Goal: Contribute content: Contribute content

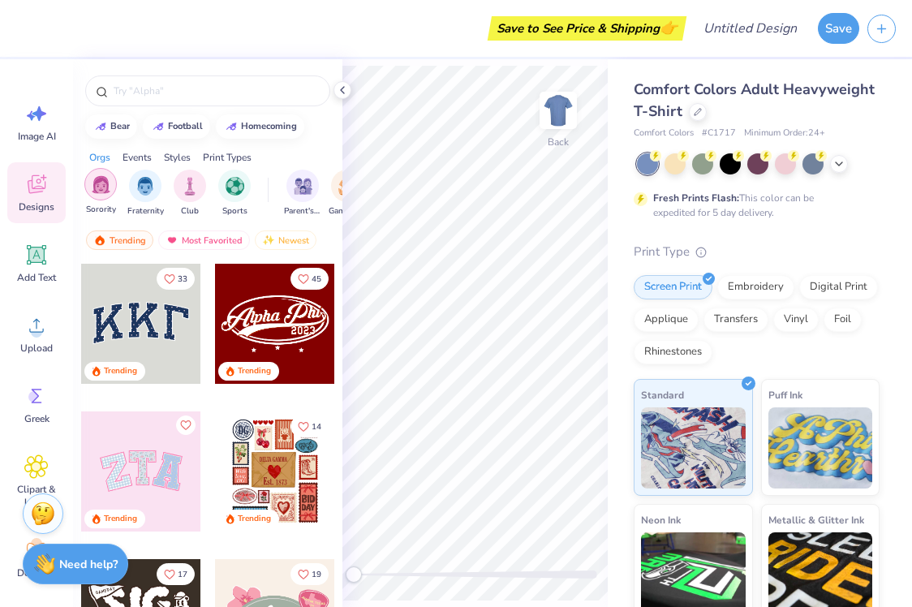
click at [110, 195] on div "filter for Sorority" at bounding box center [100, 184] width 32 height 32
click at [138, 161] on div "Events" at bounding box center [136, 157] width 29 height 15
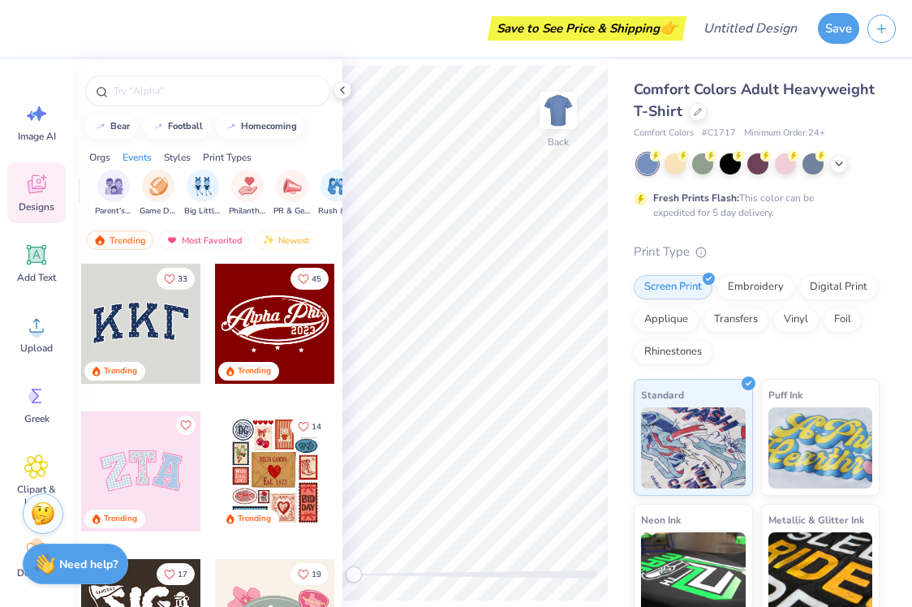
scroll to position [0, 202]
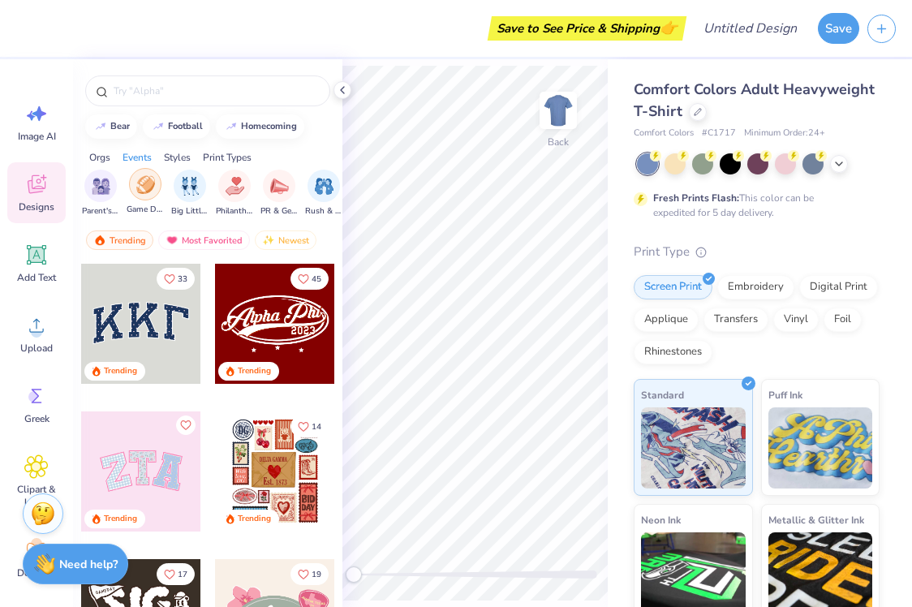
click at [142, 188] on img "filter for Game Day" at bounding box center [145, 184] width 19 height 19
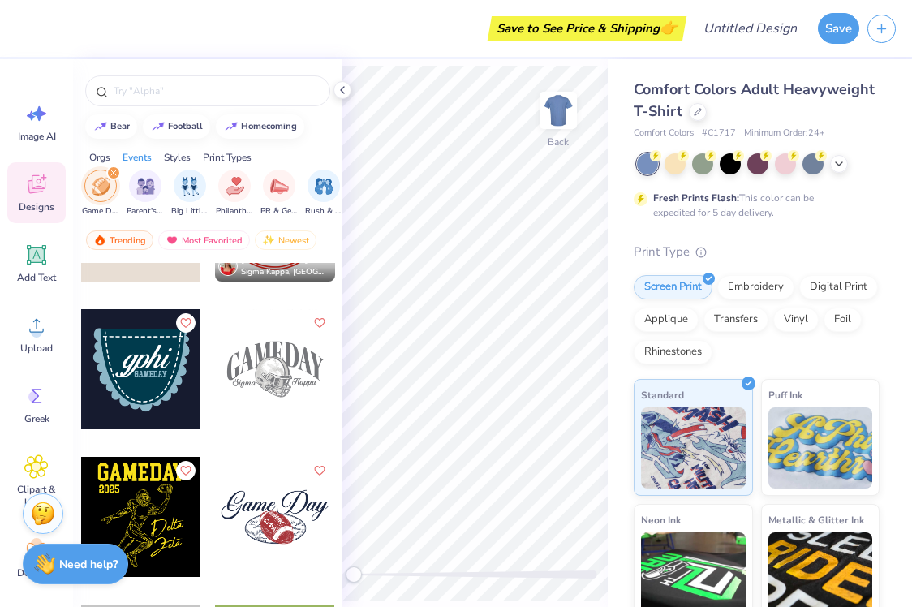
scroll to position [1347, 0]
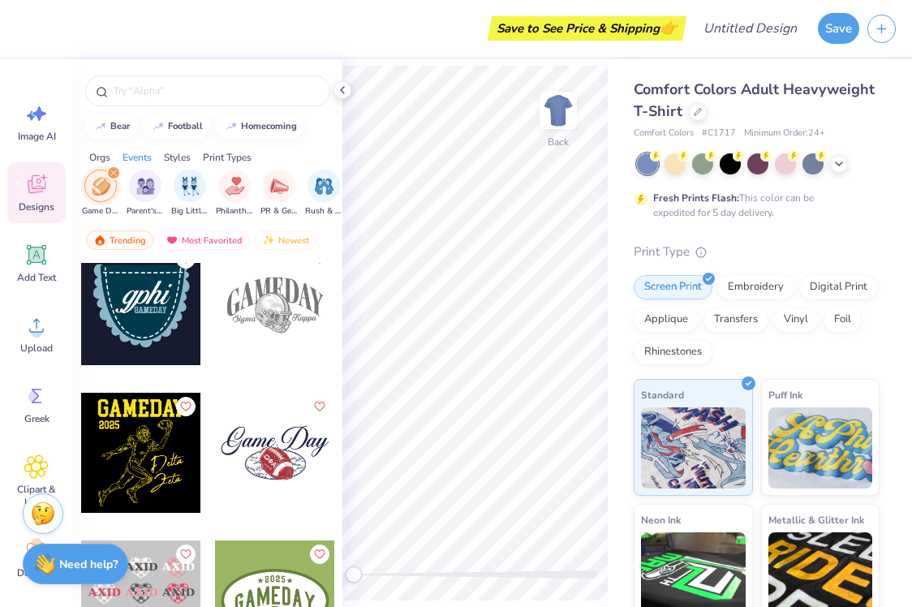
click at [272, 301] on div at bounding box center [275, 305] width 120 height 120
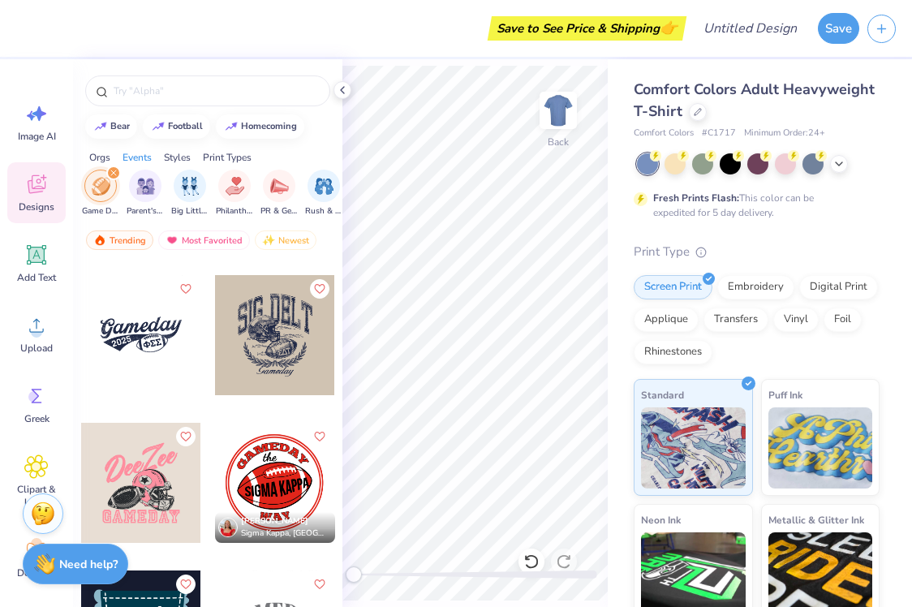
scroll to position [582, 0]
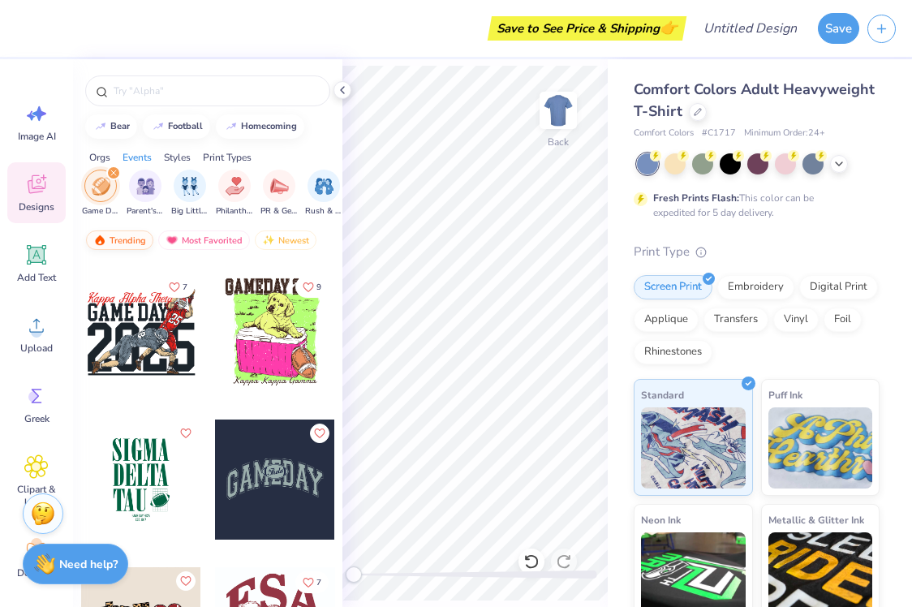
click at [132, 237] on div "Trending" at bounding box center [119, 239] width 67 height 19
click at [117, 238] on div "Trending" at bounding box center [119, 239] width 67 height 19
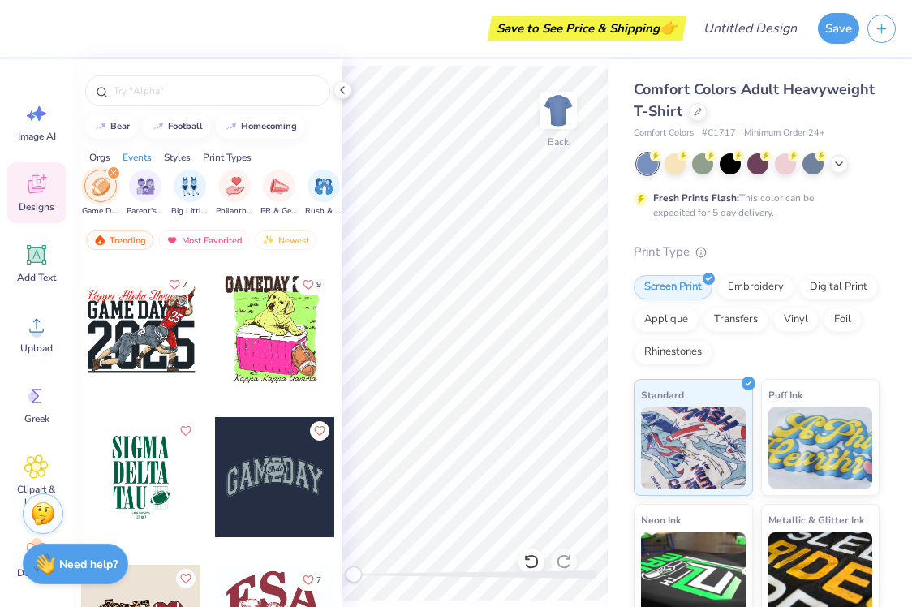
scroll to position [584, 0]
click at [97, 158] on div "Orgs" at bounding box center [99, 157] width 21 height 15
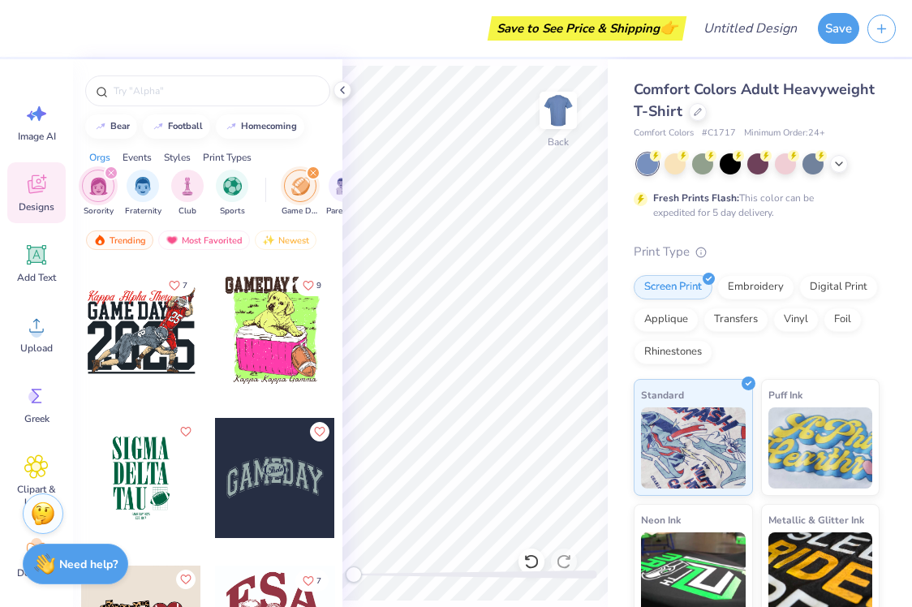
scroll to position [0, 0]
click at [110, 178] on div "filter for Sorority" at bounding box center [113, 172] width 15 height 15
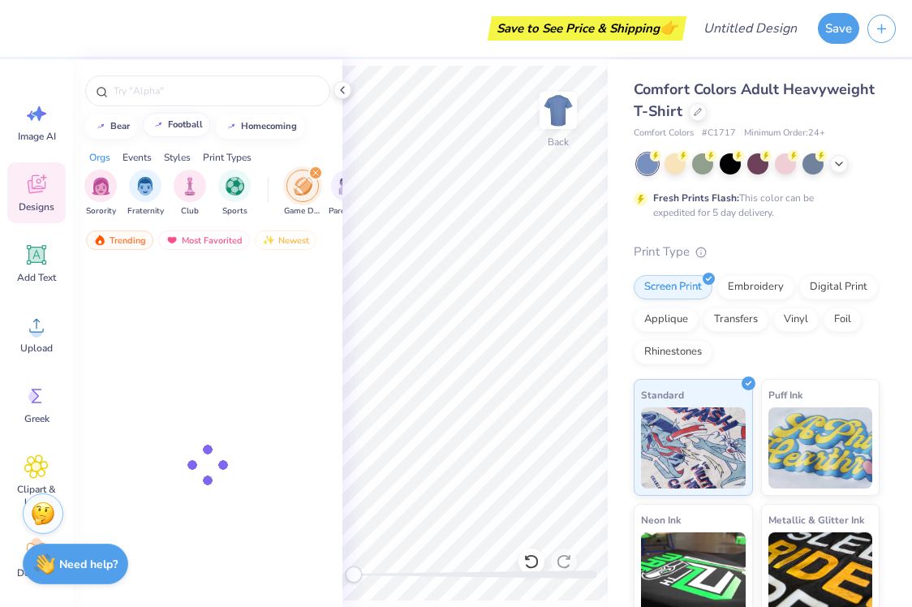
click at [179, 123] on div "football" at bounding box center [185, 124] width 35 height 9
type input "football"
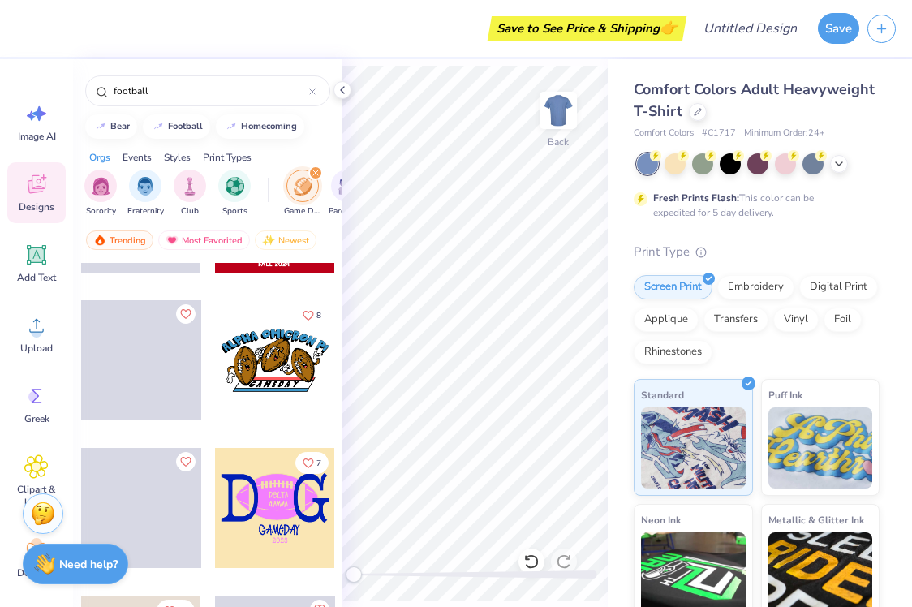
scroll to position [5303, 0]
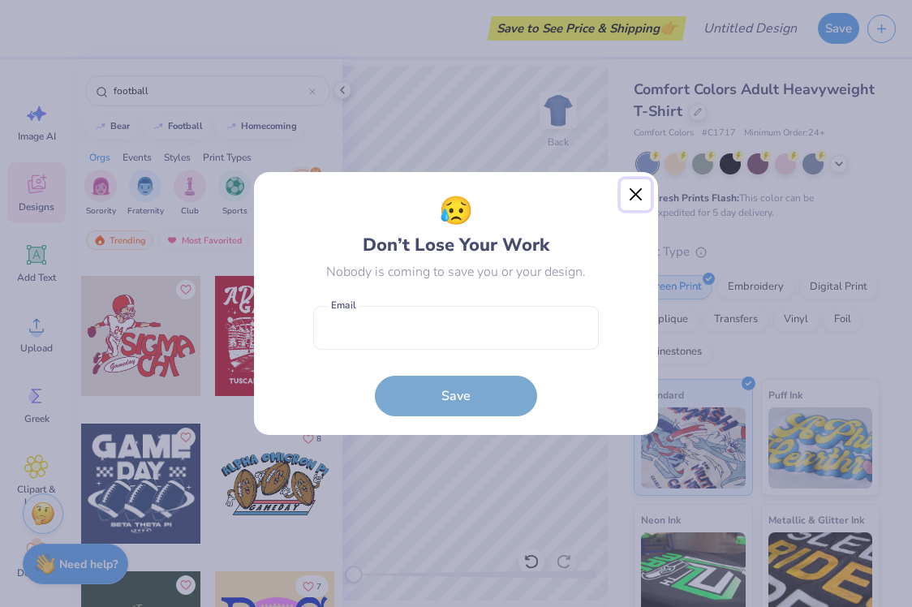
click at [629, 193] on button "Close" at bounding box center [636, 194] width 31 height 31
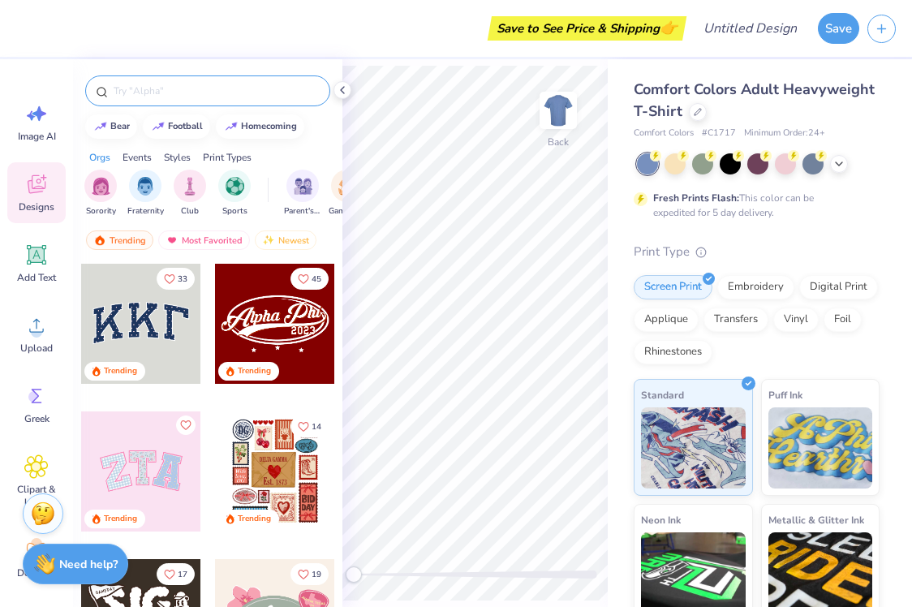
click at [183, 86] on input "text" at bounding box center [216, 91] width 208 height 16
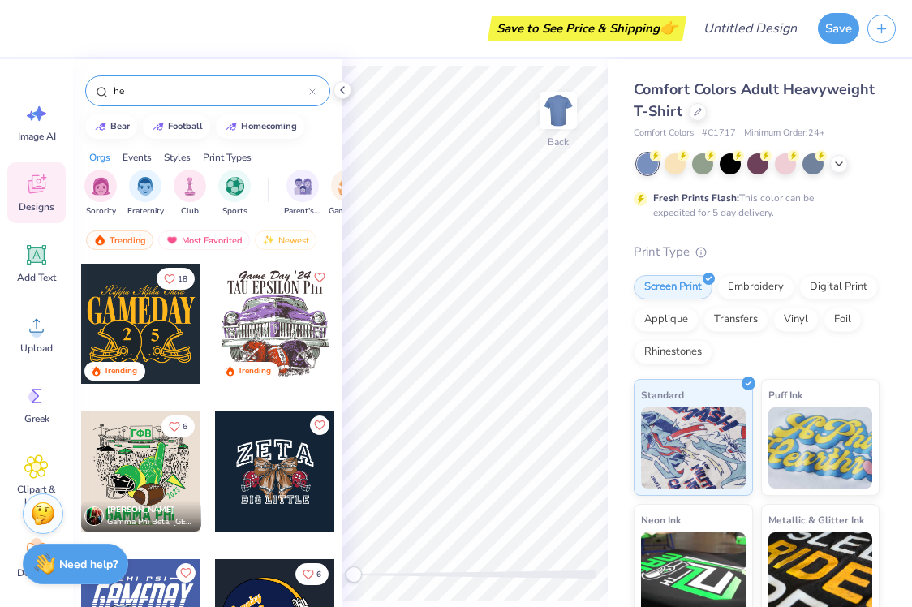
type input "h"
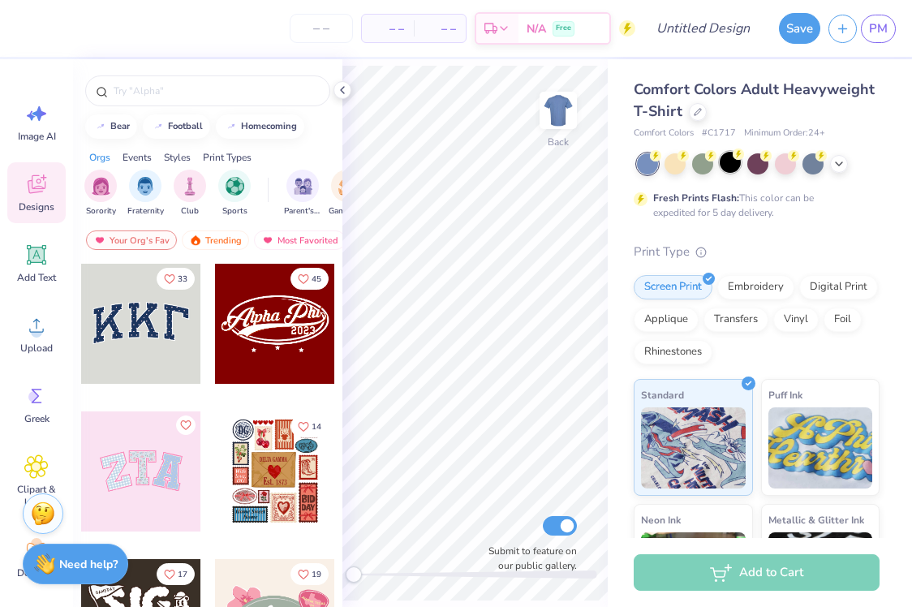
click at [738, 164] on div at bounding box center [730, 162] width 21 height 21
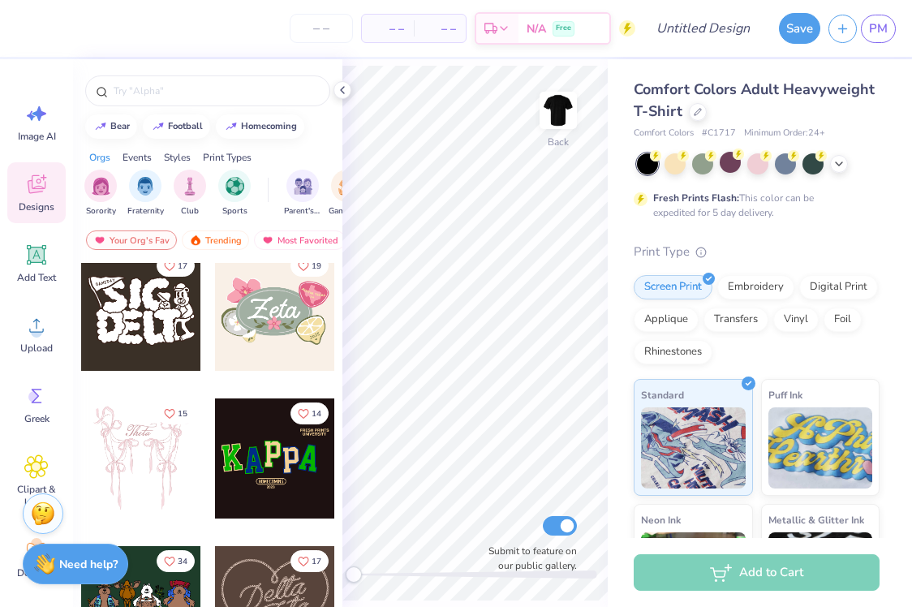
scroll to position [311, 0]
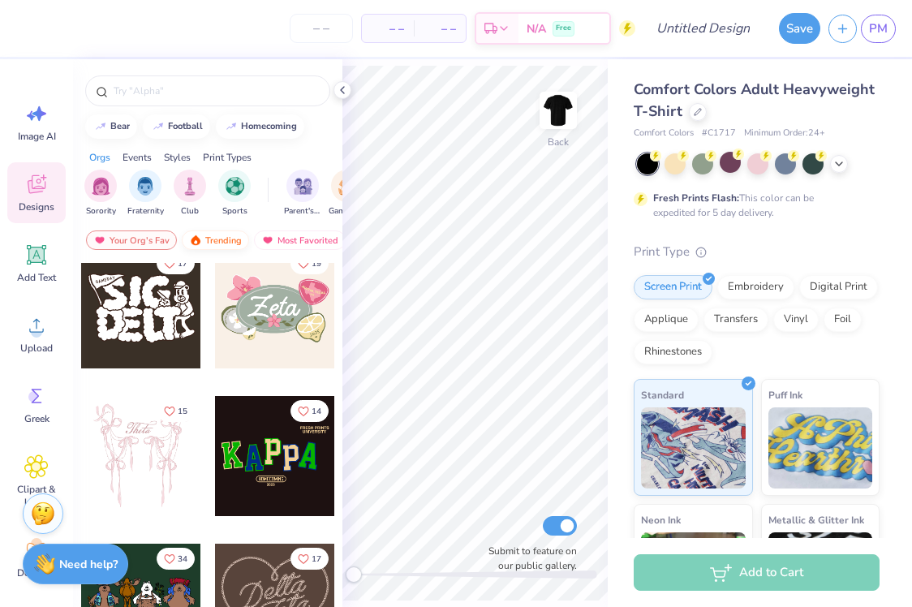
click at [196, 242] on img at bounding box center [195, 239] width 13 height 11
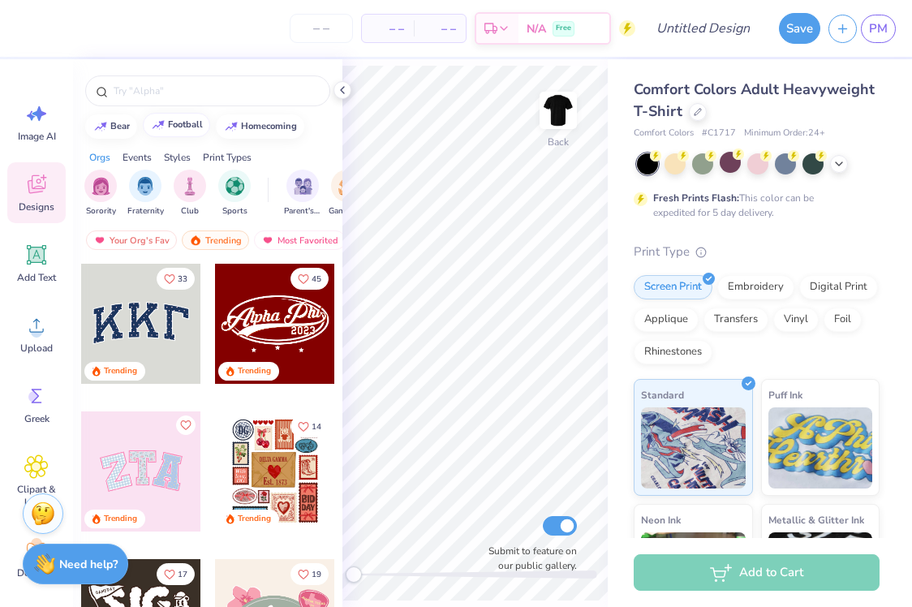
click at [171, 131] on button "football" at bounding box center [176, 125] width 67 height 24
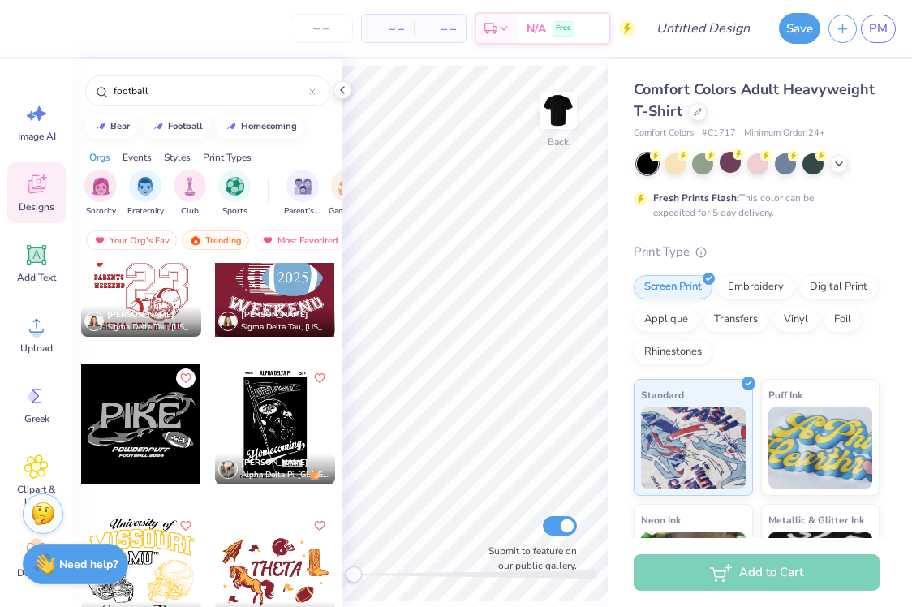
scroll to position [10992, 0]
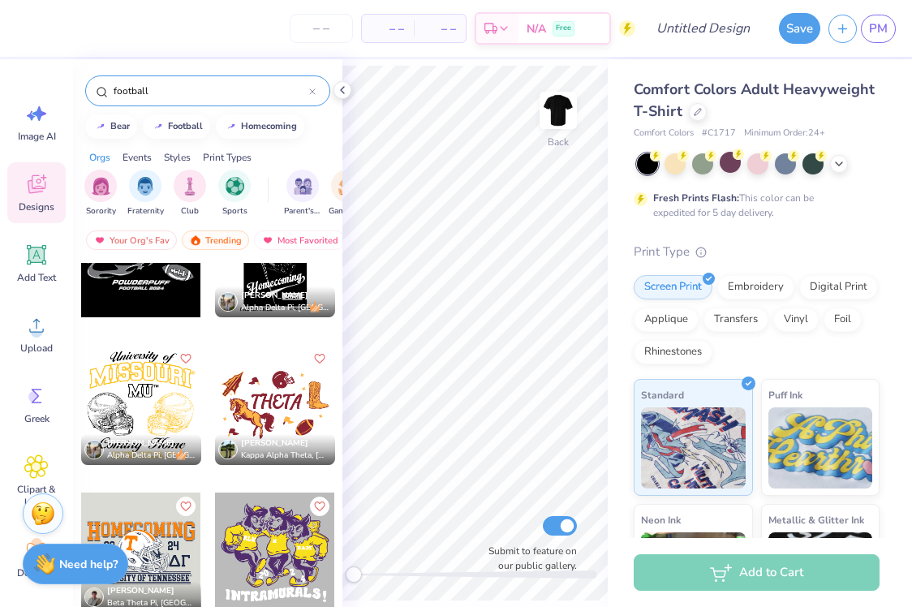
click at [286, 93] on input "football" at bounding box center [210, 91] width 197 height 16
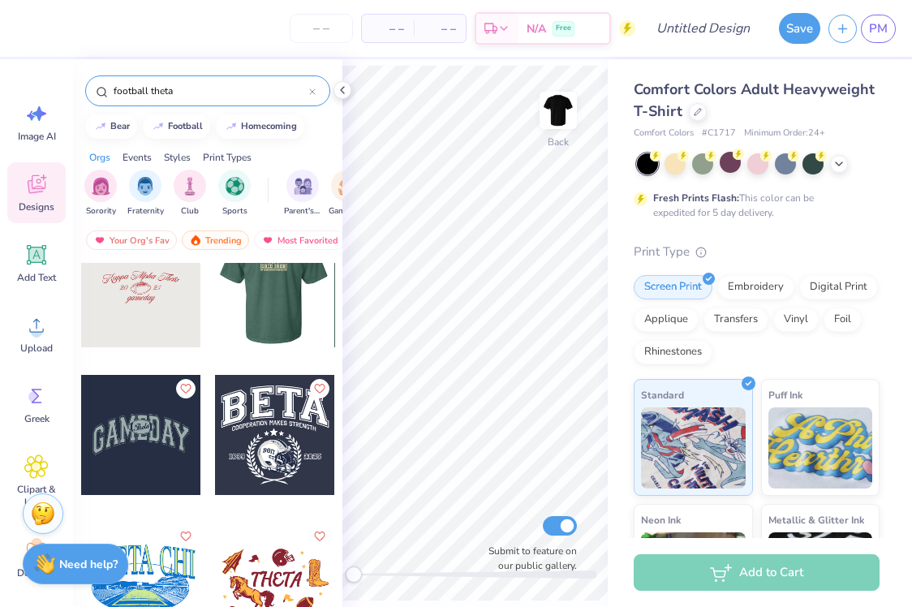
scroll to position [1074, 0]
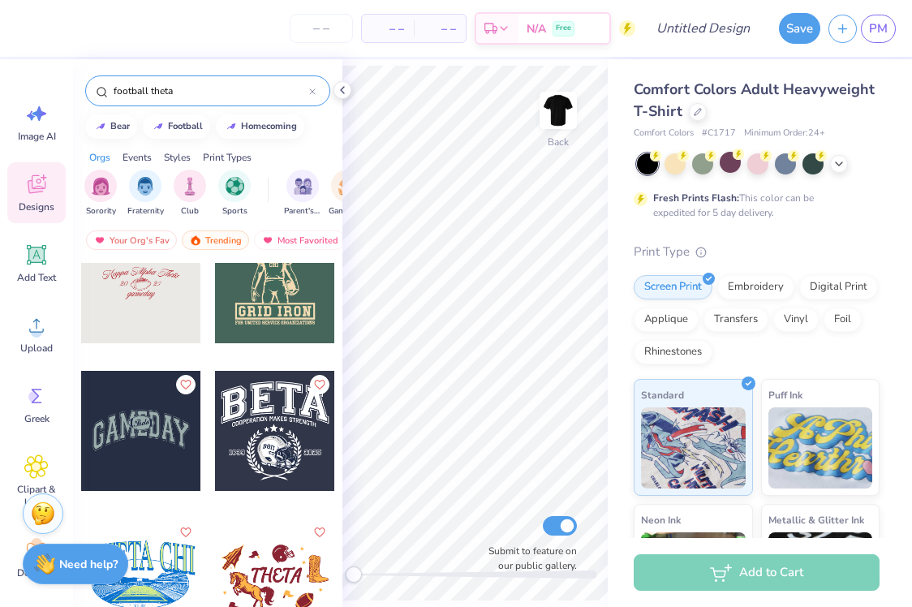
click at [222, 93] on input "football theta" at bounding box center [210, 91] width 197 height 16
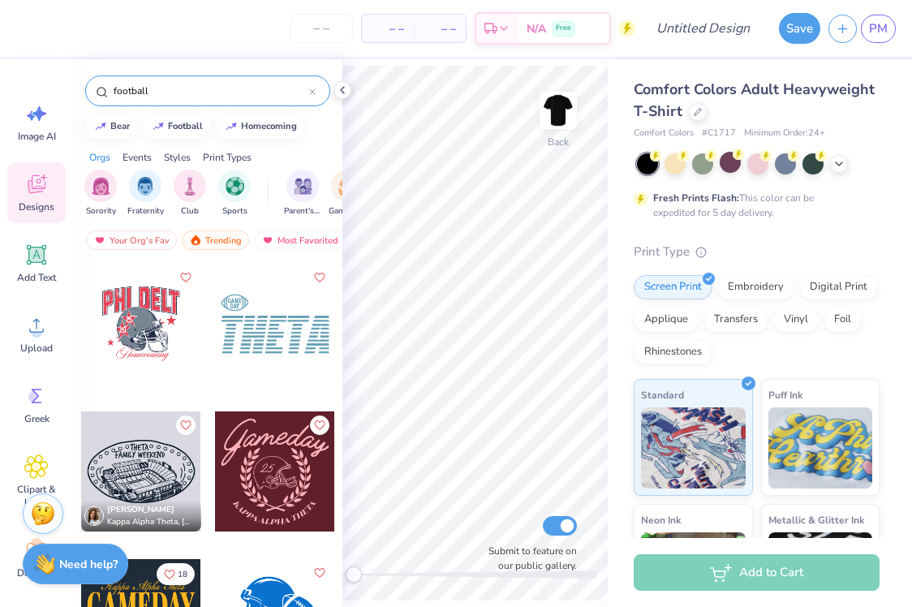
type input "football"
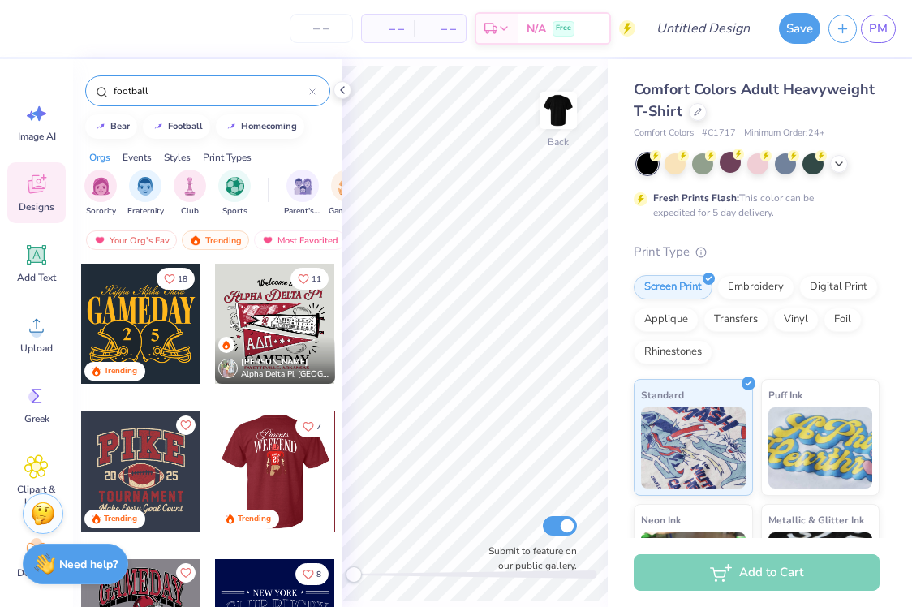
click at [261, 462] on div at bounding box center [275, 471] width 360 height 120
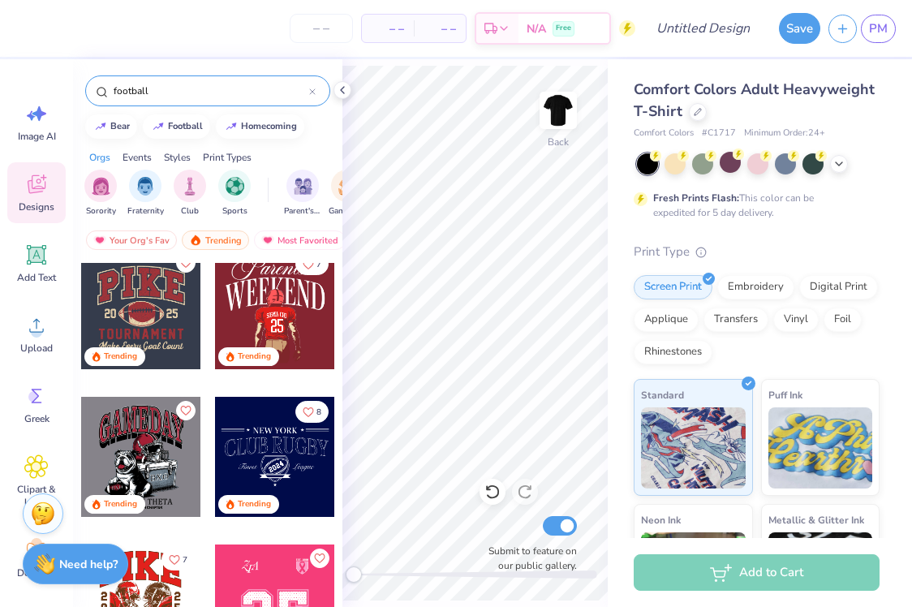
scroll to position [166, 0]
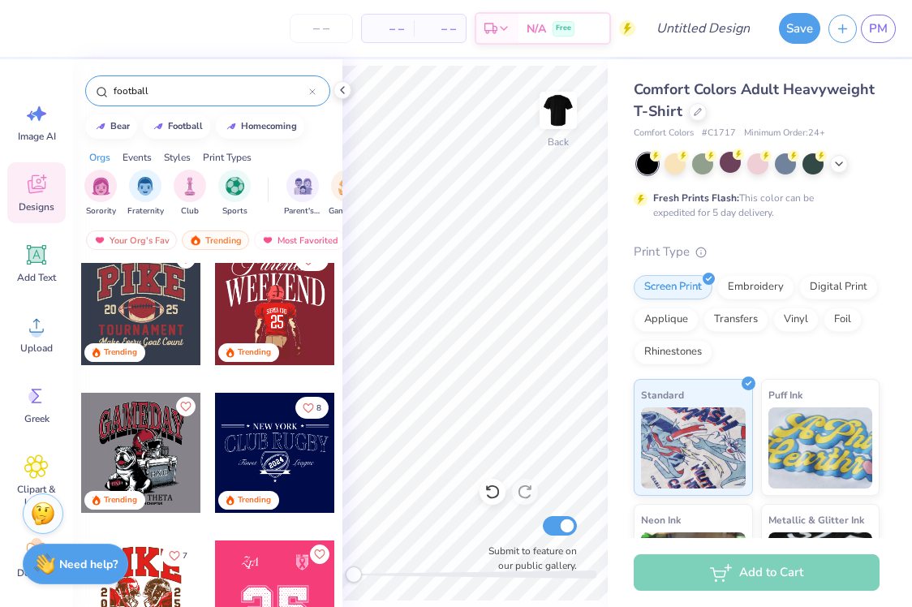
click at [154, 436] on div at bounding box center [141, 453] width 120 height 120
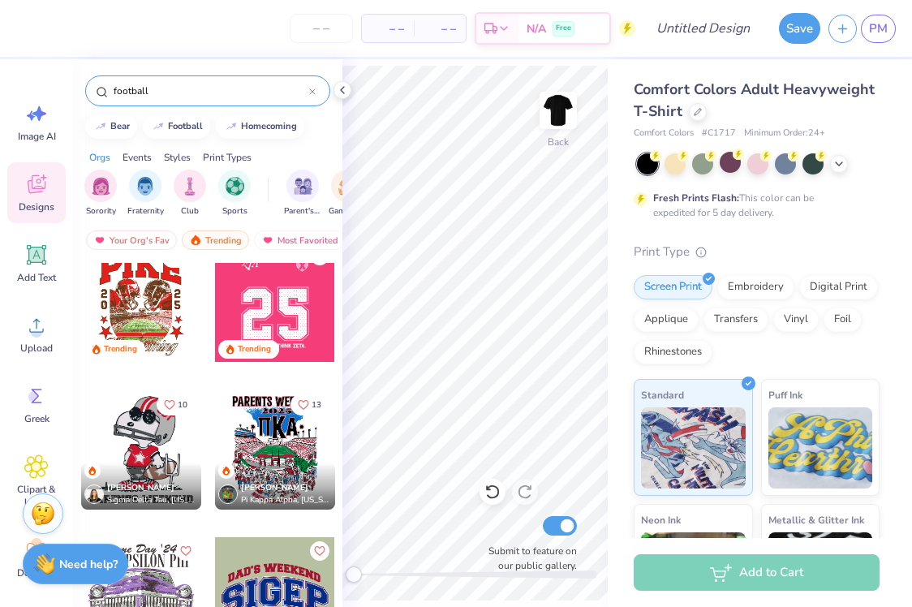
scroll to position [468, 0]
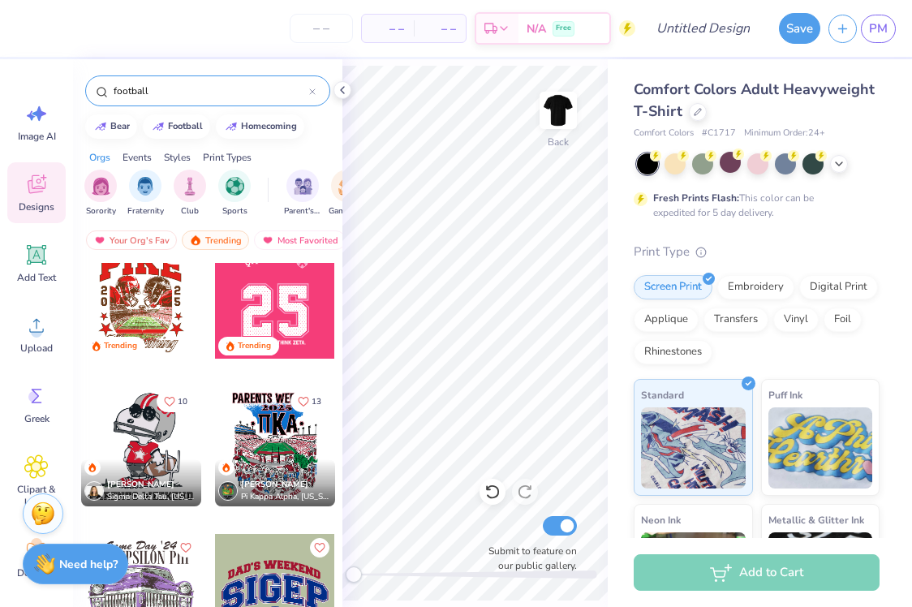
click at [129, 452] on div at bounding box center [141, 446] width 120 height 120
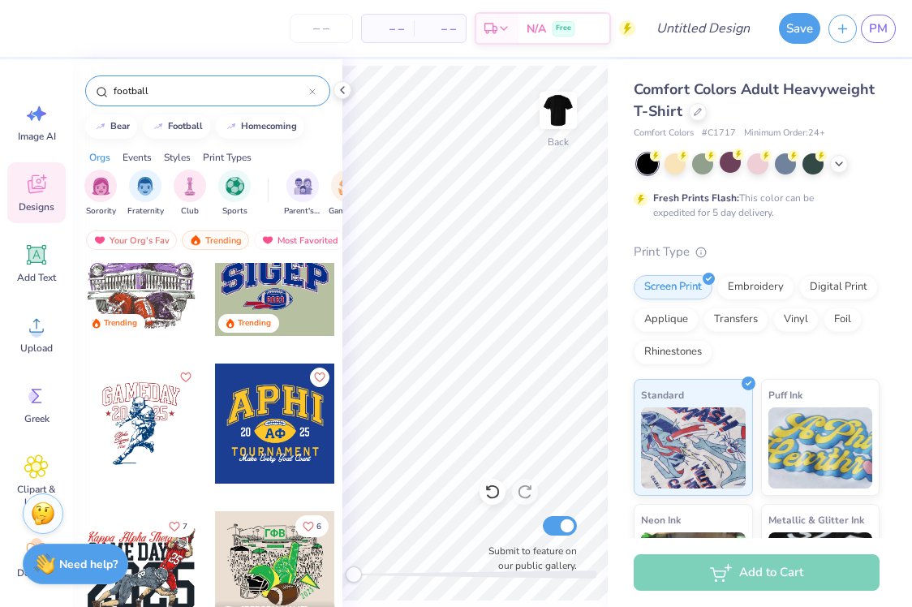
scroll to position [787, 0]
click at [128, 418] on div at bounding box center [141, 423] width 120 height 120
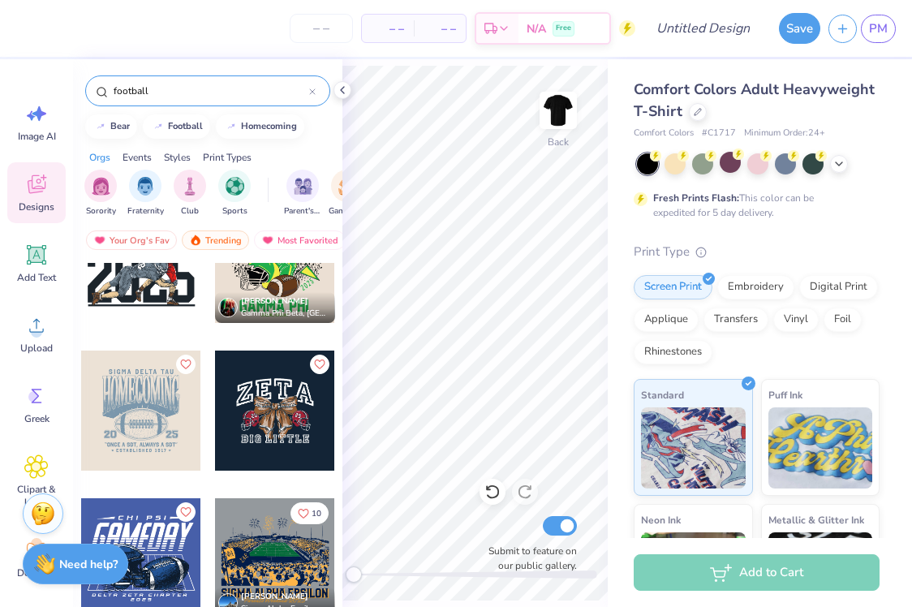
scroll to position [1096, 0]
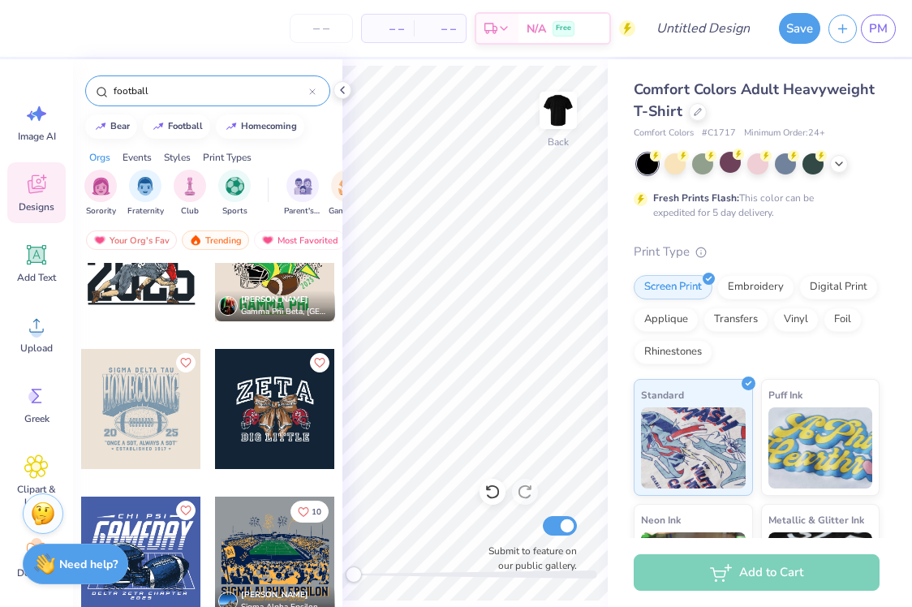
click at [256, 394] on div at bounding box center [275, 409] width 120 height 120
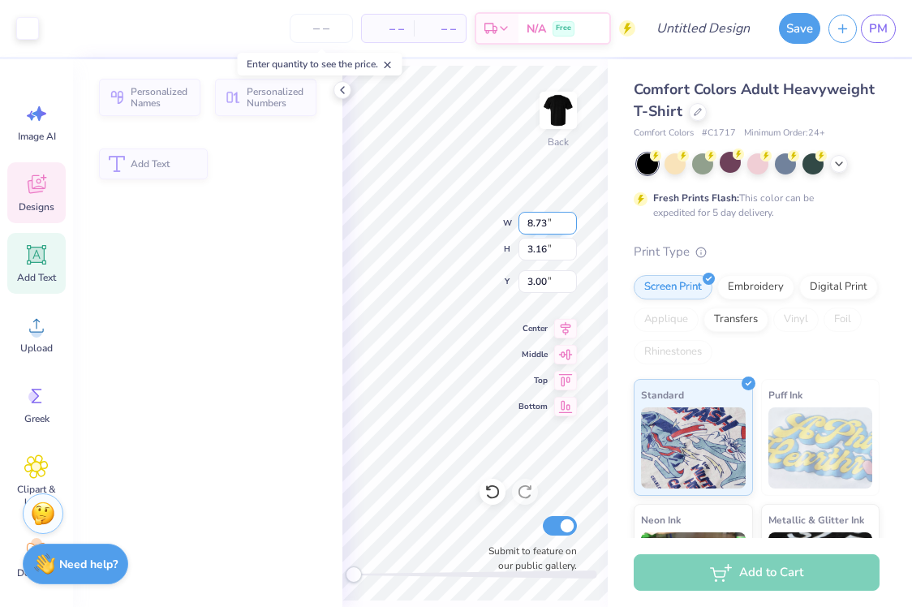
type input "3.16"
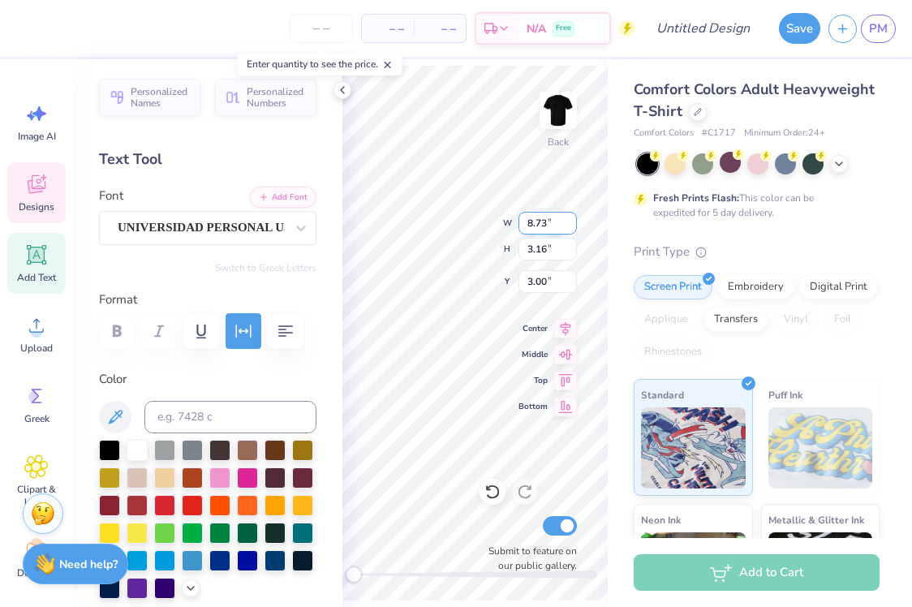
scroll to position [1, 0]
type textarea "DELTA"
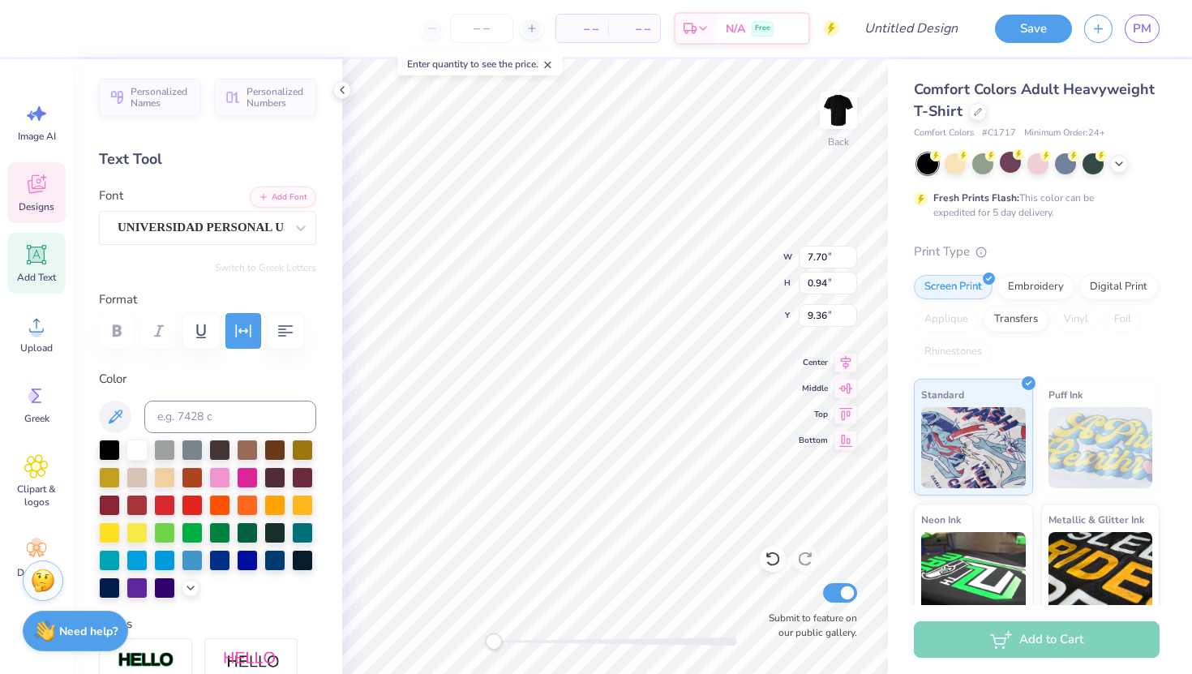
scroll to position [0, 0]
type textarea "B"
type textarea "homecoming"
click at [715, 238] on div "Back W 7.70 7.70 " H 0.94 0.94 " Y 9.36 9.36 " Center Middle Top Bottom Submit …" at bounding box center [615, 366] width 546 height 615
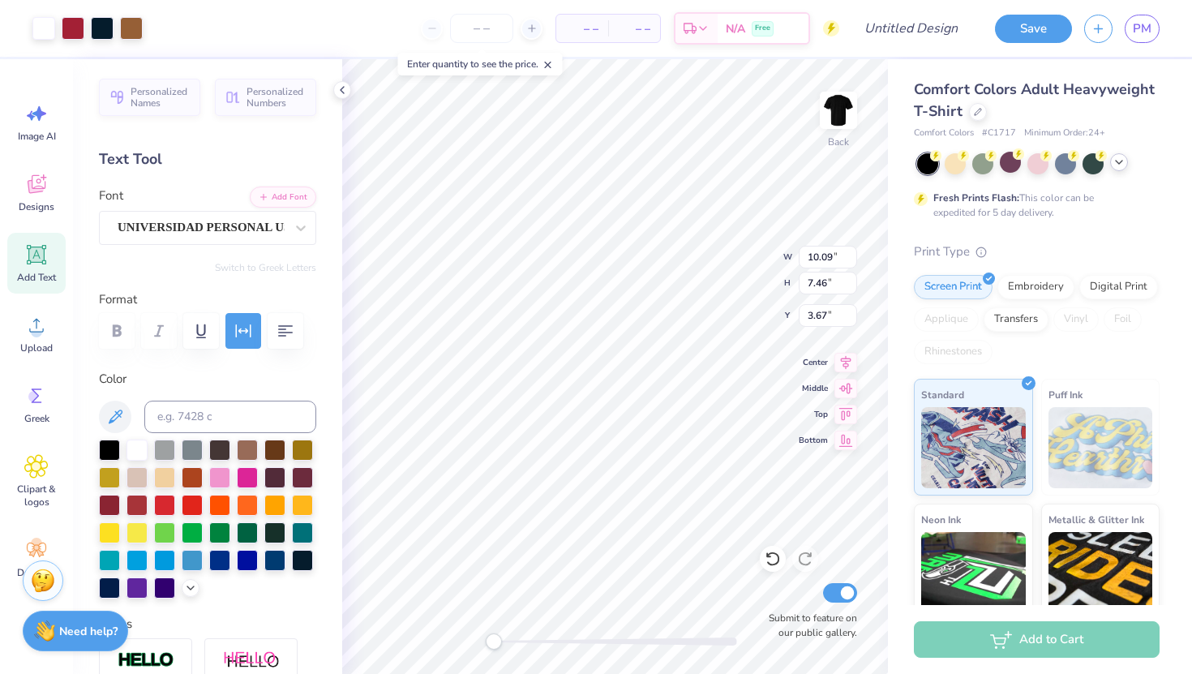
click at [911, 166] on icon at bounding box center [1119, 162] width 13 height 13
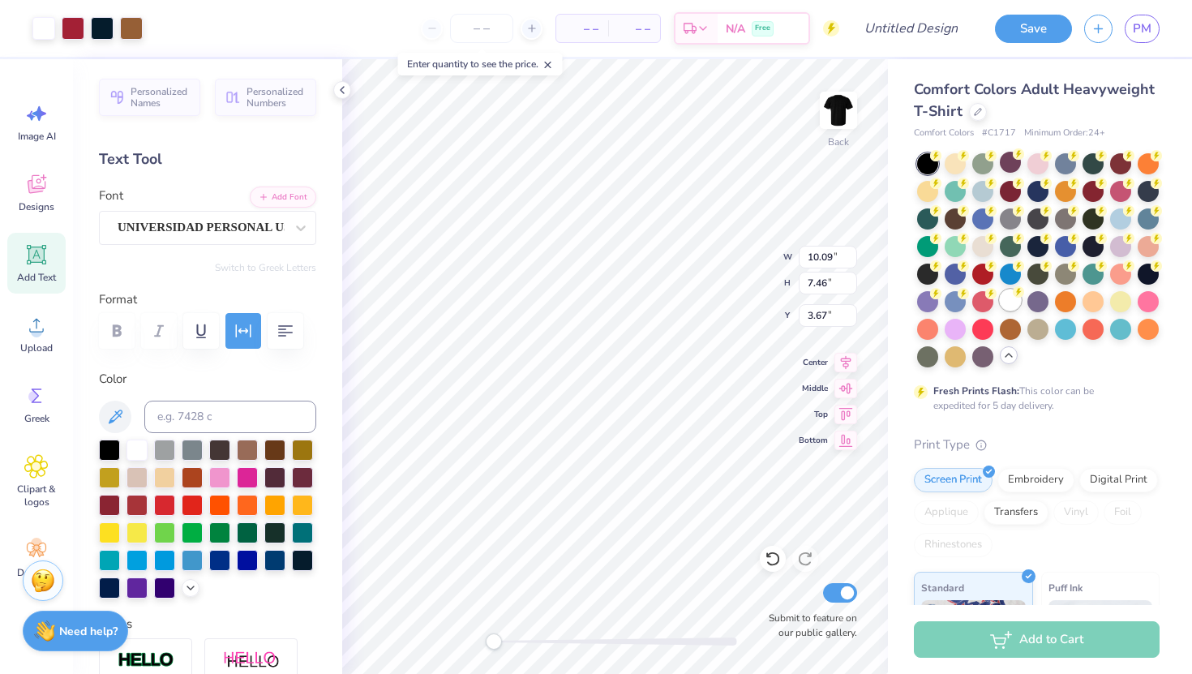
click at [911, 303] on div at bounding box center [1010, 300] width 21 height 21
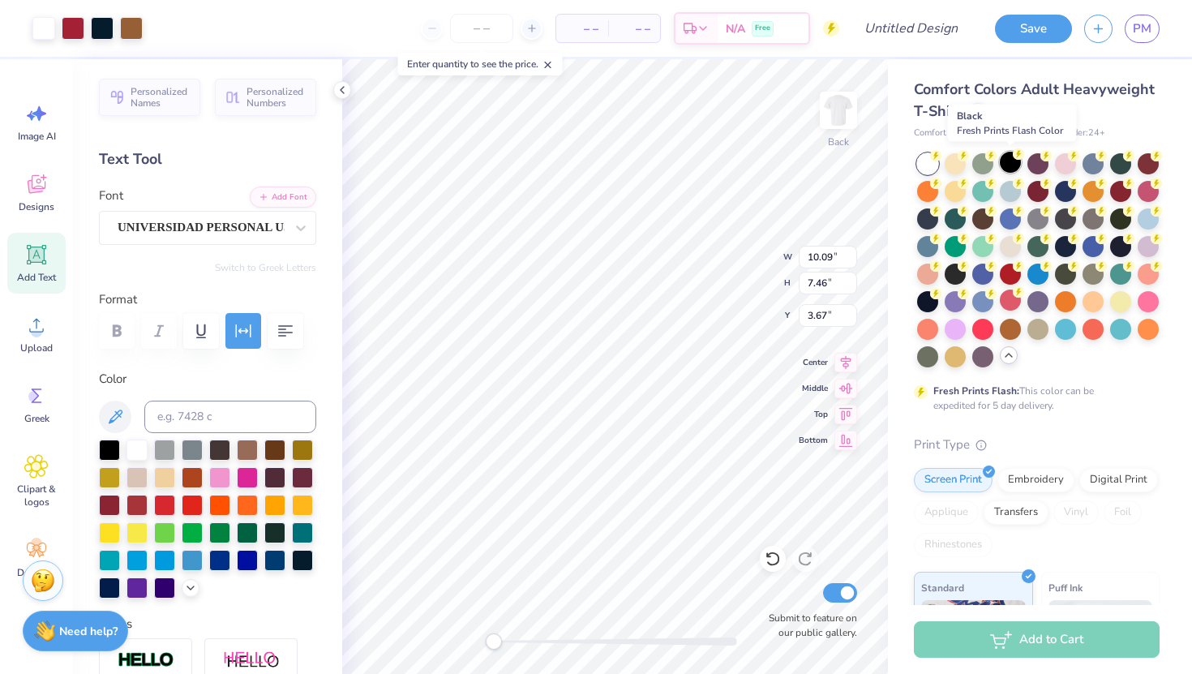
click at [911, 158] on div at bounding box center [1010, 162] width 21 height 21
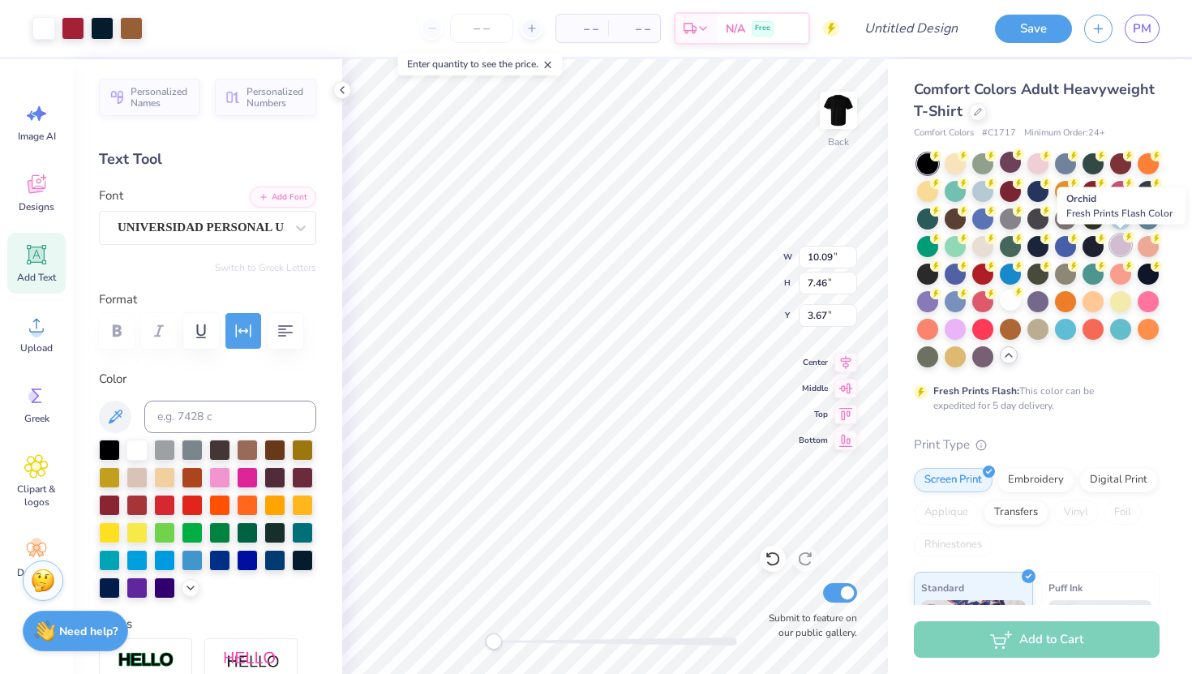
click at [911, 243] on div at bounding box center [1121, 244] width 21 height 21
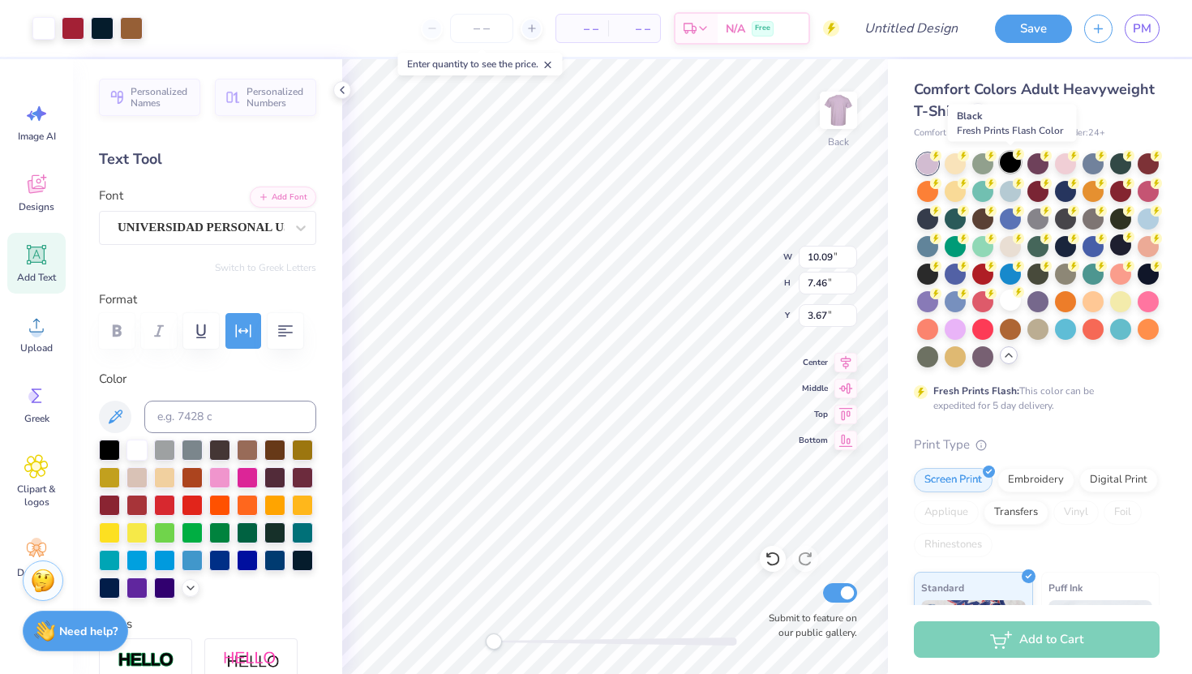
click at [911, 165] on div at bounding box center [1010, 162] width 21 height 21
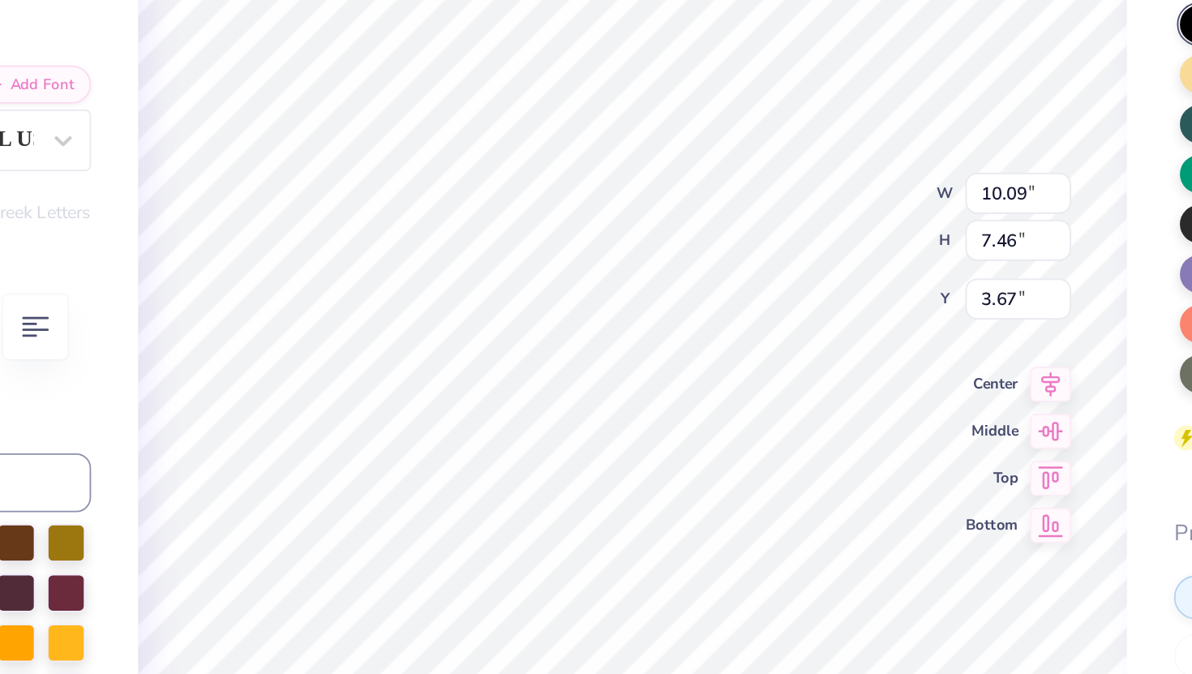
type input "3.69"
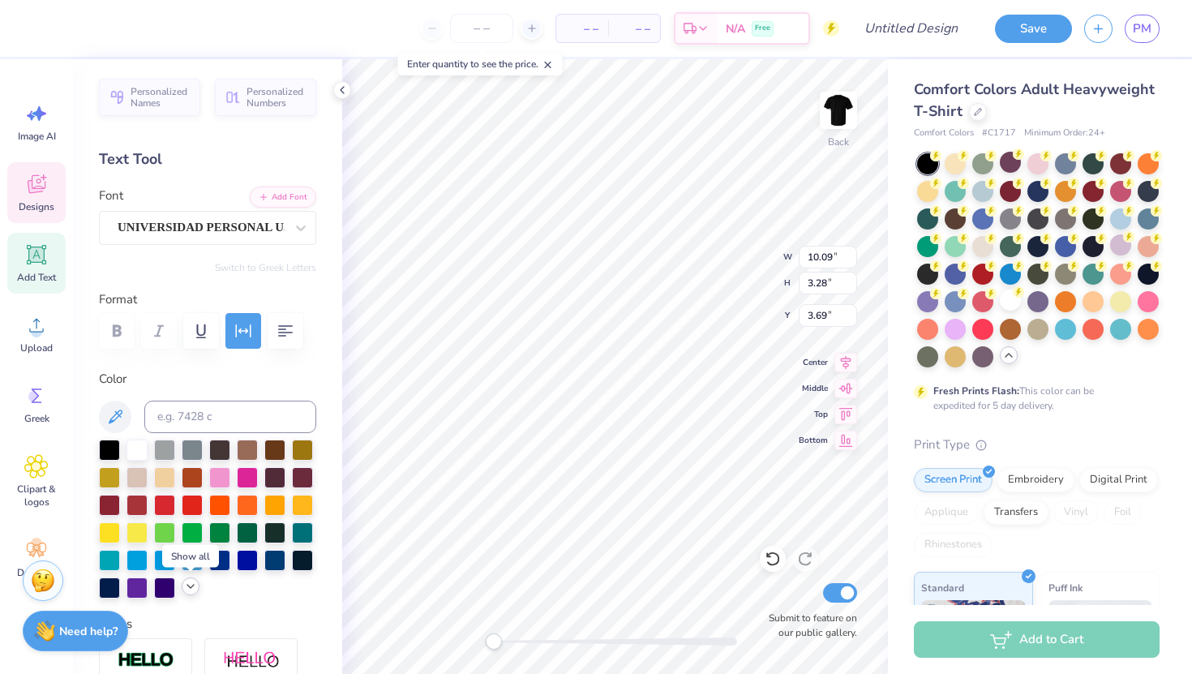
click at [191, 587] on polyline at bounding box center [190, 586] width 6 height 3
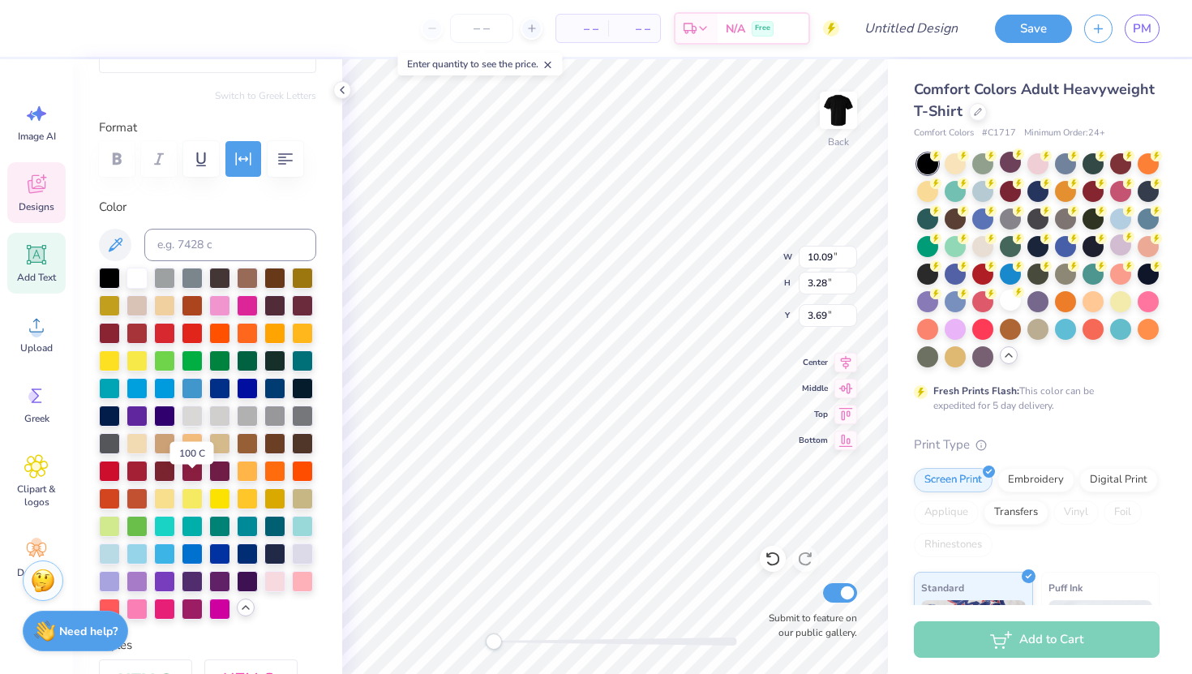
scroll to position [186, 0]
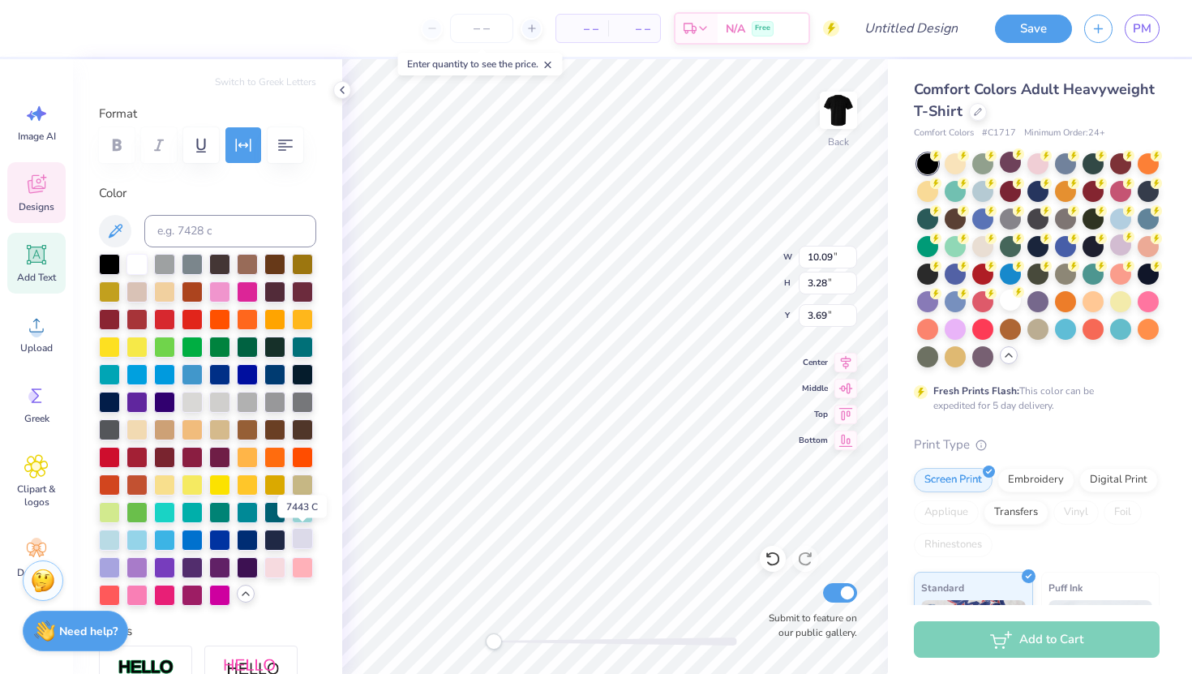
click at [302, 540] on div at bounding box center [302, 538] width 21 height 21
click at [148, 564] on div at bounding box center [137, 566] width 21 height 21
click at [114, 564] on div at bounding box center [109, 566] width 21 height 21
click at [103, 566] on div at bounding box center [109, 566] width 21 height 21
click at [137, 262] on div at bounding box center [137, 262] width 21 height 21
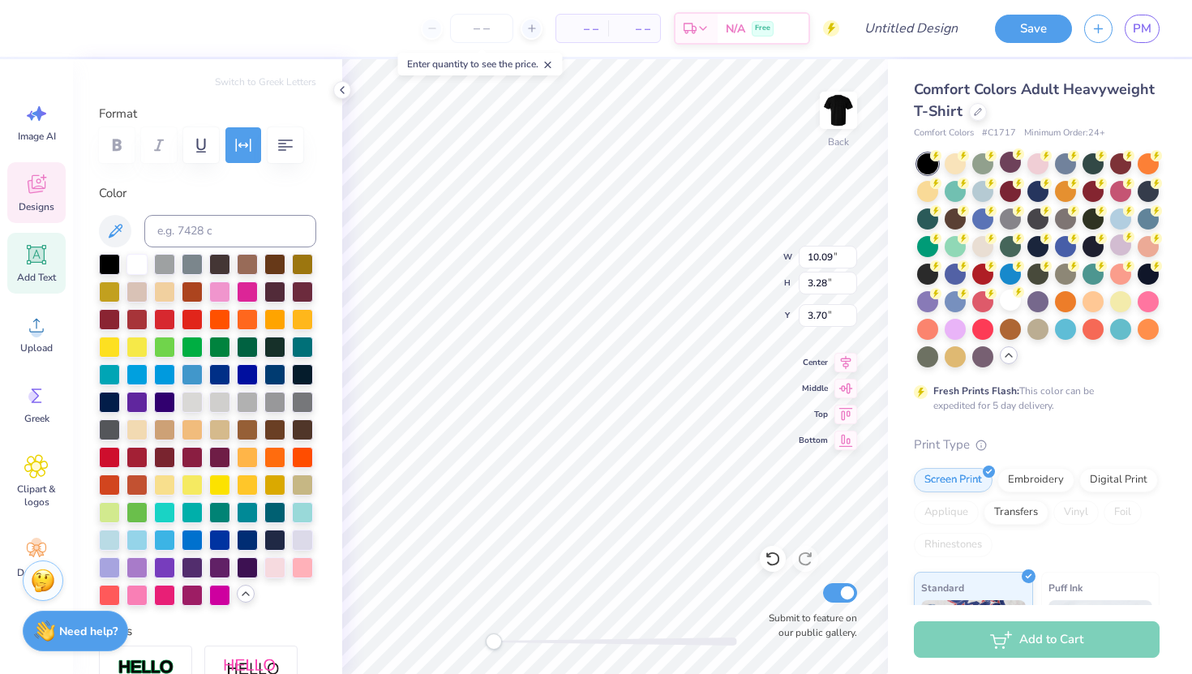
type input "10.09"
type input "3.28"
type input "3.70"
click at [146, 264] on div at bounding box center [137, 262] width 21 height 21
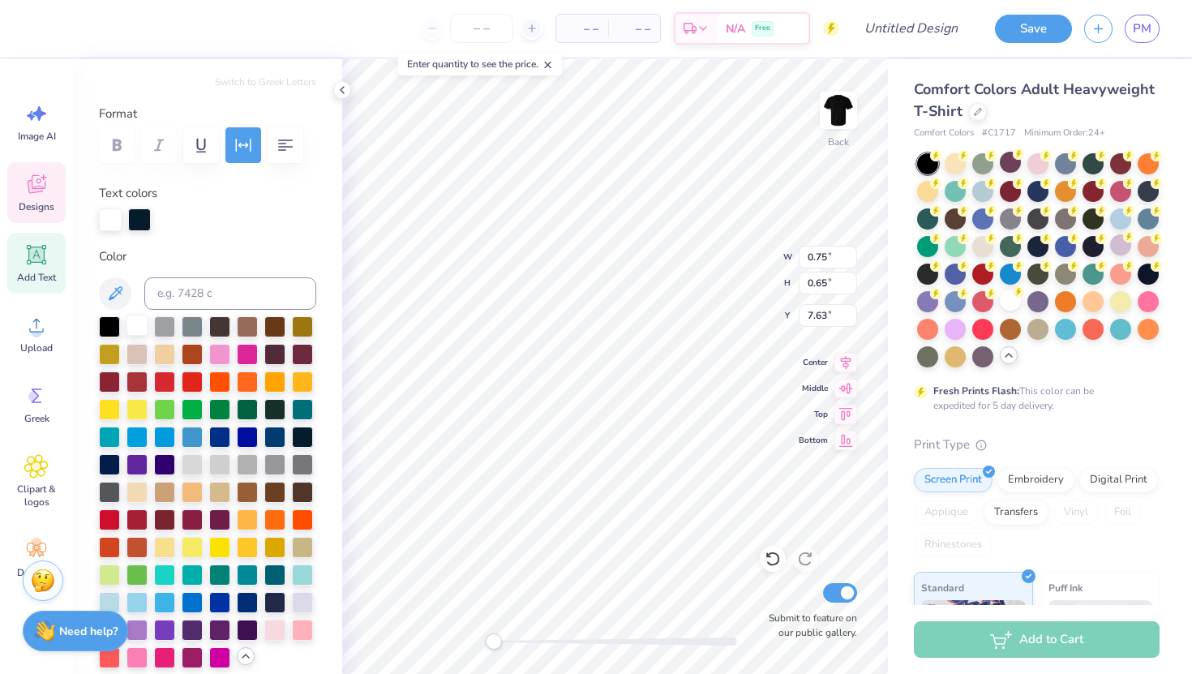
type input "1.91"
type input "1.85"
type input "7.37"
type input "4.50"
type input "1.15"
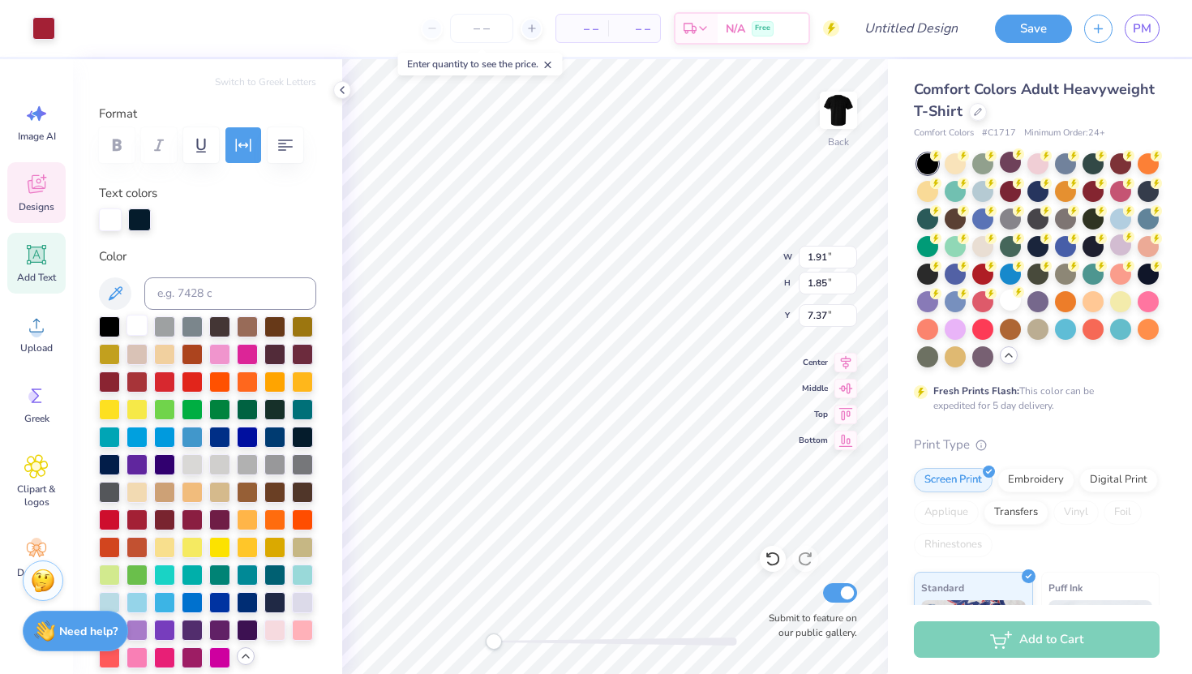
type input "7.96"
type input "2.13"
type input "2.35"
type input "7.33"
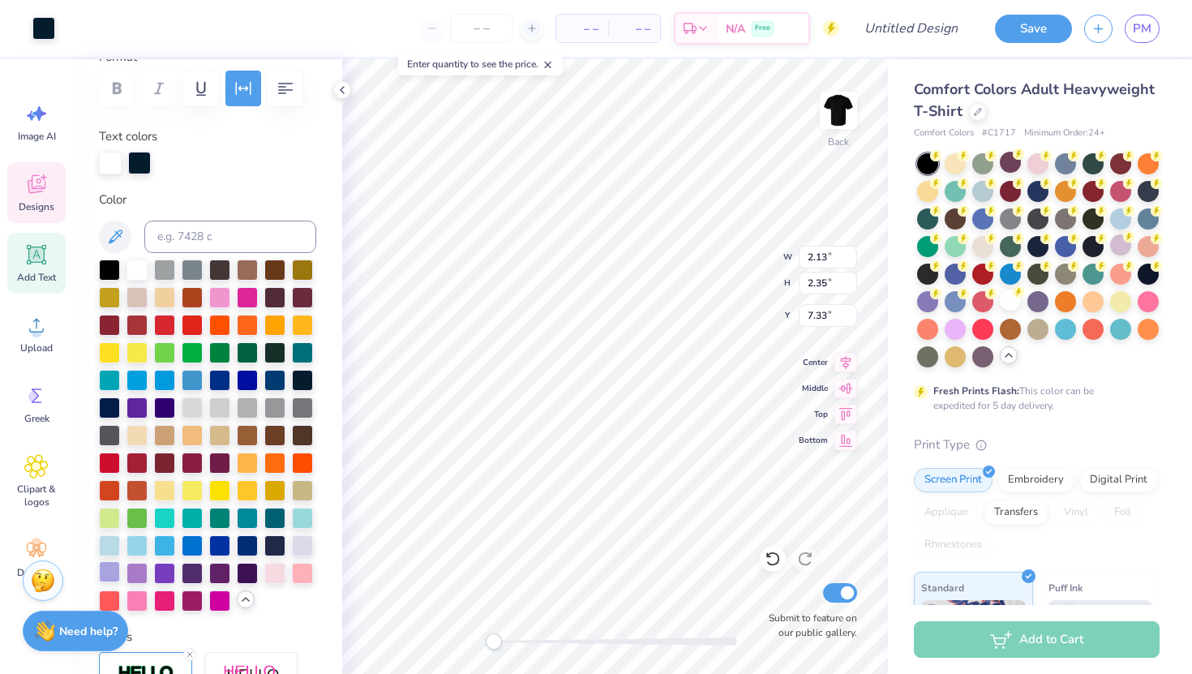
click at [108, 567] on div at bounding box center [109, 571] width 21 height 21
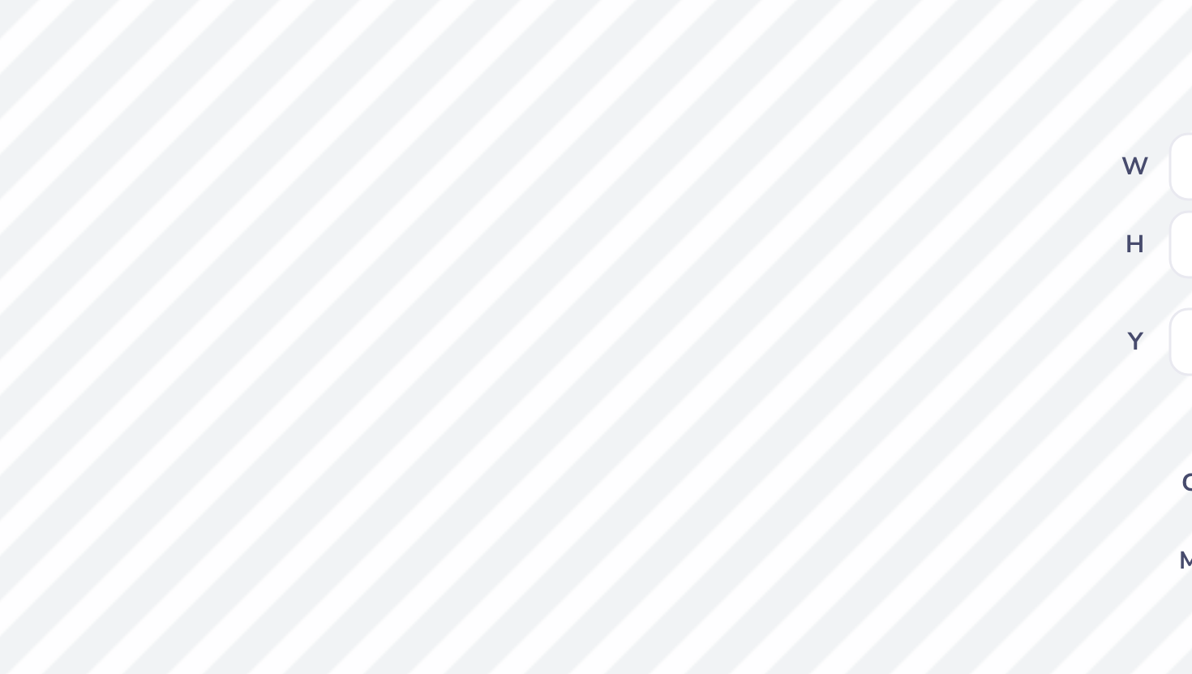
type input "0.75"
type input "0.65"
type input "7.62"
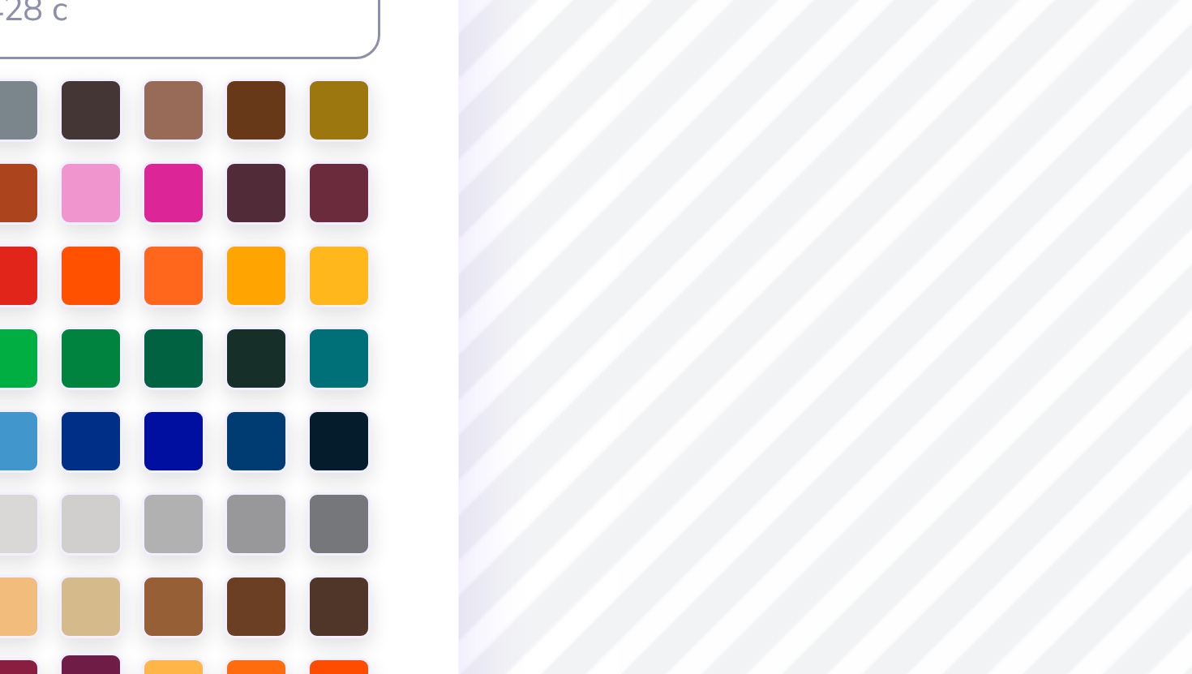
scroll to position [274, 0]
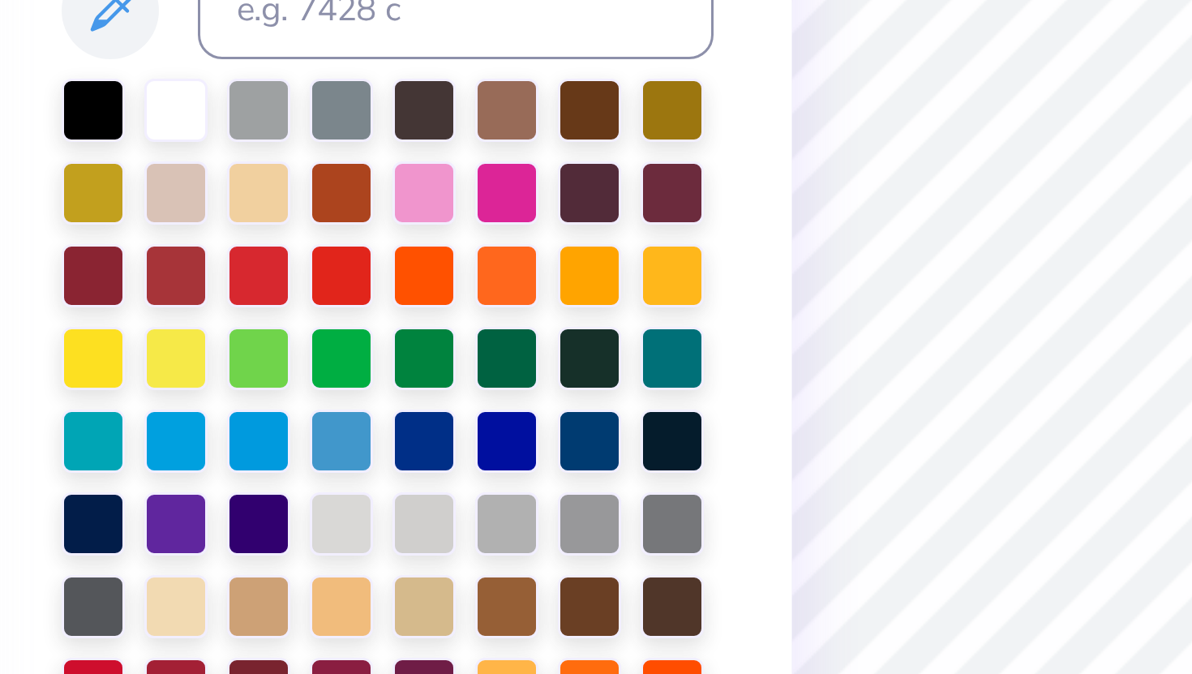
click at [150, 243] on div at bounding box center [207, 404] width 217 height 352
drag, startPoint x: 139, startPoint y: 242, endPoint x: 238, endPoint y: 269, distance: 102.5
click at [139, 241] on div at bounding box center [137, 238] width 21 height 21
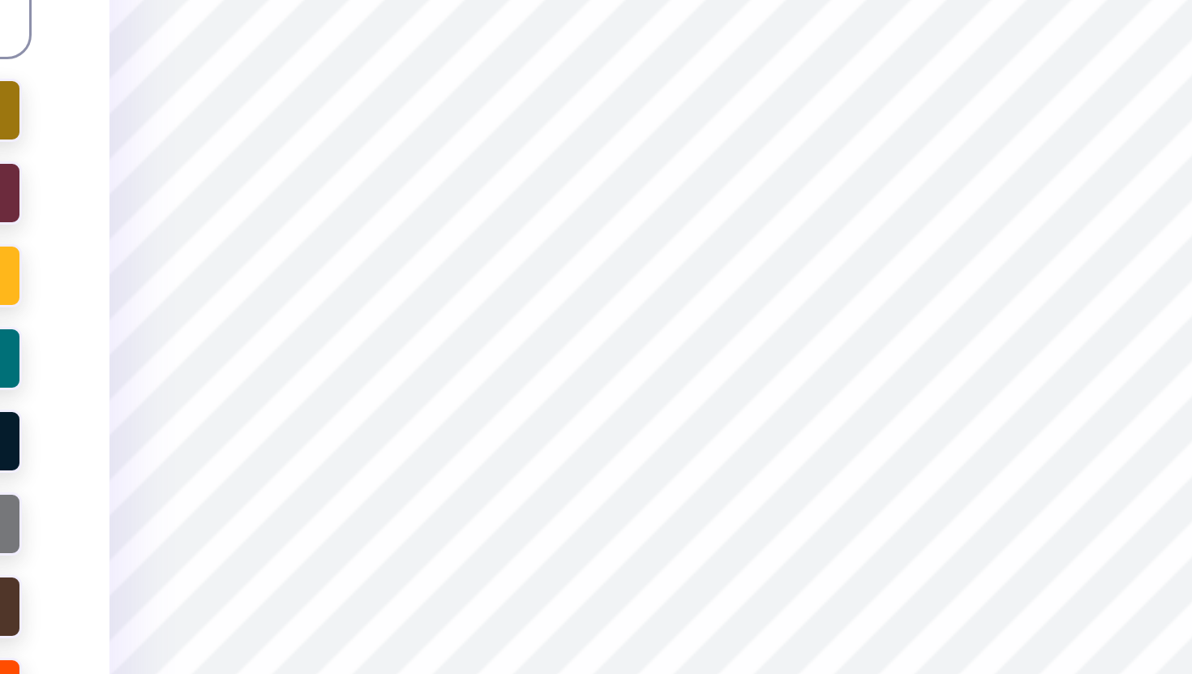
type input "1.91"
type input "1.85"
type input "7.37"
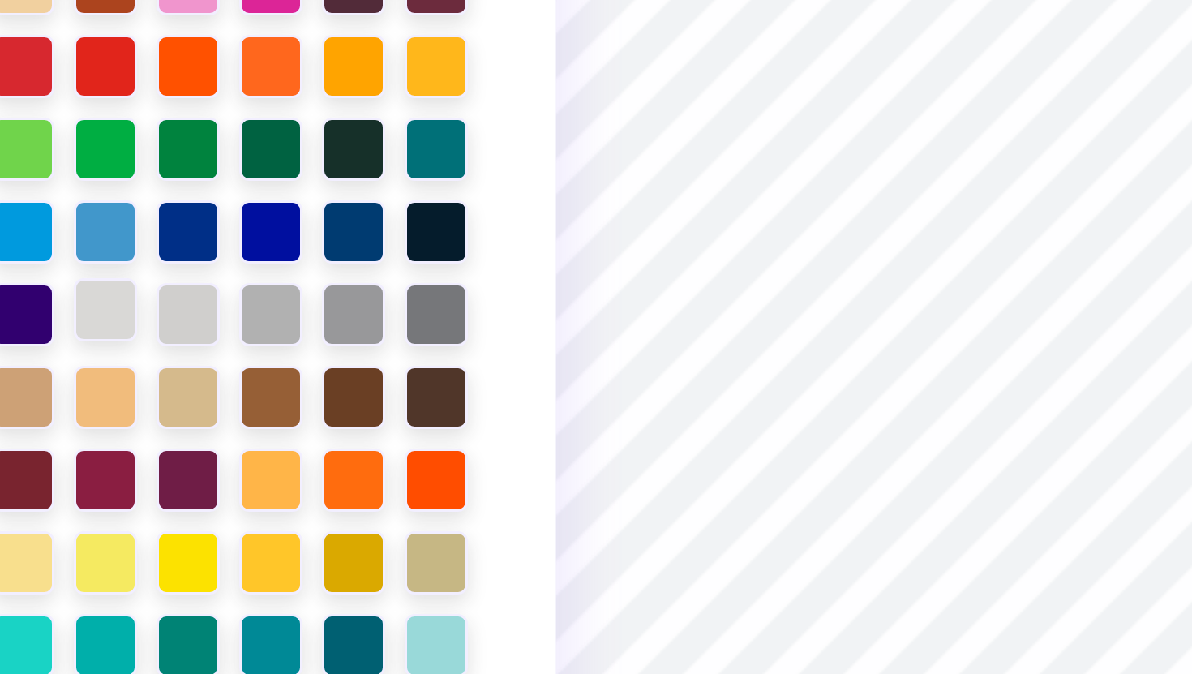
scroll to position [440, 0]
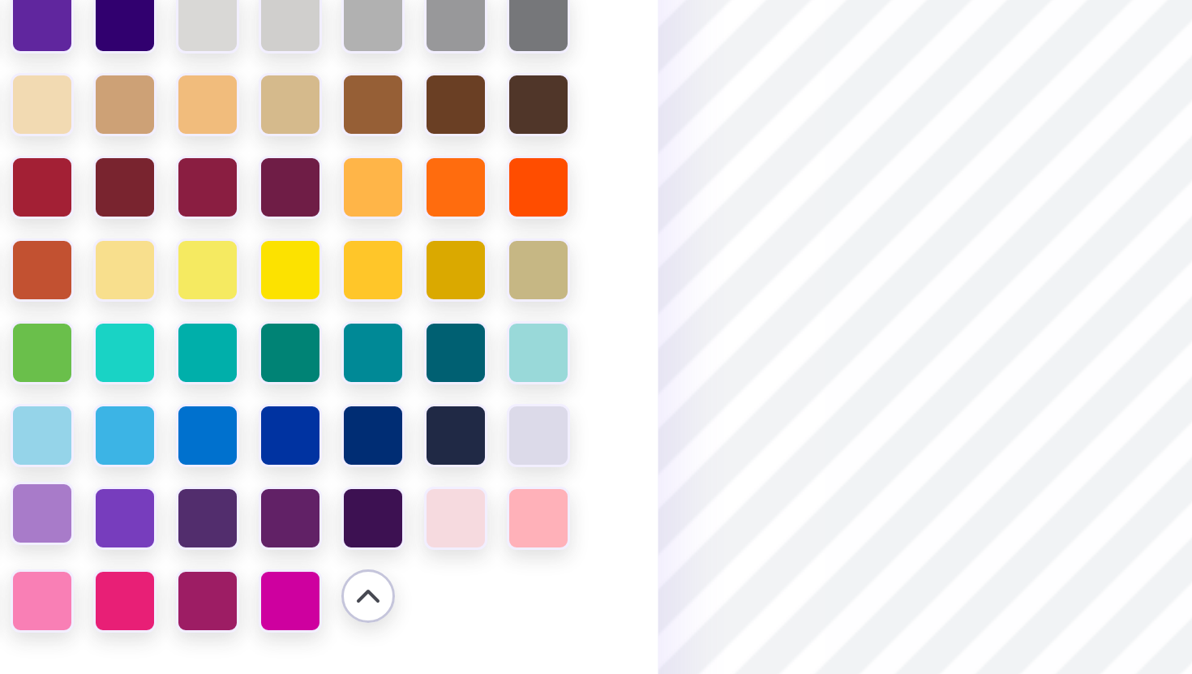
click at [144, 376] on div at bounding box center [137, 374] width 21 height 21
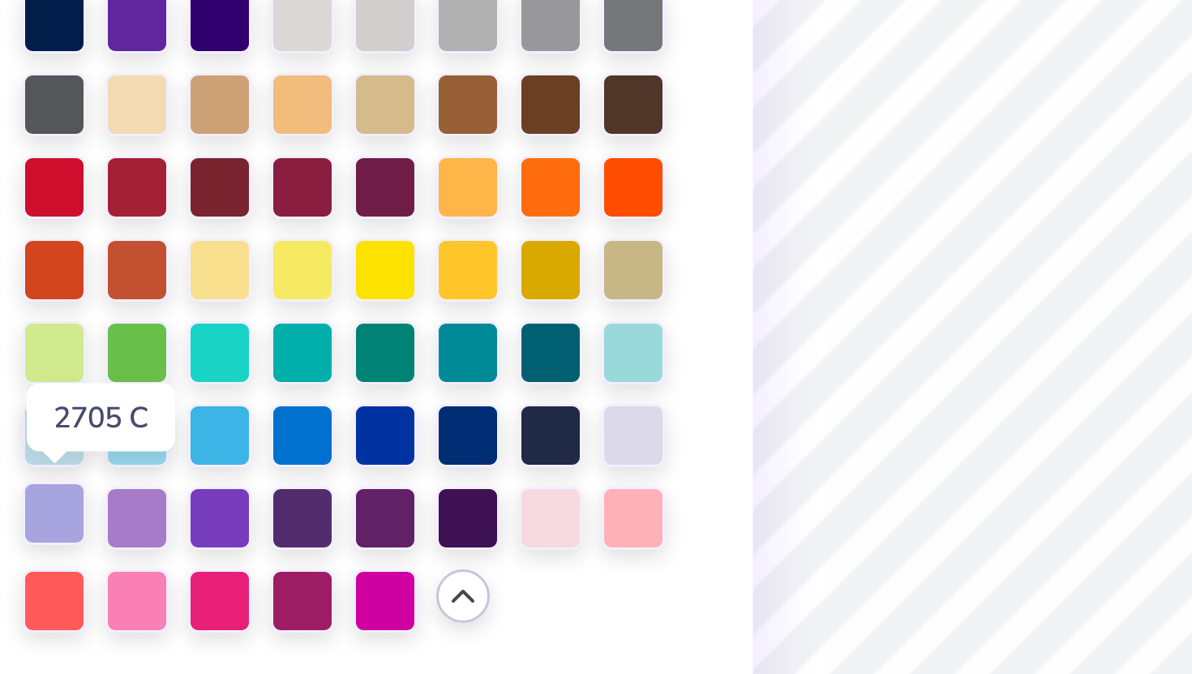
click at [106, 377] on div at bounding box center [109, 374] width 21 height 21
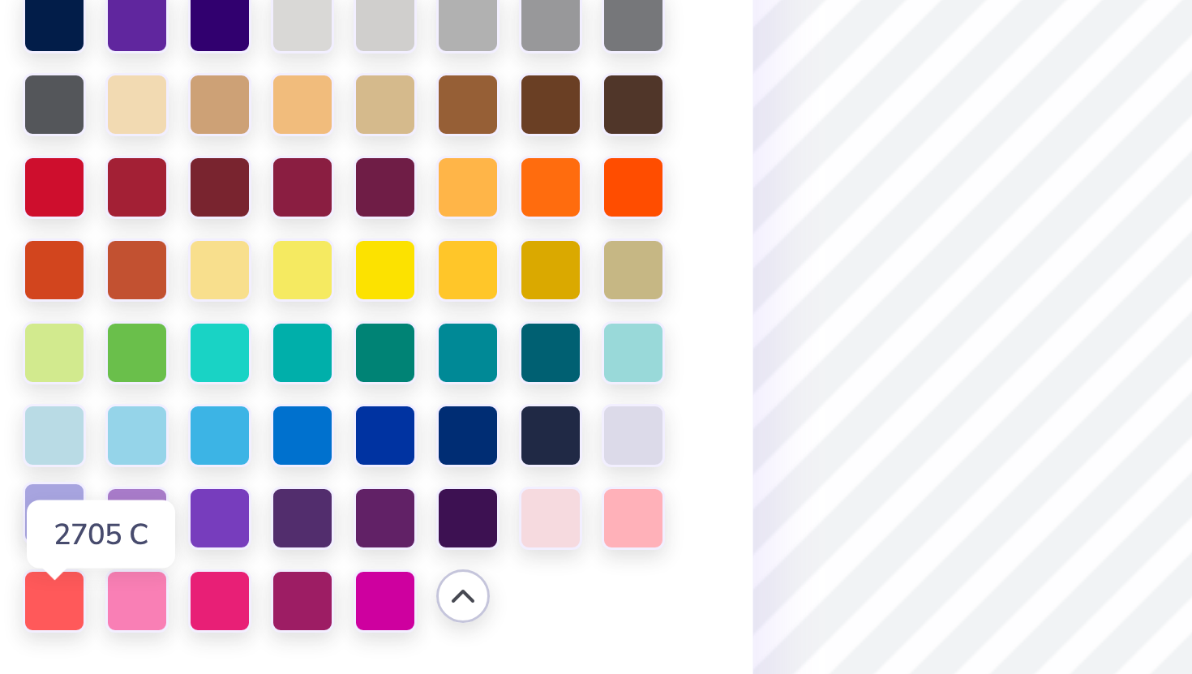
scroll to position [263, 0]
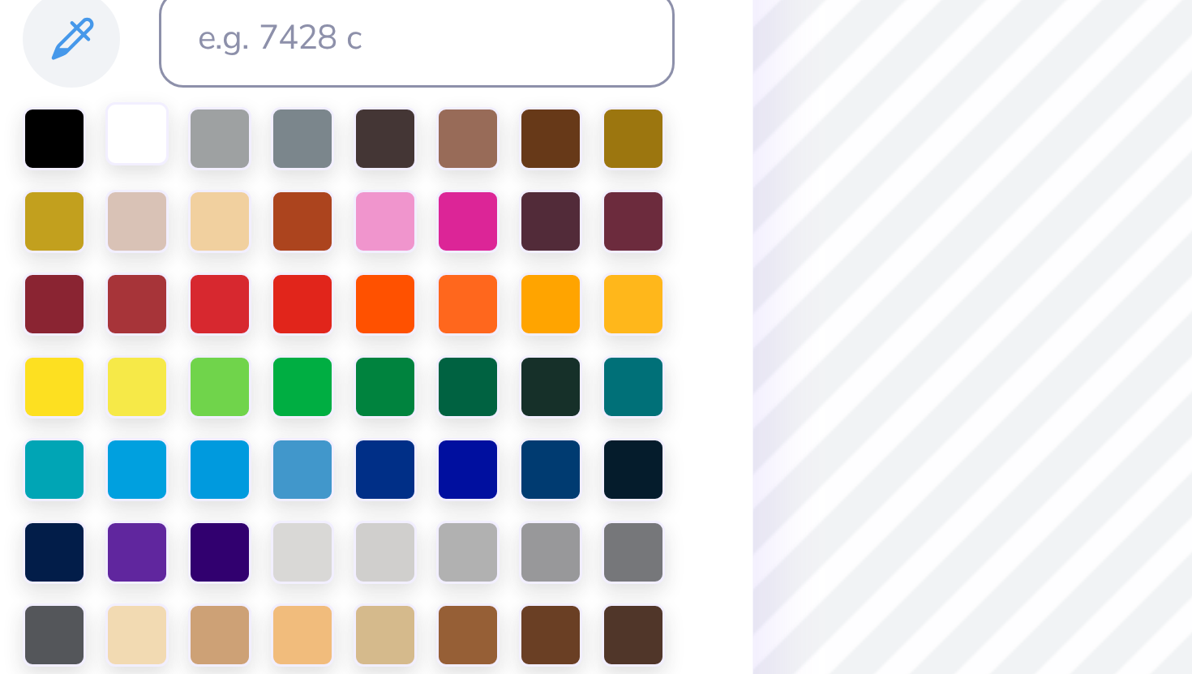
click at [131, 247] on div at bounding box center [137, 248] width 21 height 21
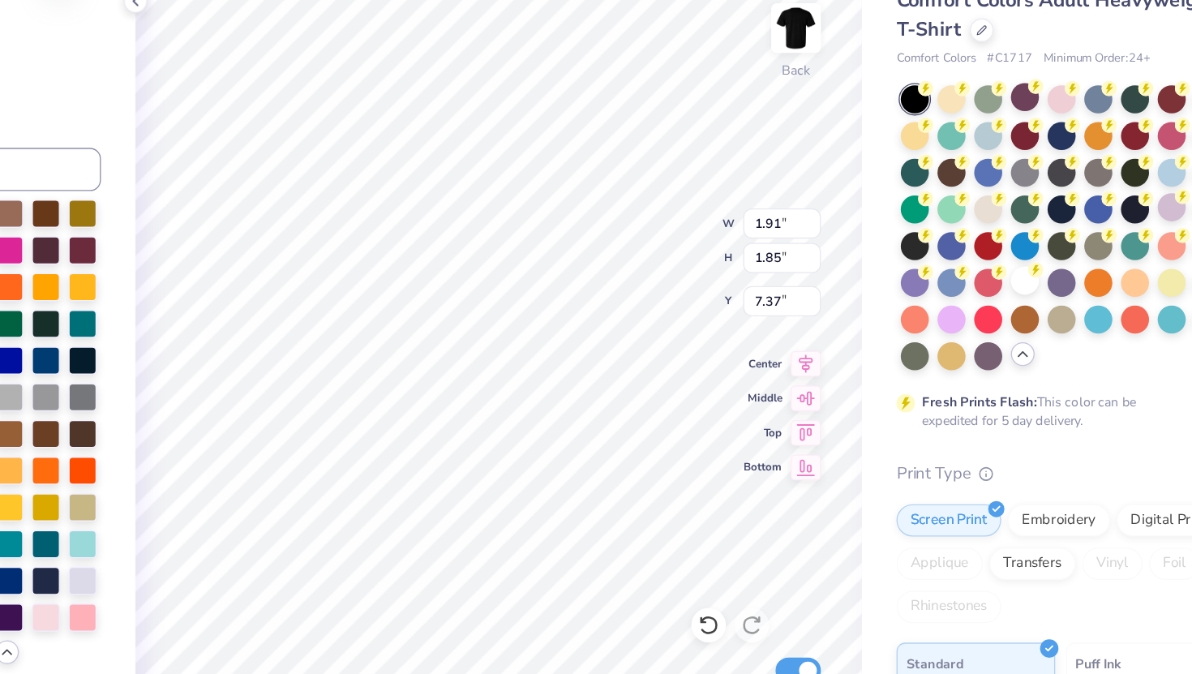
scroll to position [0, 0]
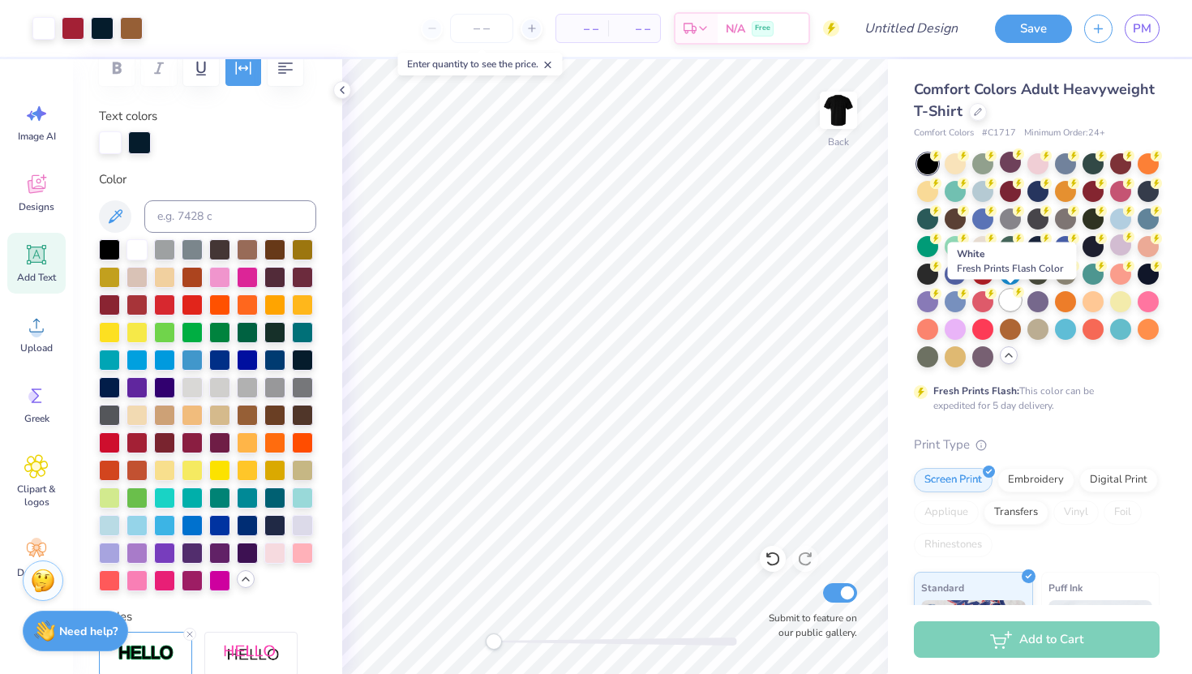
click at [911, 297] on div at bounding box center [1010, 300] width 21 height 21
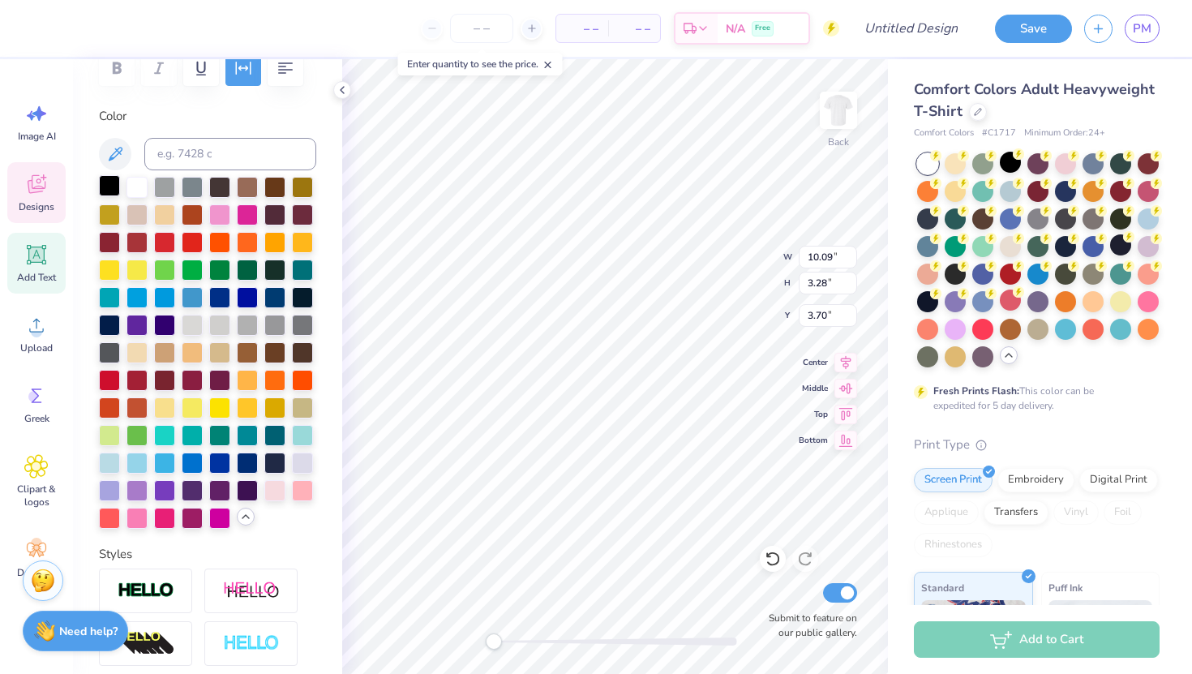
click at [105, 188] on div at bounding box center [109, 185] width 21 height 21
type input "8.93"
type input "0.95"
type input "10.21"
click at [111, 182] on div at bounding box center [109, 185] width 21 height 21
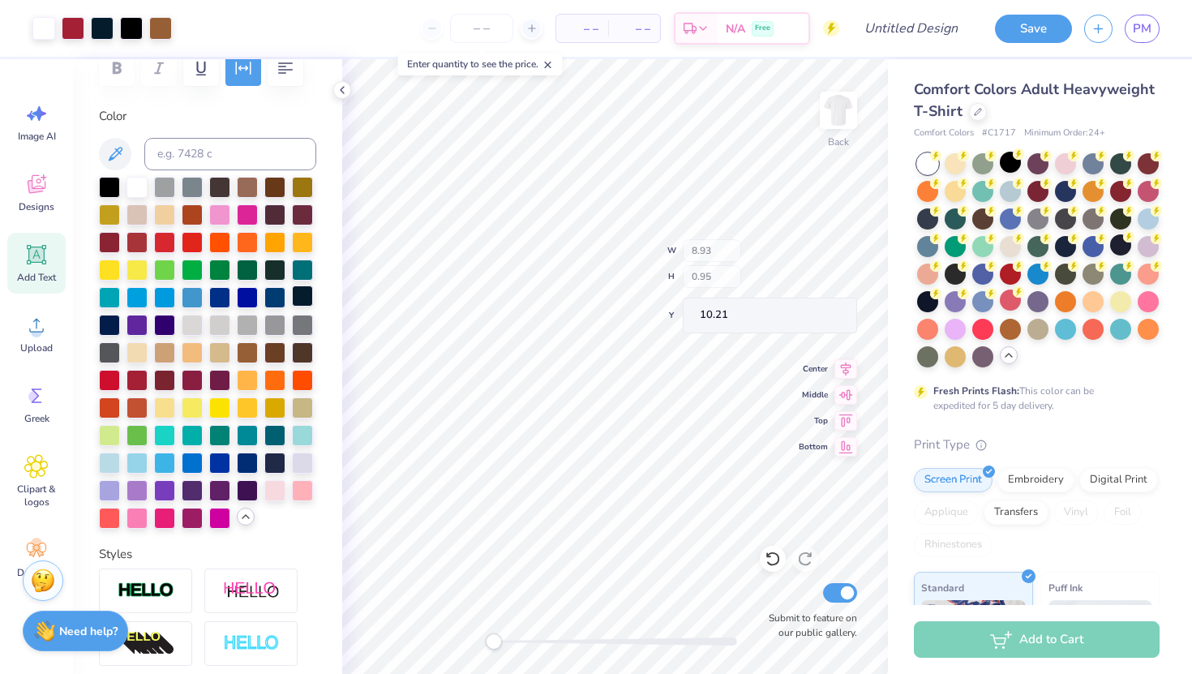
type input "4.83"
type input "4.84"
type input "5.78"
click at [911, 328] on div at bounding box center [955, 327] width 21 height 21
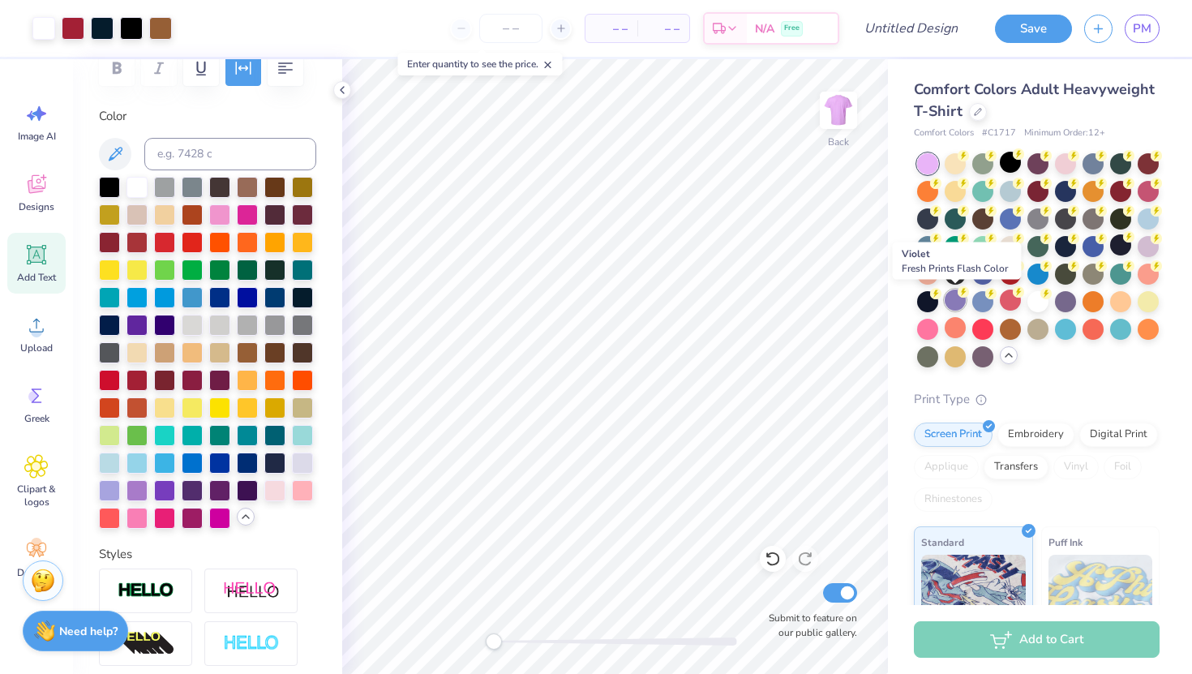
click at [911, 302] on div at bounding box center [955, 300] width 21 height 21
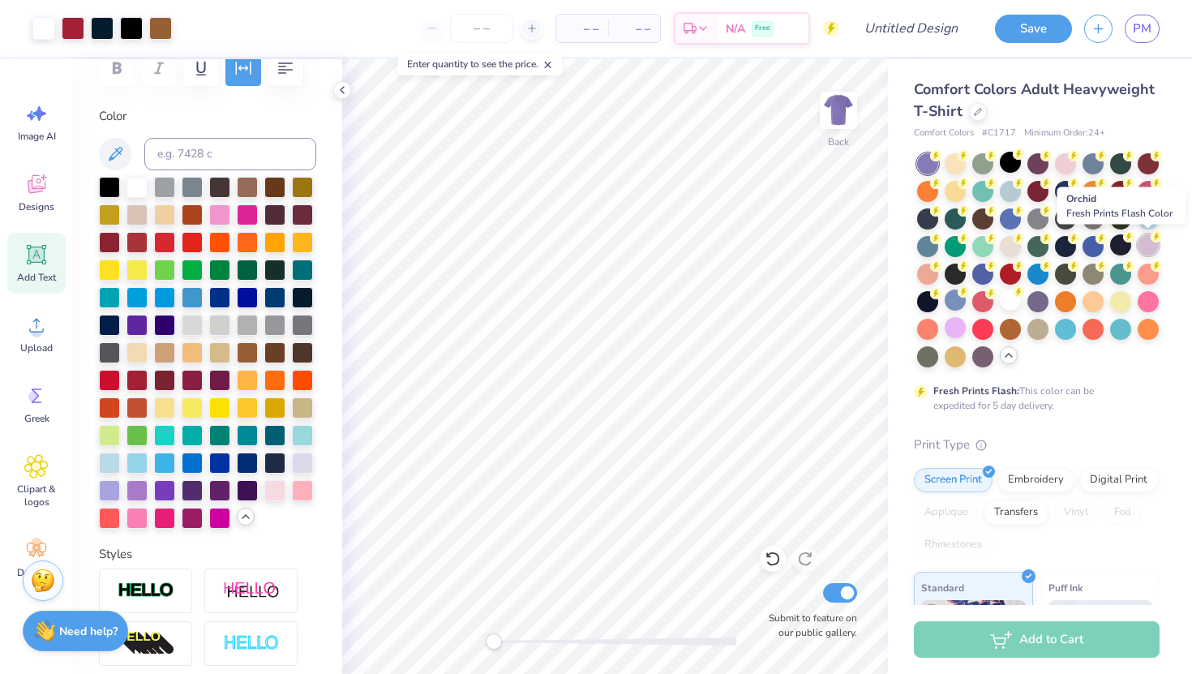
click at [911, 248] on div at bounding box center [1148, 244] width 21 height 21
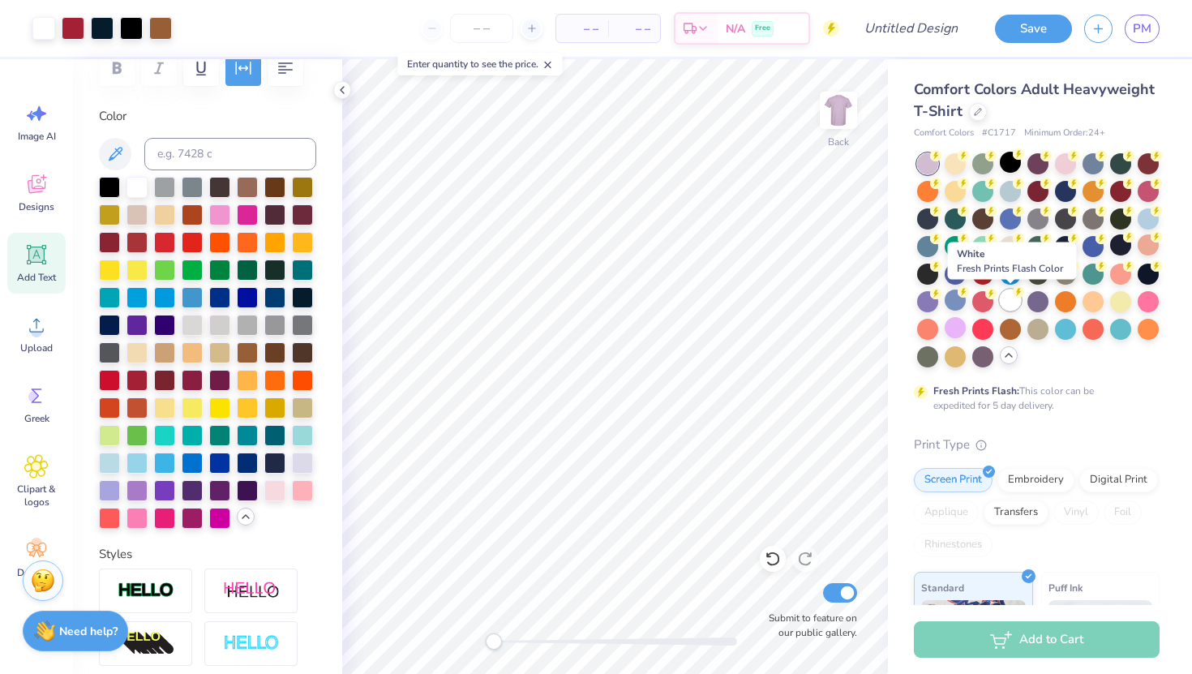
click at [911, 299] on div at bounding box center [1010, 300] width 21 height 21
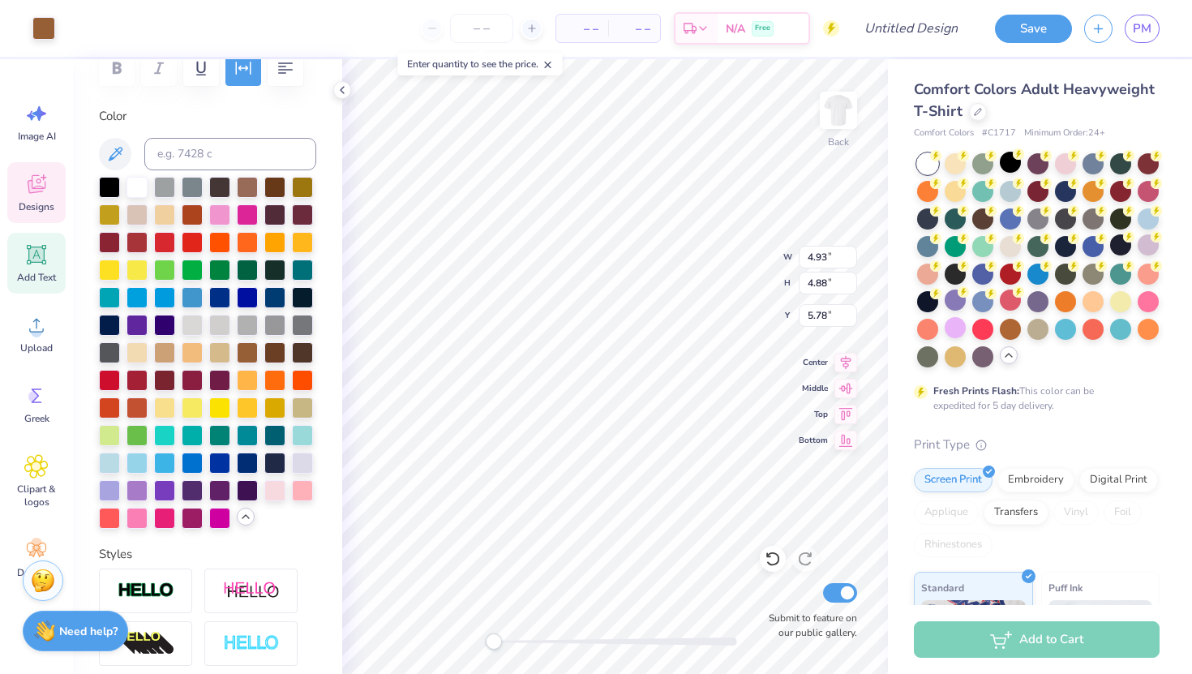
type input "4.93"
type input "4.88"
type input "5.78"
click at [111, 183] on div at bounding box center [109, 185] width 21 height 21
type input "2.13"
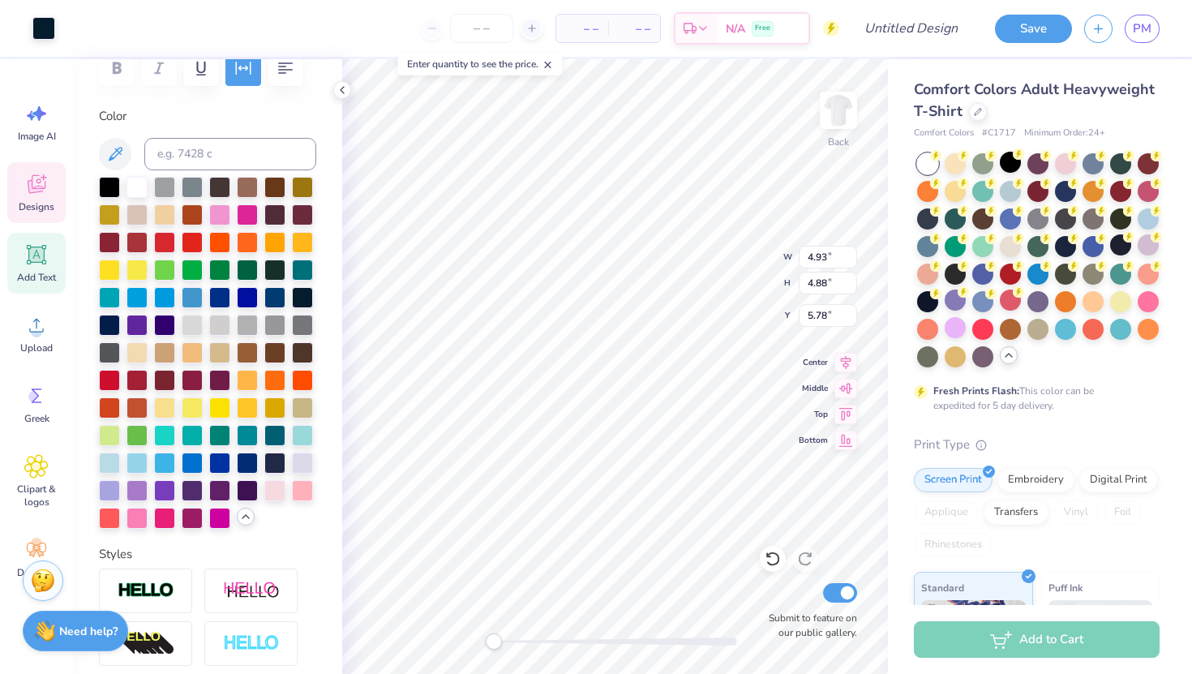
type input "2.35"
type input "7.33"
click at [109, 182] on div at bounding box center [109, 185] width 21 height 21
type input "1.91"
type input "1.85"
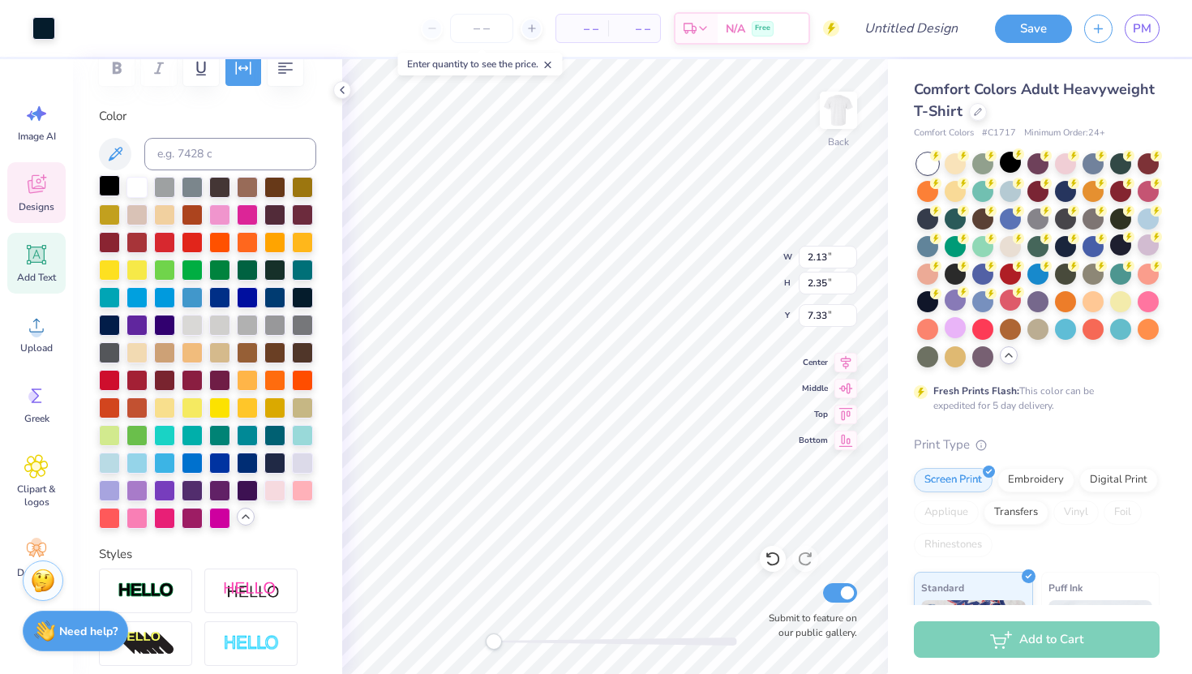
type input "7.34"
click at [109, 185] on div at bounding box center [109, 185] width 21 height 21
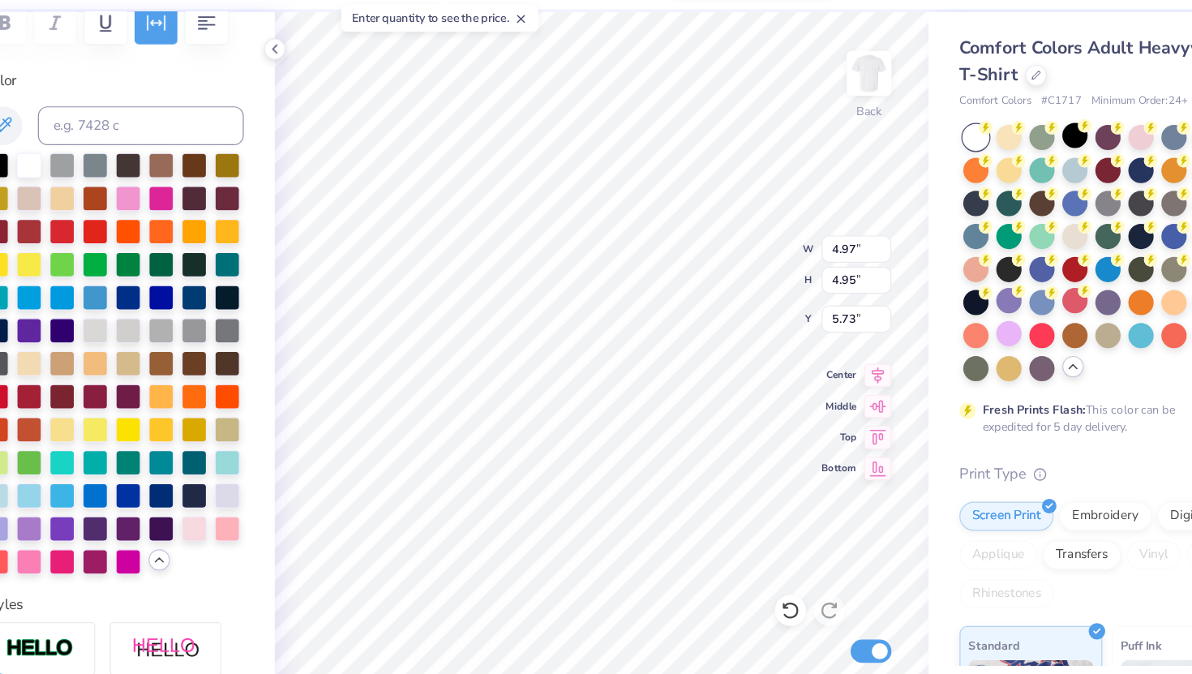
type input "4.97"
type input "4.95"
type input "5.73"
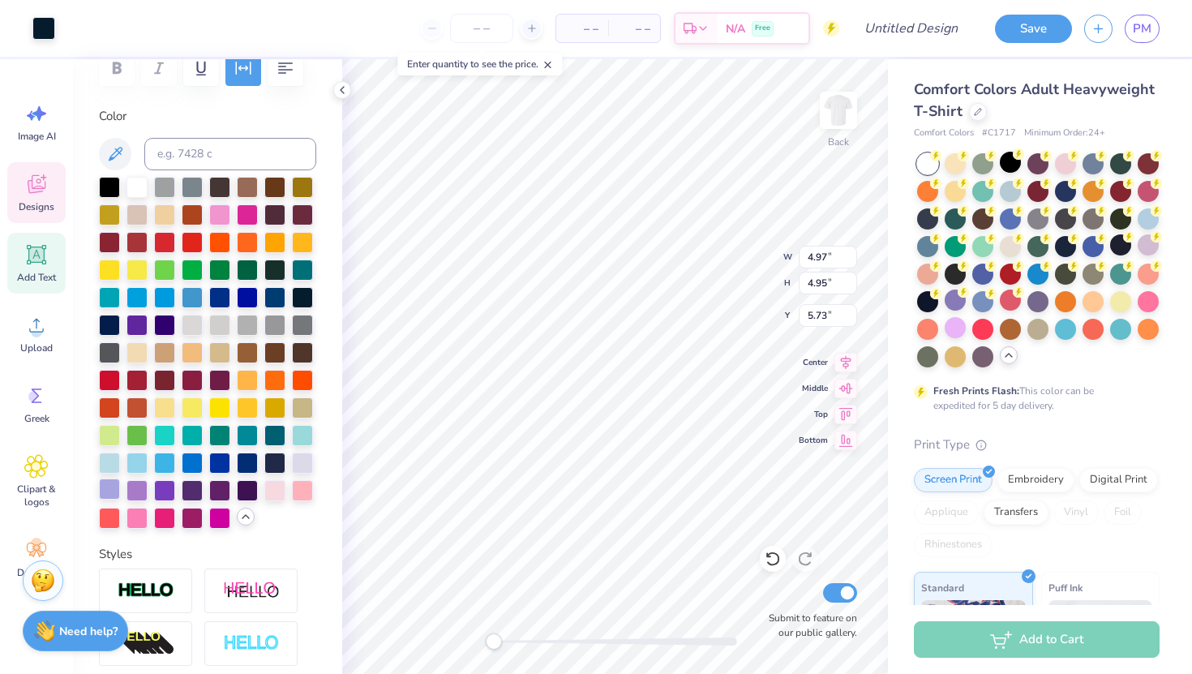
click at [103, 479] on div at bounding box center [109, 489] width 21 height 21
click at [132, 180] on div at bounding box center [137, 185] width 21 height 21
click at [110, 182] on div at bounding box center [109, 185] width 21 height 21
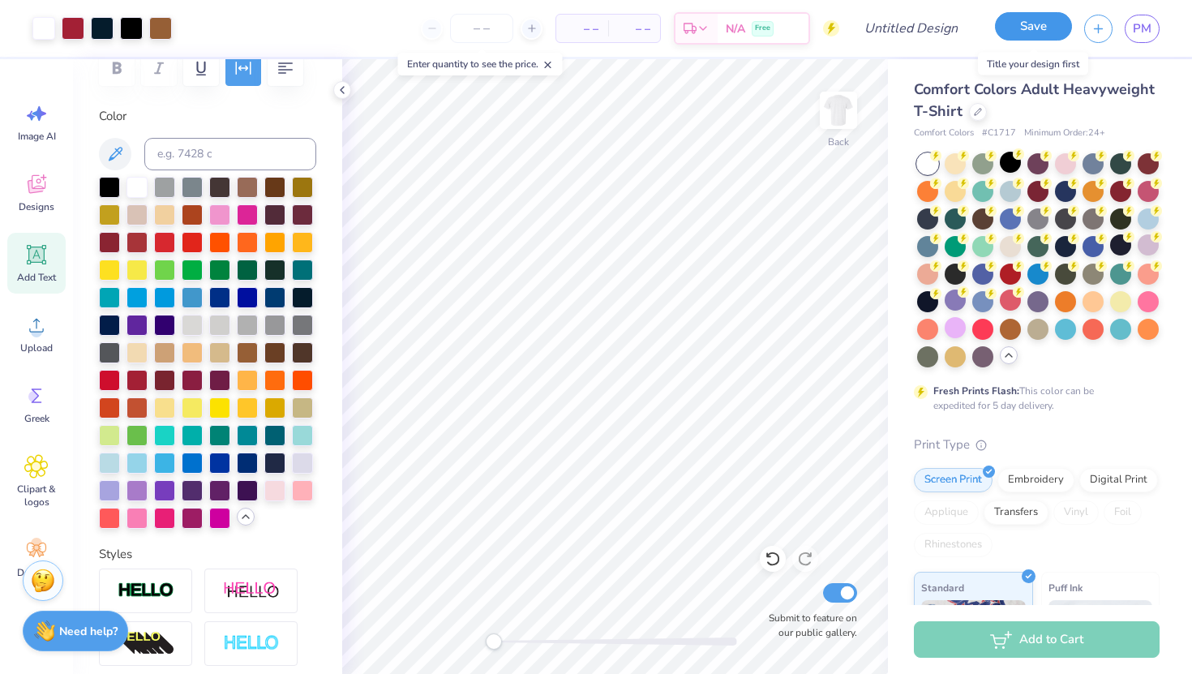
click at [911, 24] on button "Save" at bounding box center [1033, 26] width 77 height 28
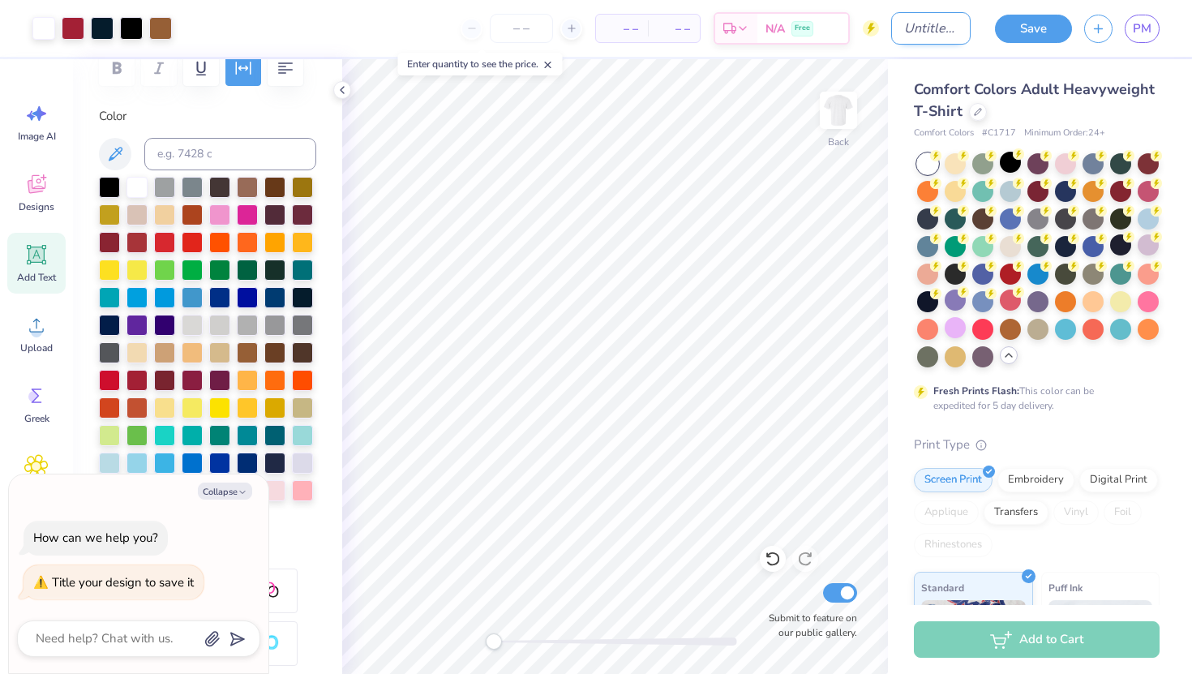
type textarea "x"
click at [911, 26] on input "Design Title" at bounding box center [931, 28] width 79 height 32
type input "d"
type textarea "x"
type input "de"
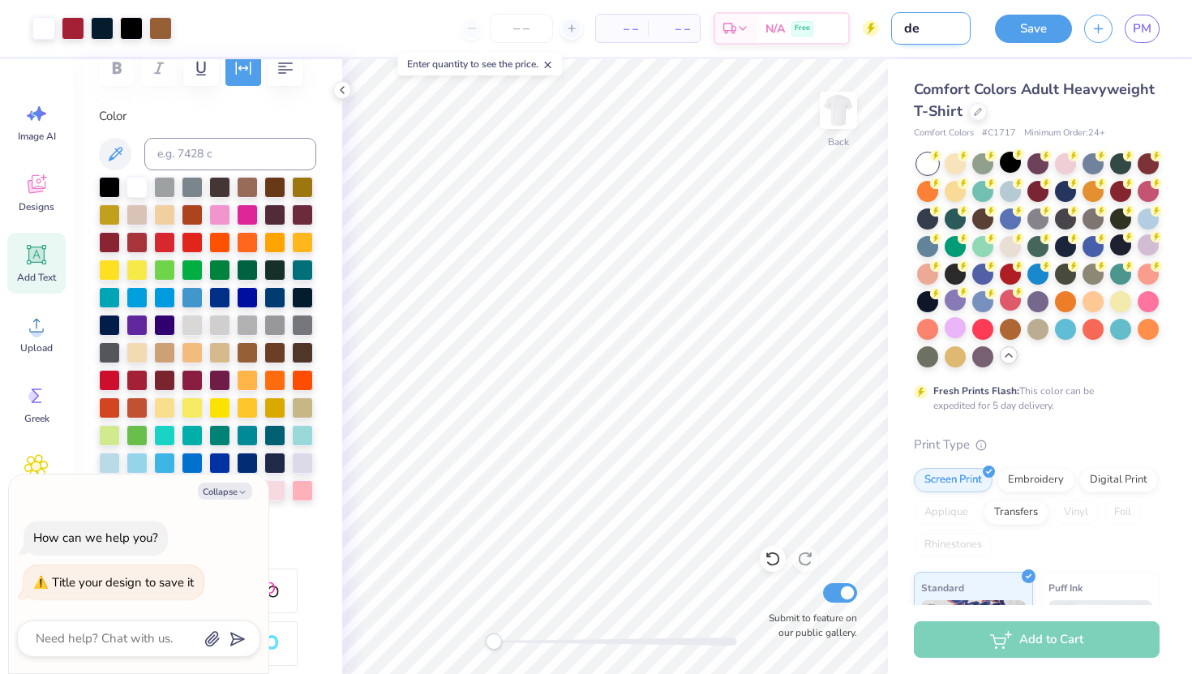
type textarea "x"
type input "del"
type textarea "x"
type input "de"
type textarea "x"
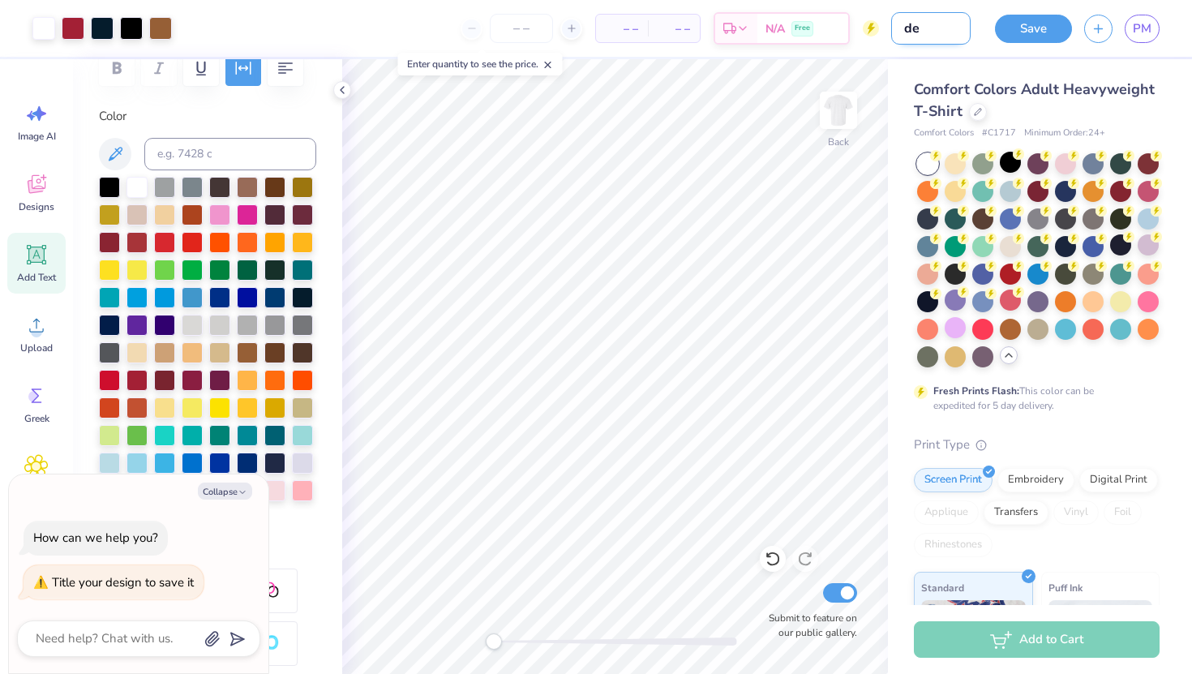
type input "d"
type textarea "x"
type input "o"
type textarea "x"
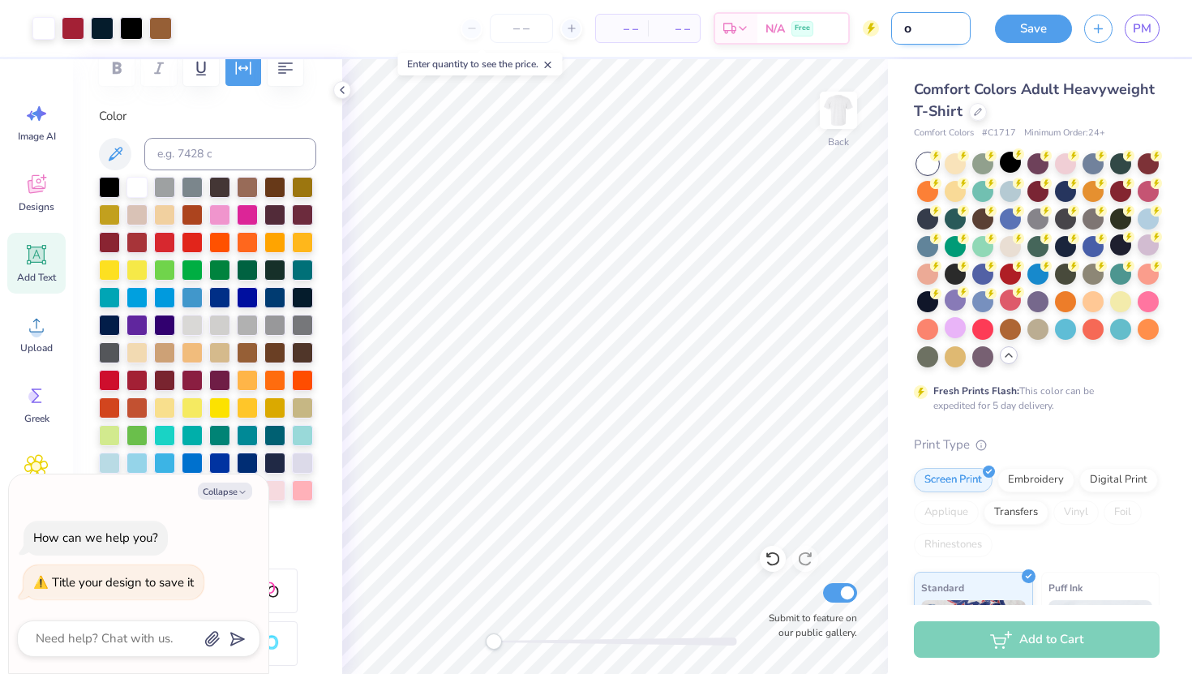
type input "op"
type textarea "x"
type input "opt"
type textarea "x"
type input "opti"
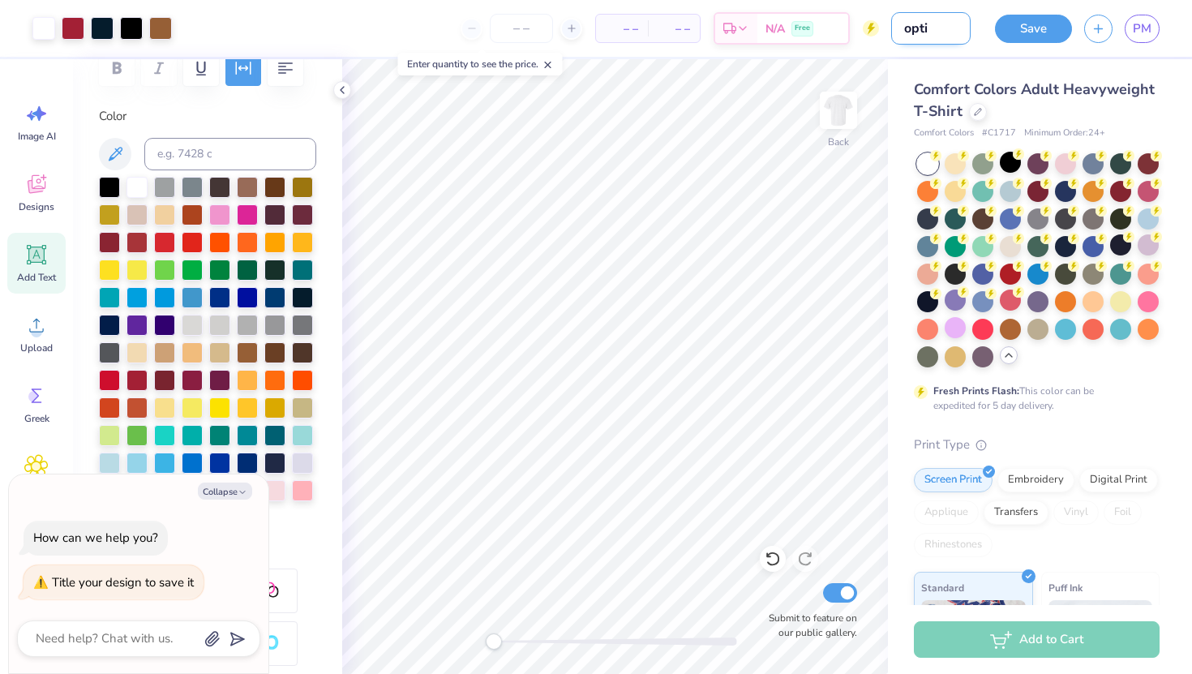
type textarea "x"
type input "optio"
type textarea "x"
type input "option"
type textarea "x"
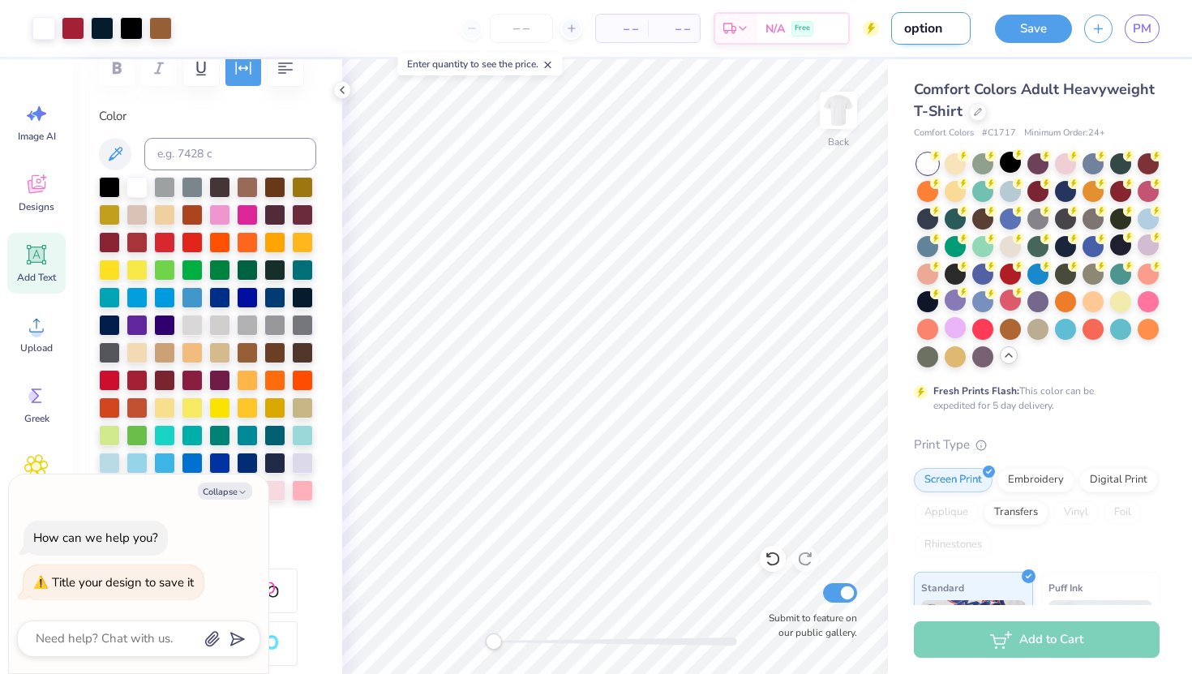
type input "option"
type textarea "x"
type input "option #"
type textarea "x"
type input "option #1"
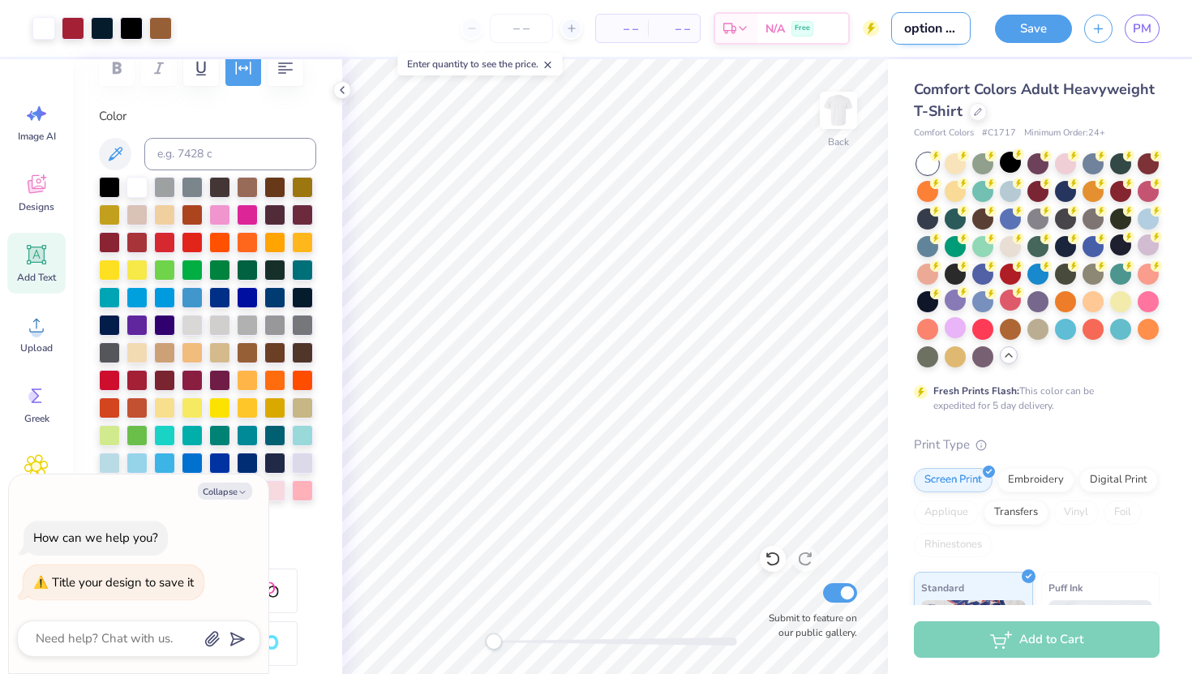
type textarea "x"
type input "option #1"
click at [911, 19] on button "Save" at bounding box center [1033, 26] width 77 height 28
click at [911, 31] on div "Save" at bounding box center [1033, 29] width 77 height 28
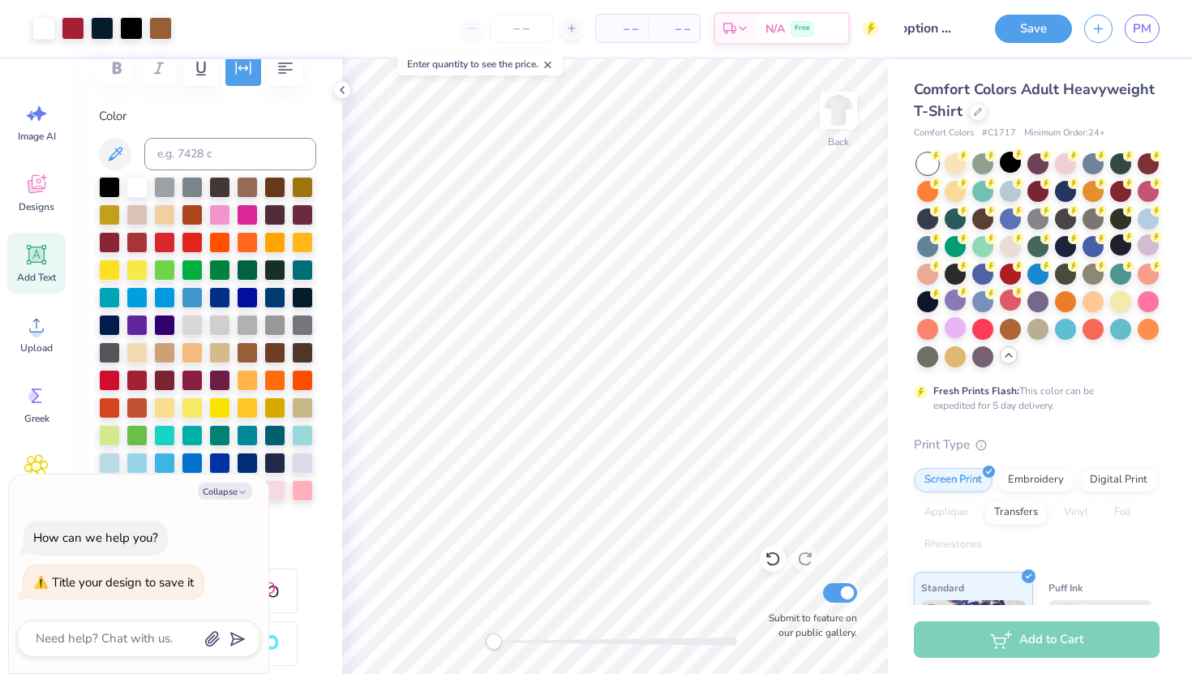
scroll to position [0, 0]
click at [911, 106] on icon at bounding box center [978, 110] width 8 height 8
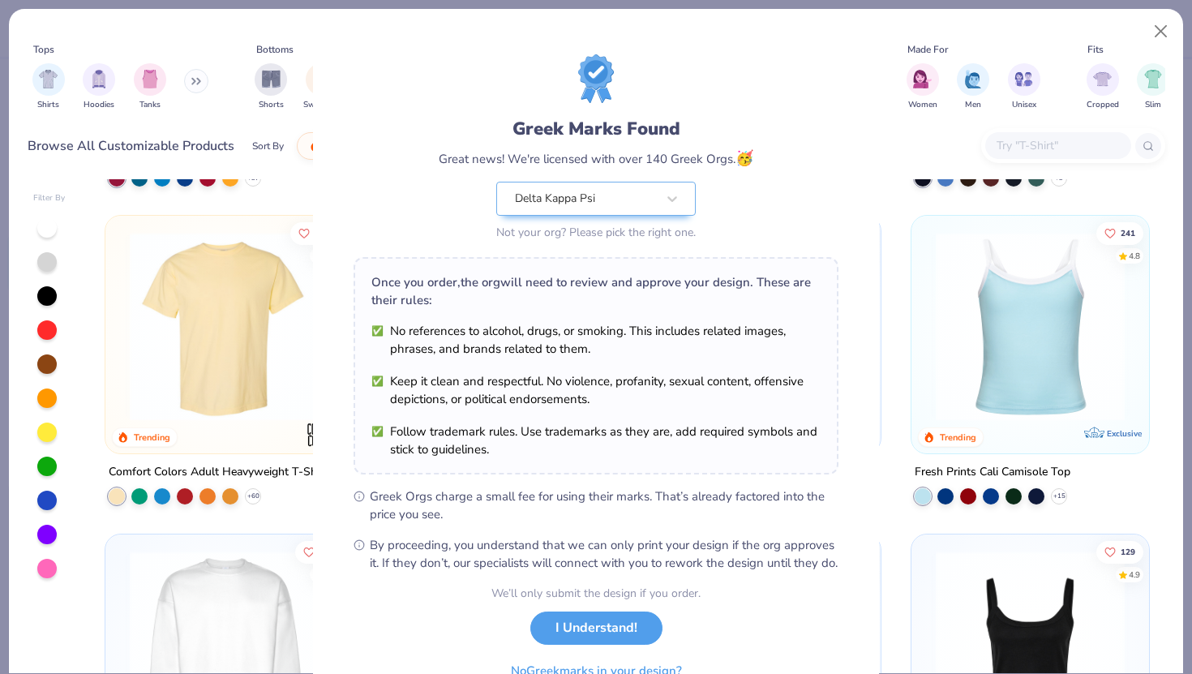
scroll to position [21, 0]
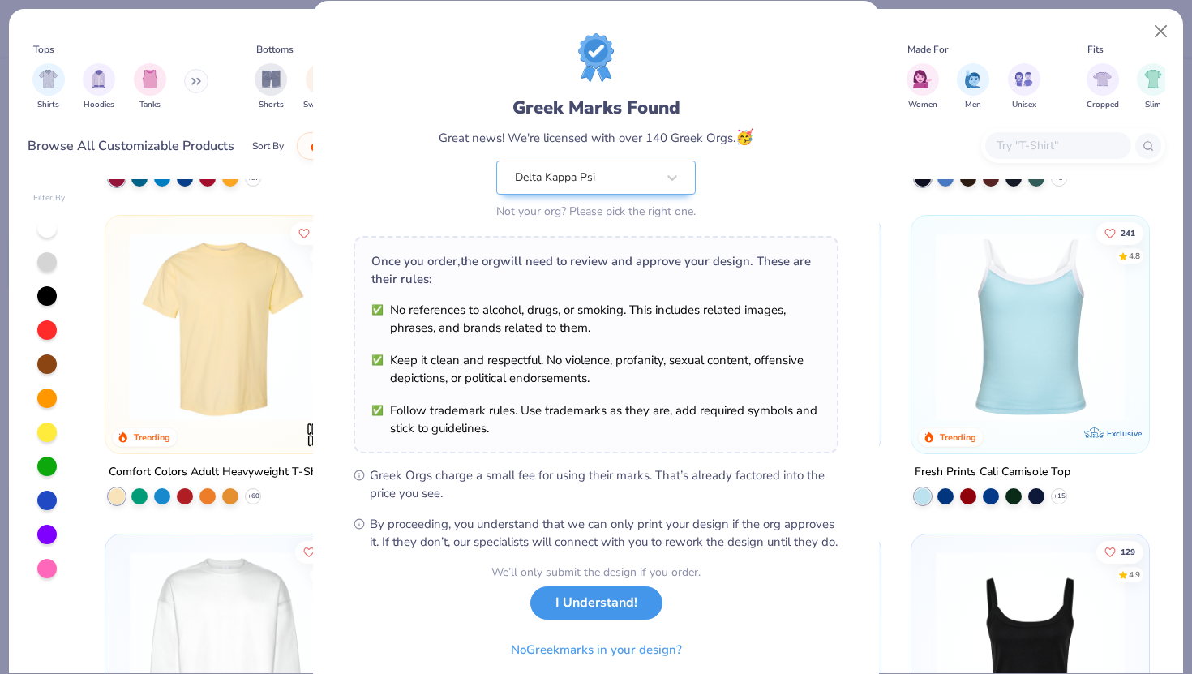
click at [588, 606] on button "I Understand!" at bounding box center [597, 603] width 132 height 33
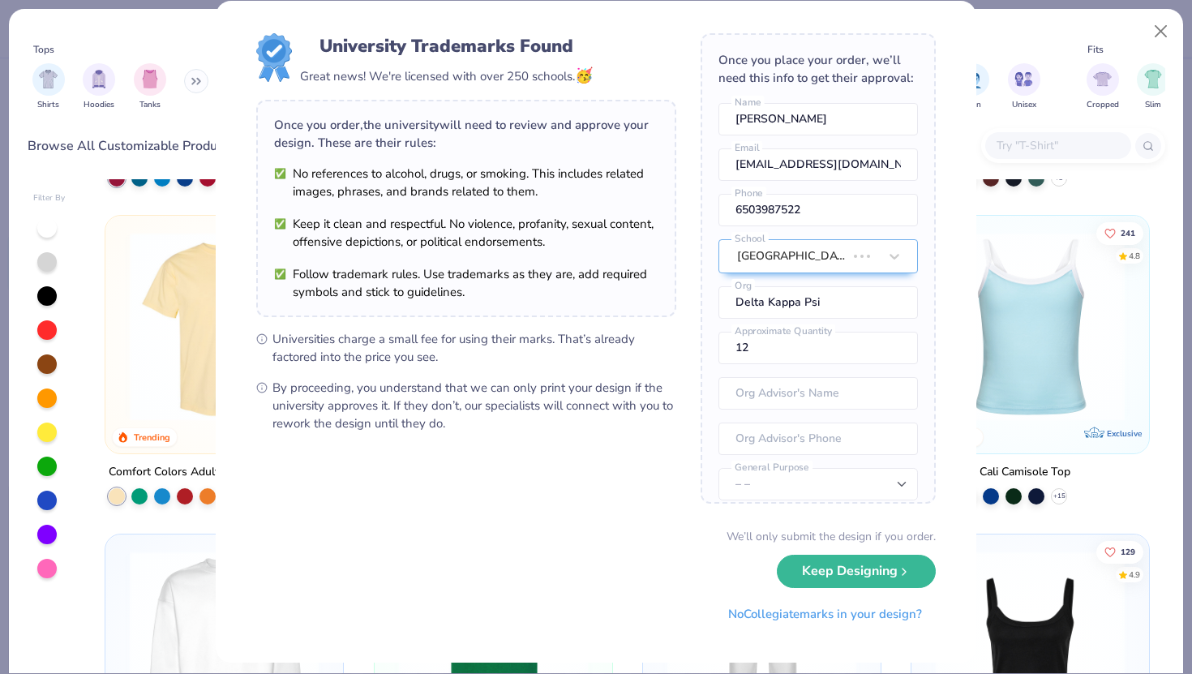
scroll to position [0, 0]
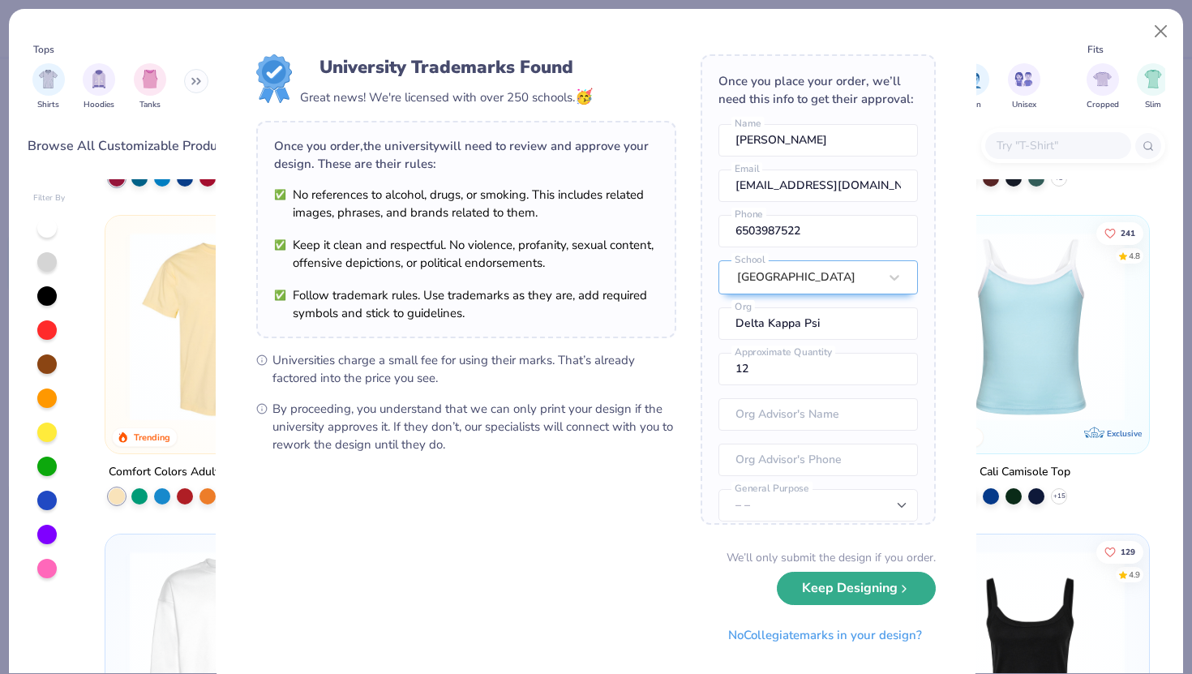
click at [791, 587] on button "Keep Designing" at bounding box center [856, 588] width 159 height 33
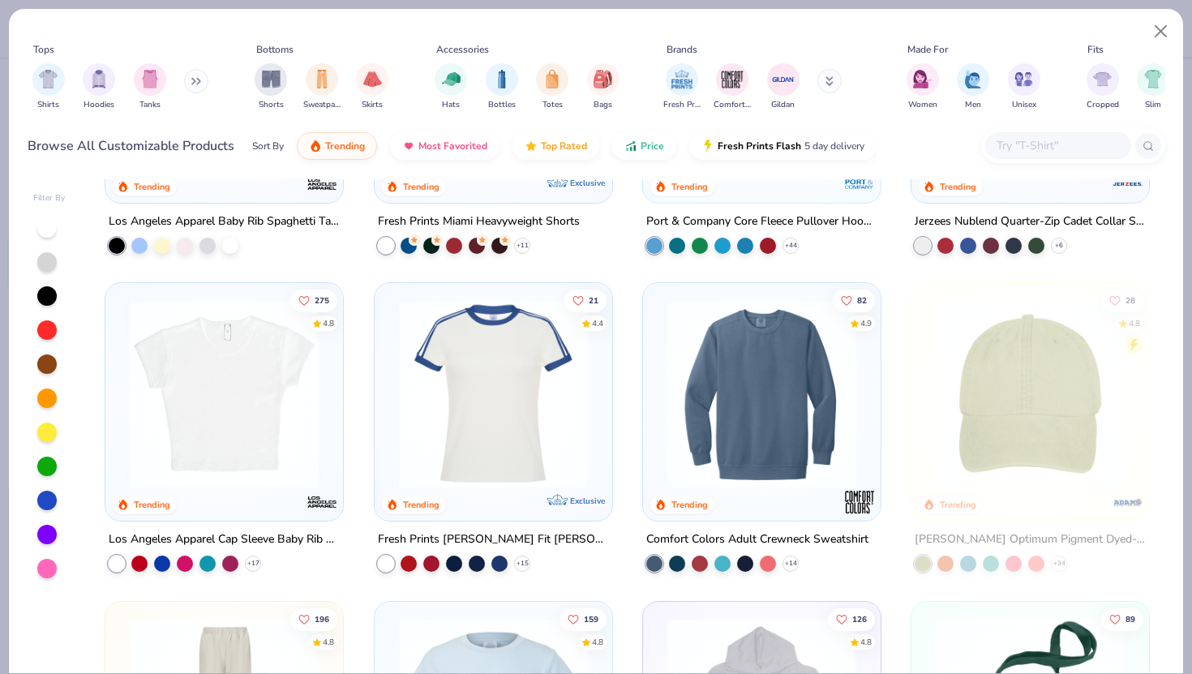
scroll to position [1629, 0]
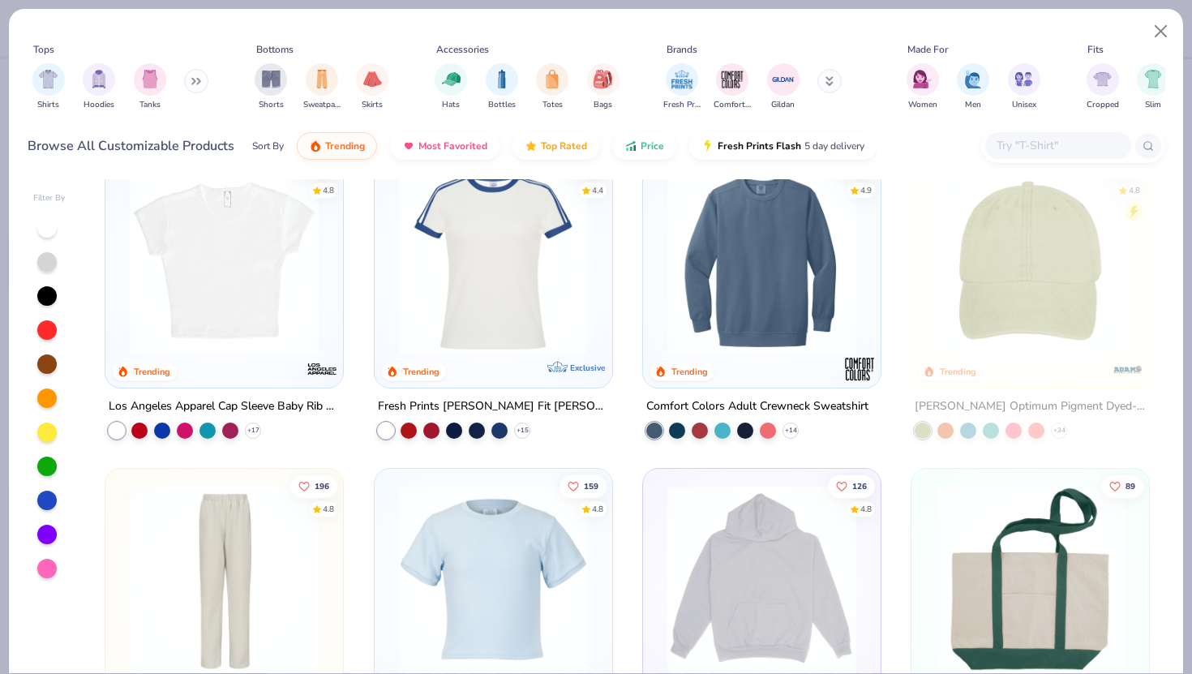
click at [238, 299] on img at bounding box center [224, 260] width 205 height 189
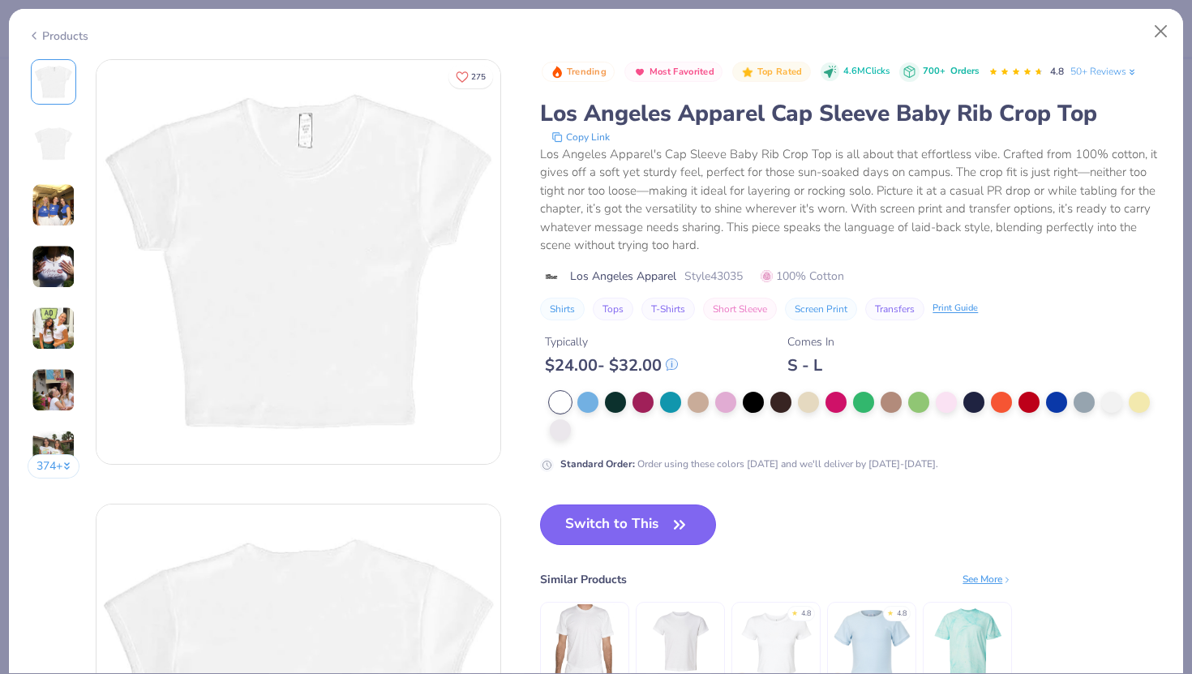
click at [601, 509] on button "Switch to This" at bounding box center [628, 525] width 176 height 41
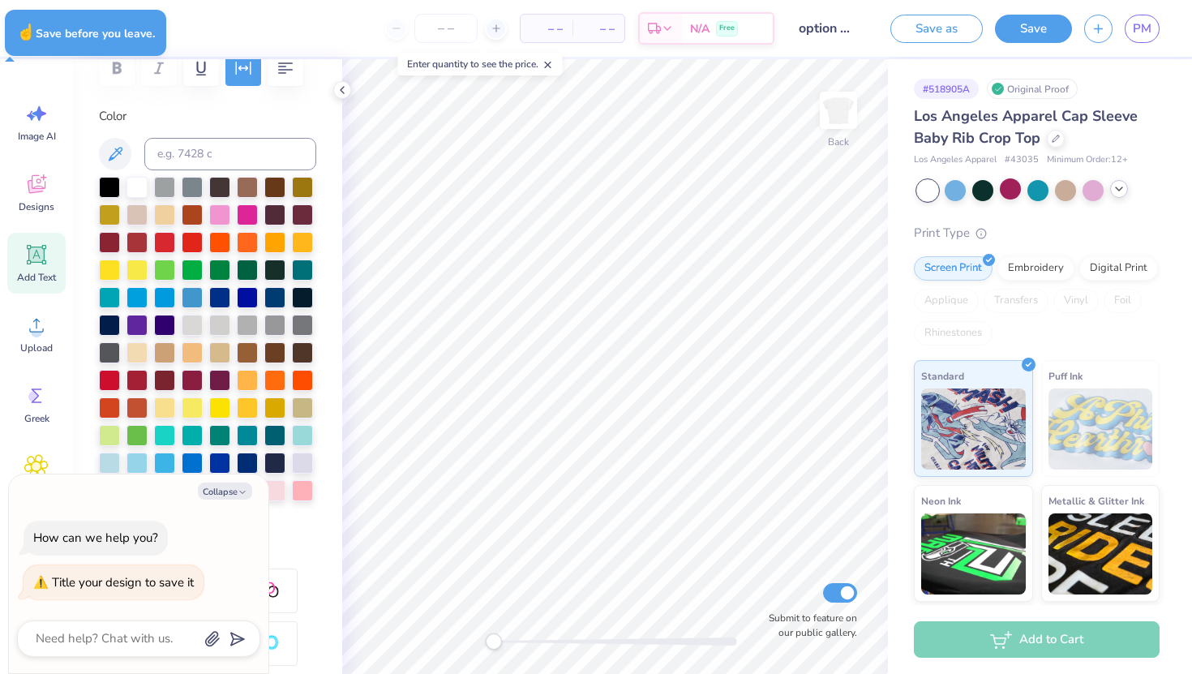
type textarea "x"
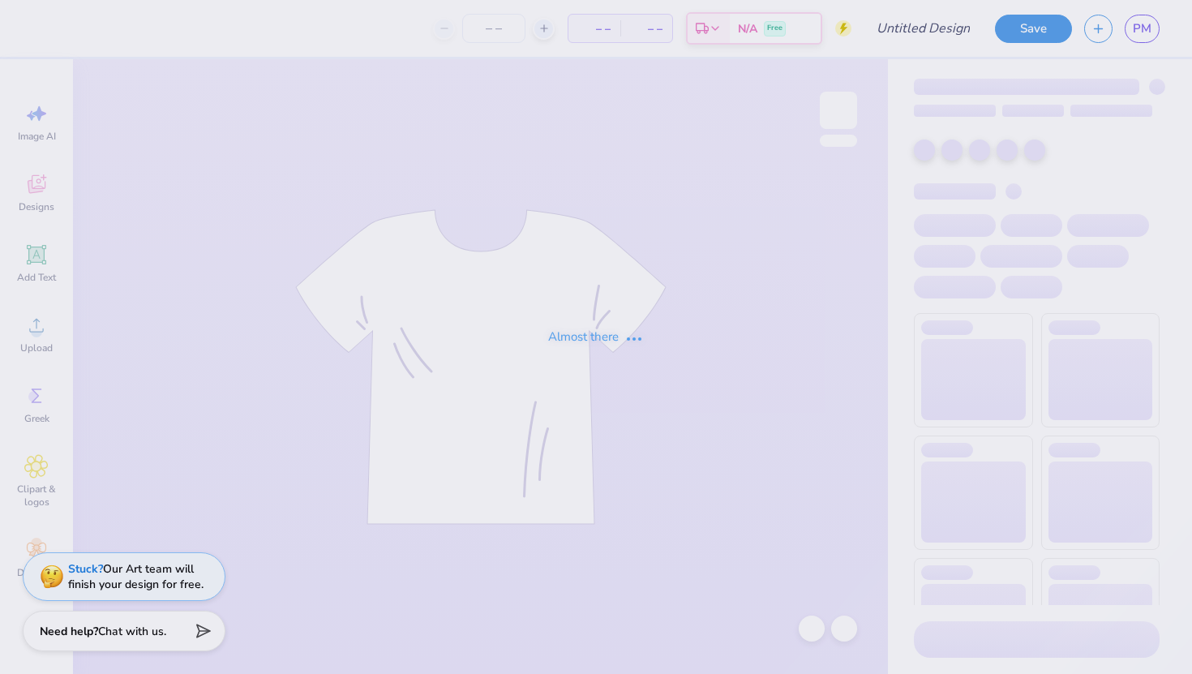
type input "option #1"
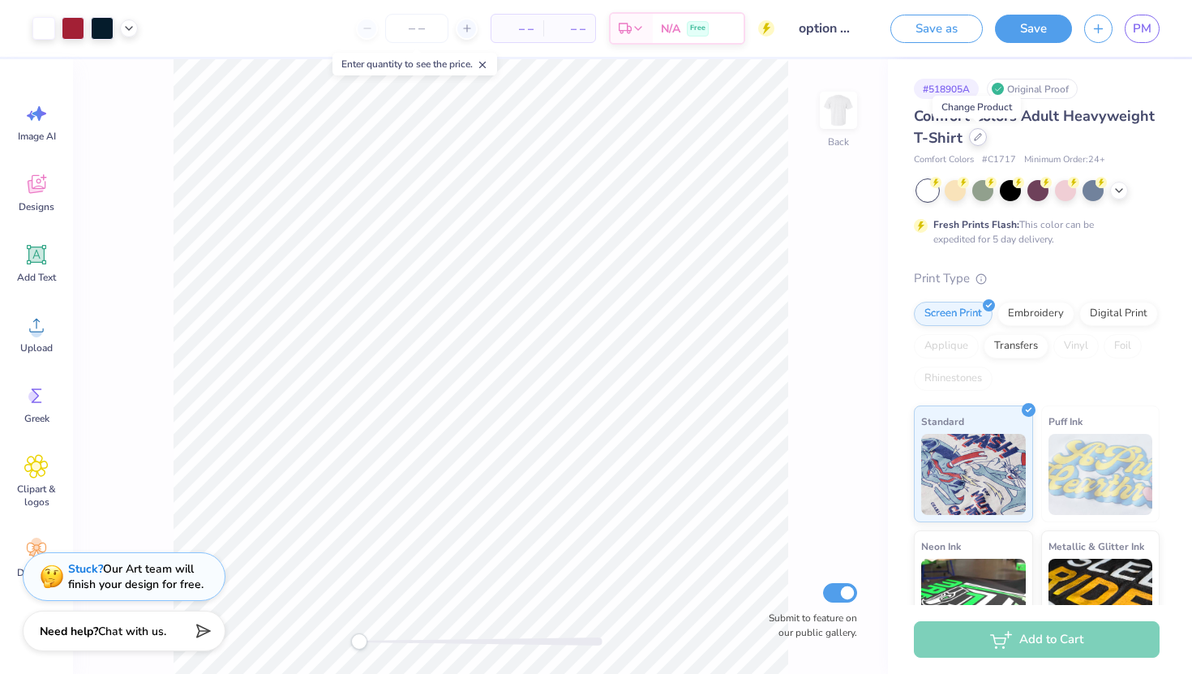
click at [976, 141] on div at bounding box center [978, 137] width 18 height 18
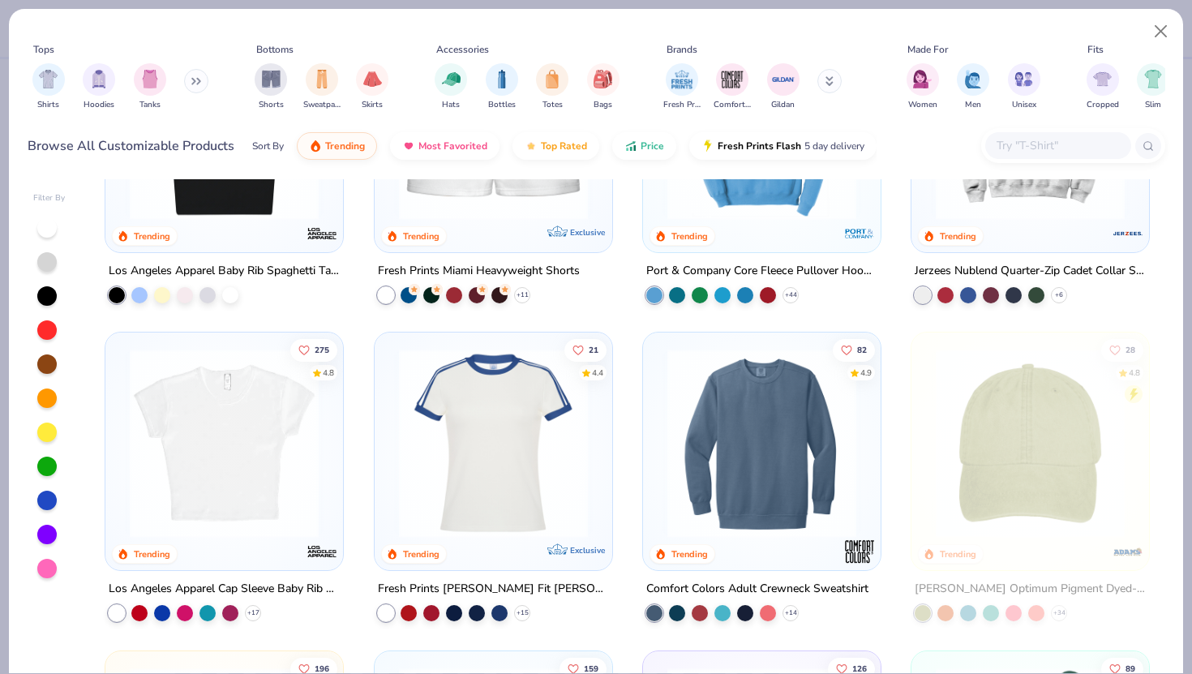
scroll to position [1536, 0]
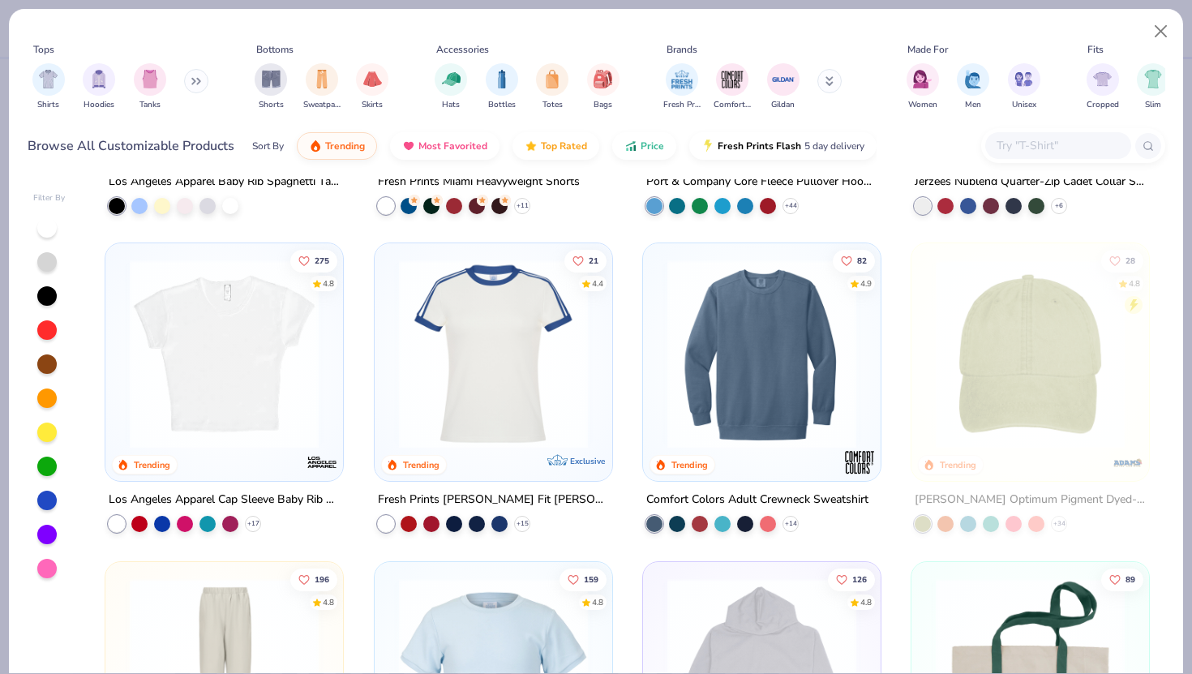
click at [151, 368] on img at bounding box center [224, 354] width 205 height 189
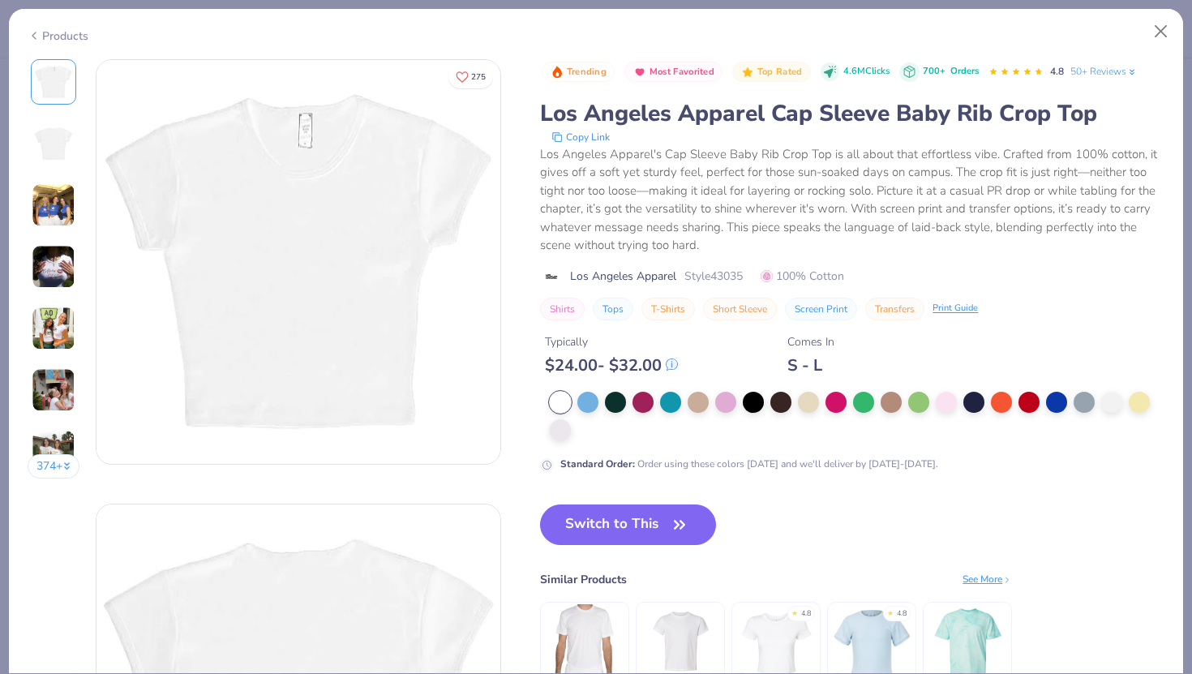
click at [42, 319] on img at bounding box center [54, 329] width 44 height 44
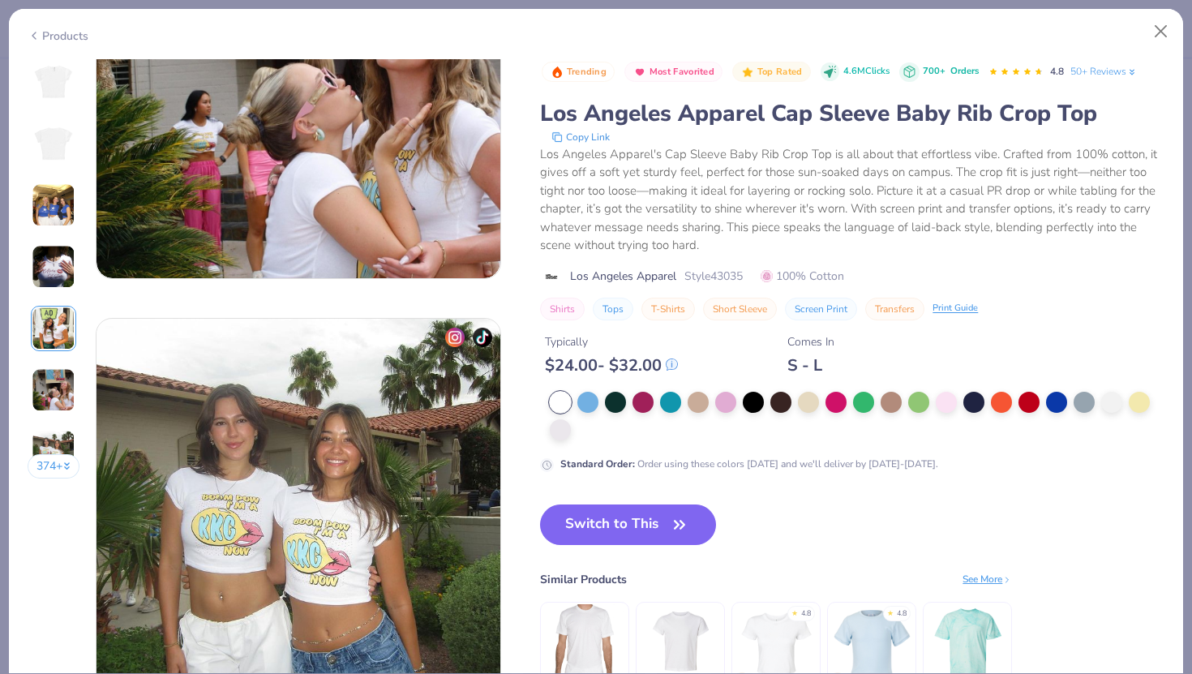
scroll to position [2490, 0]
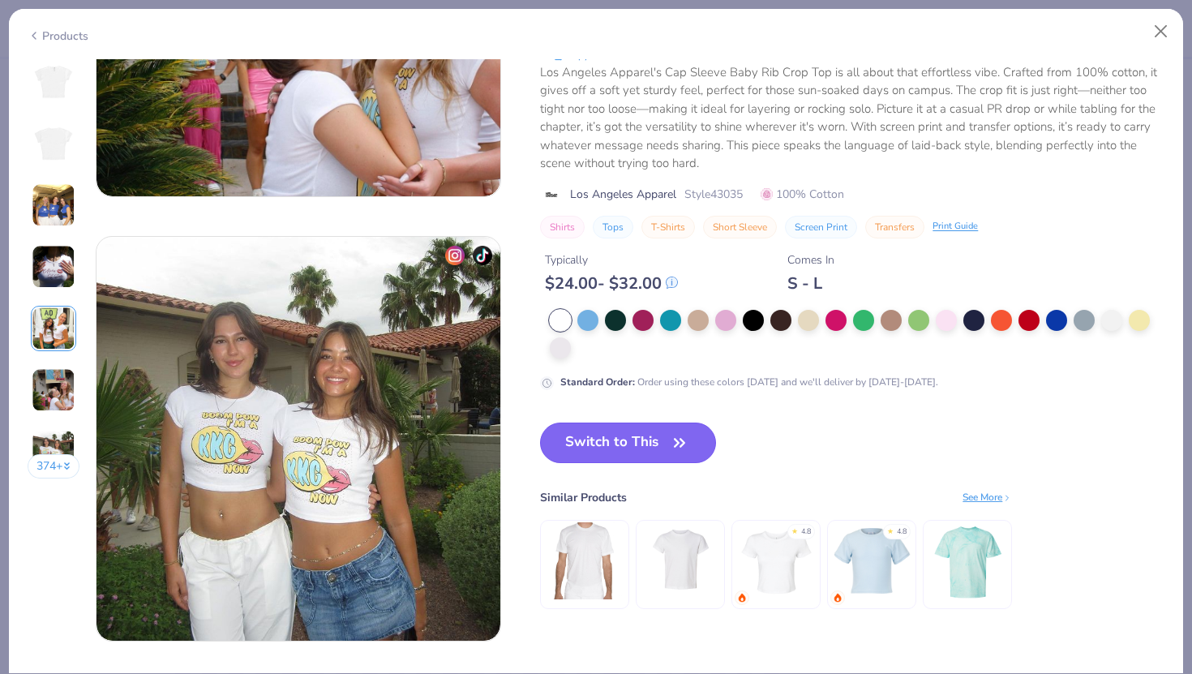
click at [559, 438] on button "Switch to This" at bounding box center [628, 443] width 176 height 41
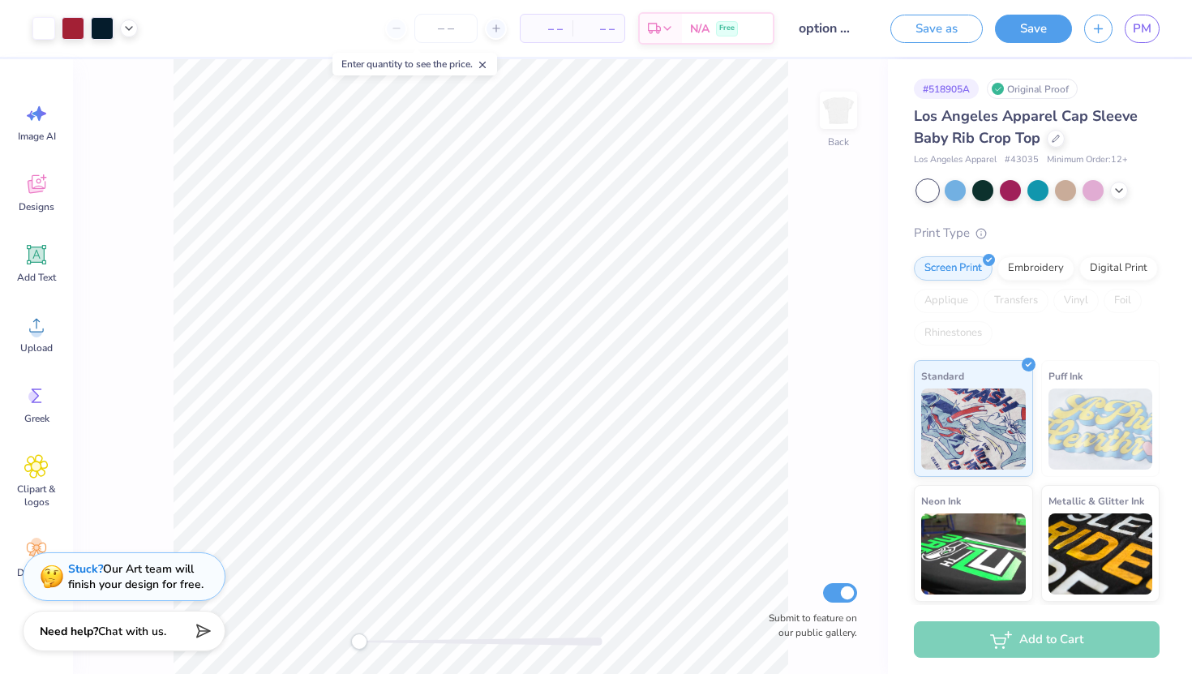
click at [792, 422] on div "Back Submit to feature on our public gallery." at bounding box center [480, 366] width 815 height 615
click at [1029, 31] on button "Save" at bounding box center [1033, 26] width 77 height 28
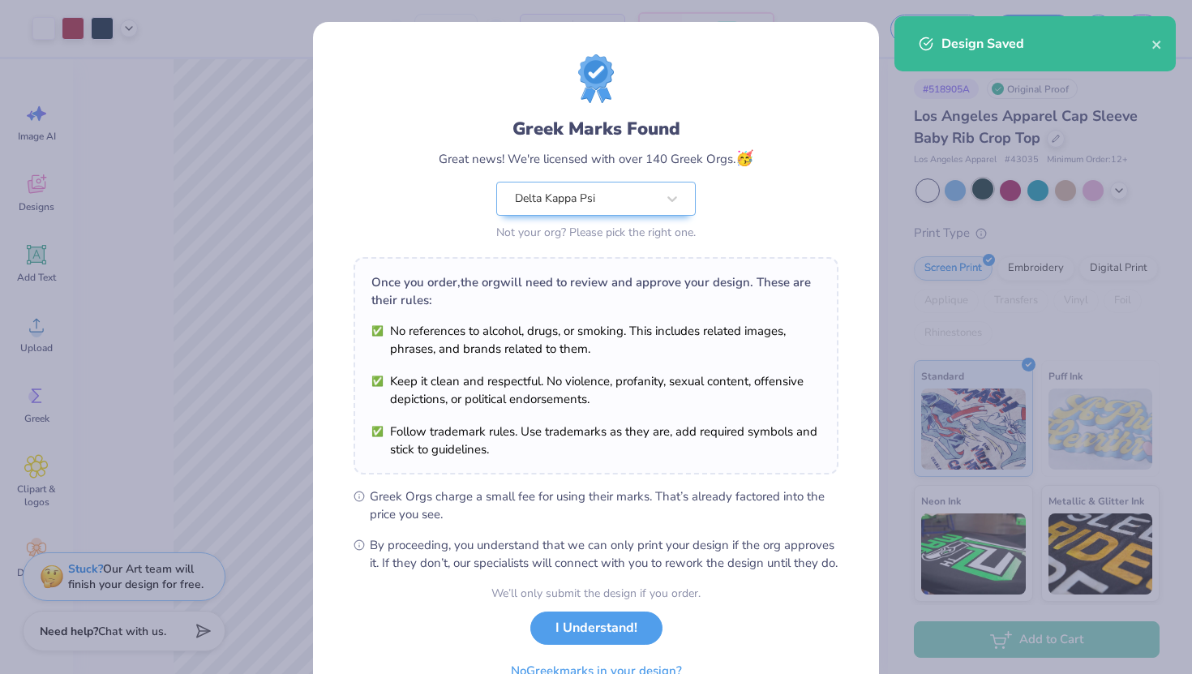
click at [986, 188] on div "Greek Marks Found Great news! We're licensed with over 140 Greek Orgs. 🥳 Delta …" at bounding box center [596, 337] width 1192 height 674
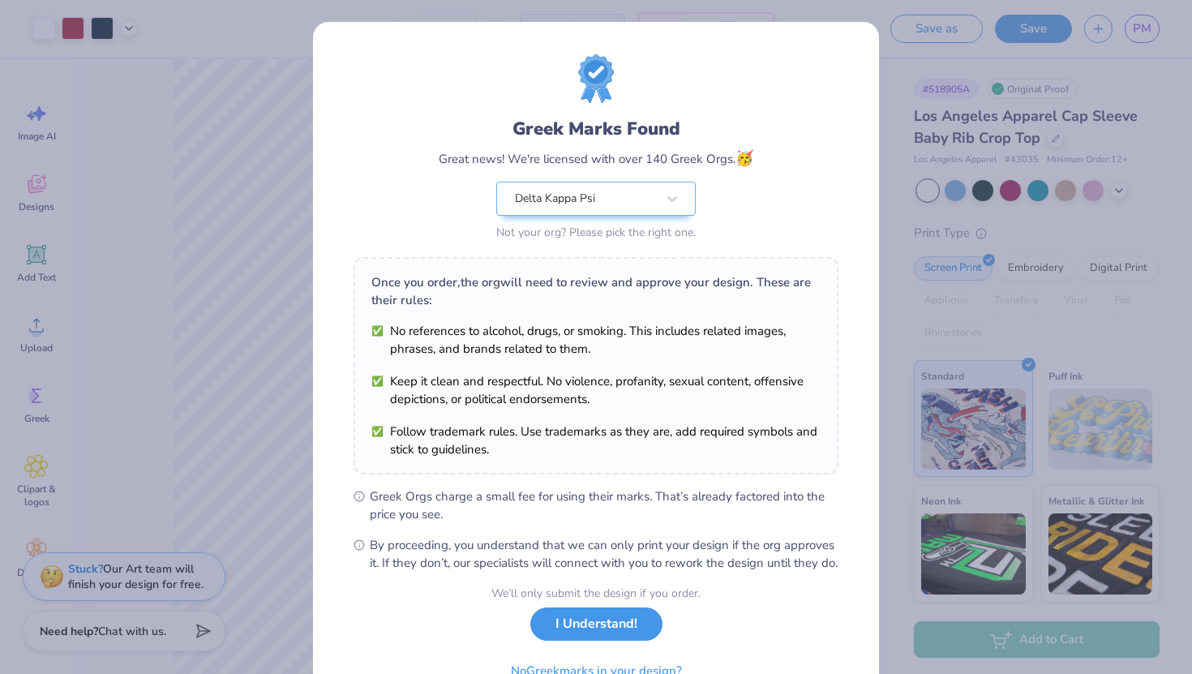
click at [592, 639] on button "I Understand!" at bounding box center [597, 624] width 132 height 33
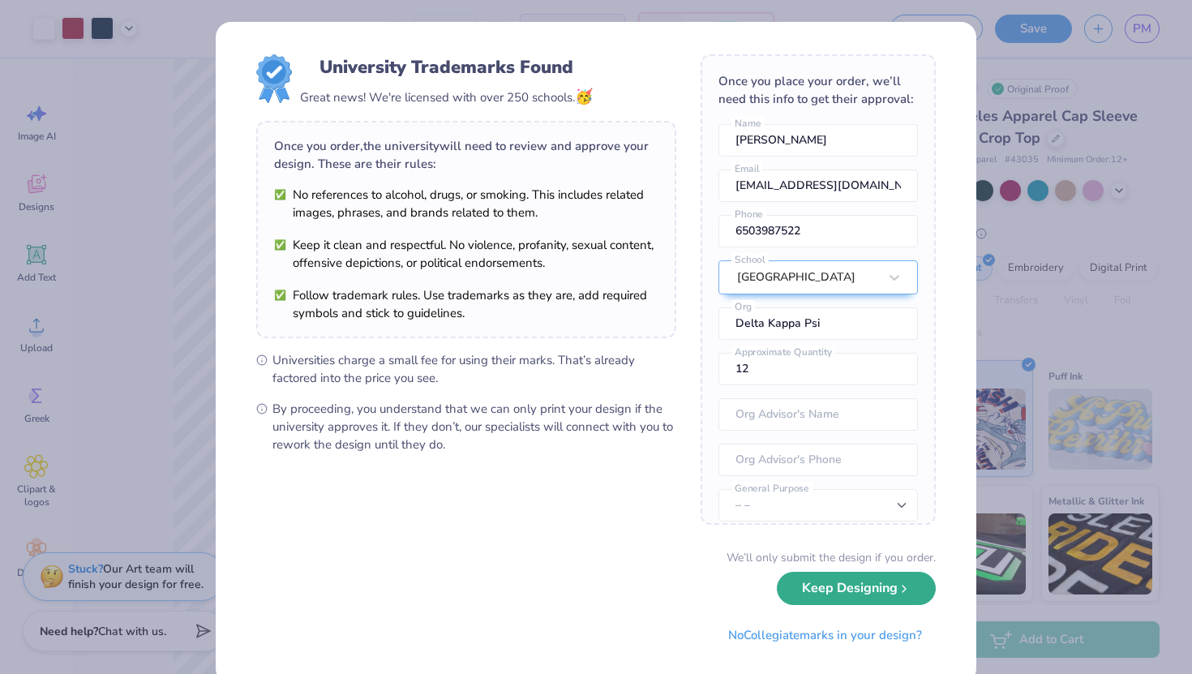
click at [829, 591] on button "Keep Designing" at bounding box center [856, 588] width 159 height 33
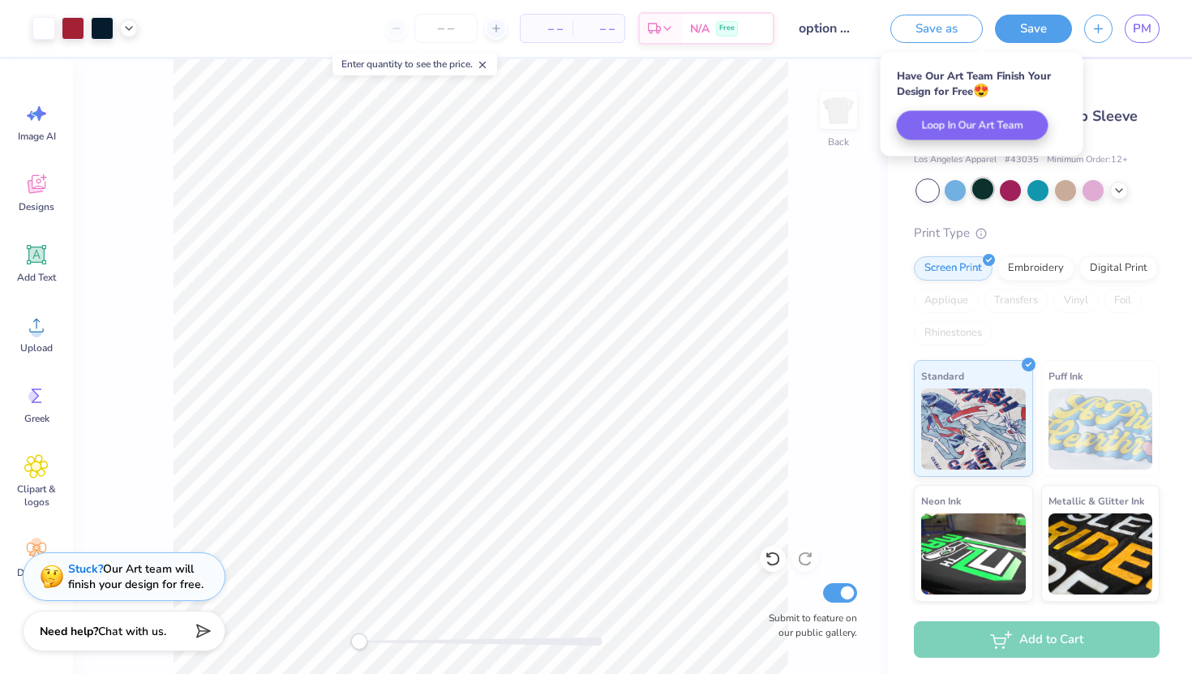
click at [978, 178] on div at bounding box center [983, 188] width 21 height 21
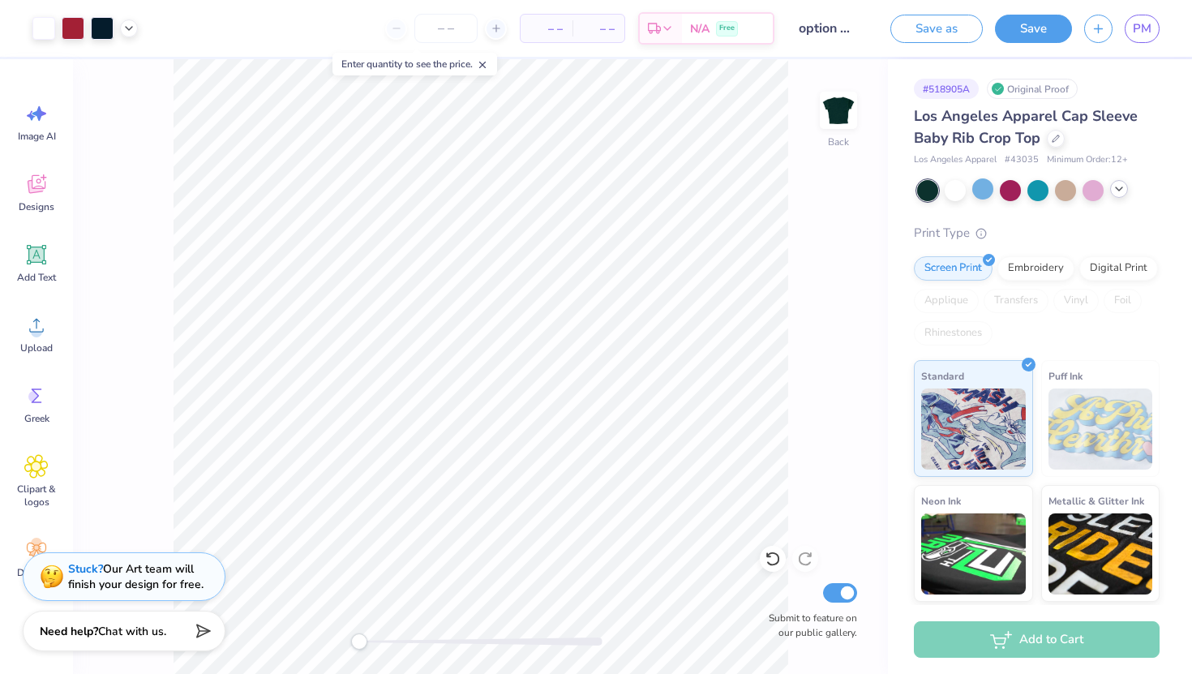
click at [1118, 191] on icon at bounding box center [1119, 189] width 13 height 13
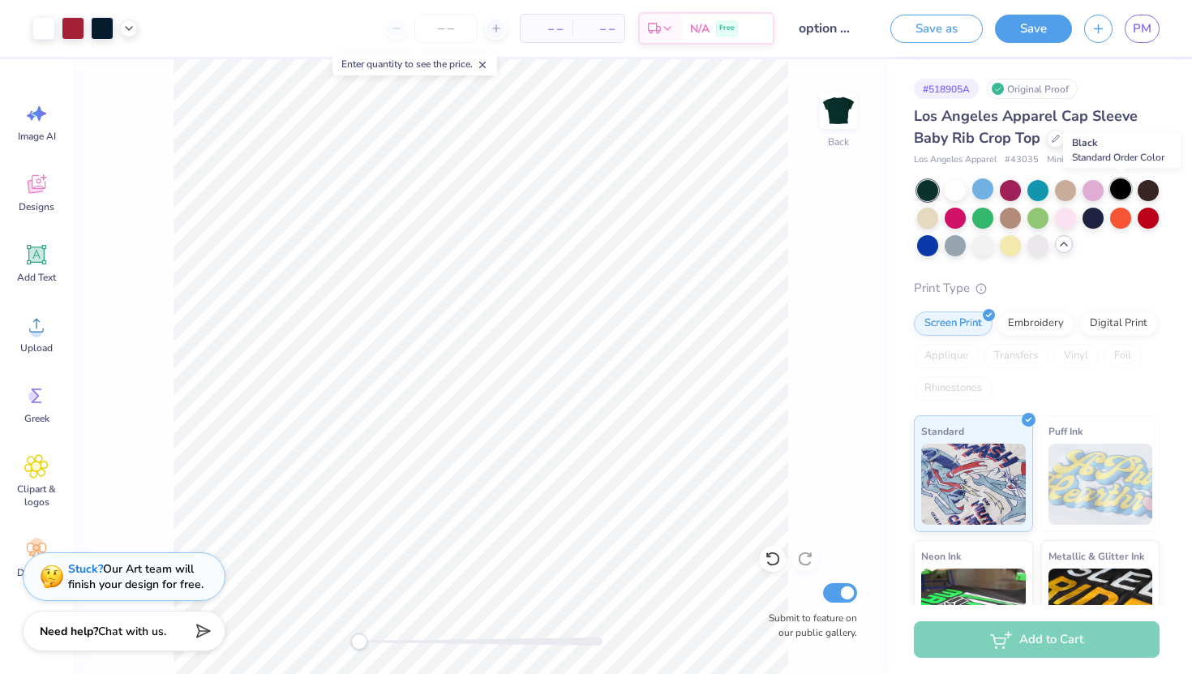
click at [1131, 195] on div at bounding box center [1121, 188] width 21 height 21
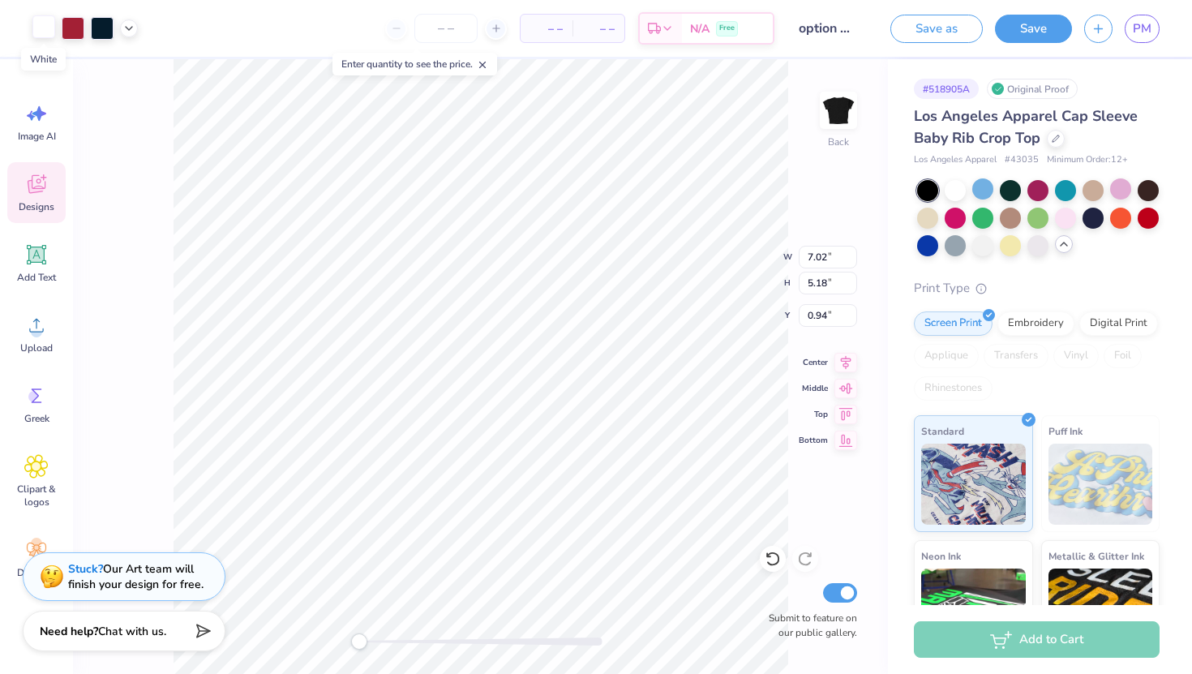
click at [40, 32] on div at bounding box center [43, 26] width 23 height 23
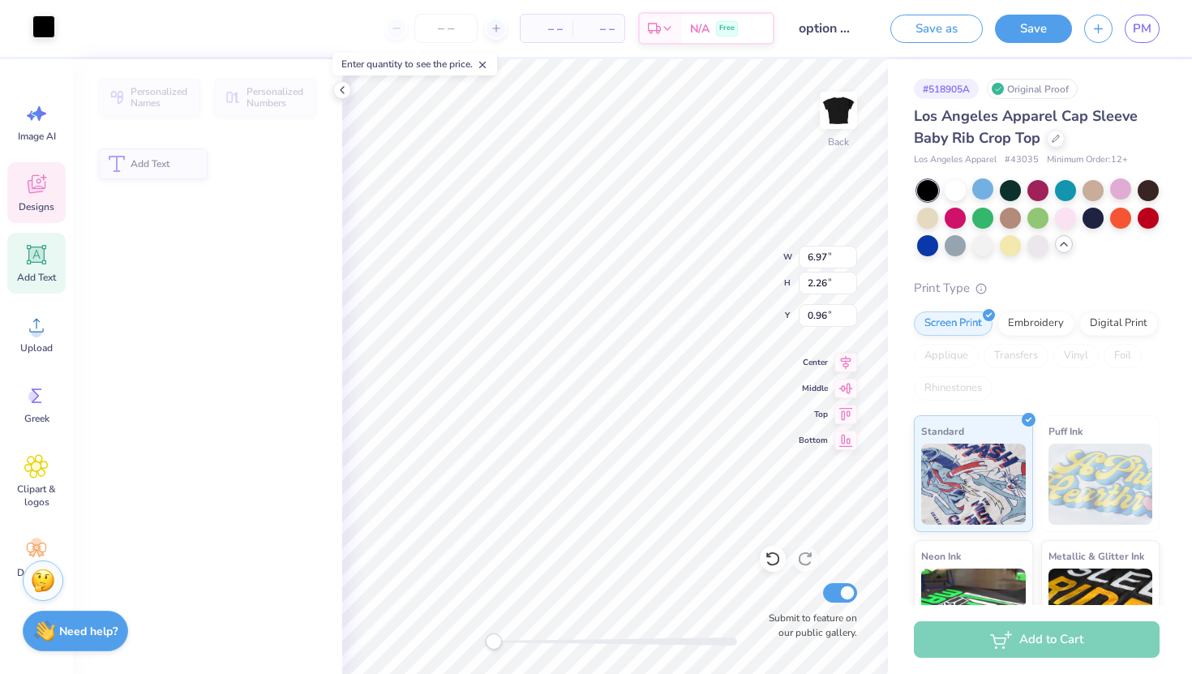
type input "6.97"
type input "2.26"
type input "0.96"
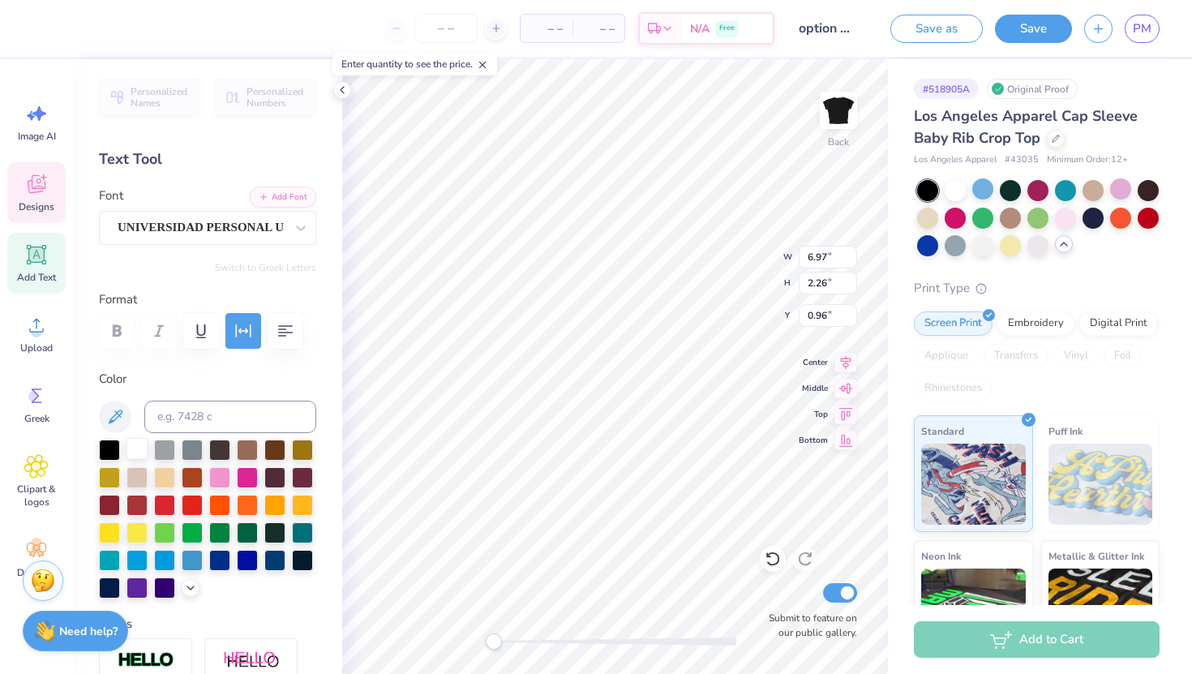
click at [147, 447] on div at bounding box center [137, 448] width 21 height 21
click at [133, 454] on div at bounding box center [137, 448] width 21 height 21
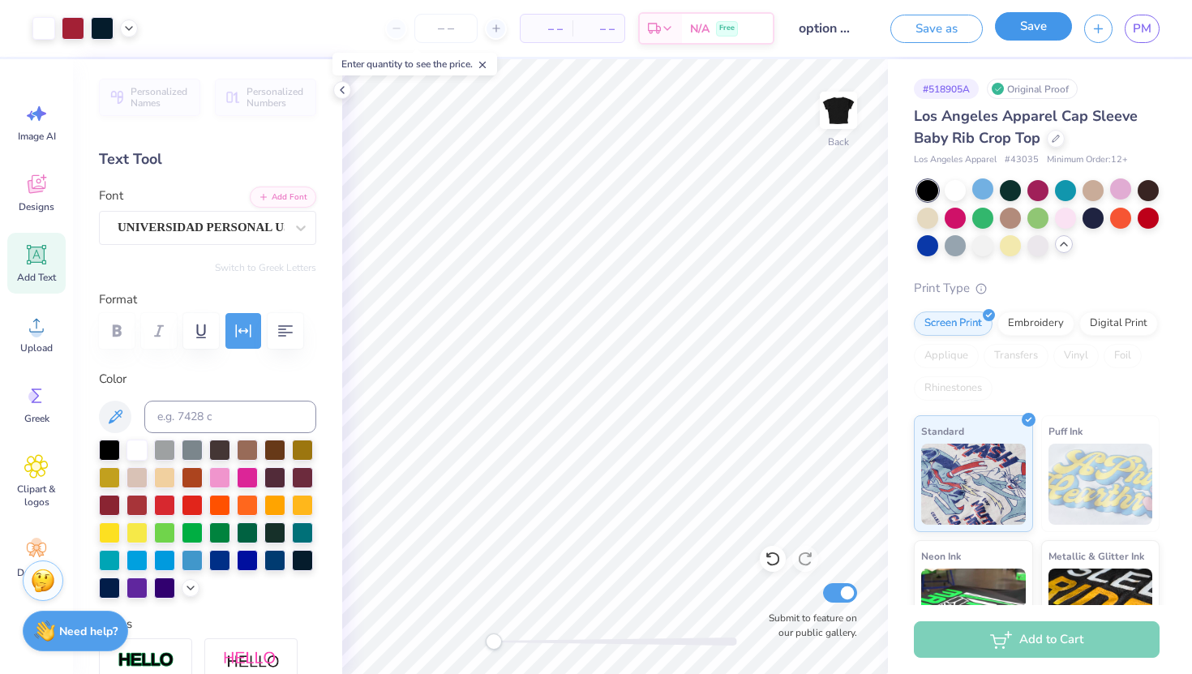
click at [1034, 25] on button "Save" at bounding box center [1033, 26] width 77 height 28
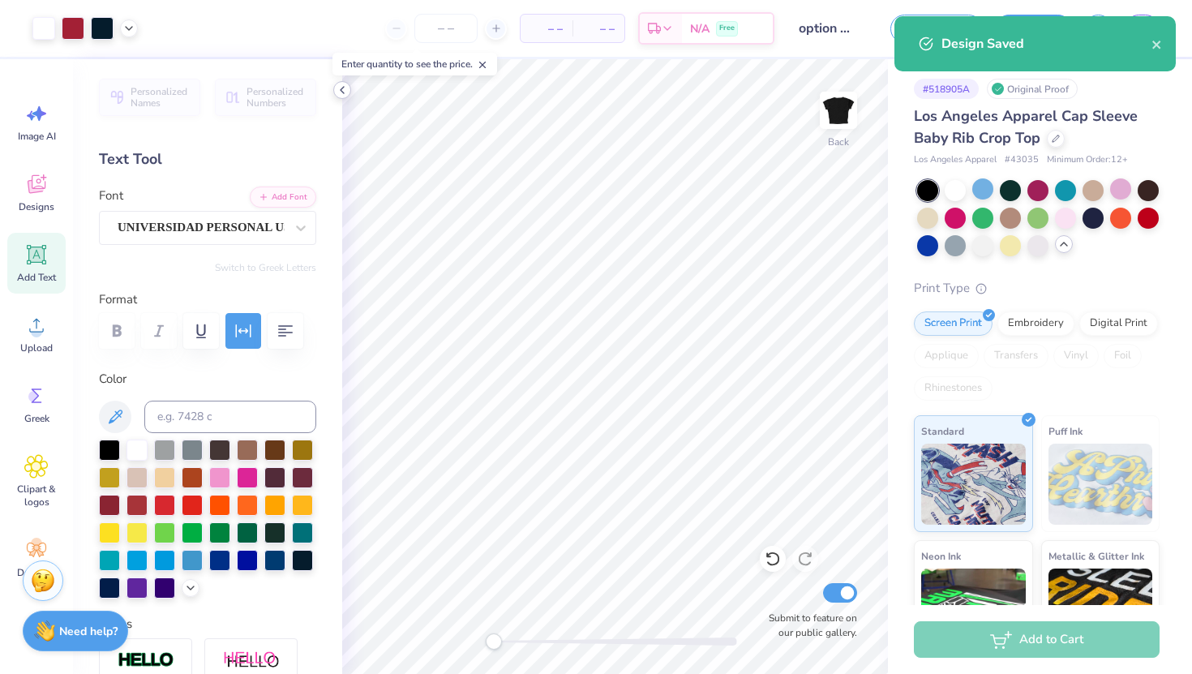
click at [342, 84] on icon at bounding box center [342, 90] width 13 height 13
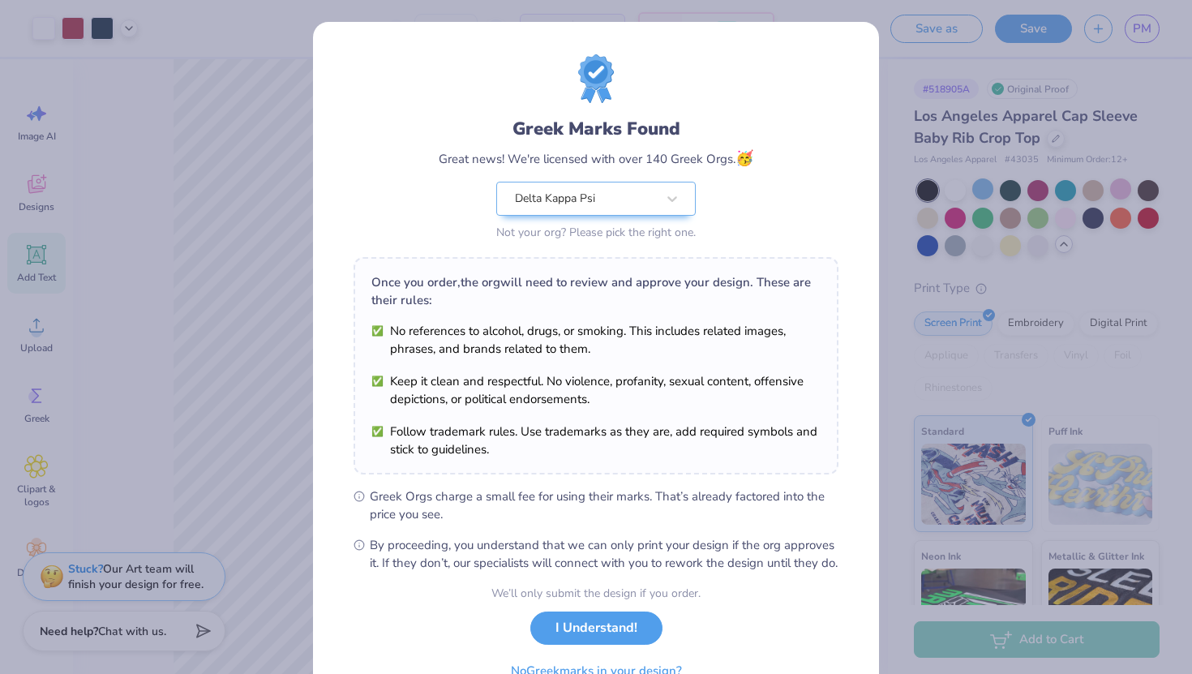
click at [922, 66] on div "Greek Marks Found Great news! We're licensed with over 140 Greek Orgs. 🥳 Delta …" at bounding box center [596, 337] width 1192 height 674
click at [584, 638] on button "I Understand!" at bounding box center [597, 624] width 132 height 33
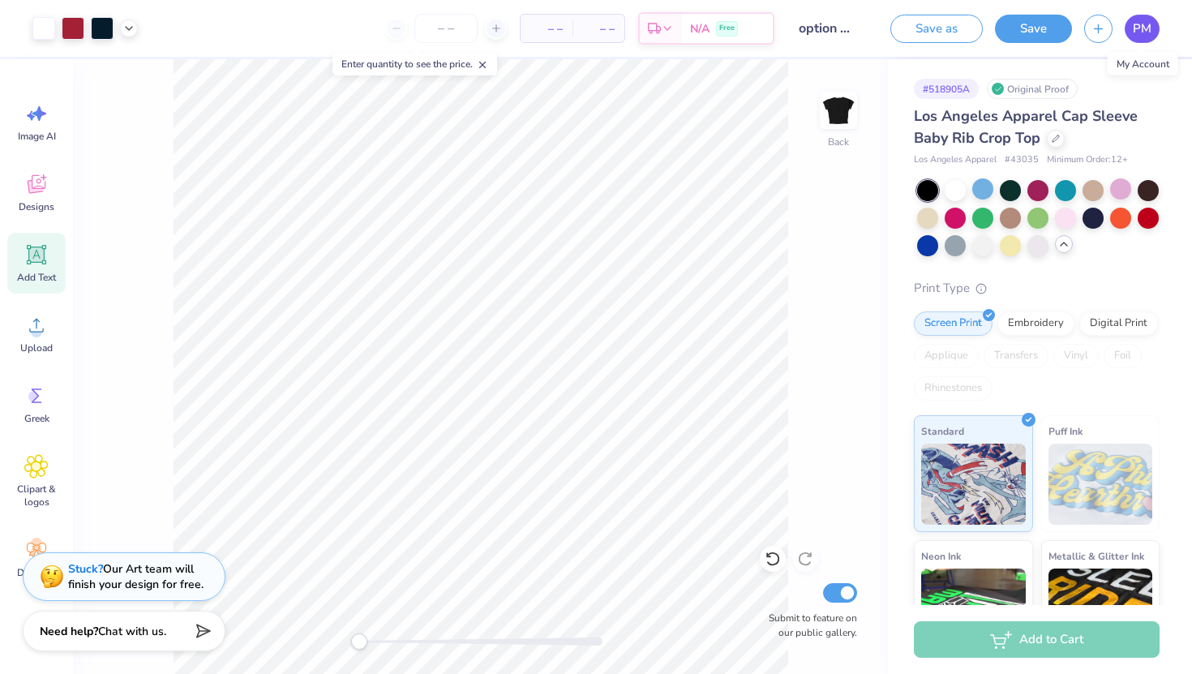
click at [1141, 30] on span "PM" at bounding box center [1142, 28] width 19 height 19
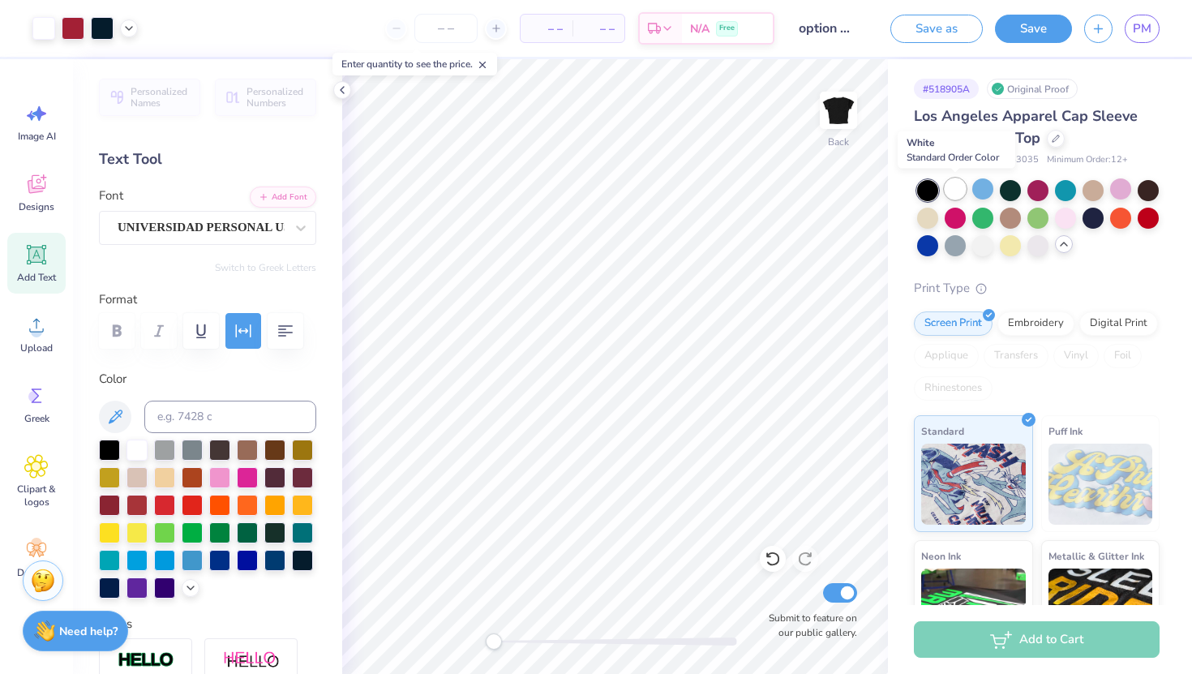
click at [956, 185] on div at bounding box center [955, 188] width 21 height 21
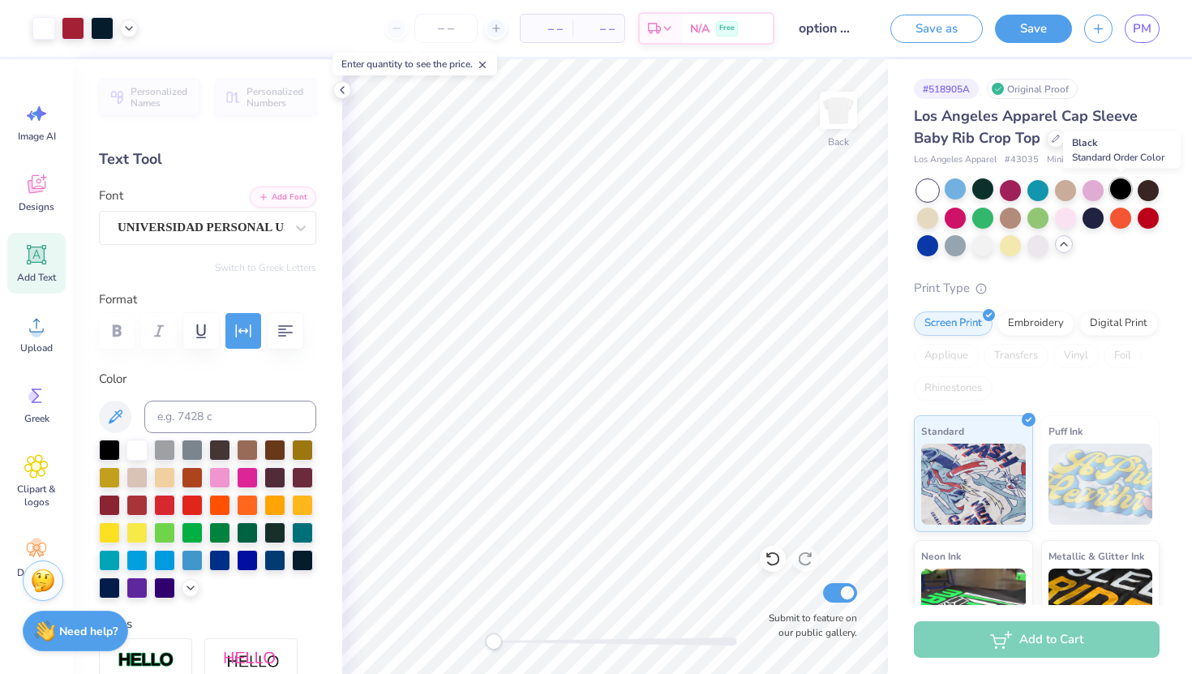
click at [1124, 184] on div at bounding box center [1121, 188] width 21 height 21
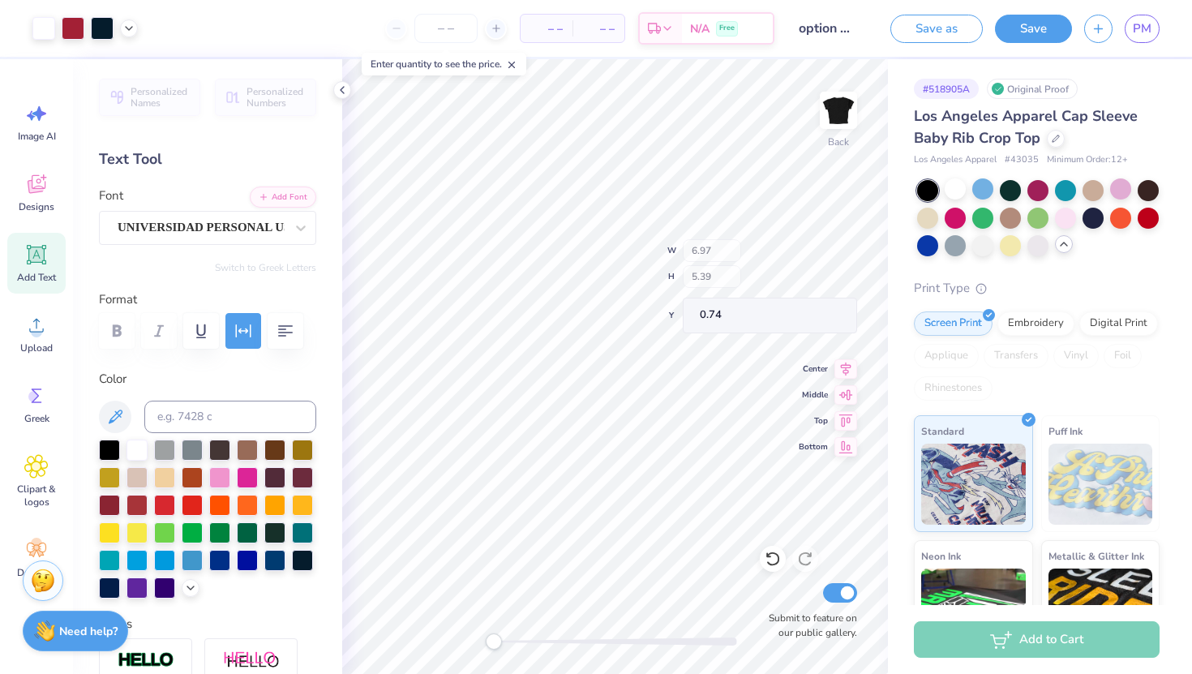
type input "5.28"
type input "4.08"
type input "2.04"
type input "7.01"
type input "5.29"
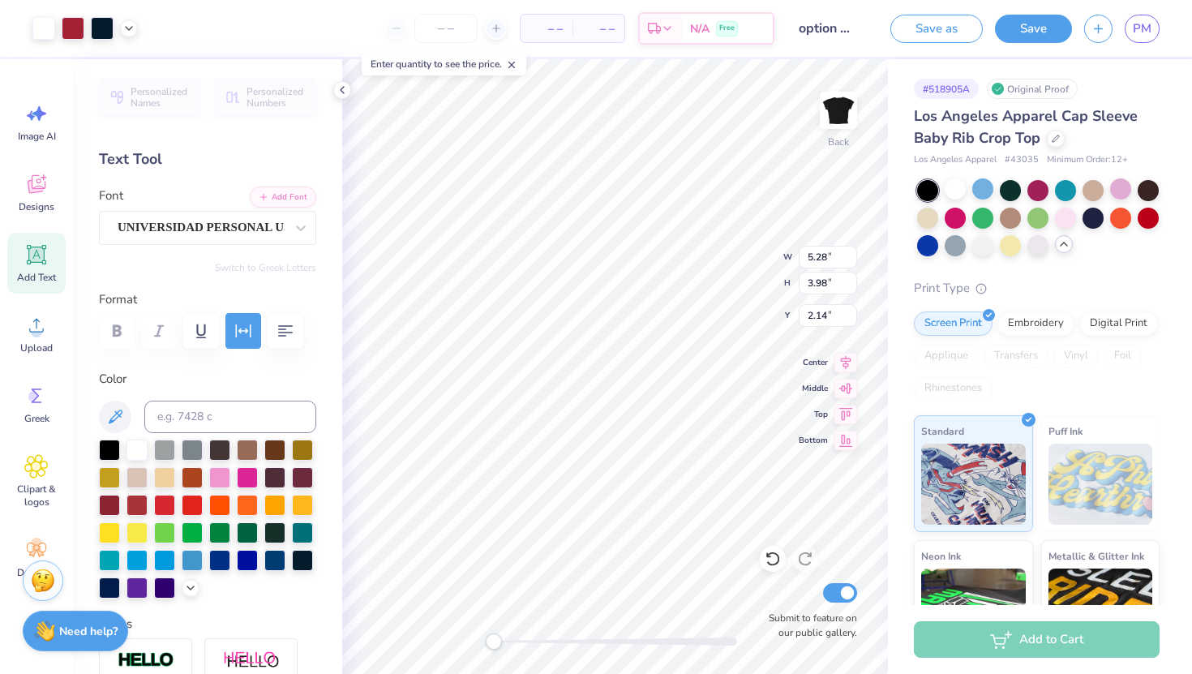
type input "0.84"
click at [1055, 20] on button "Save" at bounding box center [1033, 26] width 77 height 28
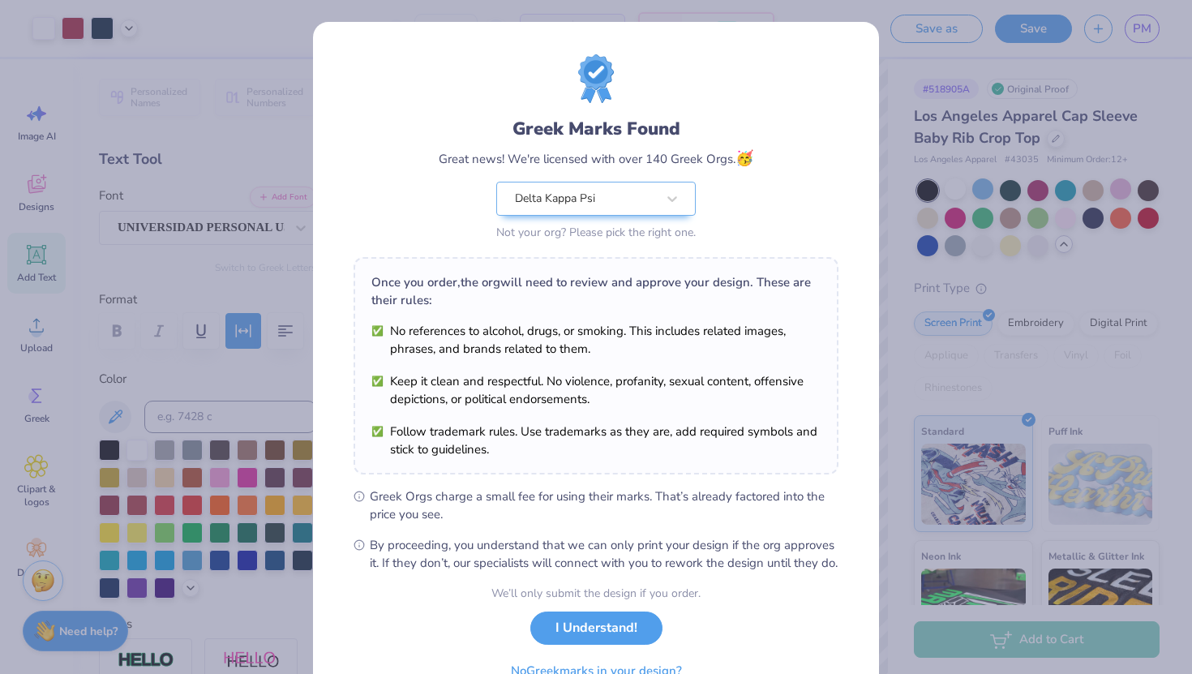
click at [904, 72] on div "Greek Marks Found Great news! We're licensed with over 140 Greek Orgs. 🥳 Delta …" at bounding box center [596, 337] width 1192 height 674
click at [892, 158] on div "Greek Marks Found Great news! We're licensed with over 140 Greek Orgs. 🥳 Delta …" at bounding box center [596, 337] width 1192 height 674
click at [595, 640] on button "I Understand!" at bounding box center [597, 624] width 132 height 33
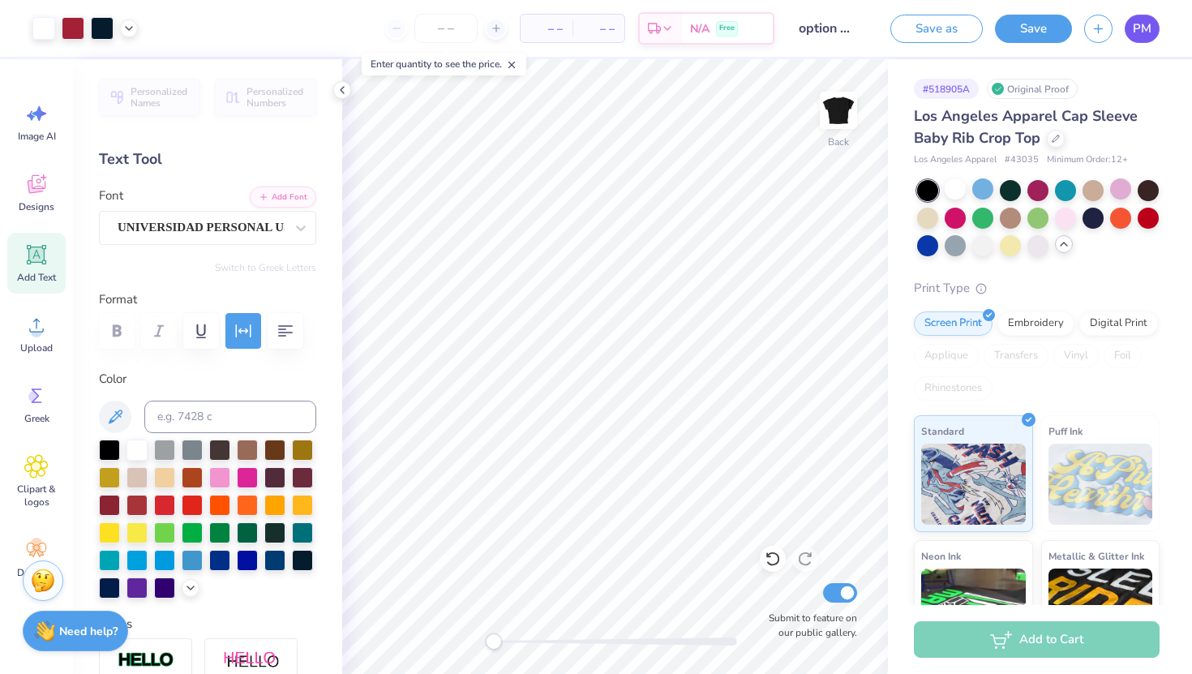
click at [1148, 28] on span "PM" at bounding box center [1142, 28] width 19 height 19
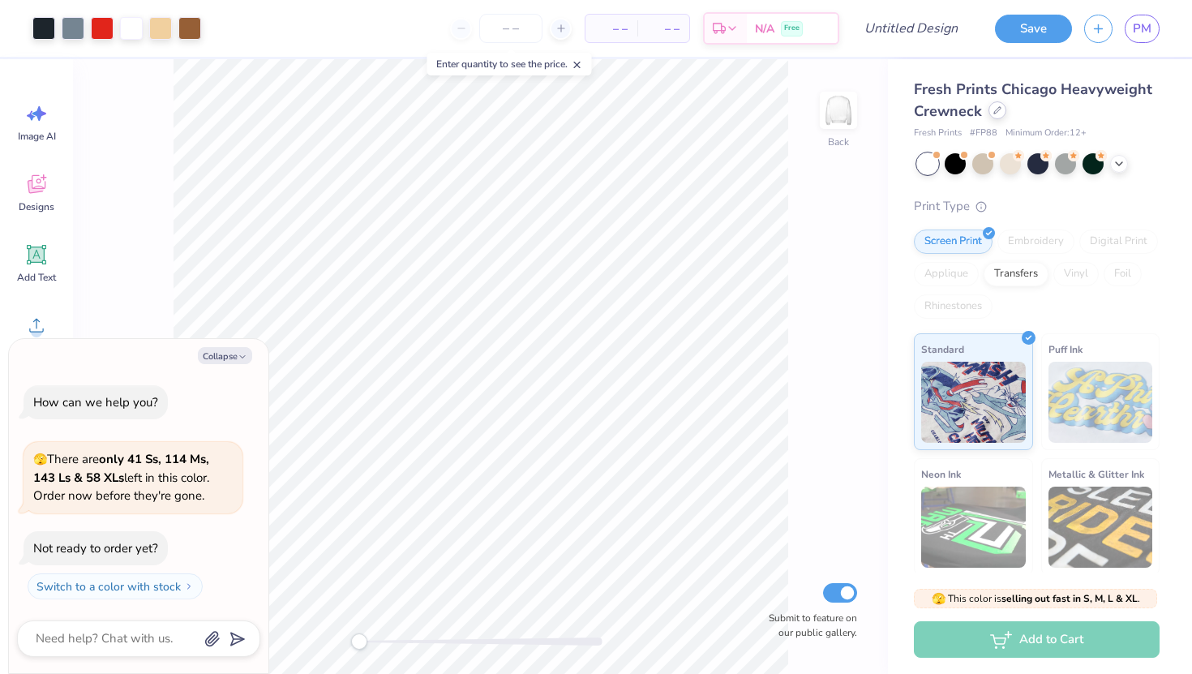
click at [1000, 109] on icon at bounding box center [998, 110] width 8 height 8
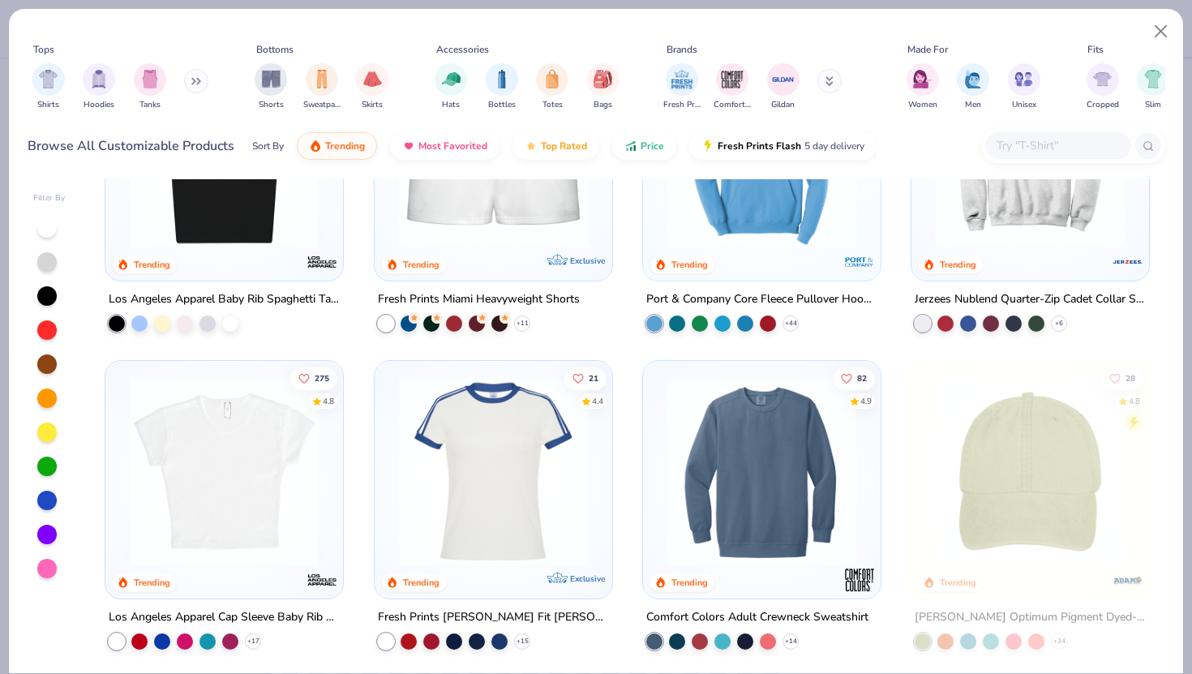
scroll to position [1293, 0]
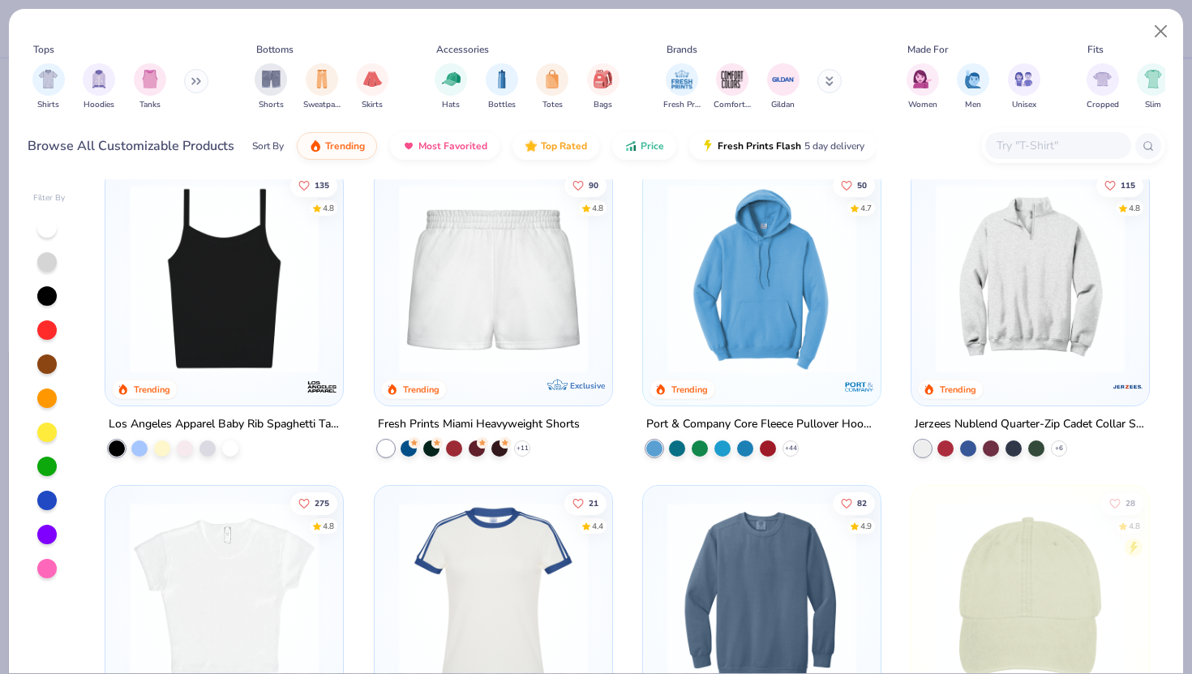
click at [251, 312] on img at bounding box center [224, 278] width 205 height 189
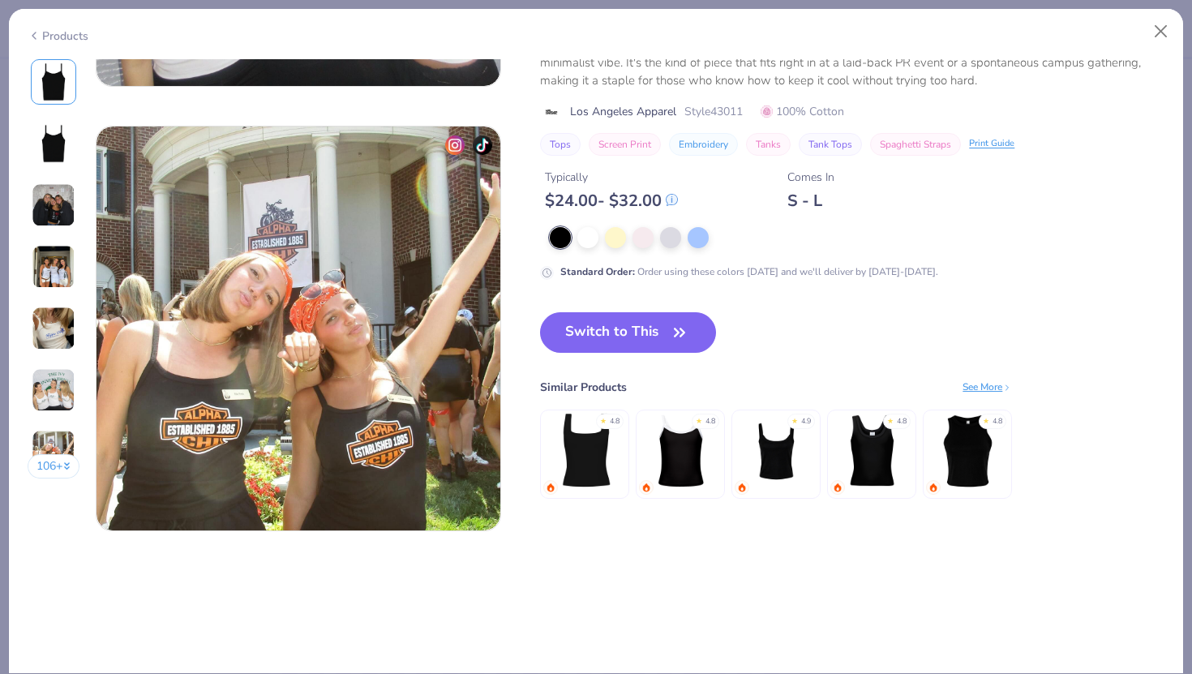
scroll to position [2613, 0]
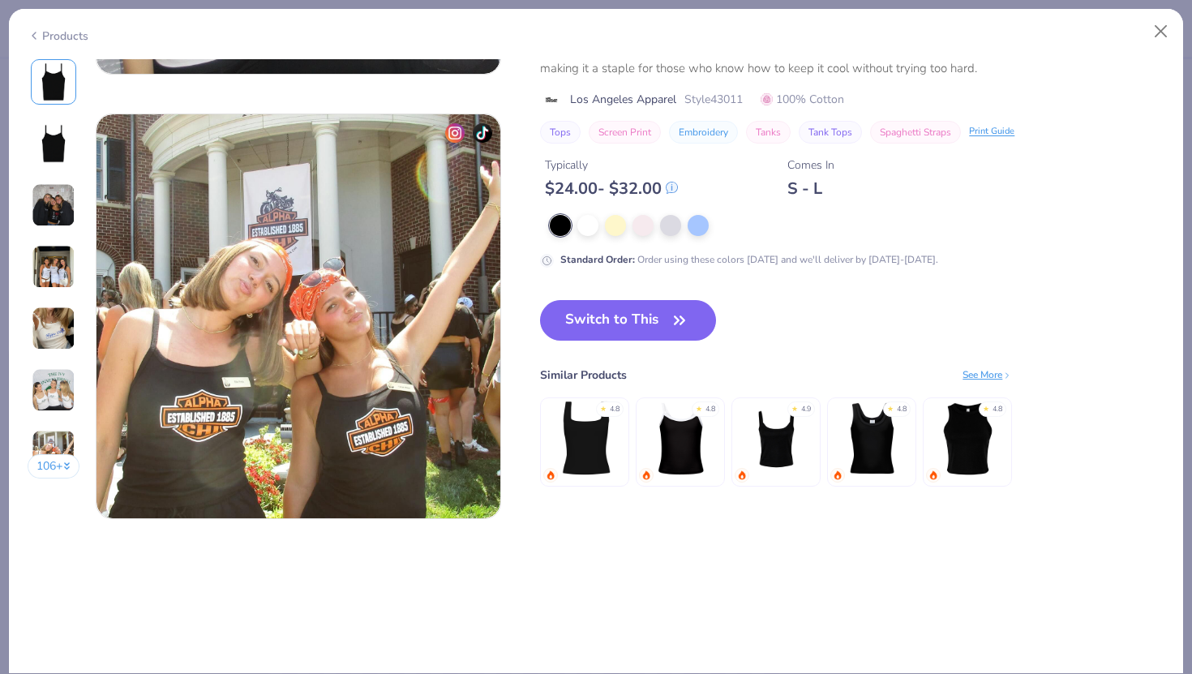
click at [595, 451] on img at bounding box center [585, 438] width 77 height 77
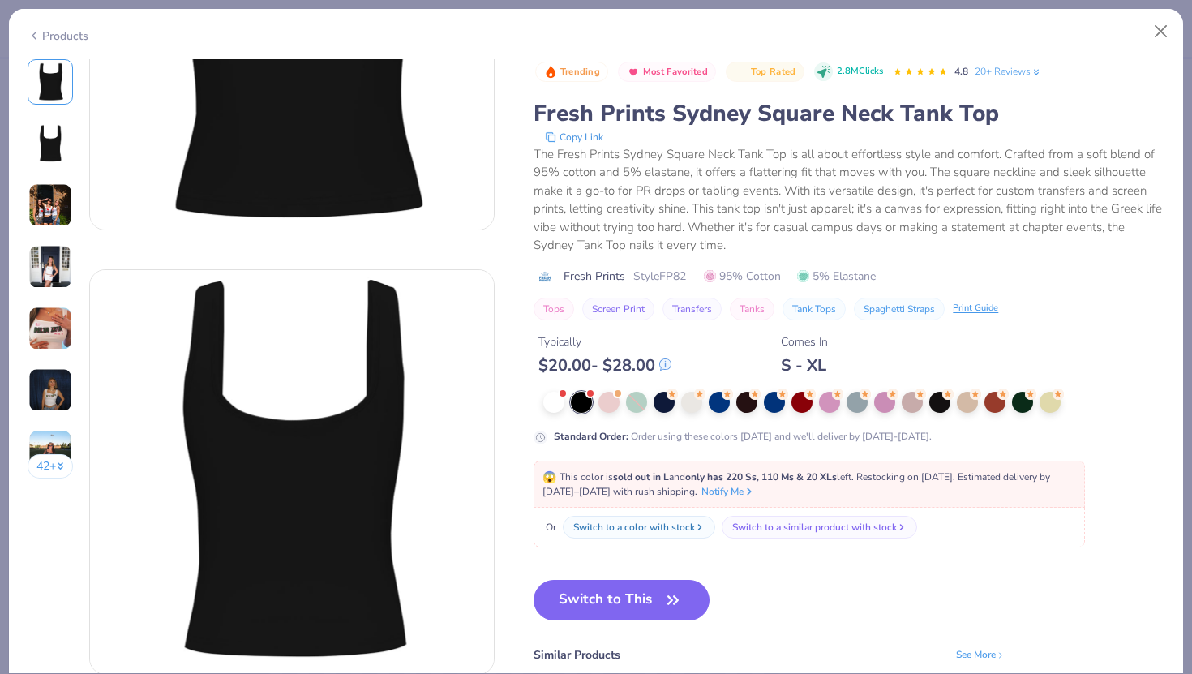
scroll to position [244, 0]
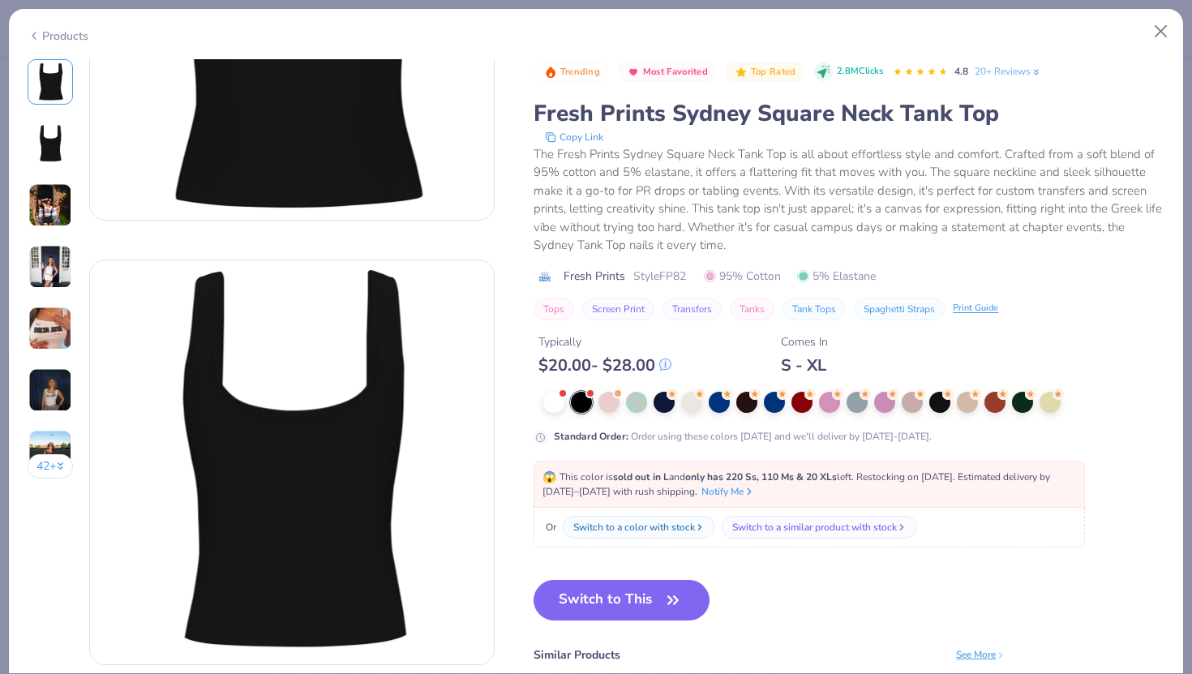
click at [28, 213] on img at bounding box center [50, 205] width 44 height 44
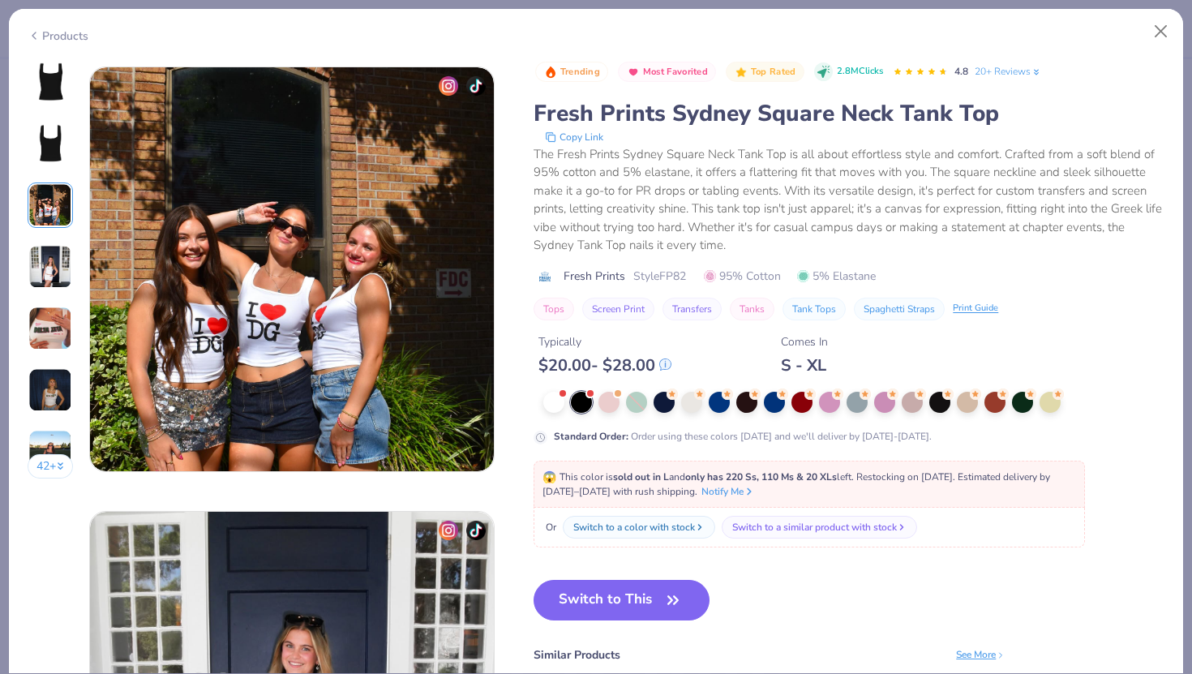
scroll to position [889, 0]
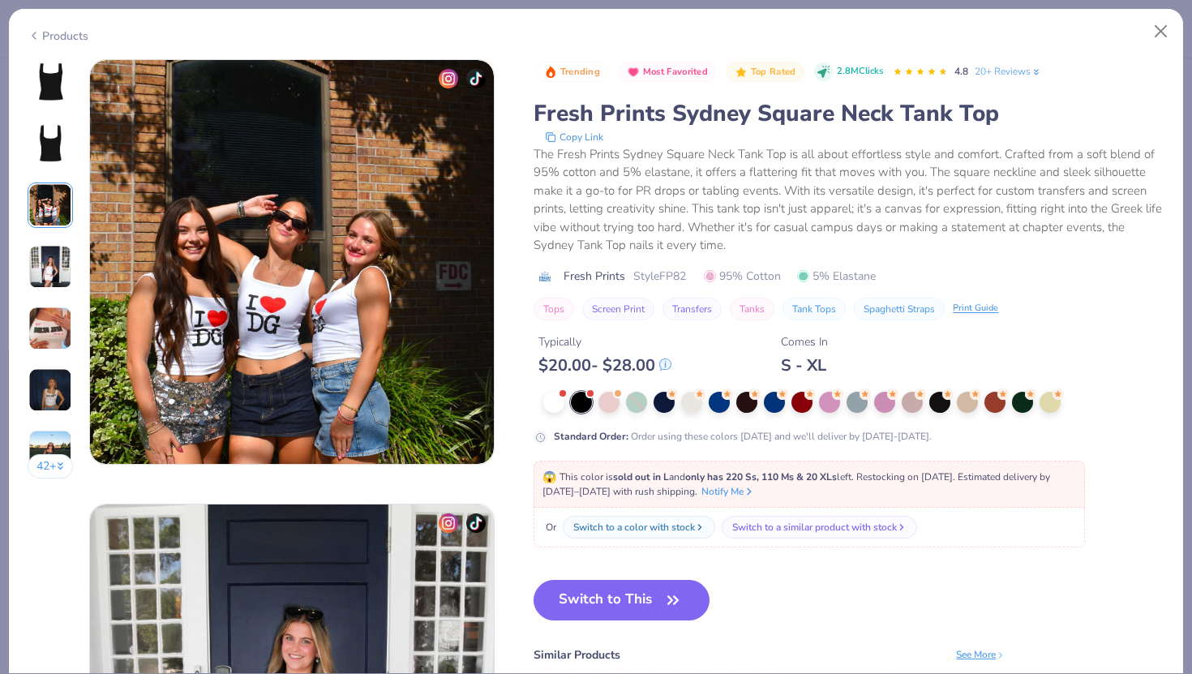
click at [57, 273] on img at bounding box center [50, 267] width 44 height 44
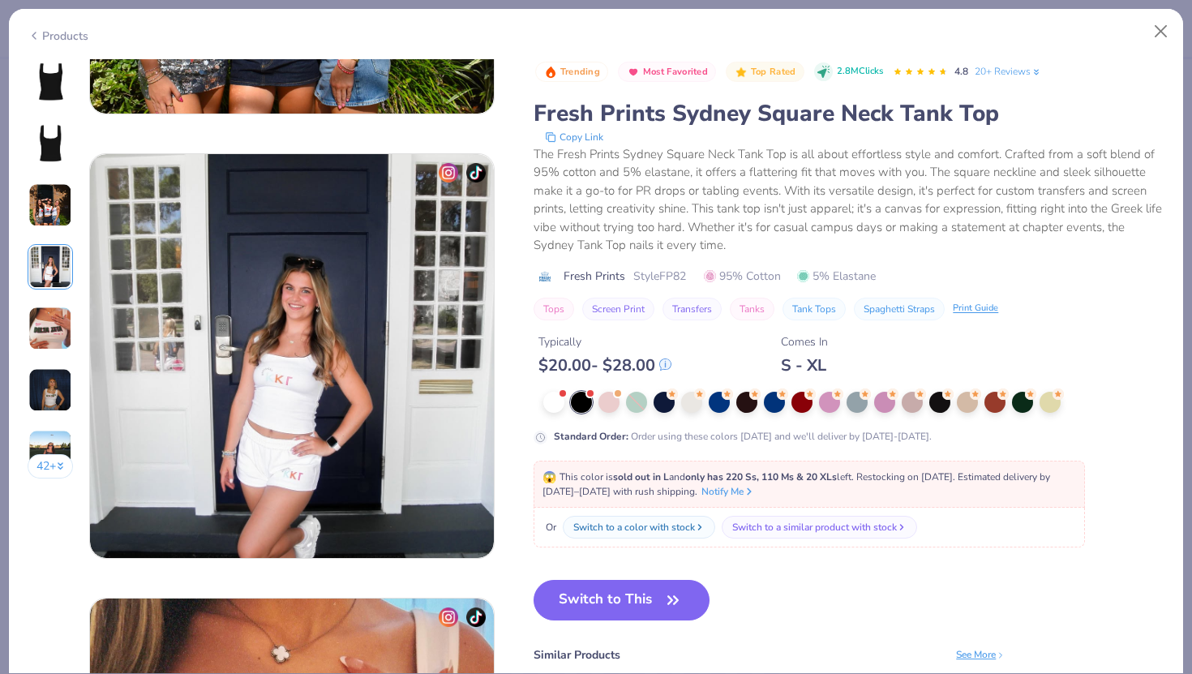
click at [57, 323] on img at bounding box center [50, 329] width 44 height 44
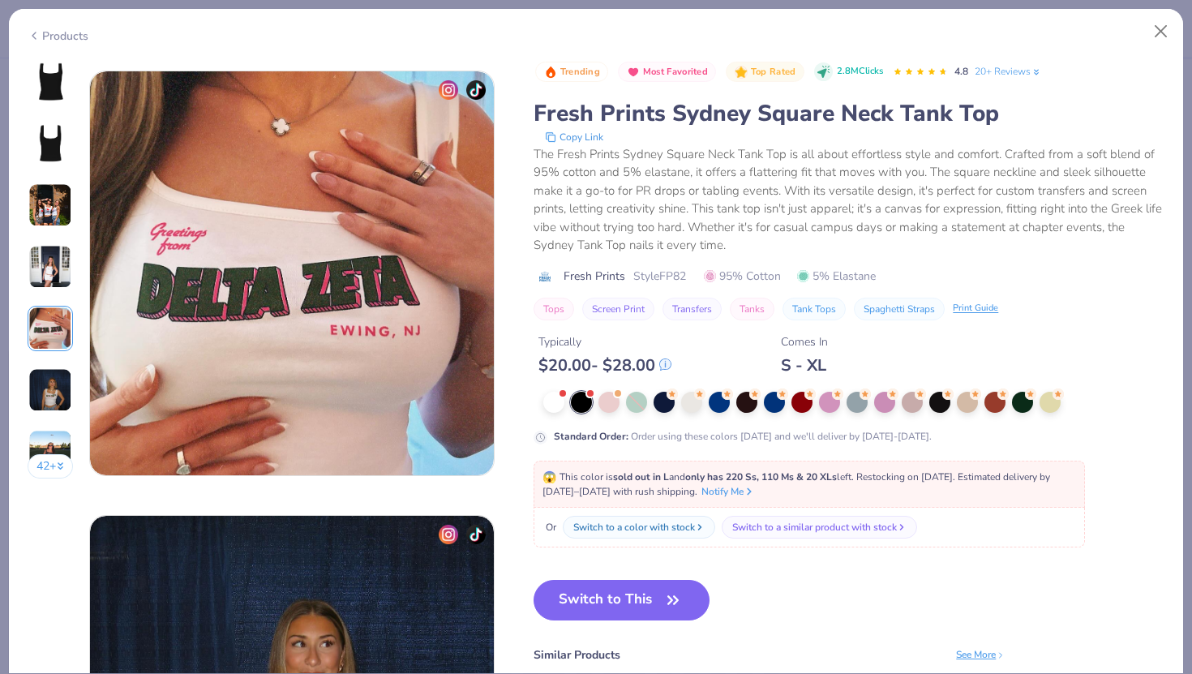
scroll to position [1778, 0]
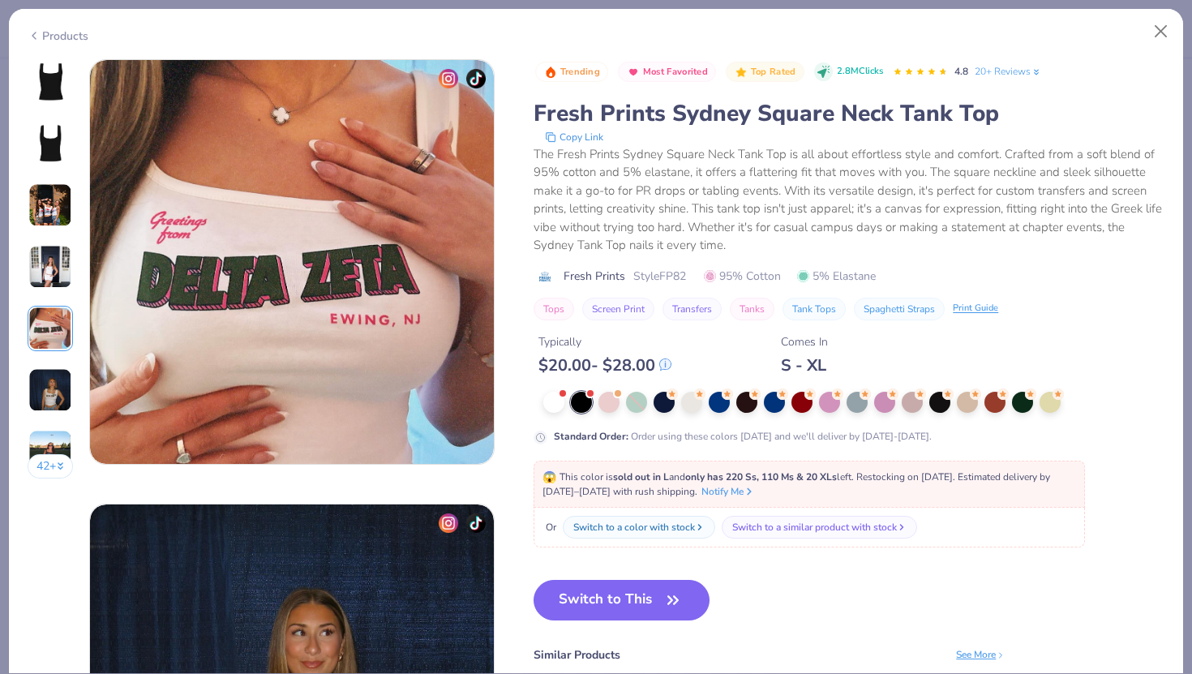
click at [49, 285] on img at bounding box center [50, 267] width 44 height 44
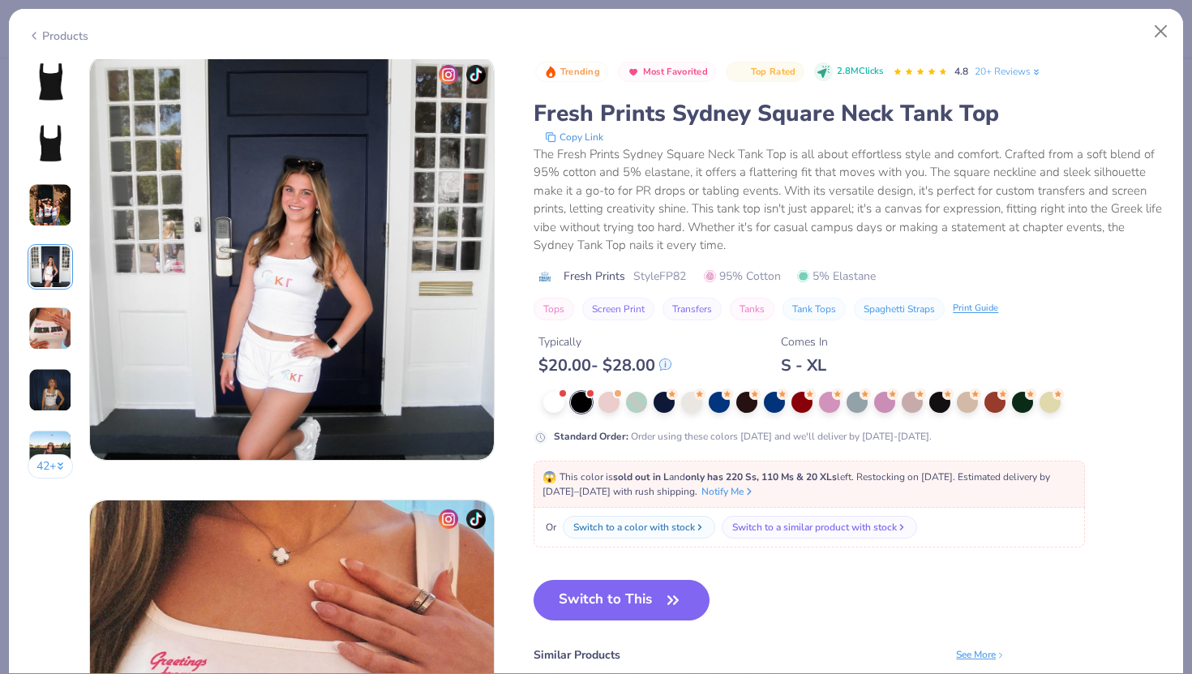
scroll to position [1334, 0]
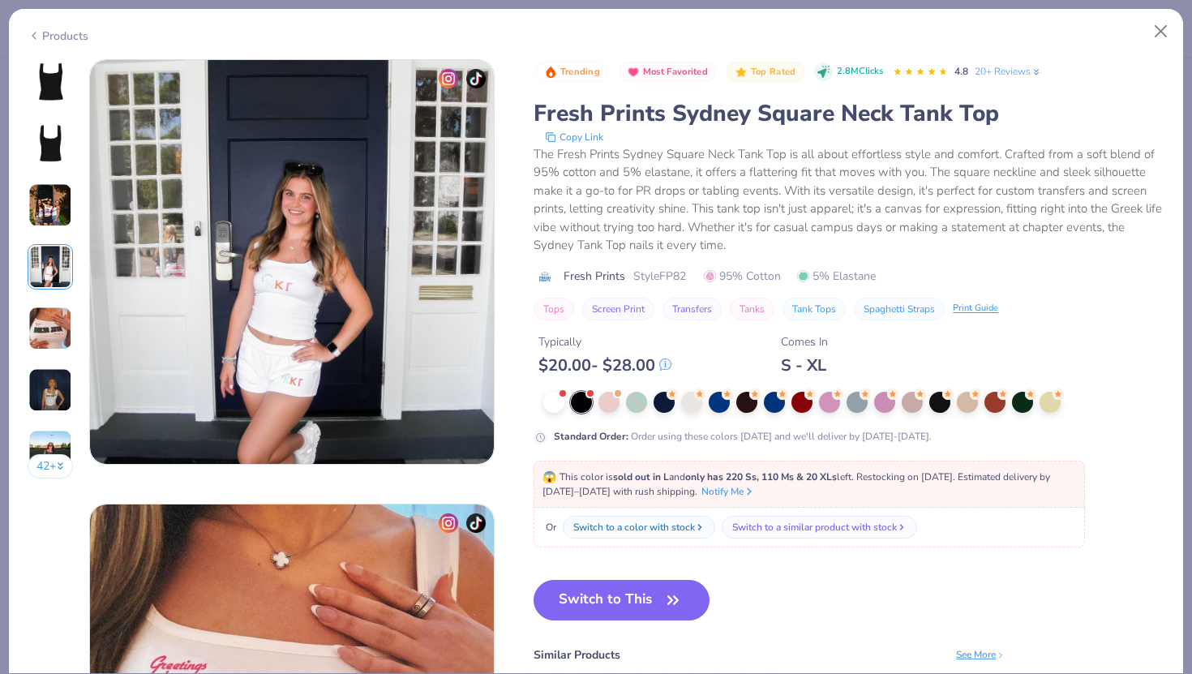
click at [49, 380] on img at bounding box center [50, 390] width 44 height 44
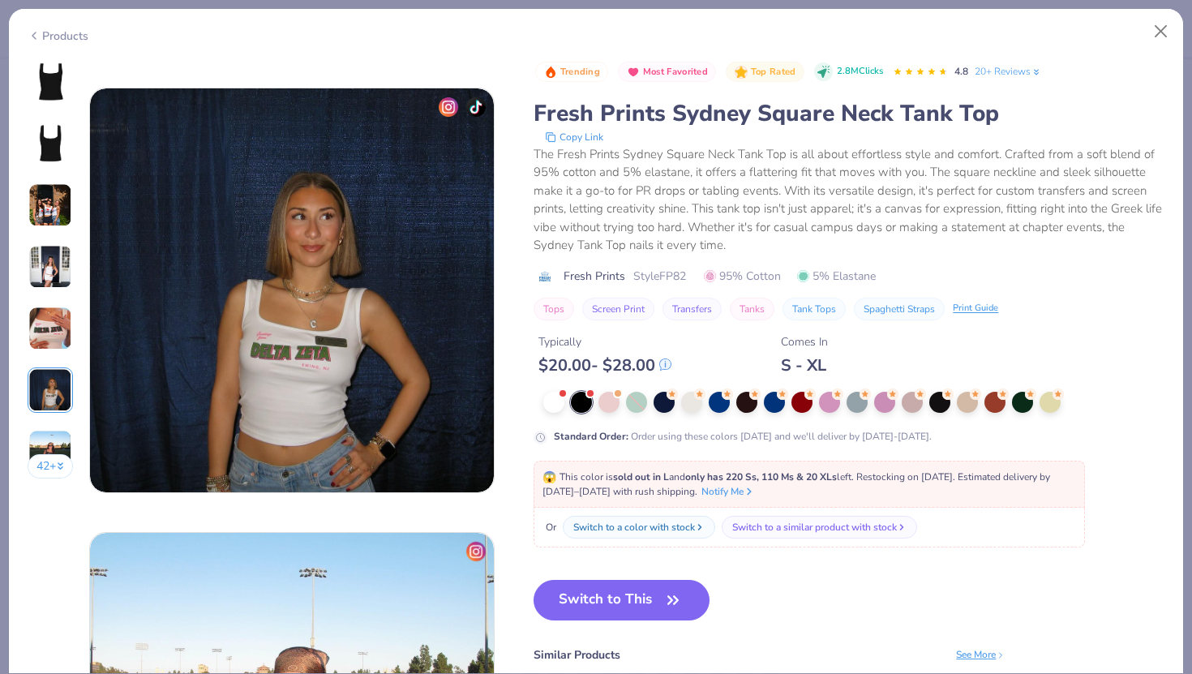
click at [54, 436] on img at bounding box center [50, 452] width 44 height 44
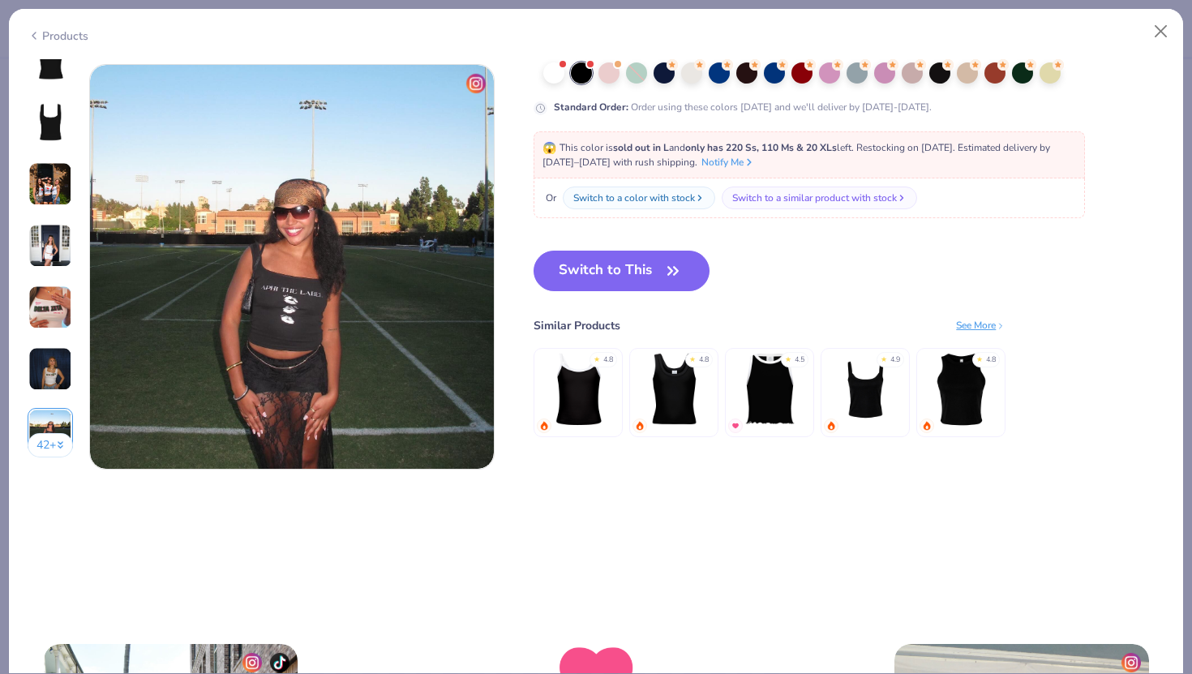
scroll to position [2667, 0]
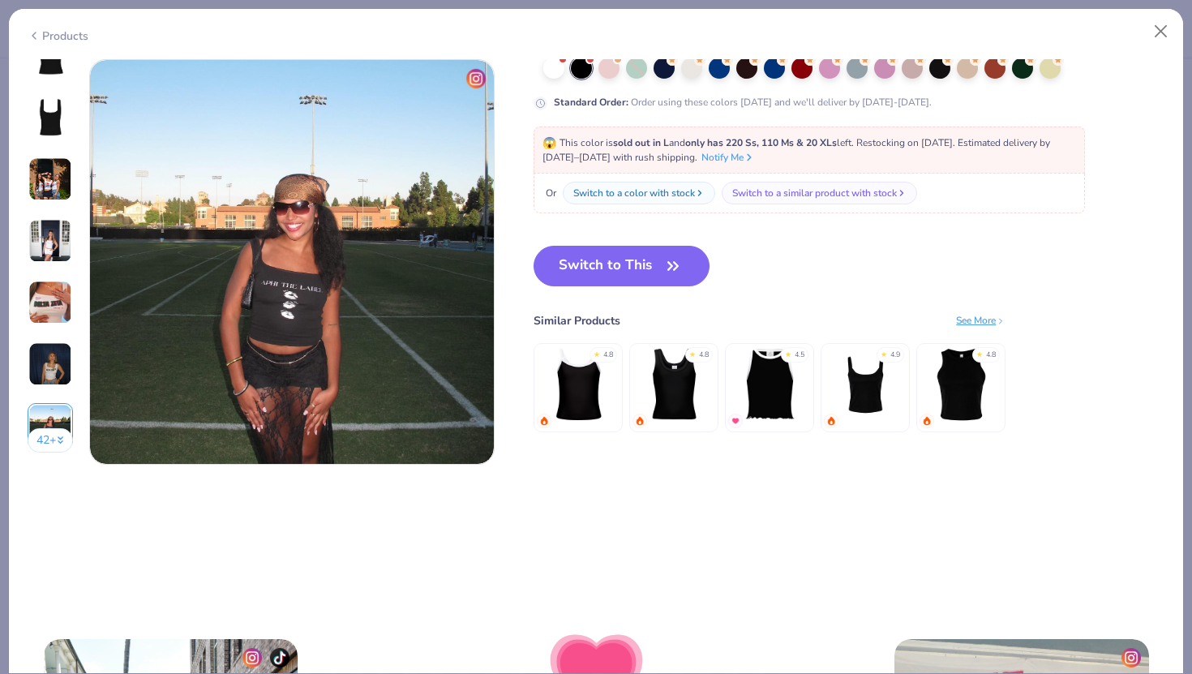
click at [867, 376] on img at bounding box center [865, 384] width 77 height 77
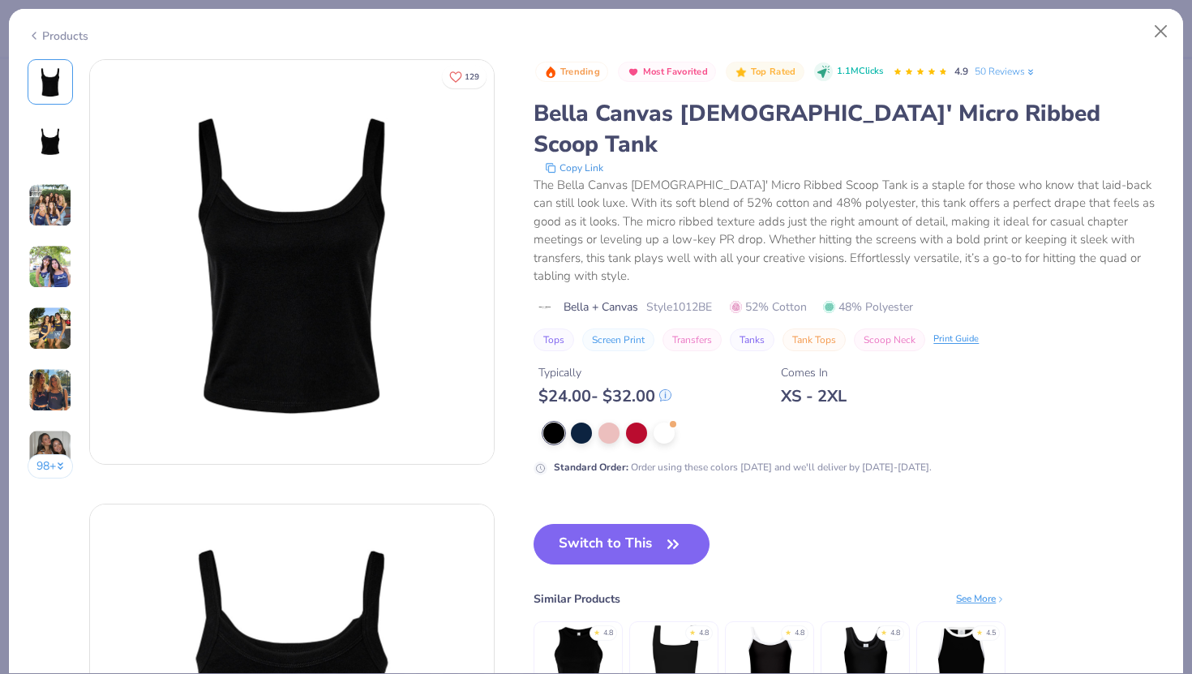
click at [50, 189] on img at bounding box center [50, 205] width 44 height 44
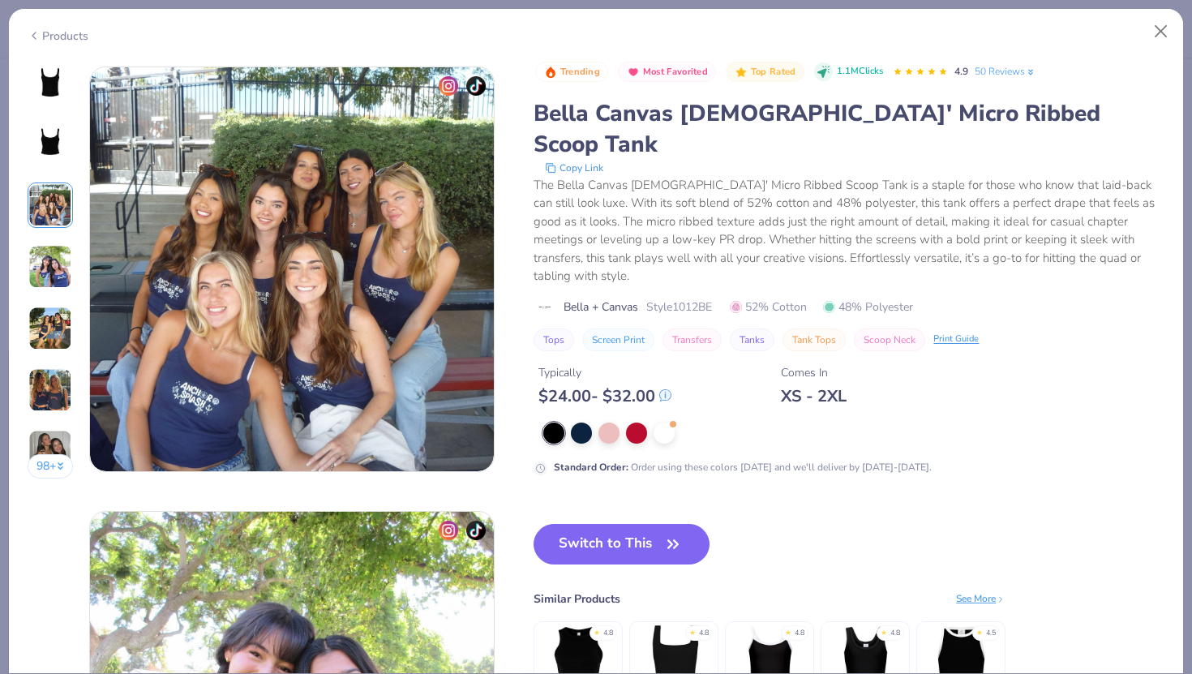
scroll to position [889, 0]
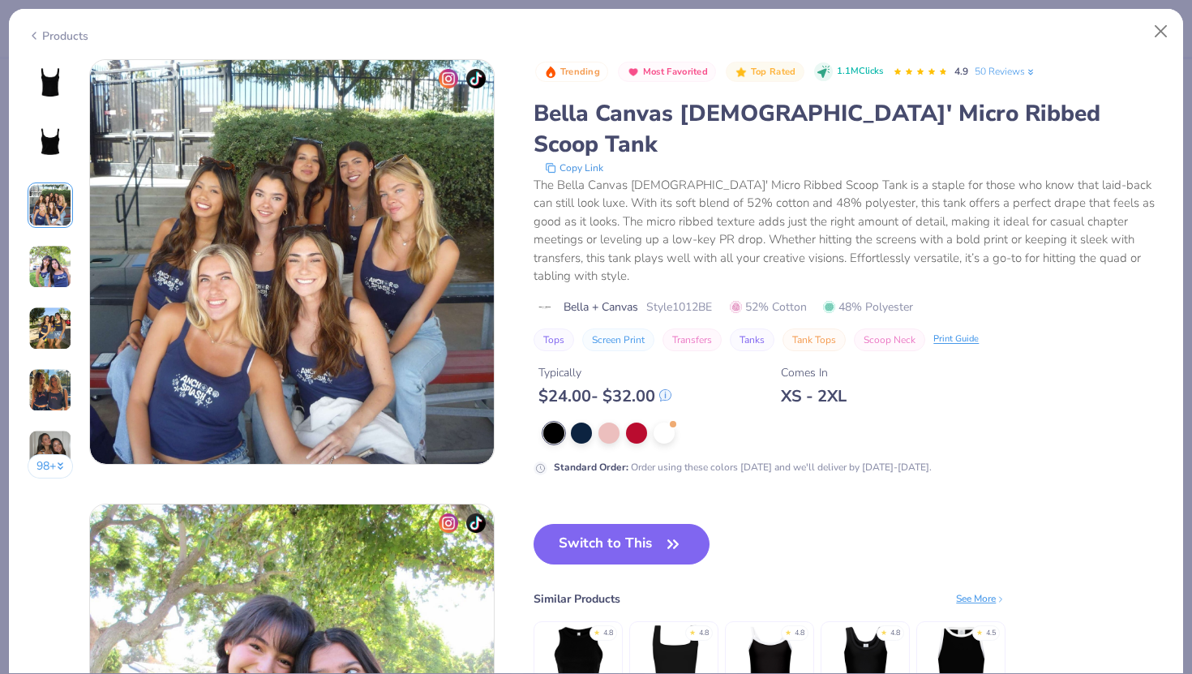
click at [44, 244] on div at bounding box center [50, 266] width 45 height 45
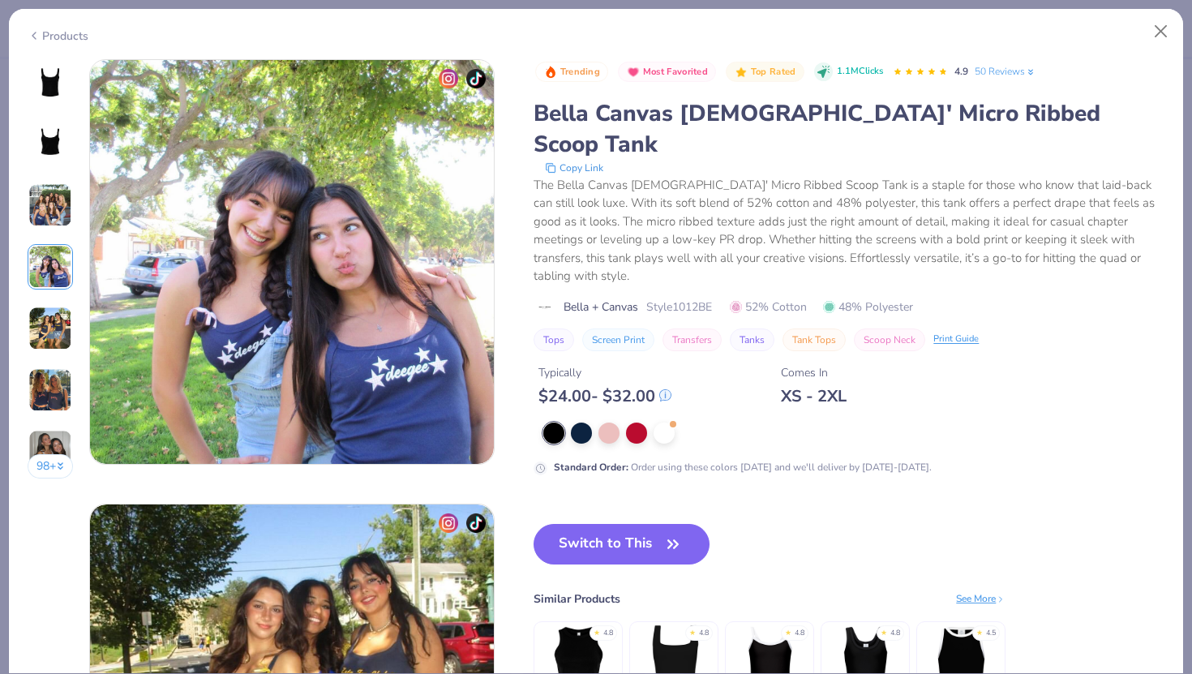
click at [49, 327] on img at bounding box center [50, 329] width 44 height 44
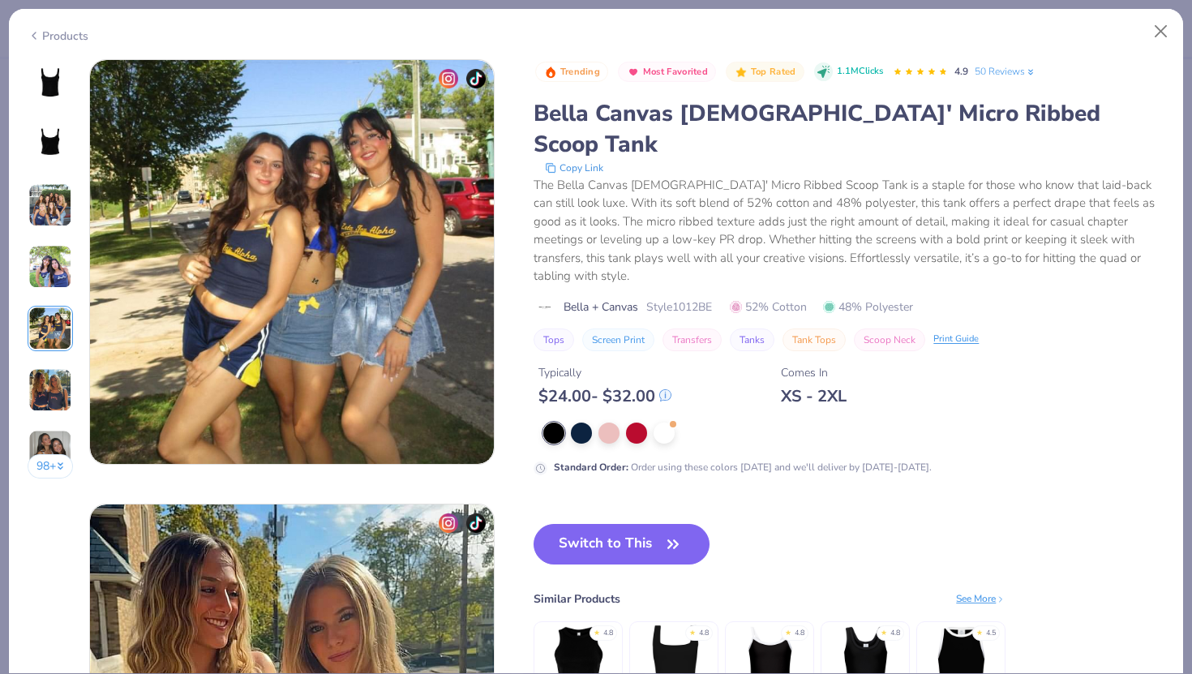
click at [54, 397] on img at bounding box center [50, 390] width 44 height 44
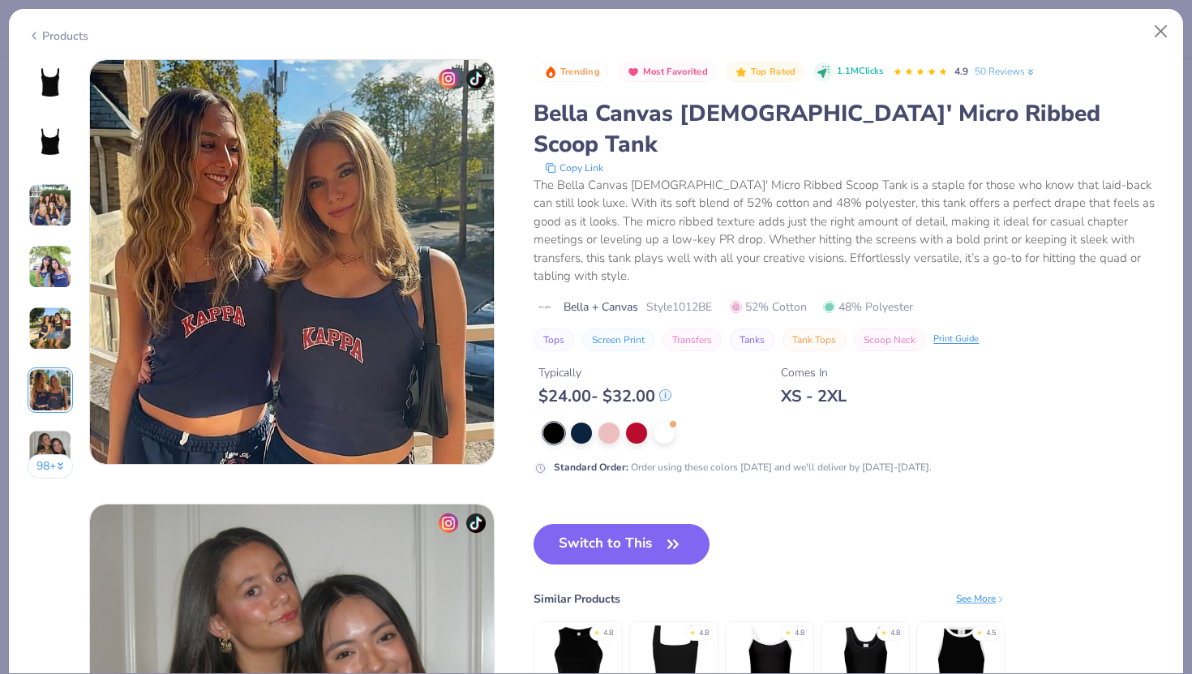
click at [49, 346] on img at bounding box center [50, 329] width 44 height 44
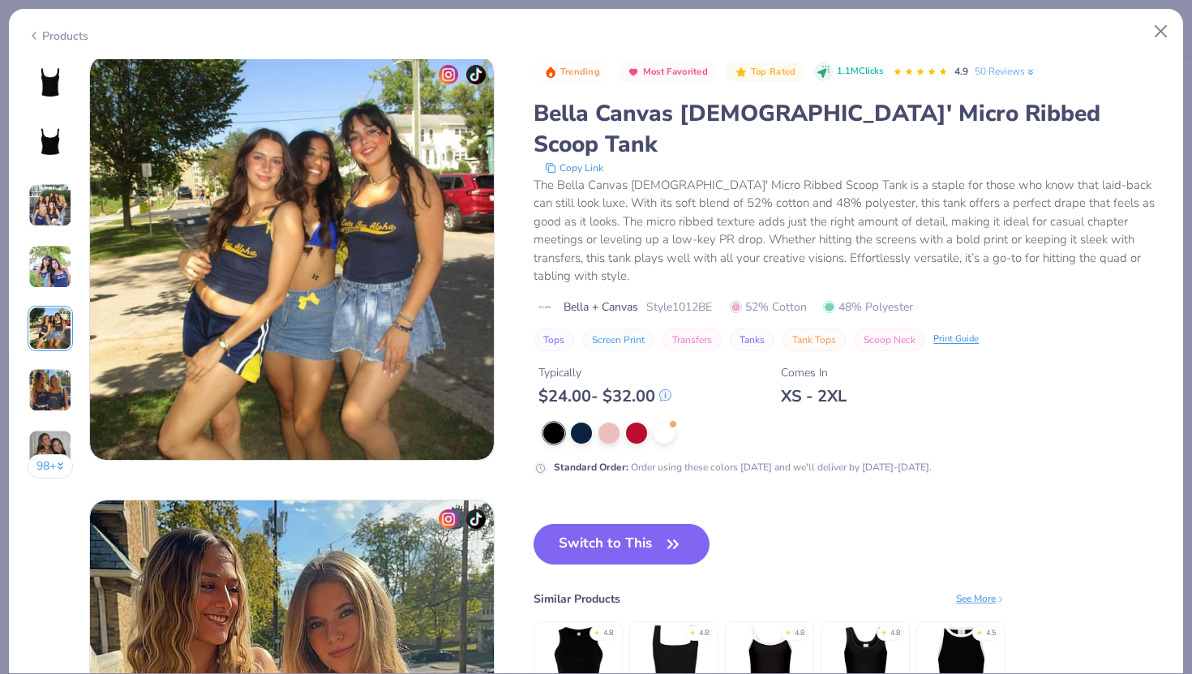
scroll to position [1778, 0]
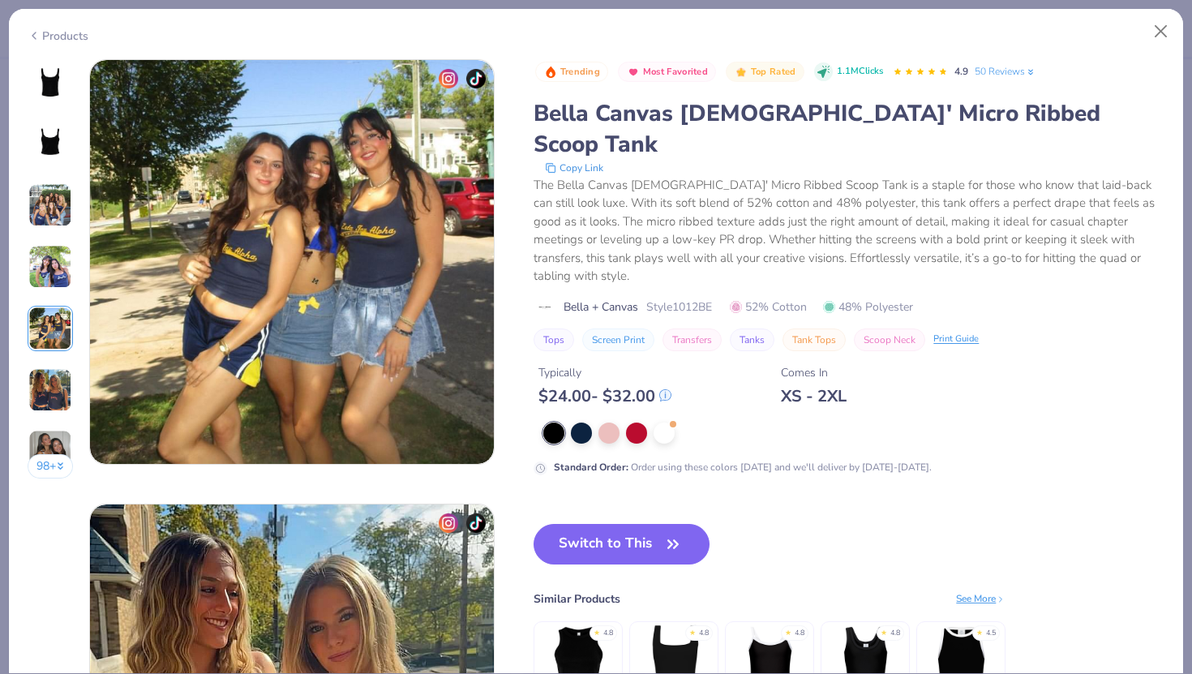
click at [51, 446] on img at bounding box center [50, 452] width 44 height 44
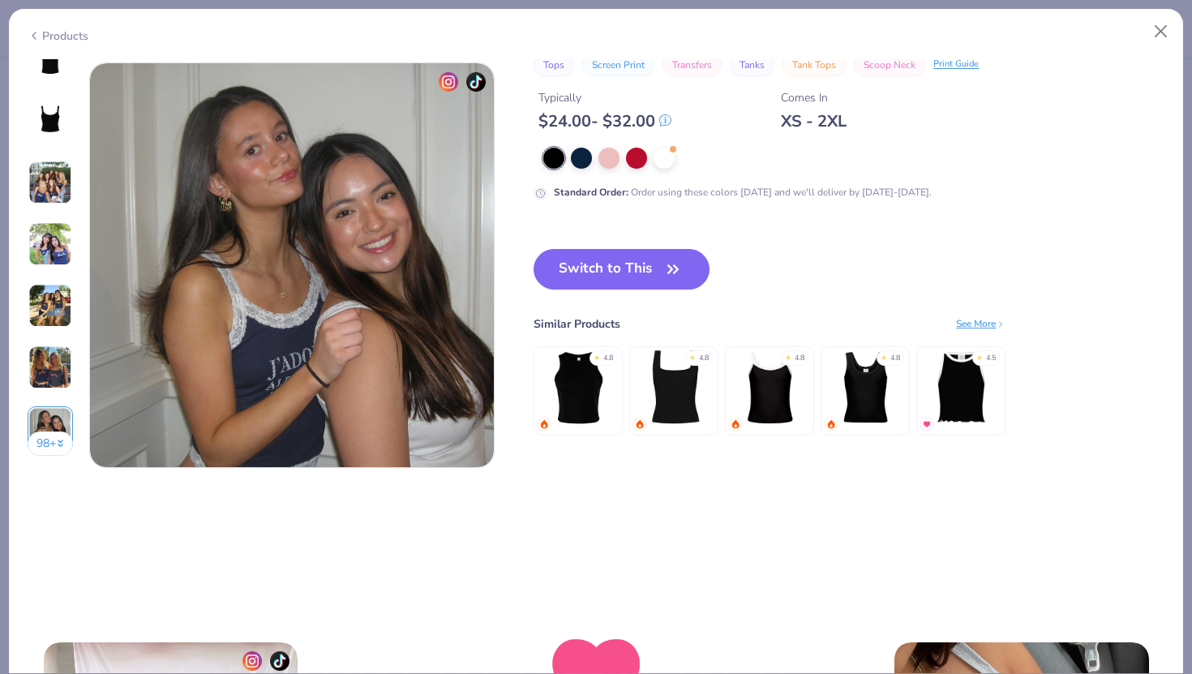
scroll to position [2667, 0]
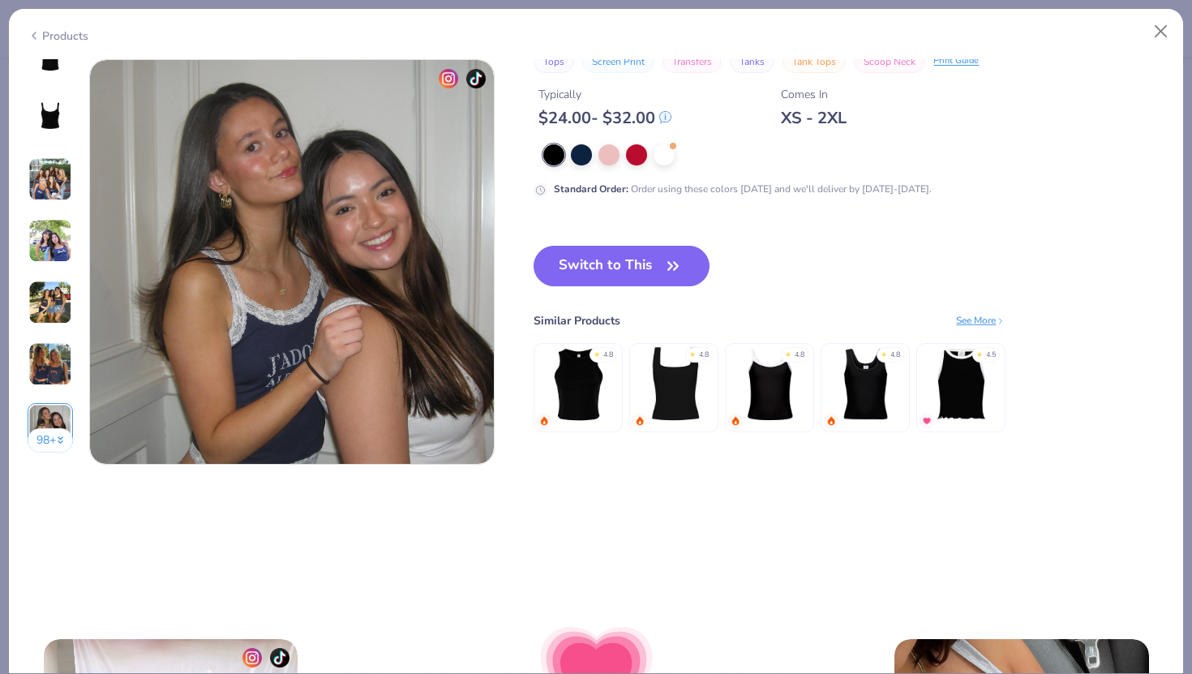
click at [54, 441] on button "98 +" at bounding box center [51, 440] width 46 height 24
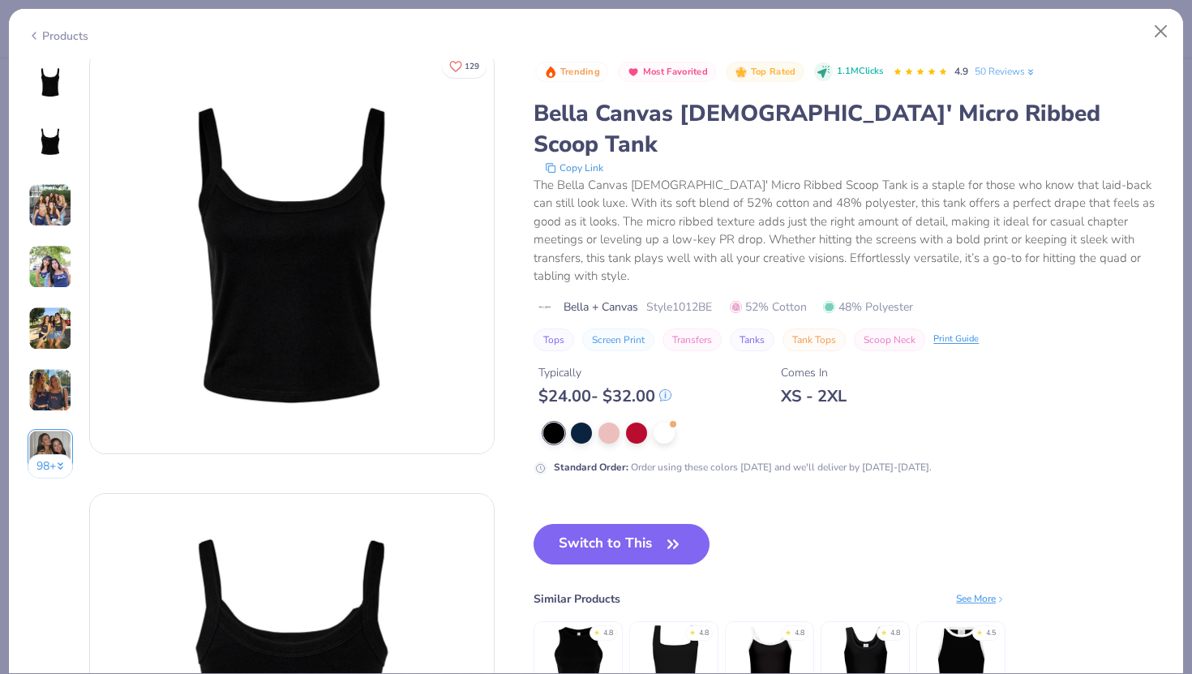
scroll to position [0, 0]
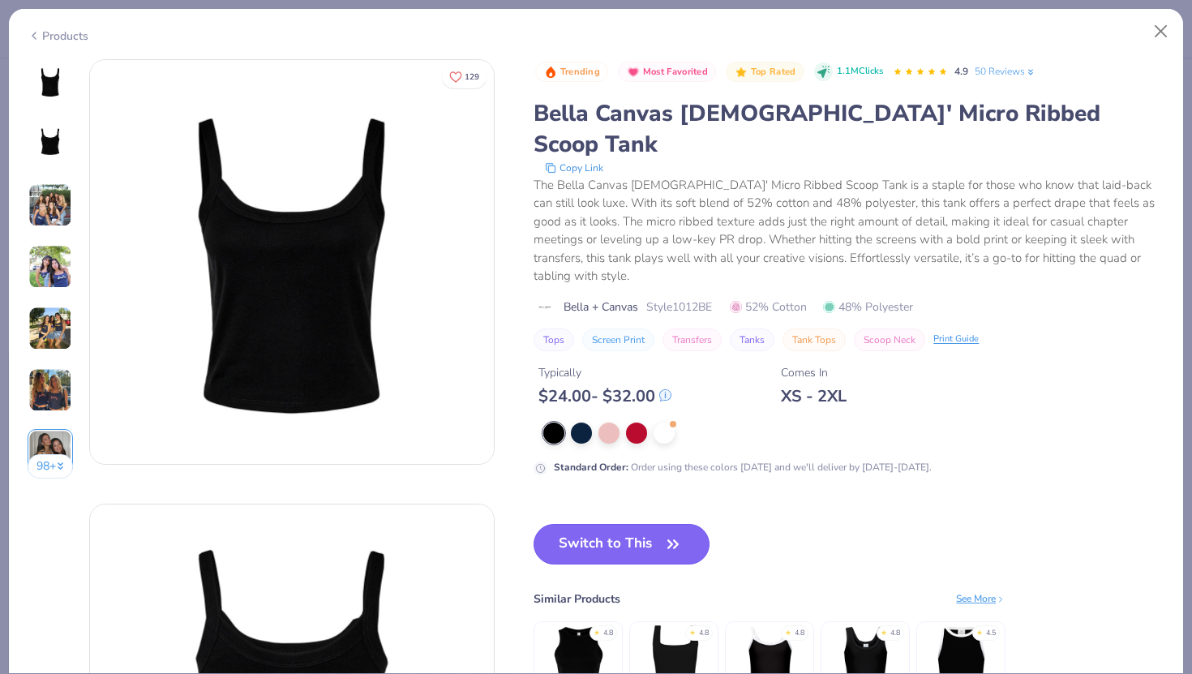
click at [651, 524] on button "Switch to This" at bounding box center [622, 544] width 176 height 41
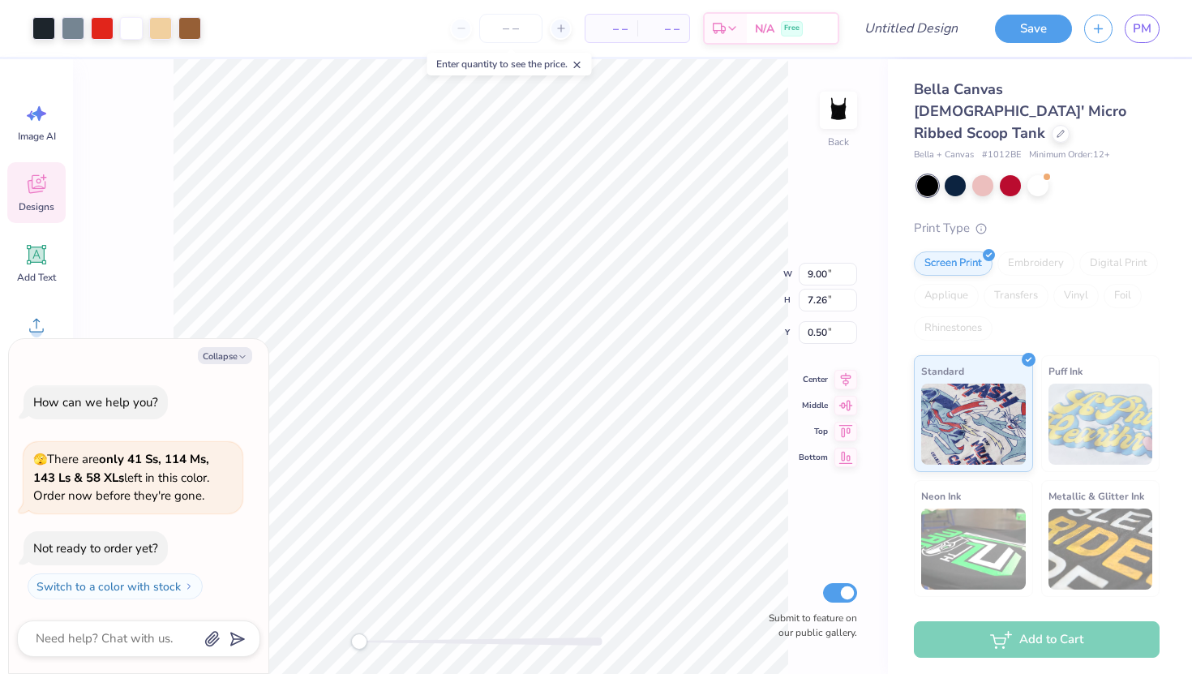
type textarea "x"
type input "7.16"
type input "5.77"
type input "2.13"
type textarea "x"
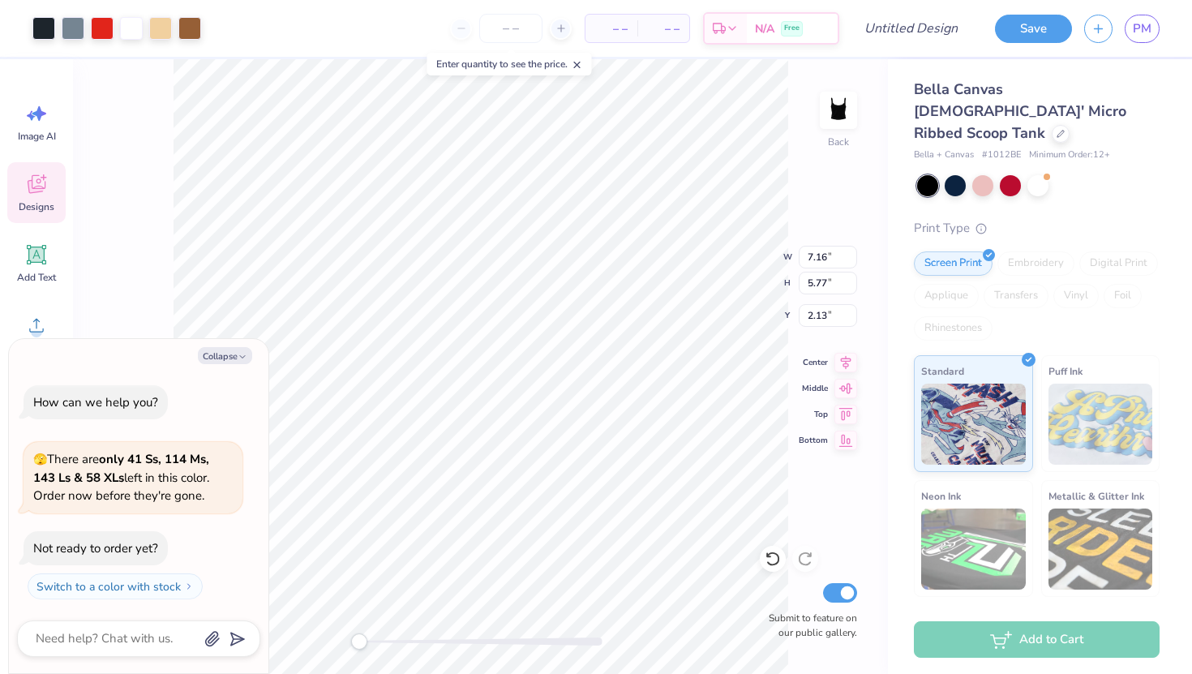
type input "5.23"
type input "4.21"
type input "2.40"
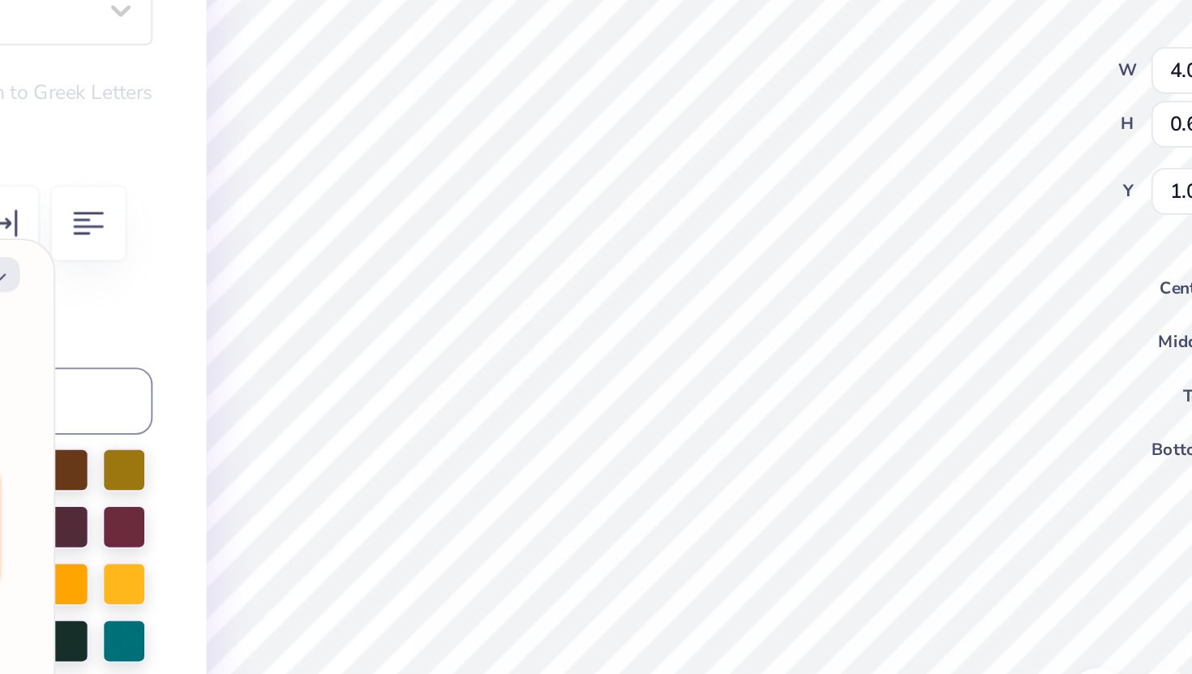
scroll to position [0, 5]
type textarea "x"
type textarea "Kappa Alpha"
type textarea "x"
type textarea "Kappa Alpha"
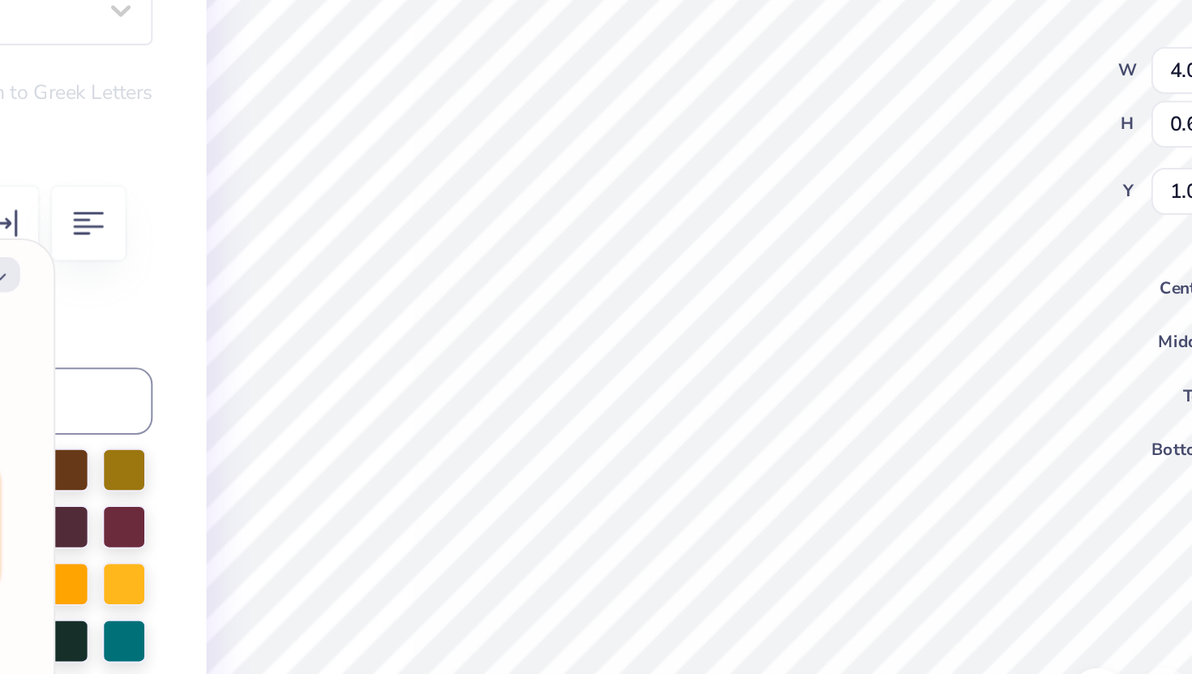
type textarea "x"
type textarea "Kappa Alph"
type textarea "x"
type textarea "Kappa Alp"
type textarea "x"
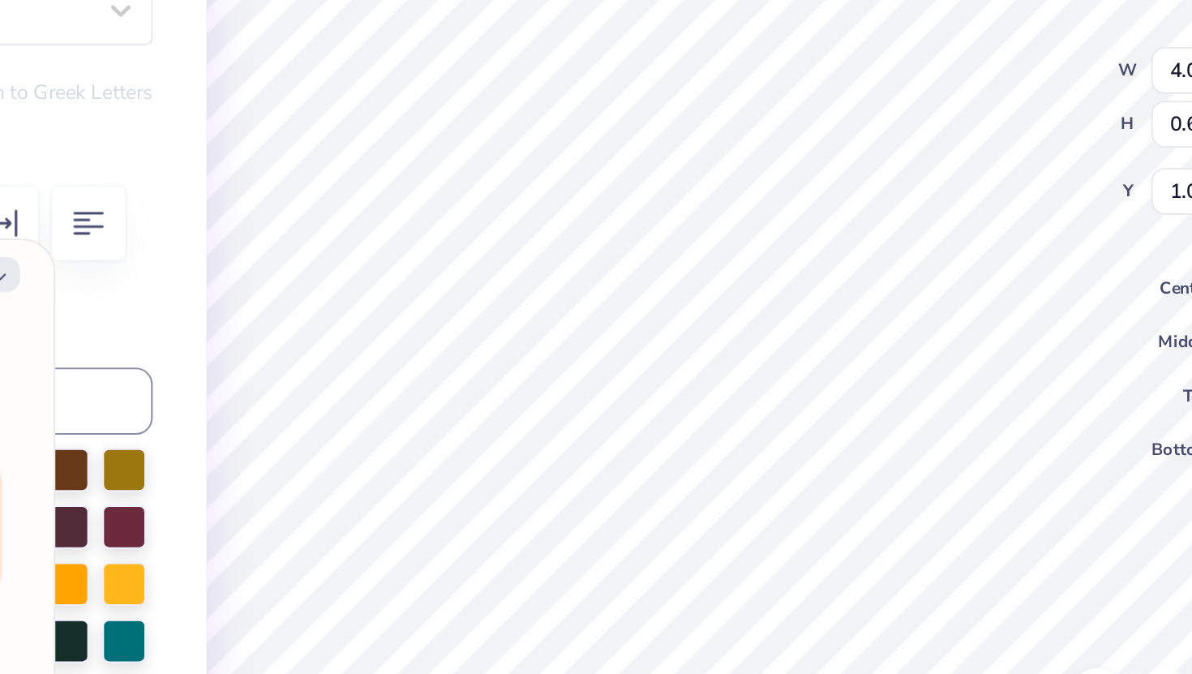
type textarea "Kappa Al"
type textarea "x"
type textarea "Kappa A"
type textarea "x"
type textarea "Kappa"
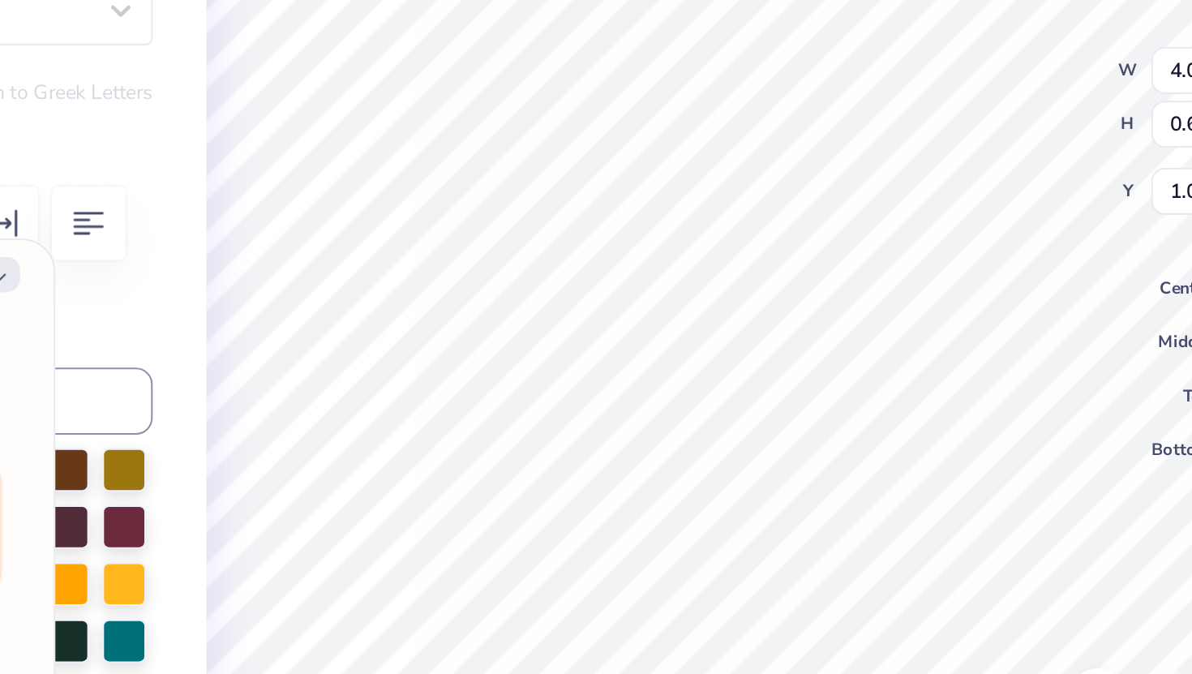
scroll to position [0, 1]
type textarea "x"
type textarea "Kappa"
type textarea "x"
type textarea "Kapp"
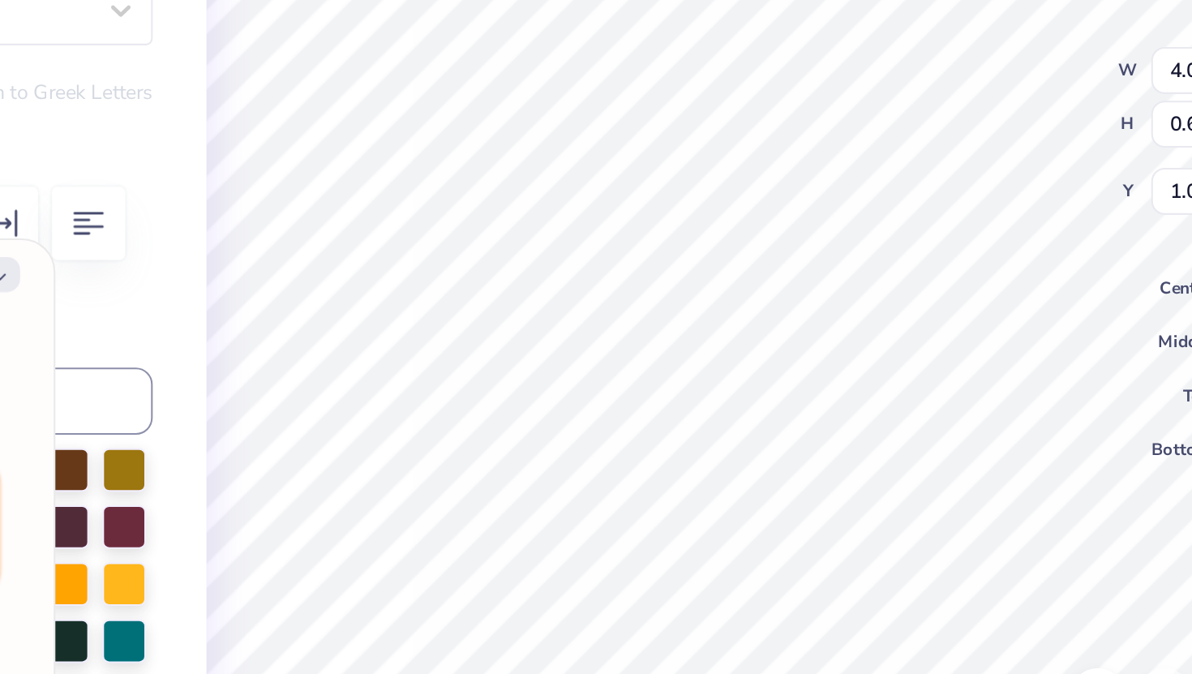
type textarea "x"
type textarea "Kap"
type textarea "x"
type textarea "Ka"
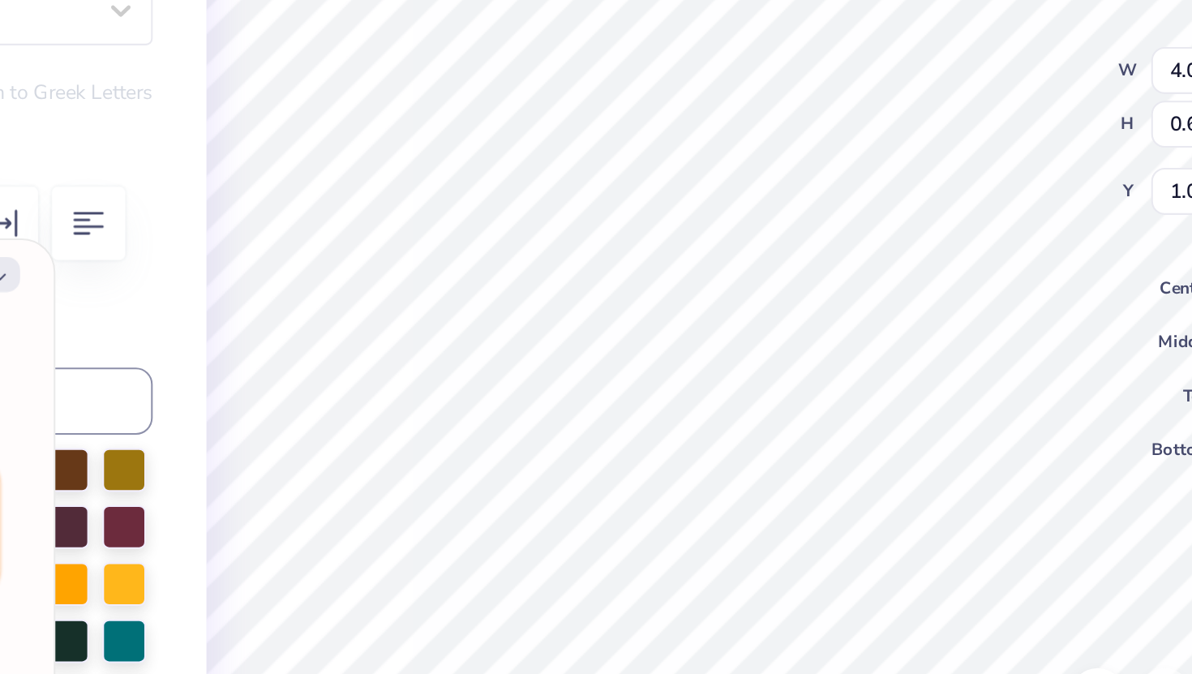
type textarea "x"
type textarea "K"
type textarea "x"
type textarea "D"
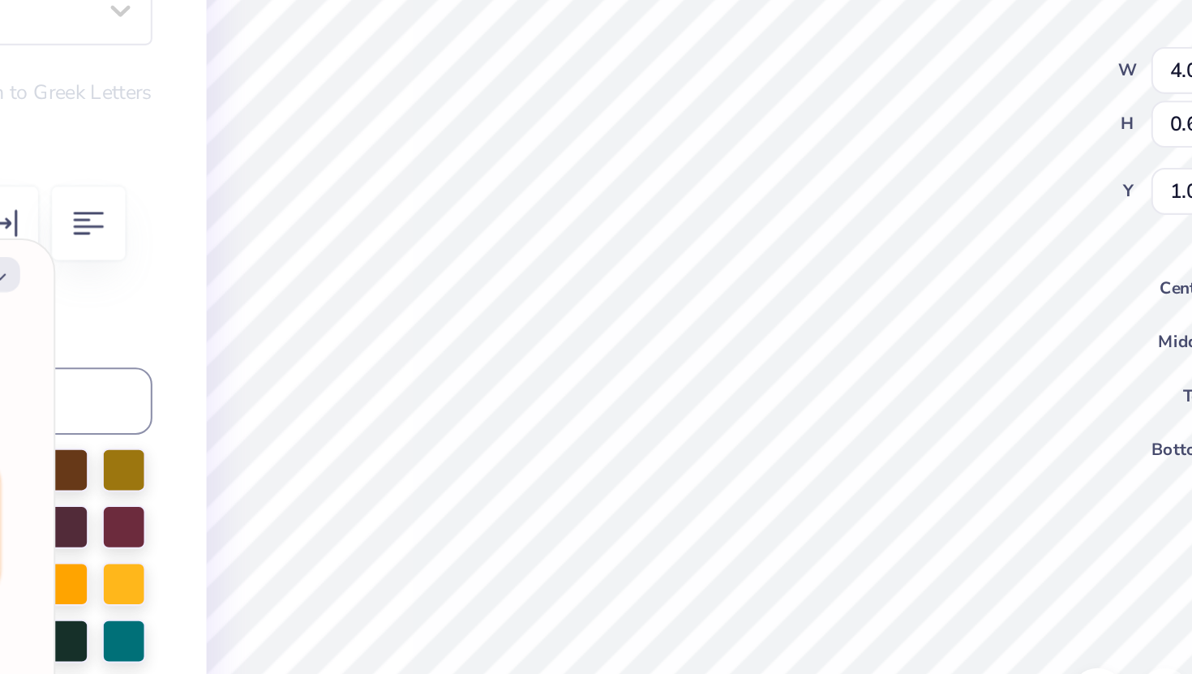
type textarea "x"
type textarea "De"
type textarea "x"
type textarea "Del"
type textarea "x"
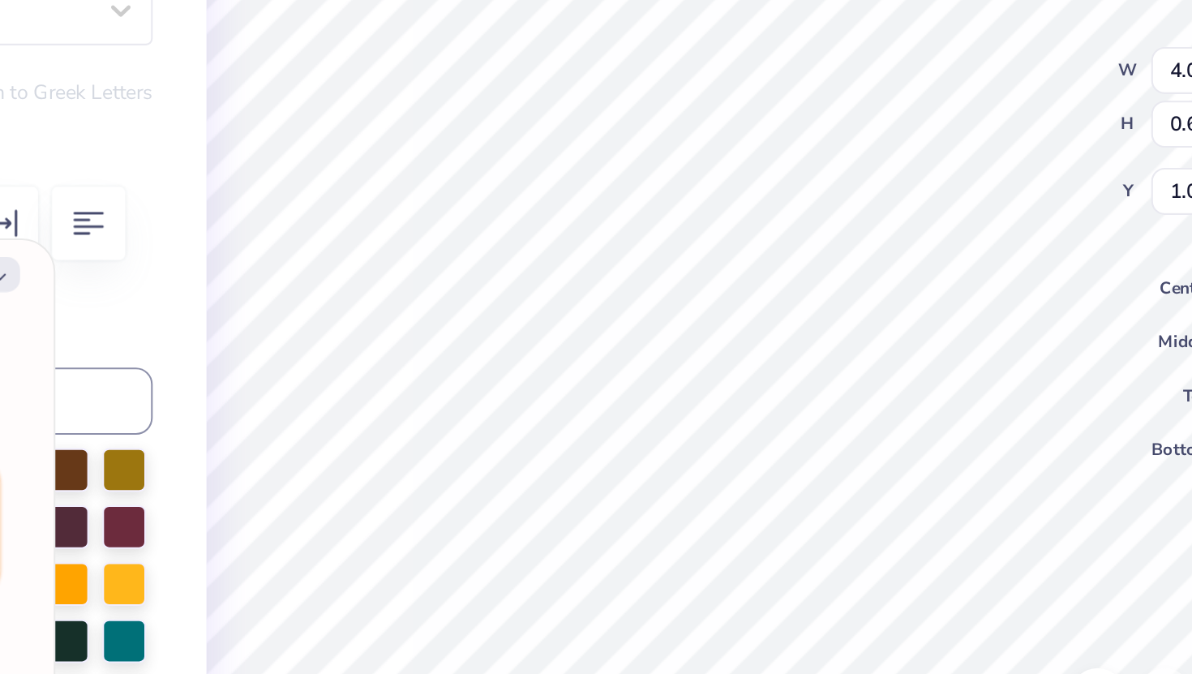
type textarea "Delt"
type textarea "x"
type textarea "Delta"
type textarea "x"
type textarea "Delta"
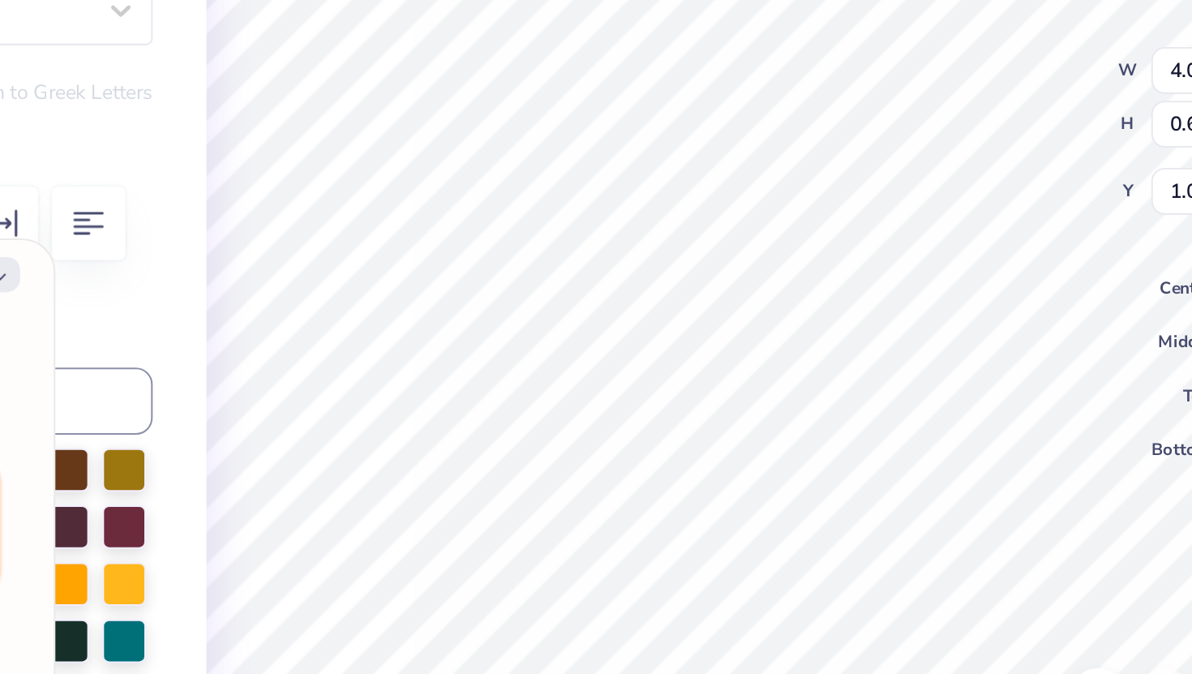
type textarea "x"
type textarea "Delta J"
type textarea "x"
type textarea "Delta Ja"
type textarea "x"
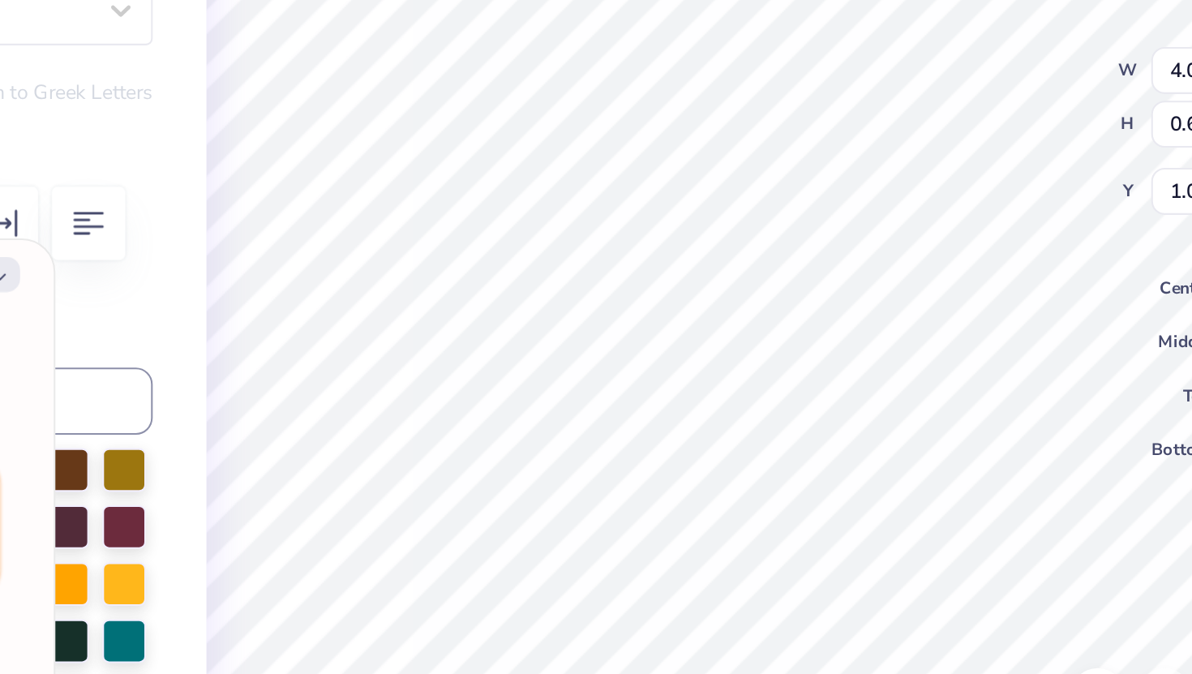
type textarea "Delta Jap"
type textarea "x"
type textarea "Delta Japp"
type textarea "x"
type textarea "Delta Jappa"
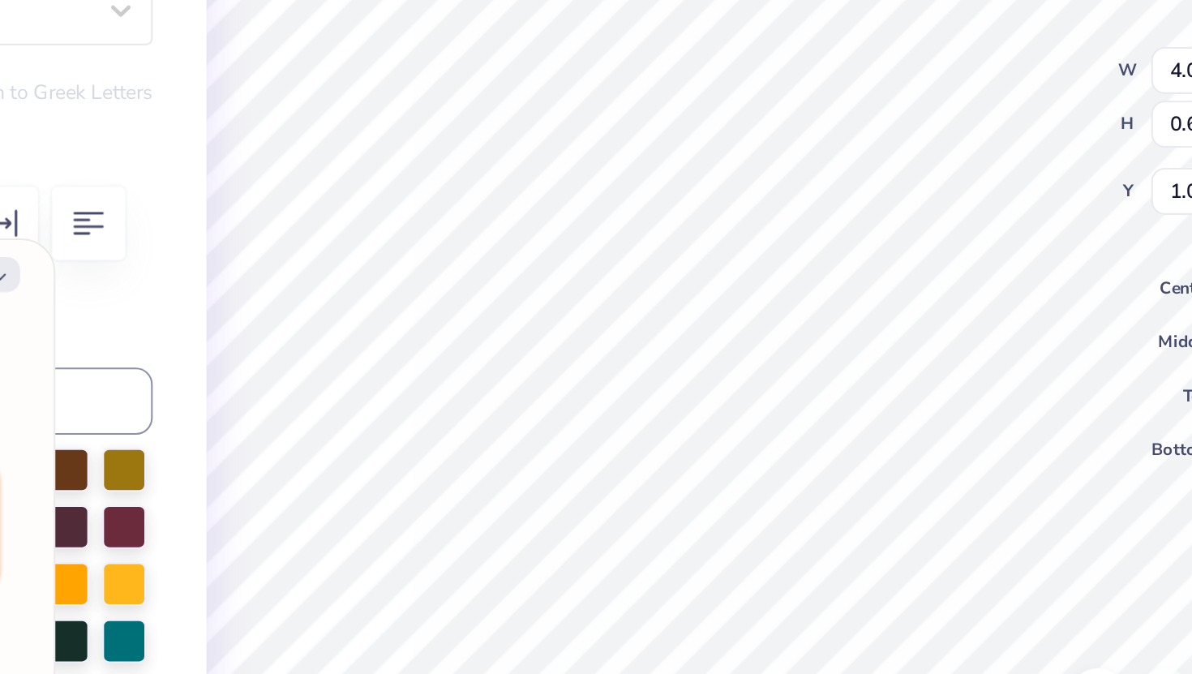
type textarea "x"
type textarea "Delta Jappa"
type textarea "x"
type textarea "Delta Jappa P"
type textarea "x"
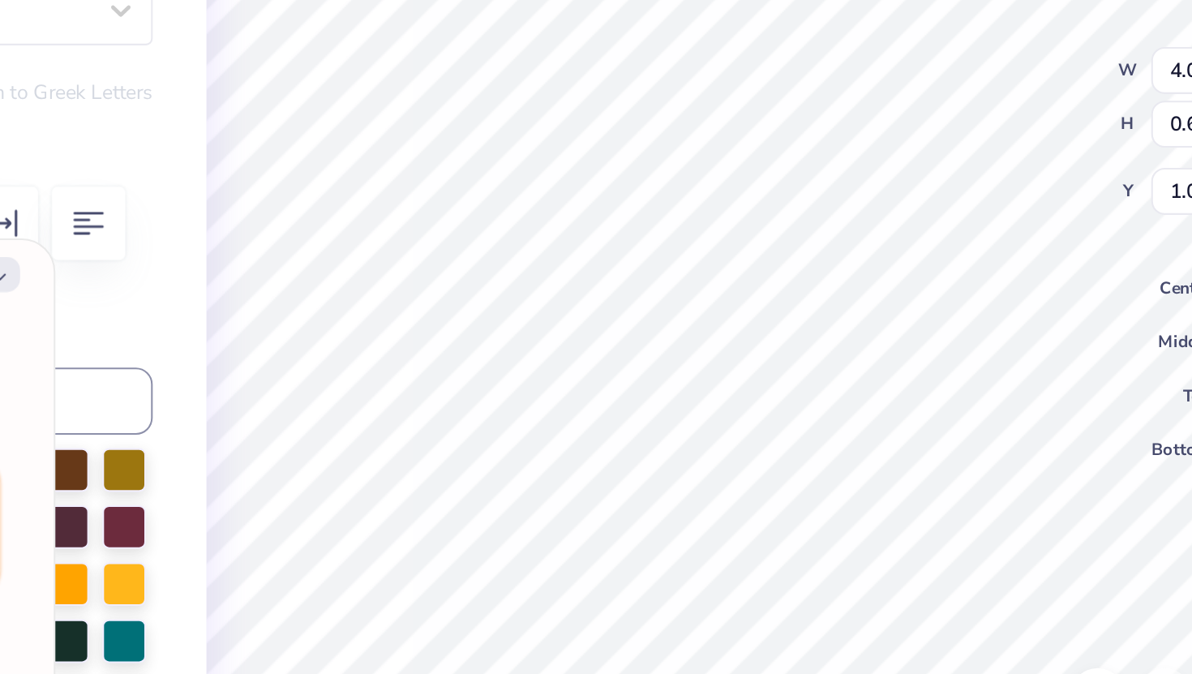
type textarea "Delta Jappa Ps"
type textarea "x"
type textarea "Delta Jappa Psi"
type textarea "x"
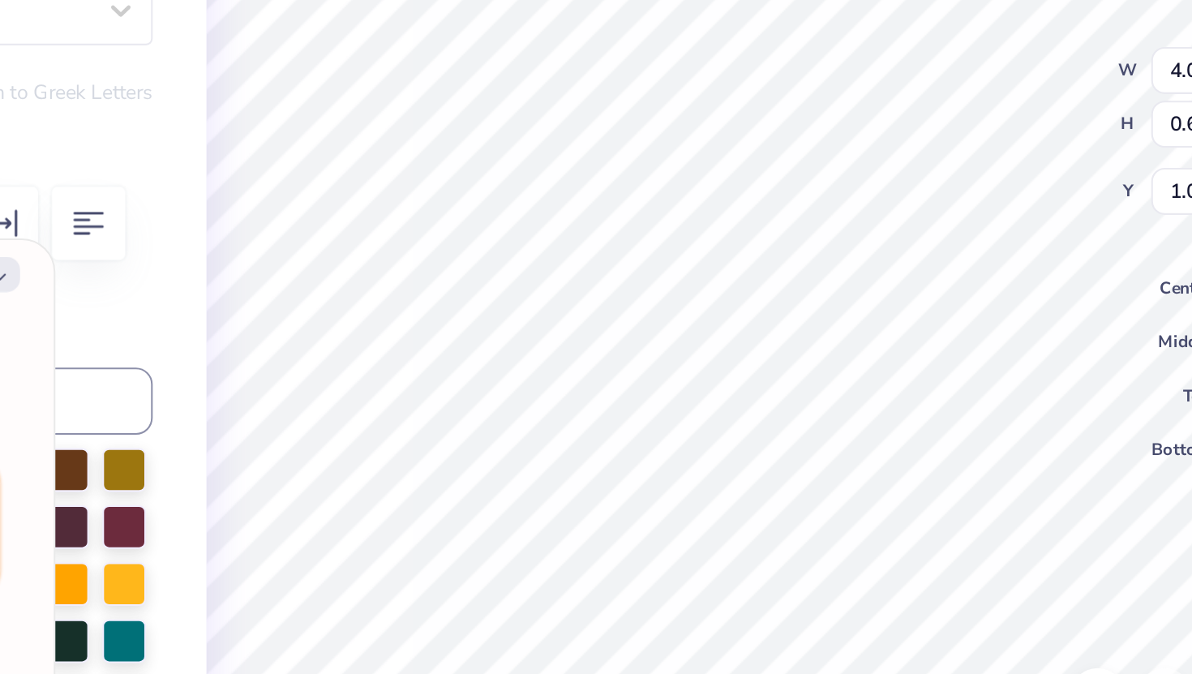
type textarea "Delta Jappa Psi"
type textarea "x"
type textarea "Delta Jppa Psi"
type textarea "x"
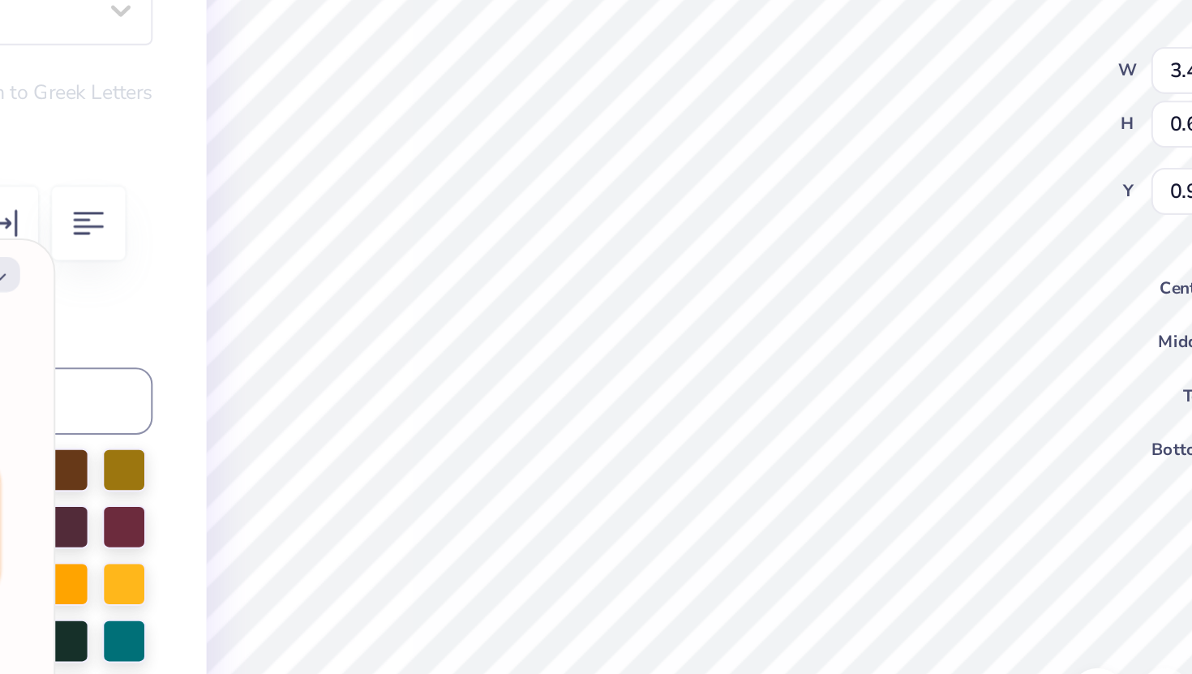
type textarea "Delta JKppa Psi"
type textarea "x"
type textarea "Delta Jppa Psi"
type textarea "x"
type textarea "Delta ppa Psi"
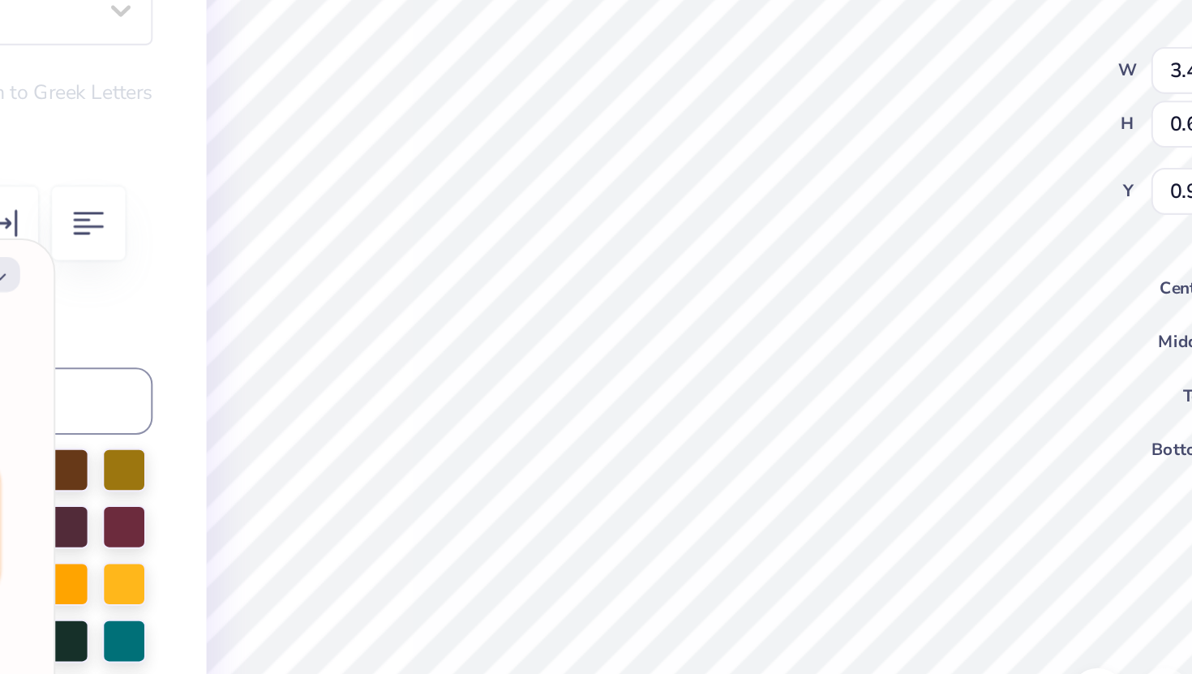
type textarea "x"
type textarea "Delta ppa Psi"
type textarea "x"
type textarea "Delta ppa Ps"
type textarea "x"
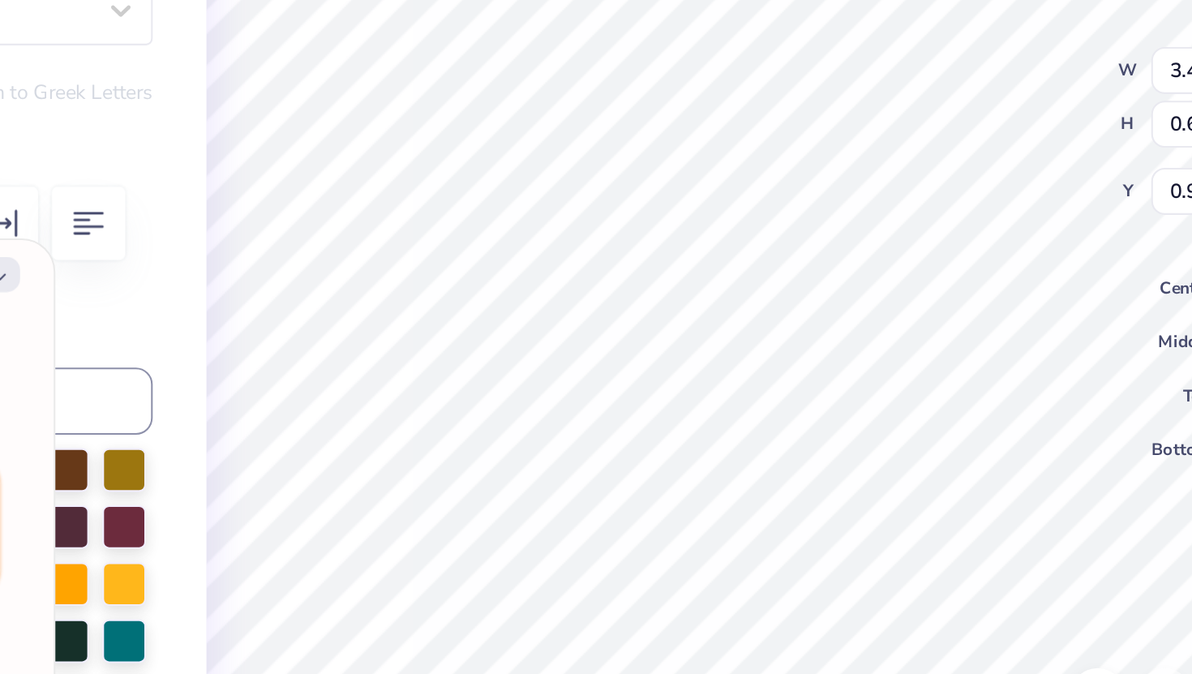
type textarea "Delta ppa P"
type textarea "x"
type textarea "Delta ppa"
type textarea "x"
type textarea "Delta ppa"
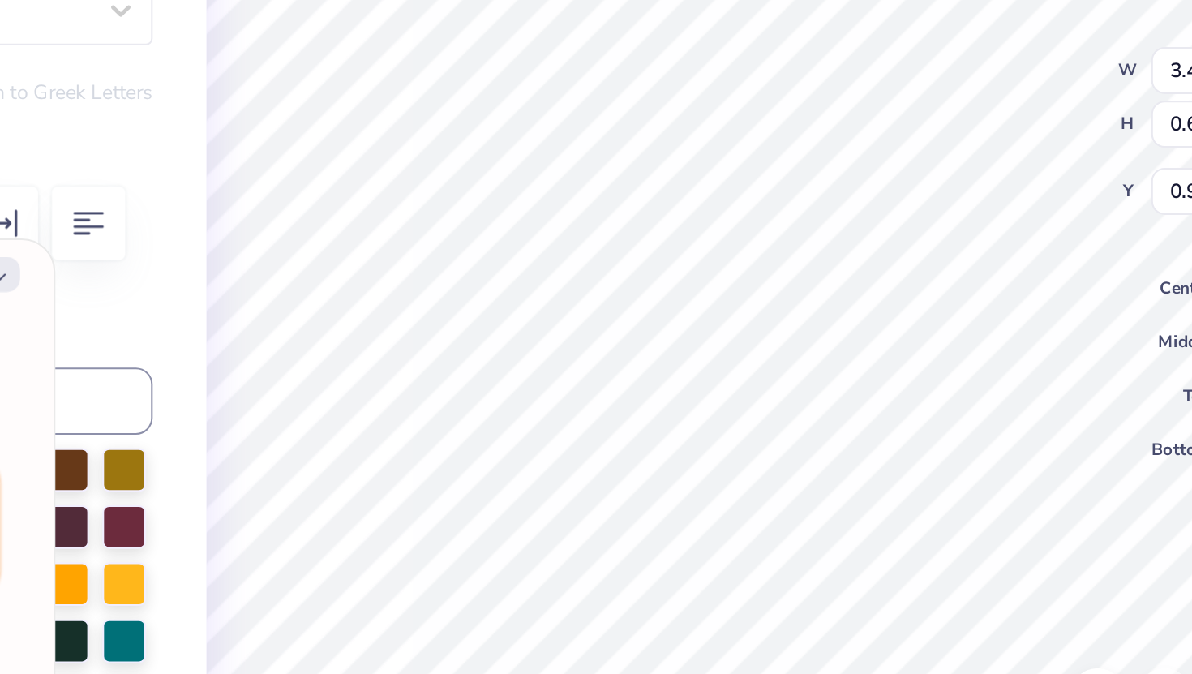
type textarea "x"
type textarea "Delta pp"
type textarea "x"
type textarea "Delta p"
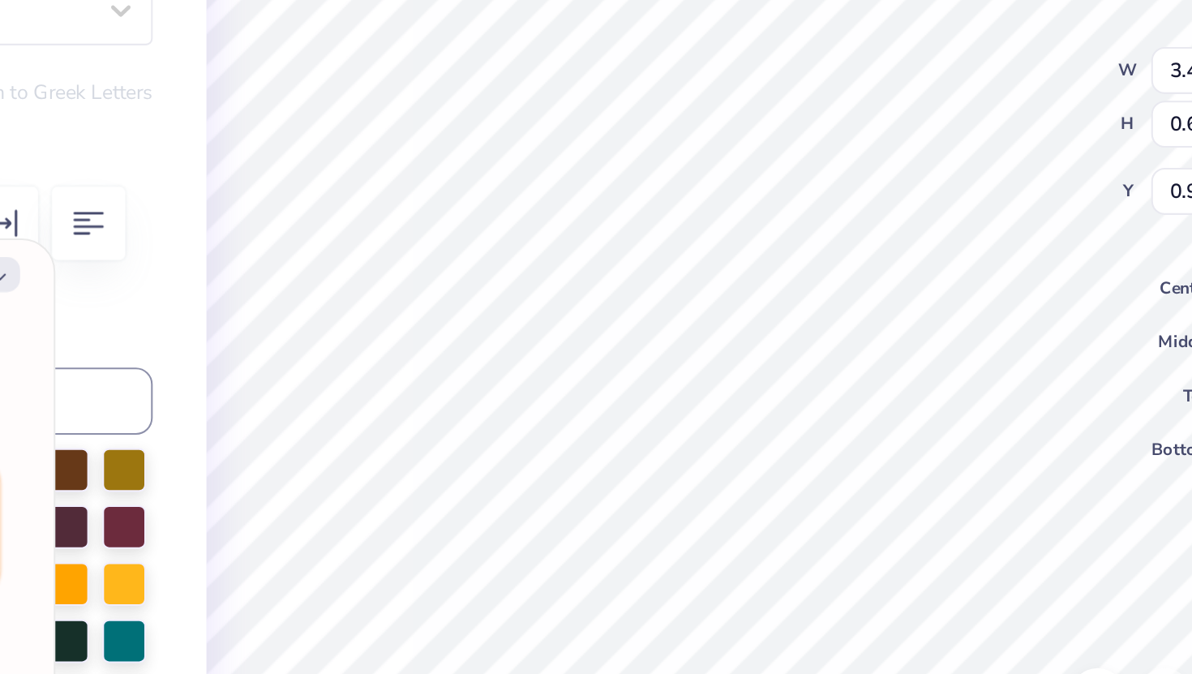
type textarea "x"
type textarea "Delta"
type textarea "x"
type textarea "Delta K"
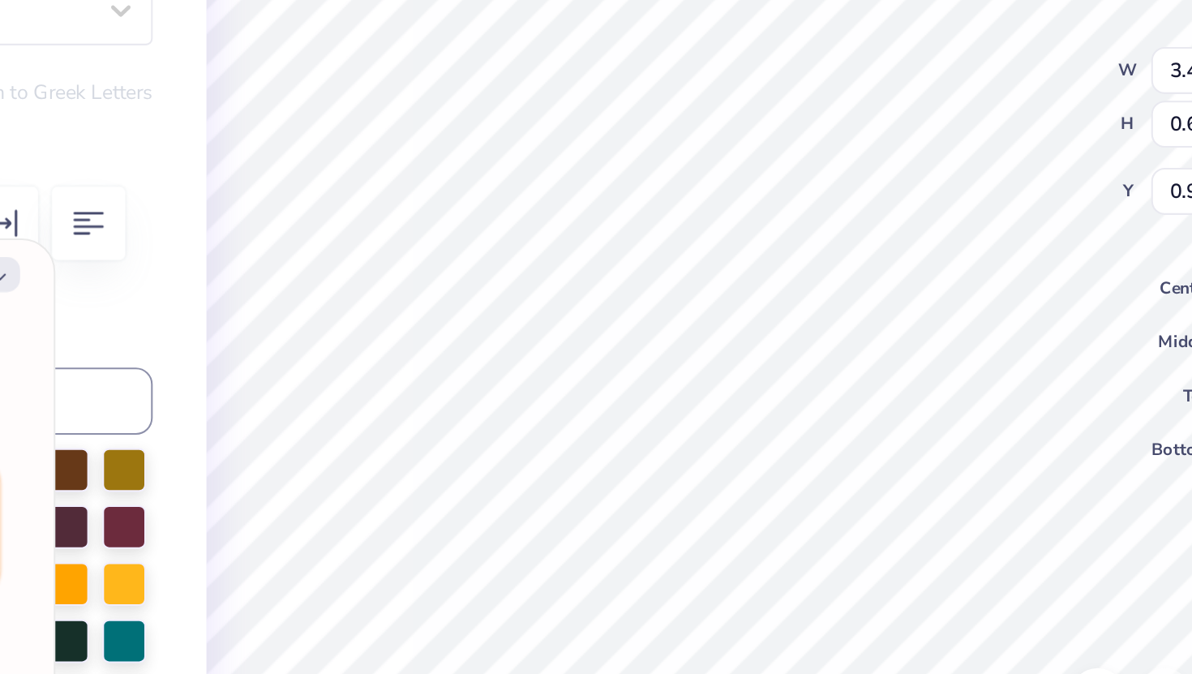
type textarea "x"
type textarea "Delta Ka"
type textarea "x"
type textarea "Delta Kap"
type textarea "x"
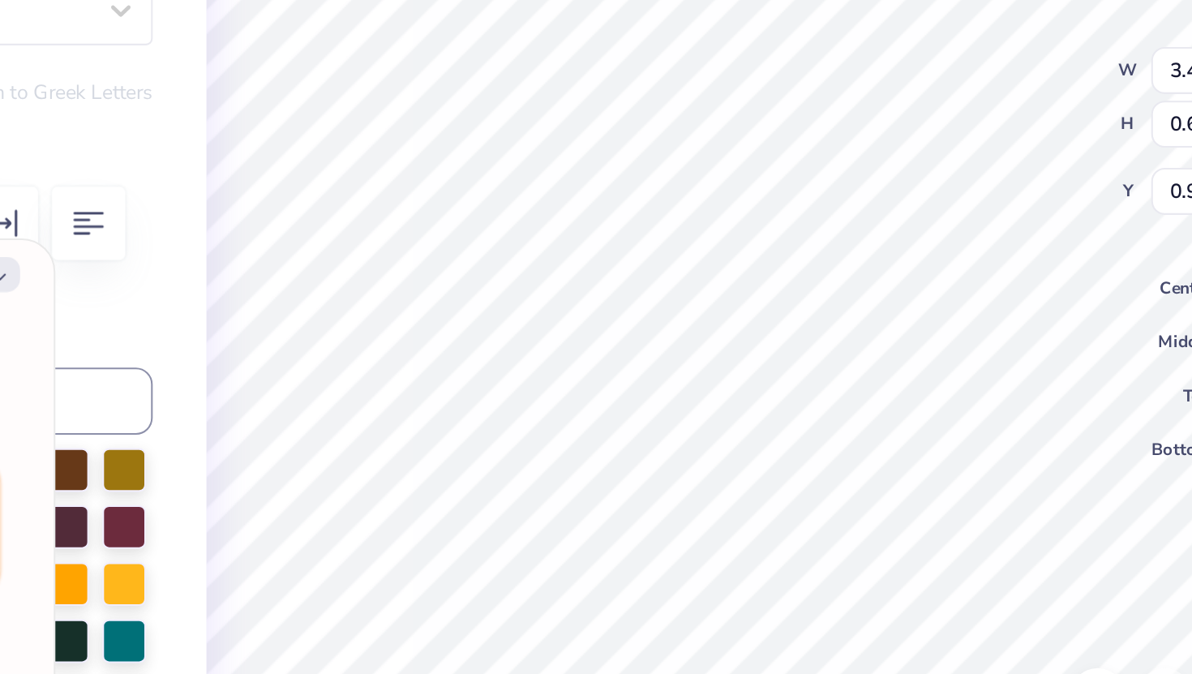
type textarea "Delta Kapp"
type textarea "x"
type textarea "Delta Kappa"
type textarea "x"
type textarea "Delta Kappa"
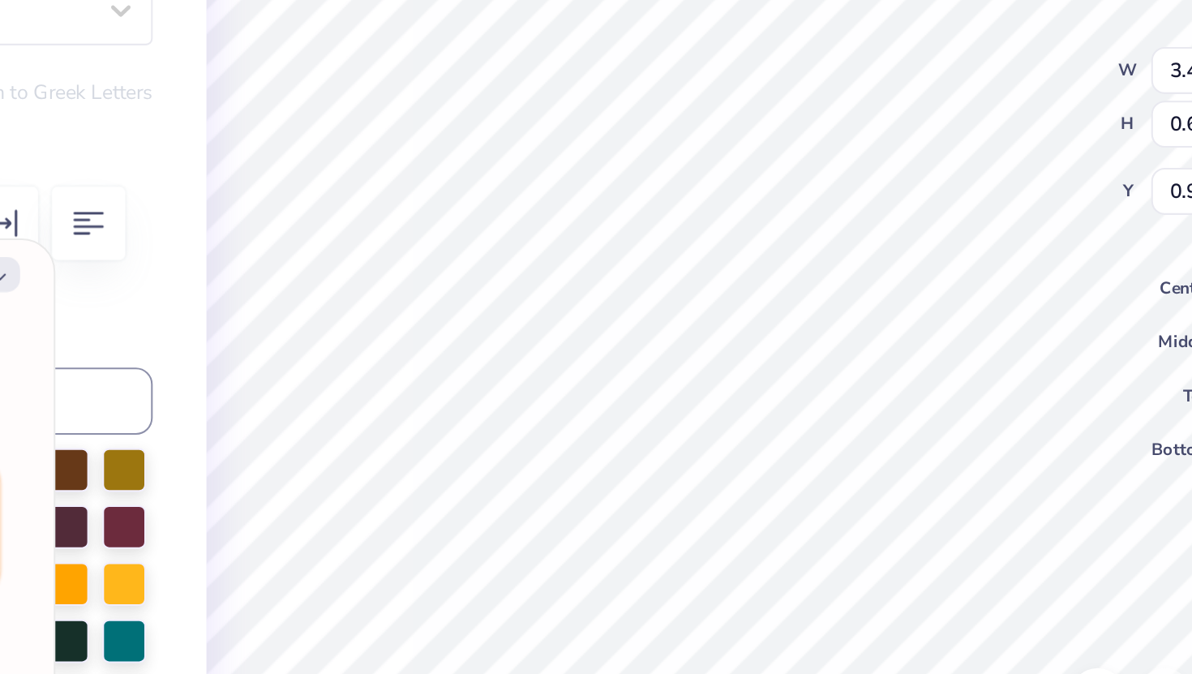
type textarea "x"
type textarea "Delta Kappa P"
type textarea "x"
type textarea "Delta Kappa Ps"
type textarea "x"
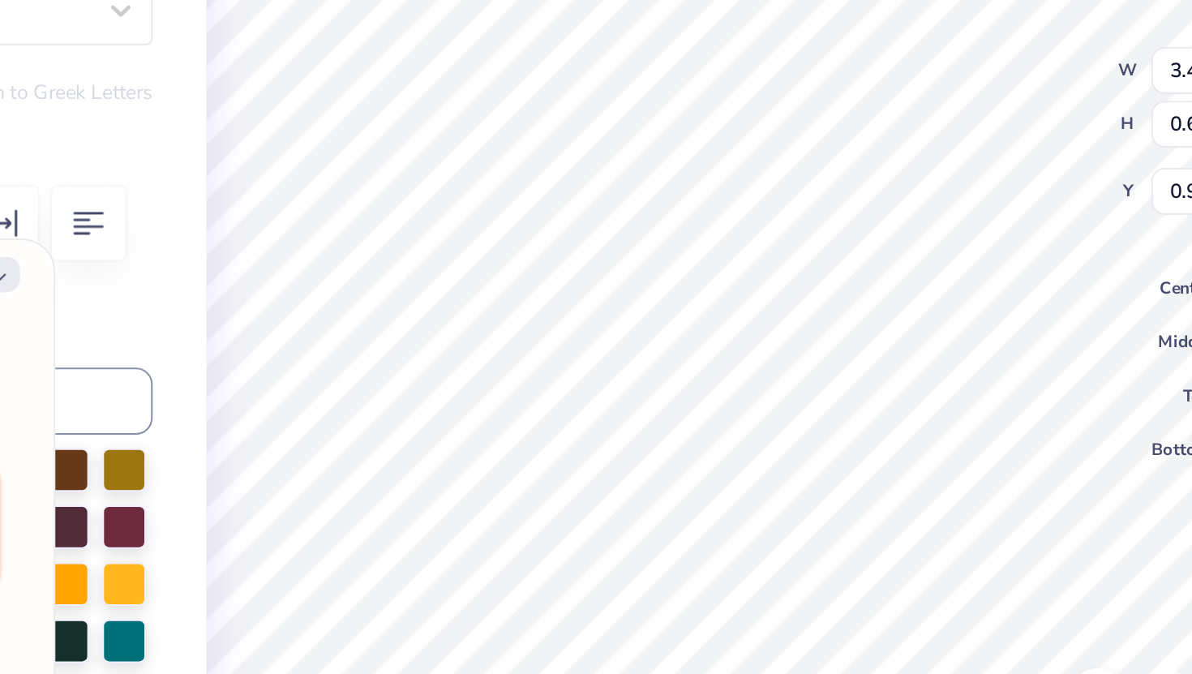
type textarea "Delta Kappa Psi"
type textarea "x"
type textarea "Delta Kappa Psi"
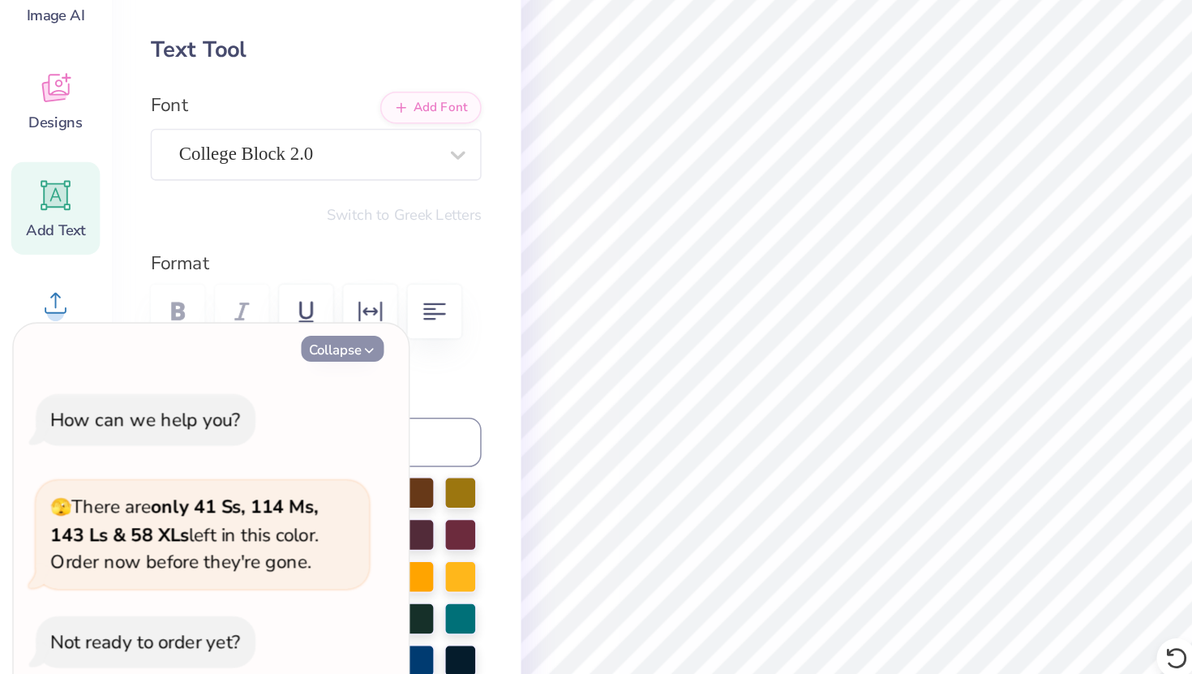
click at [232, 358] on button "Collapse" at bounding box center [225, 355] width 54 height 17
type textarea "x"
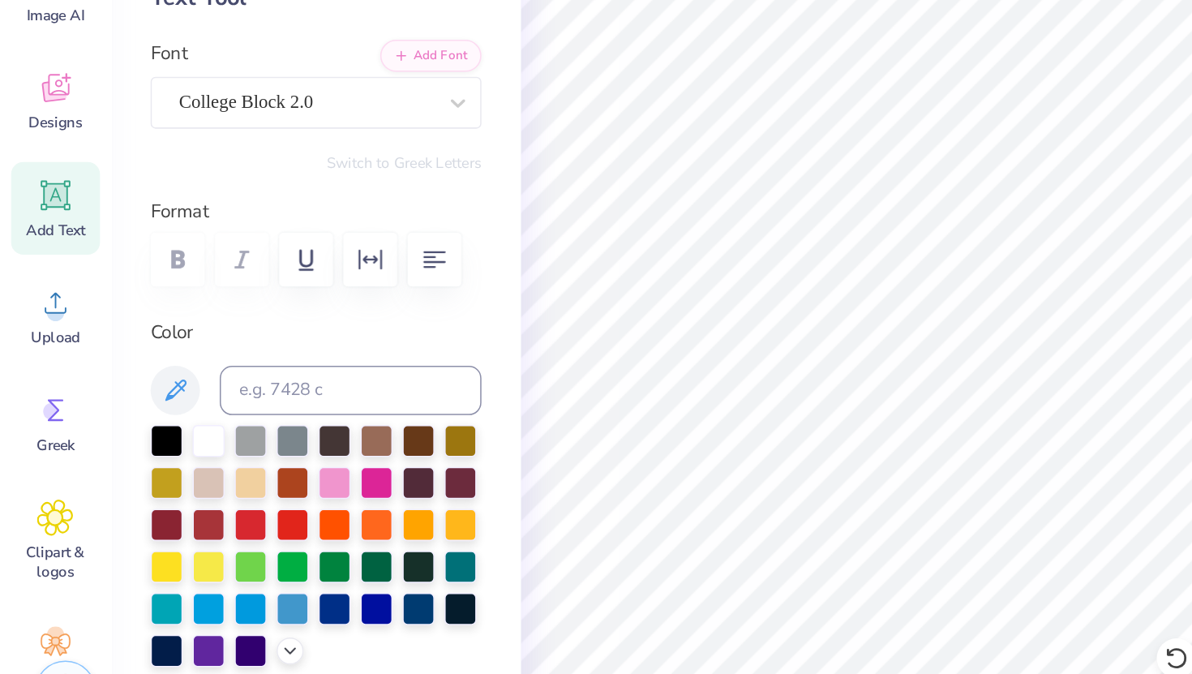
scroll to position [42, 0]
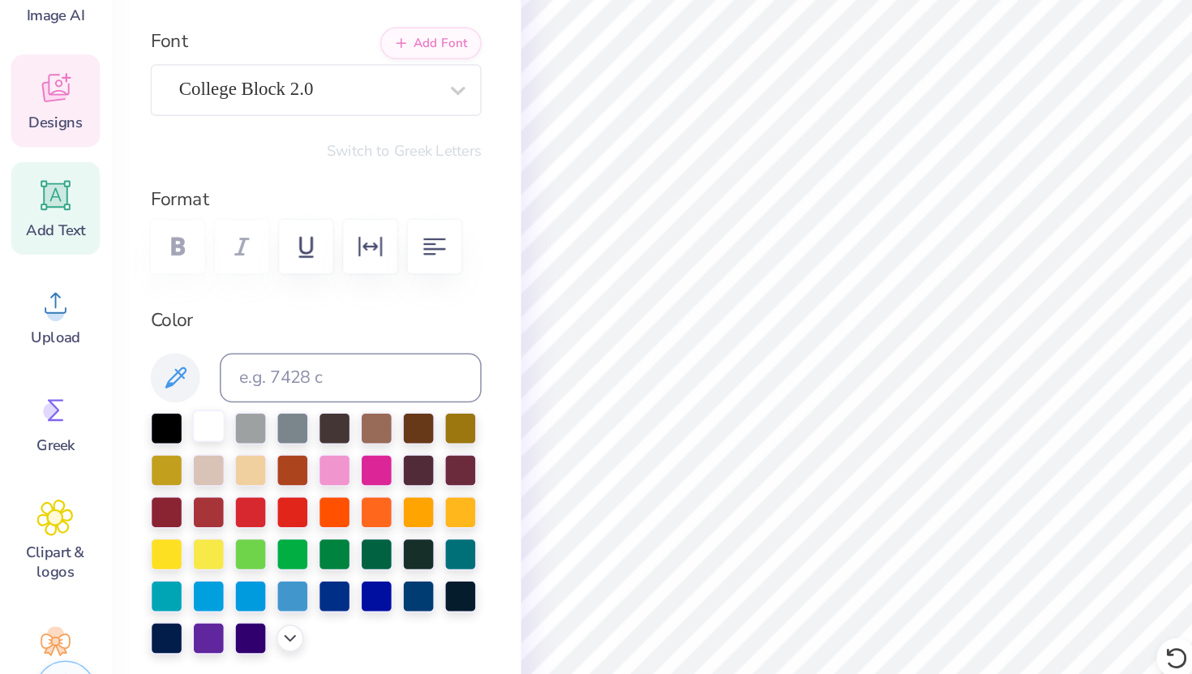
click at [144, 406] on div at bounding box center [137, 406] width 21 height 21
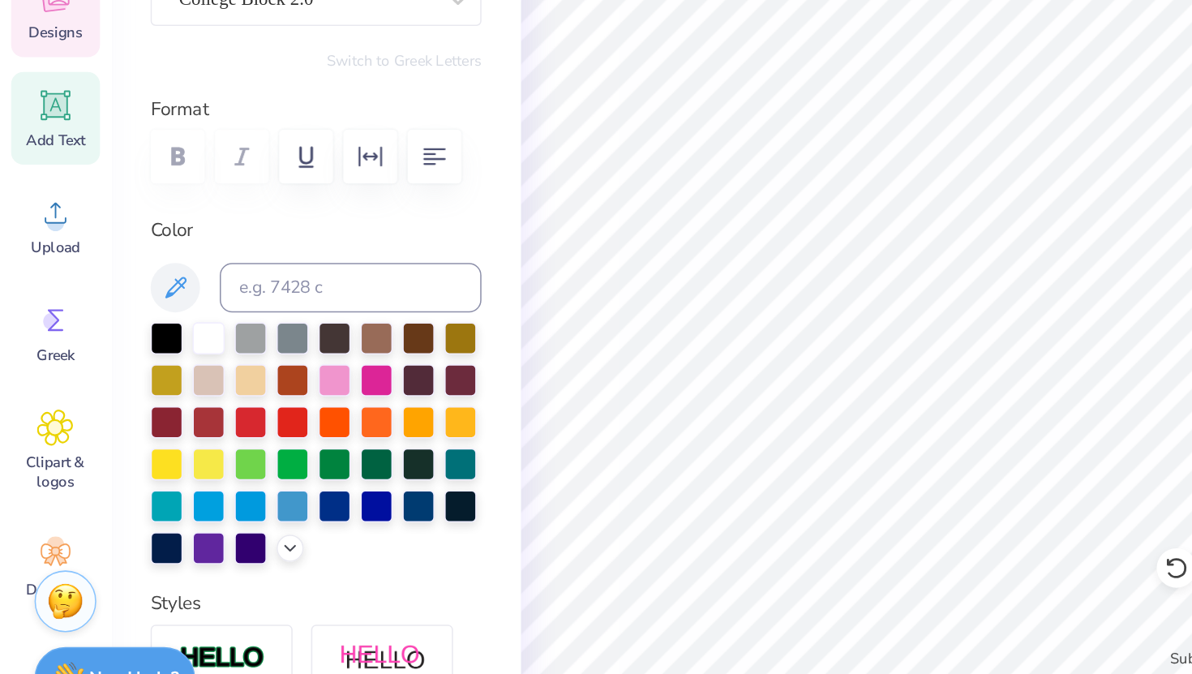
type input "5.18"
type input "2.11"
type input "2.74"
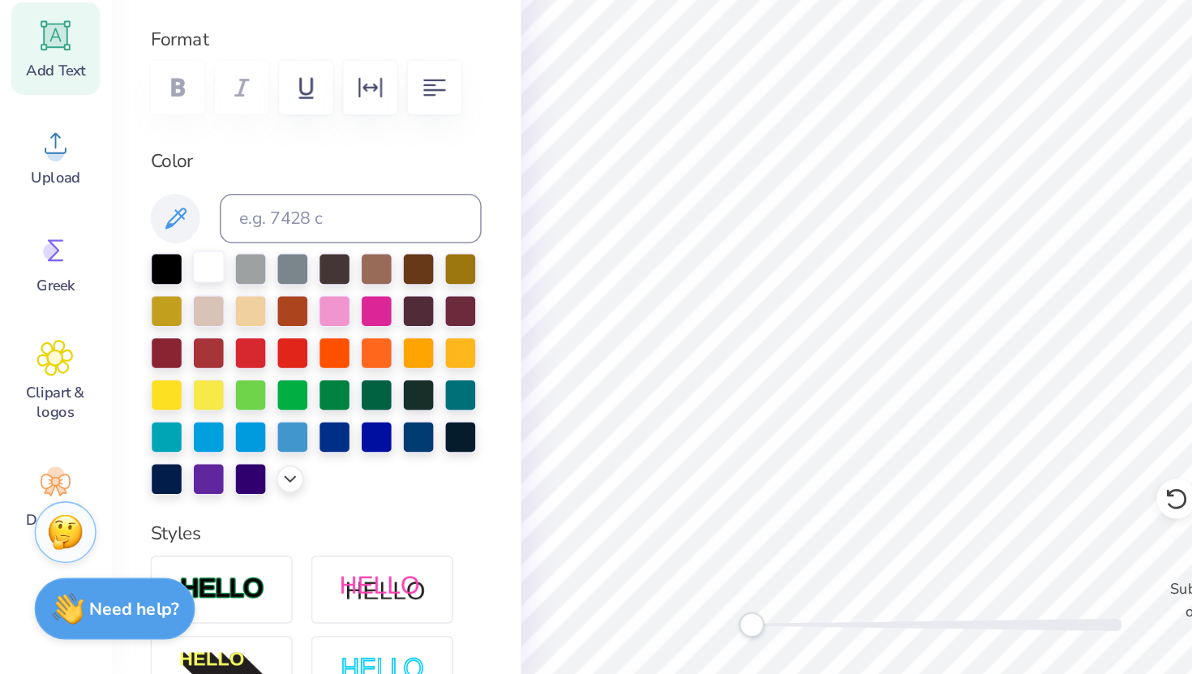
click at [137, 413] on div at bounding box center [137, 406] width 21 height 21
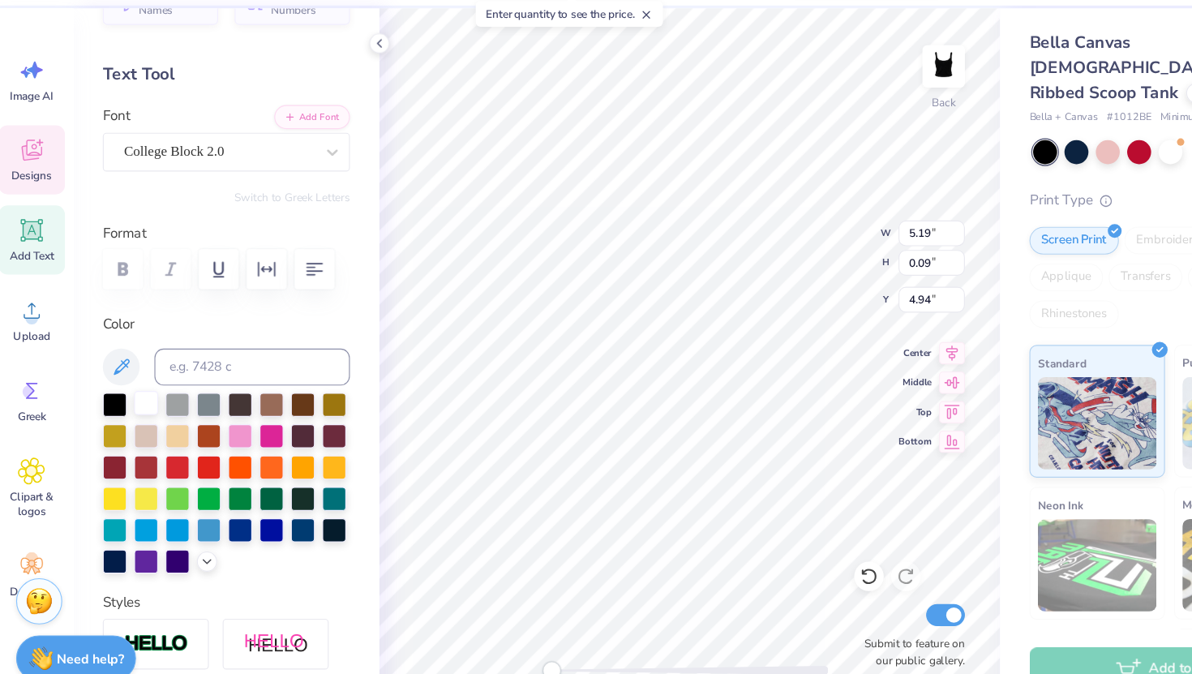
click at [131, 410] on div at bounding box center [137, 406] width 21 height 21
click at [127, 410] on div at bounding box center [137, 406] width 21 height 21
click at [136, 410] on div at bounding box center [137, 406] width 21 height 21
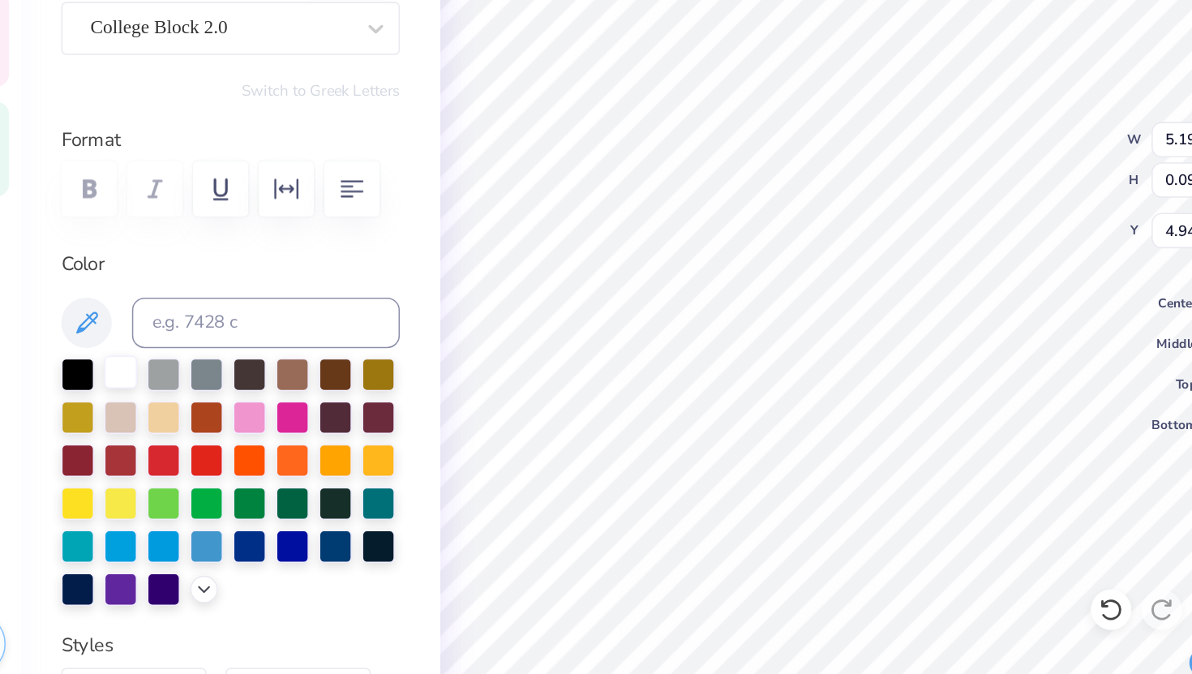
click at [137, 406] on div at bounding box center [137, 406] width 21 height 21
click at [107, 410] on div at bounding box center [109, 406] width 21 height 21
click at [132, 410] on div at bounding box center [137, 406] width 21 height 21
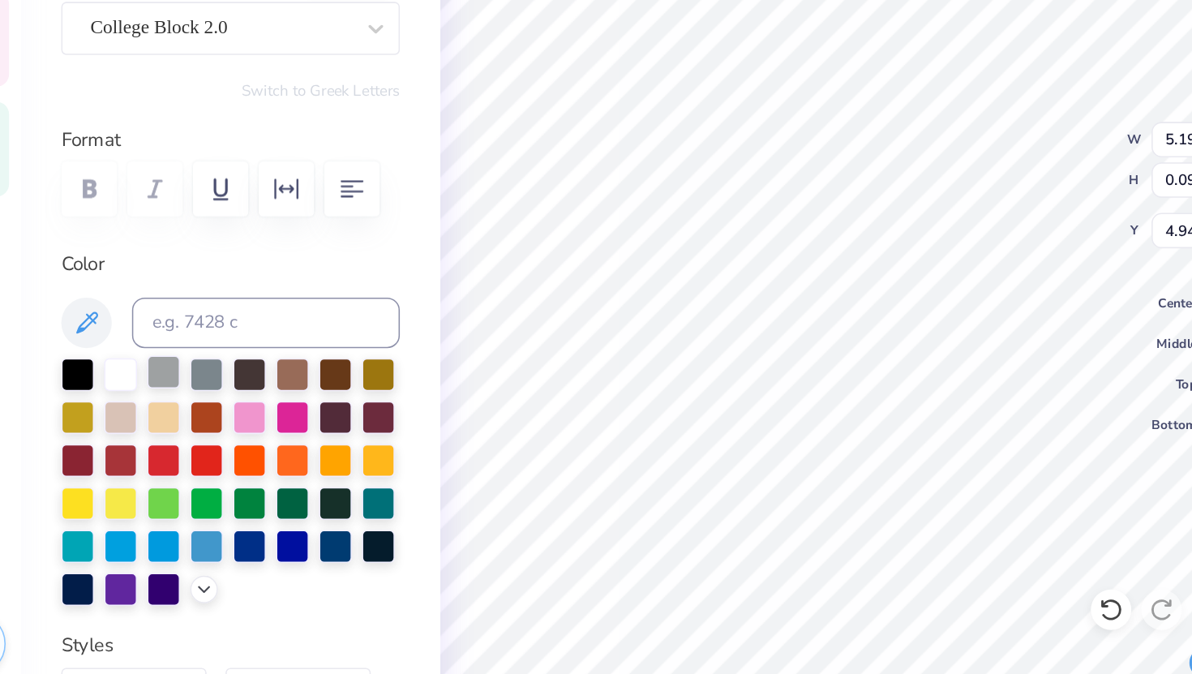
click at [160, 407] on div at bounding box center [164, 406] width 21 height 21
type input "3.89"
type input "0.87"
type input "1.67"
click at [167, 410] on div at bounding box center [164, 406] width 21 height 21
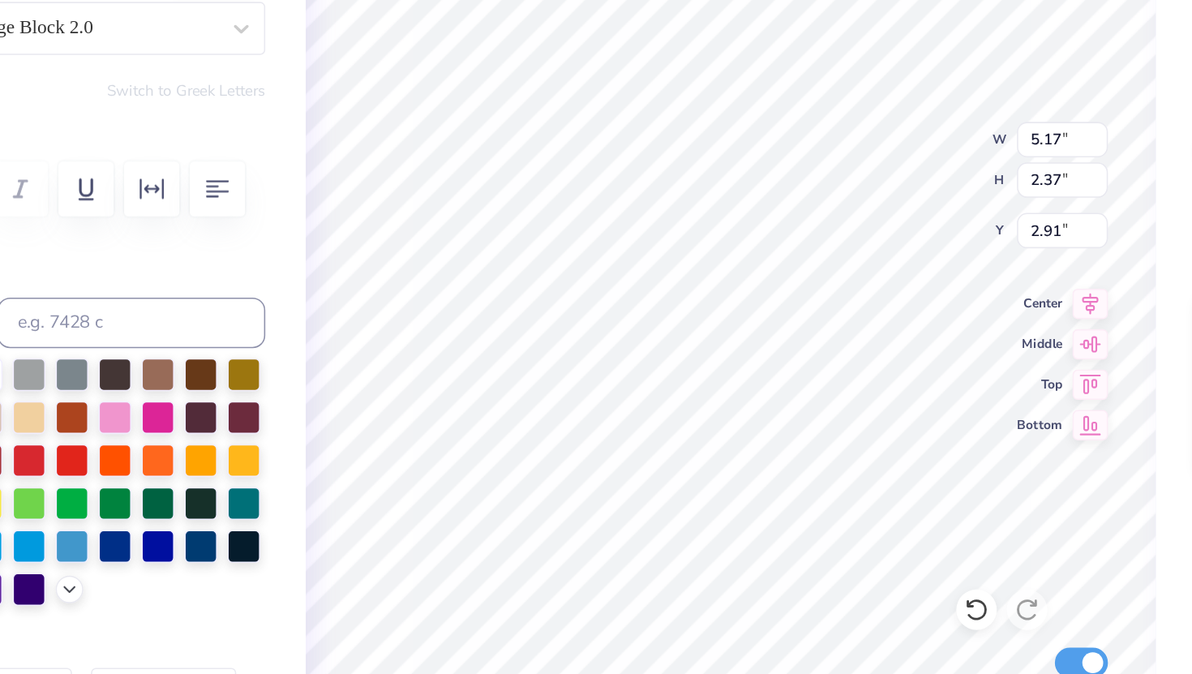
type input "5.19"
type input "0.09"
type input "4.94"
click at [161, 402] on div at bounding box center [164, 406] width 21 height 21
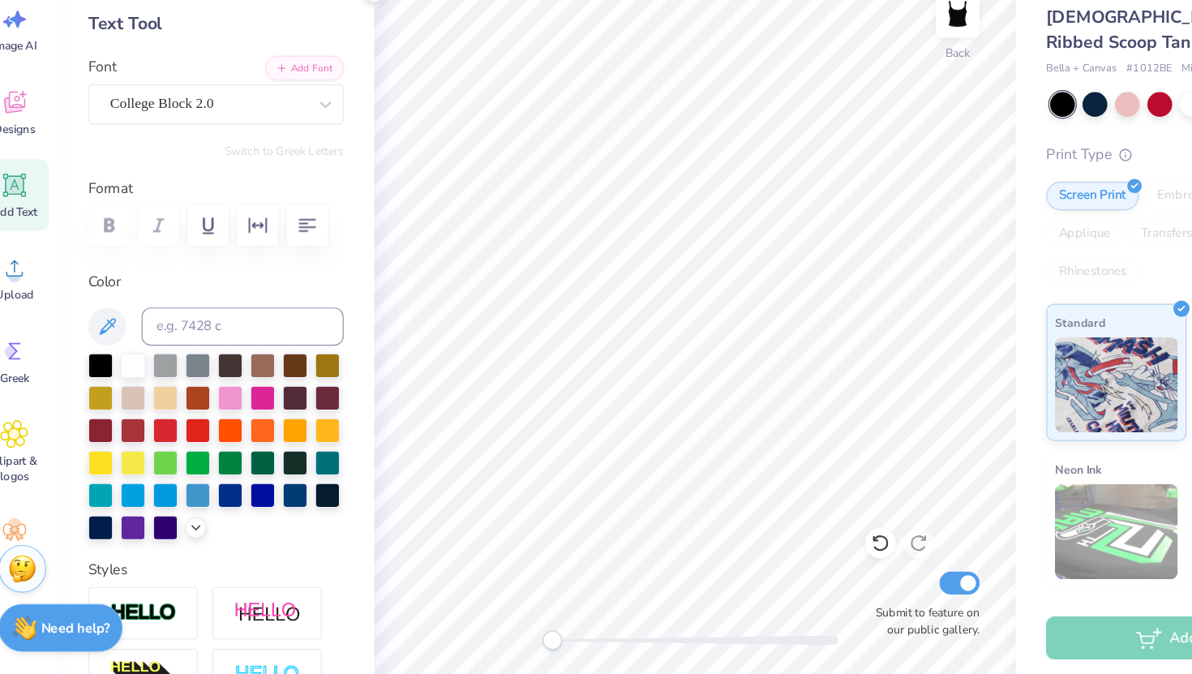
scroll to position [0, 0]
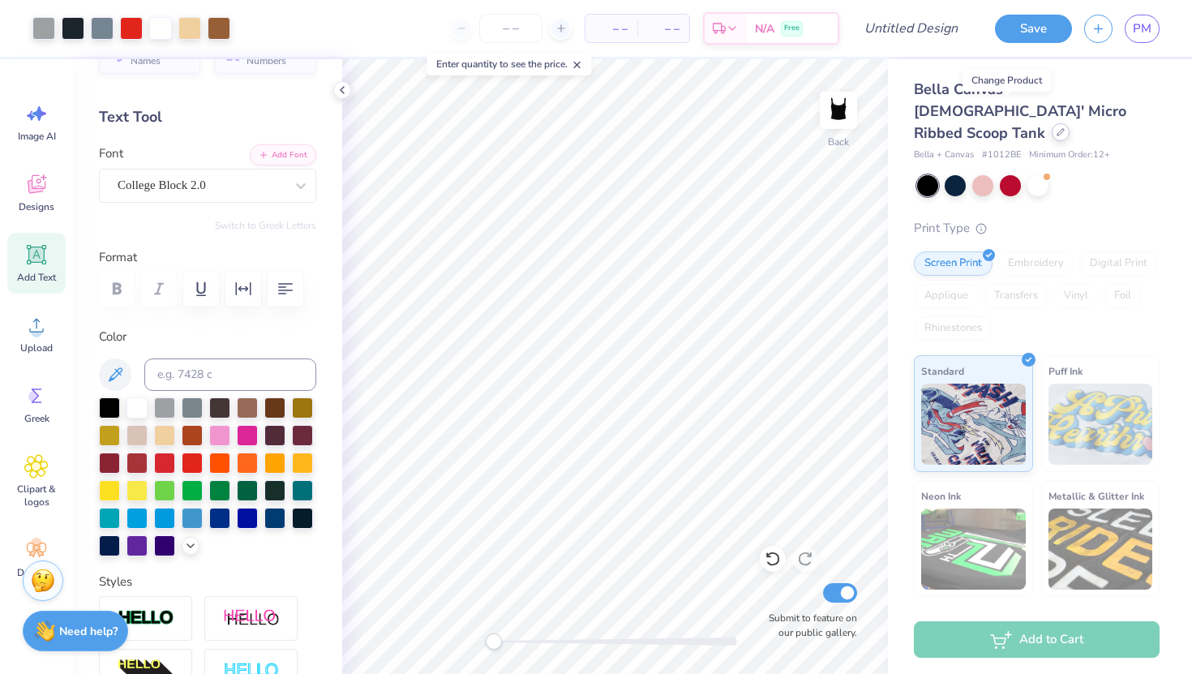
click at [1052, 123] on div at bounding box center [1061, 132] width 18 height 18
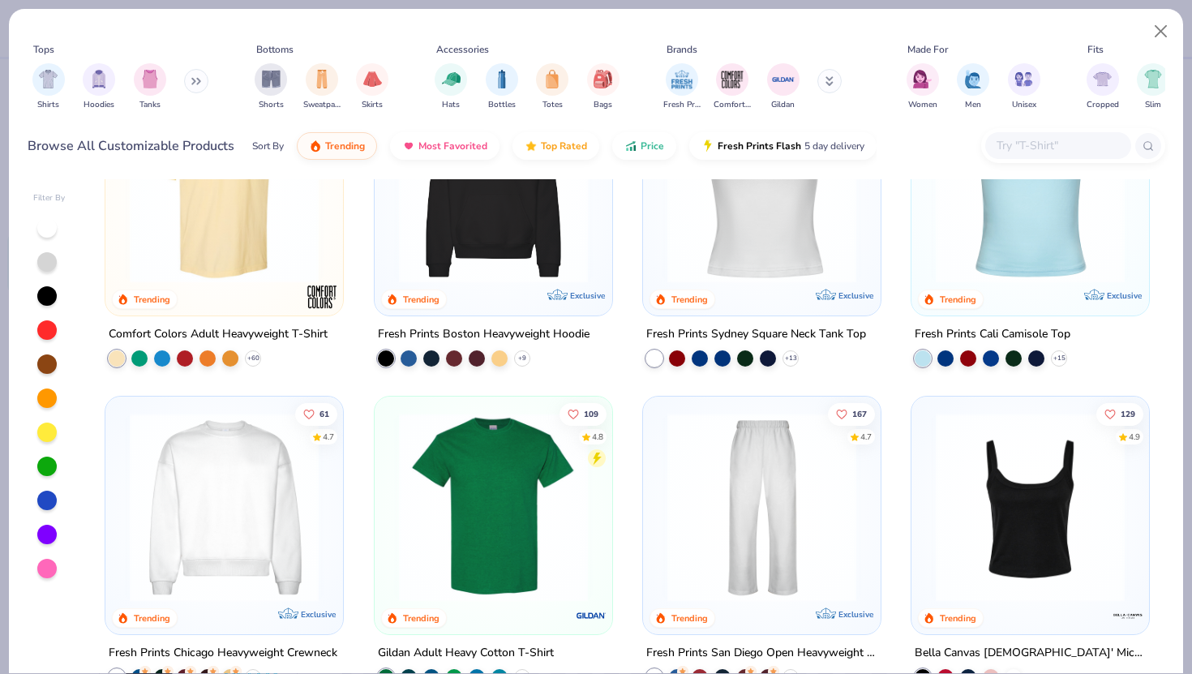
scroll to position [511, 0]
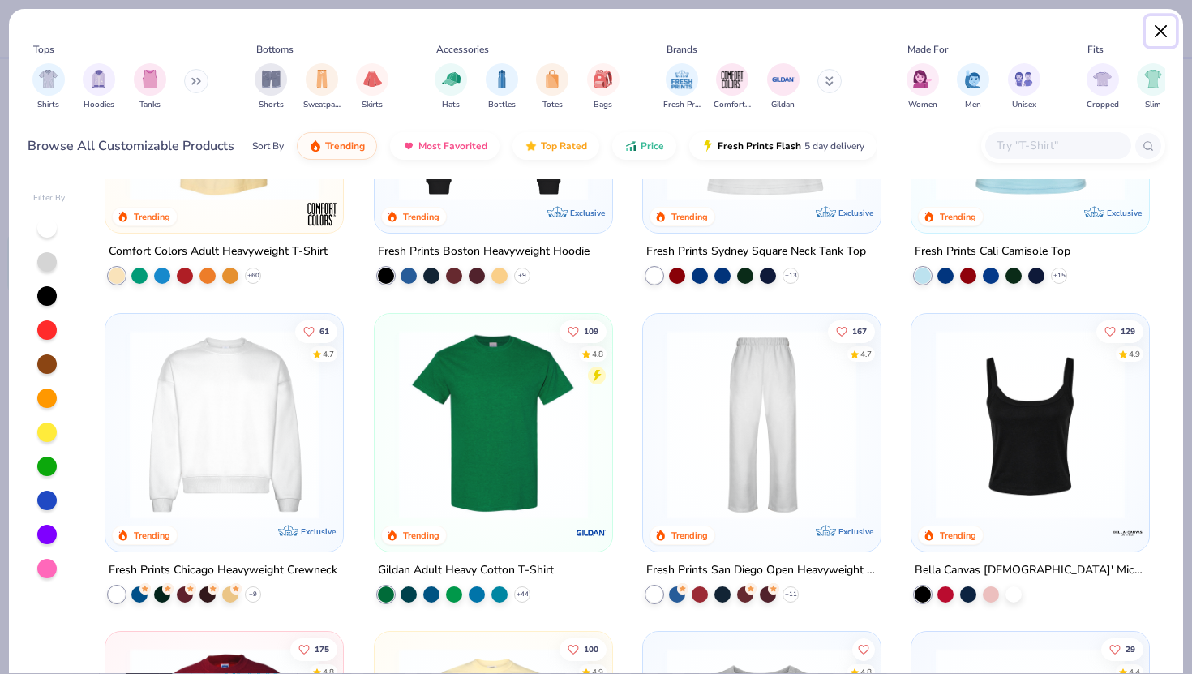
click at [1154, 32] on button "Close" at bounding box center [1161, 31] width 31 height 31
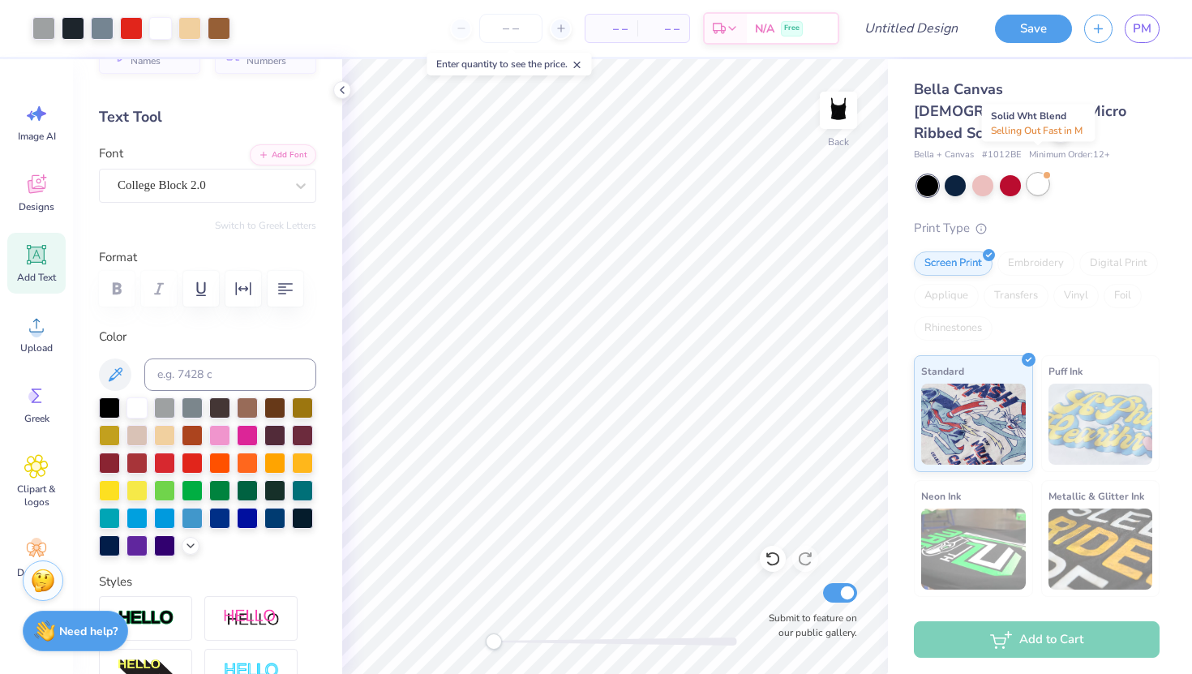
click at [1038, 174] on div at bounding box center [1038, 184] width 21 height 21
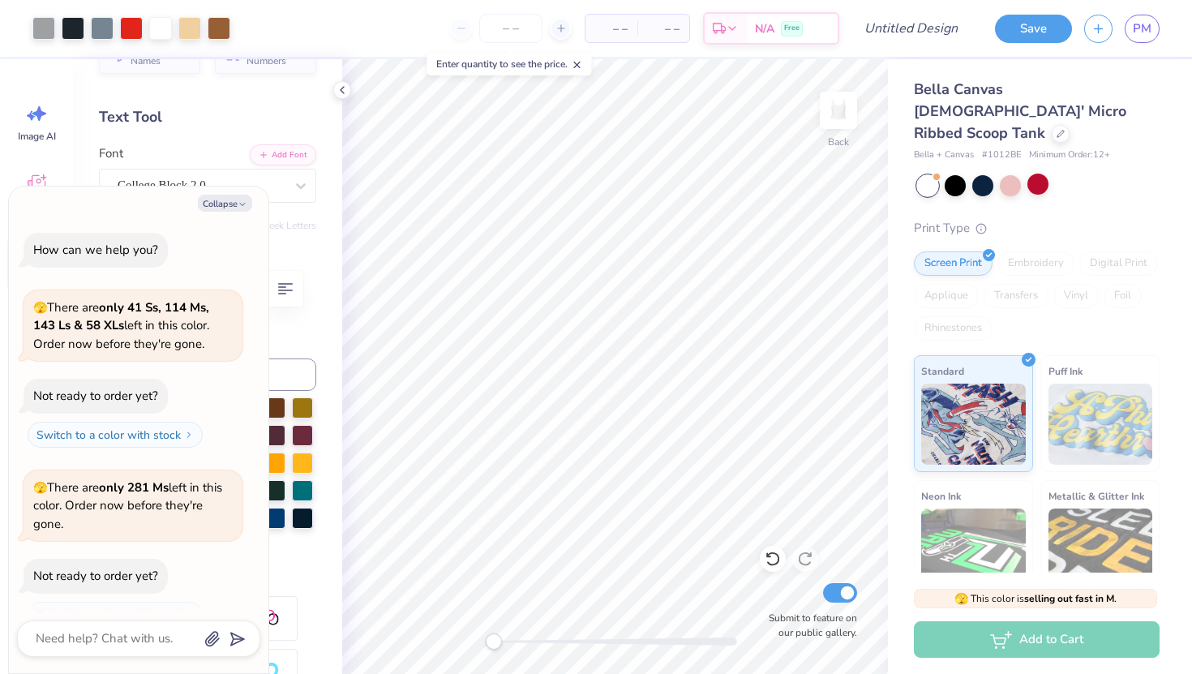
scroll to position [58, 0]
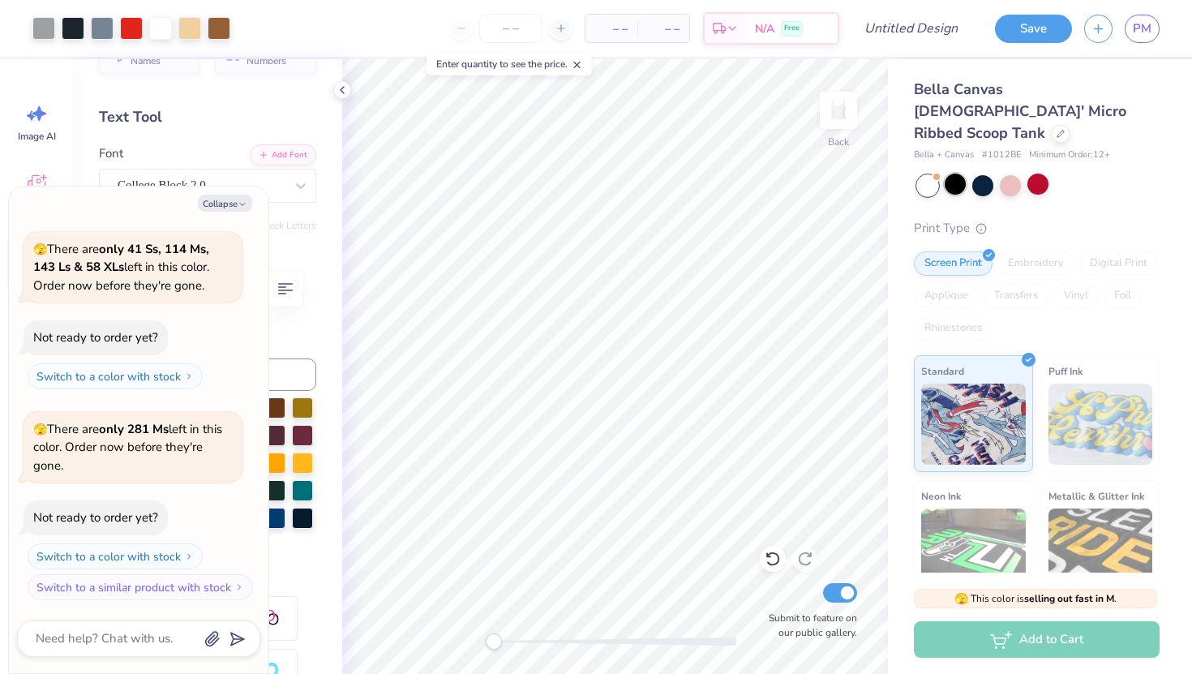
click at [958, 174] on div at bounding box center [955, 184] width 21 height 21
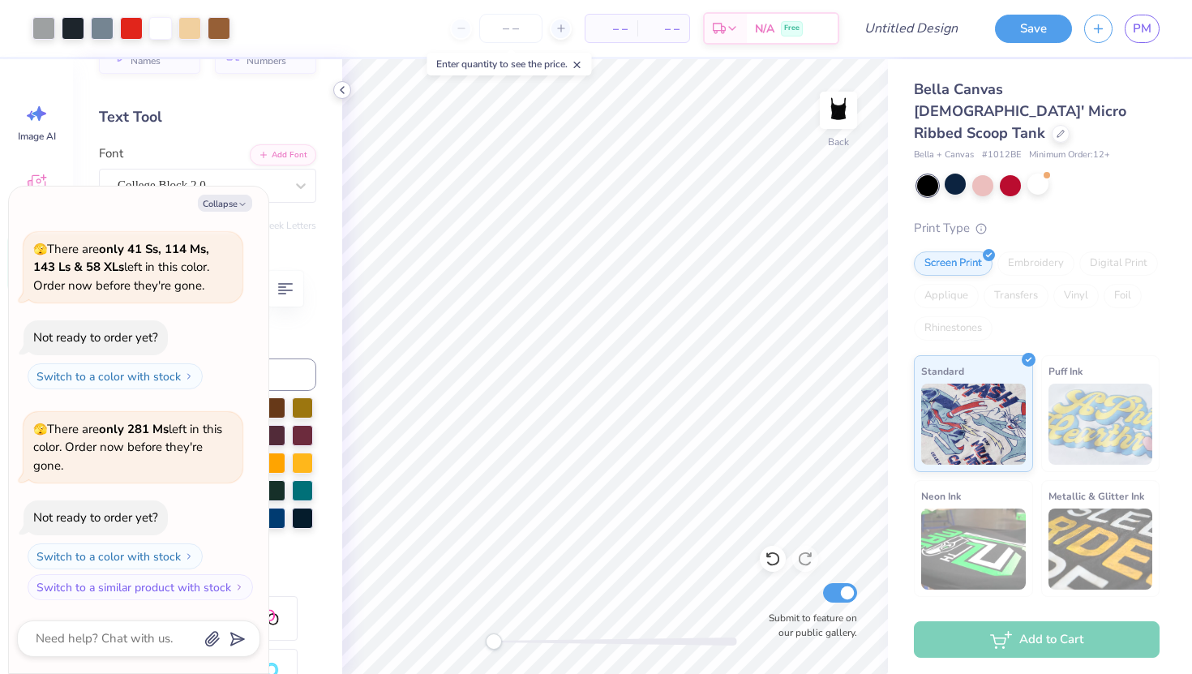
click at [342, 90] on polyline at bounding box center [342, 90] width 3 height 6
type textarea "x"
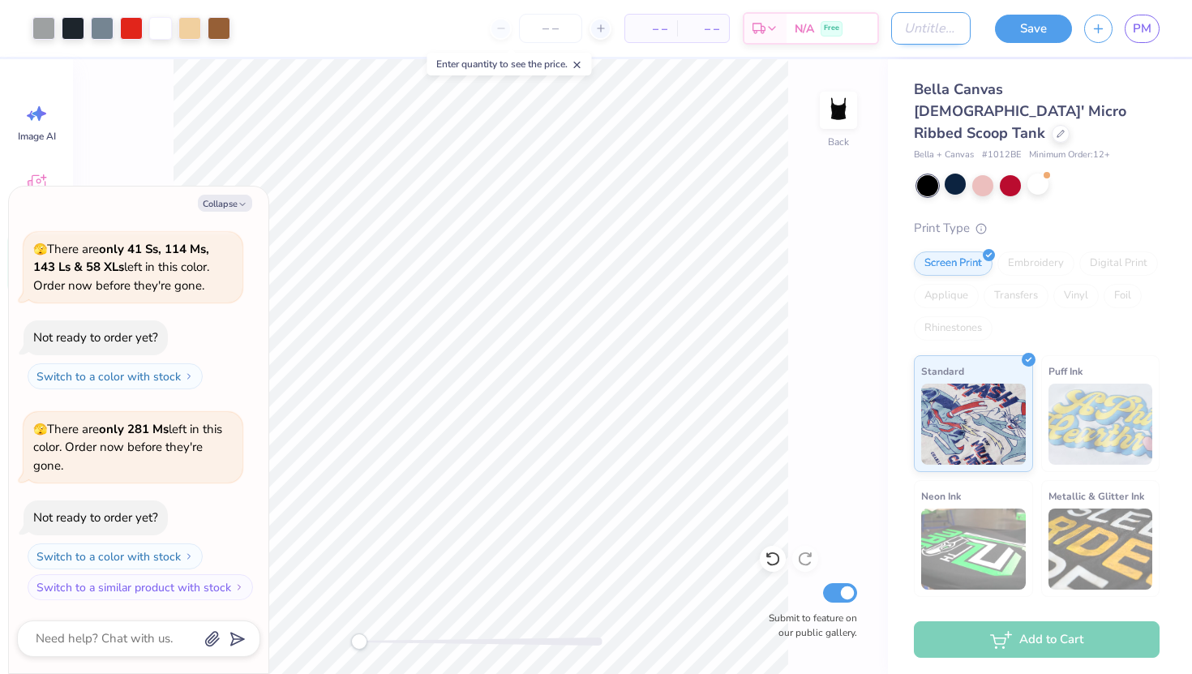
click at [892, 16] on input "Design Title" at bounding box center [931, 28] width 79 height 32
type input "o"
type textarea "x"
type input "op"
type textarea "x"
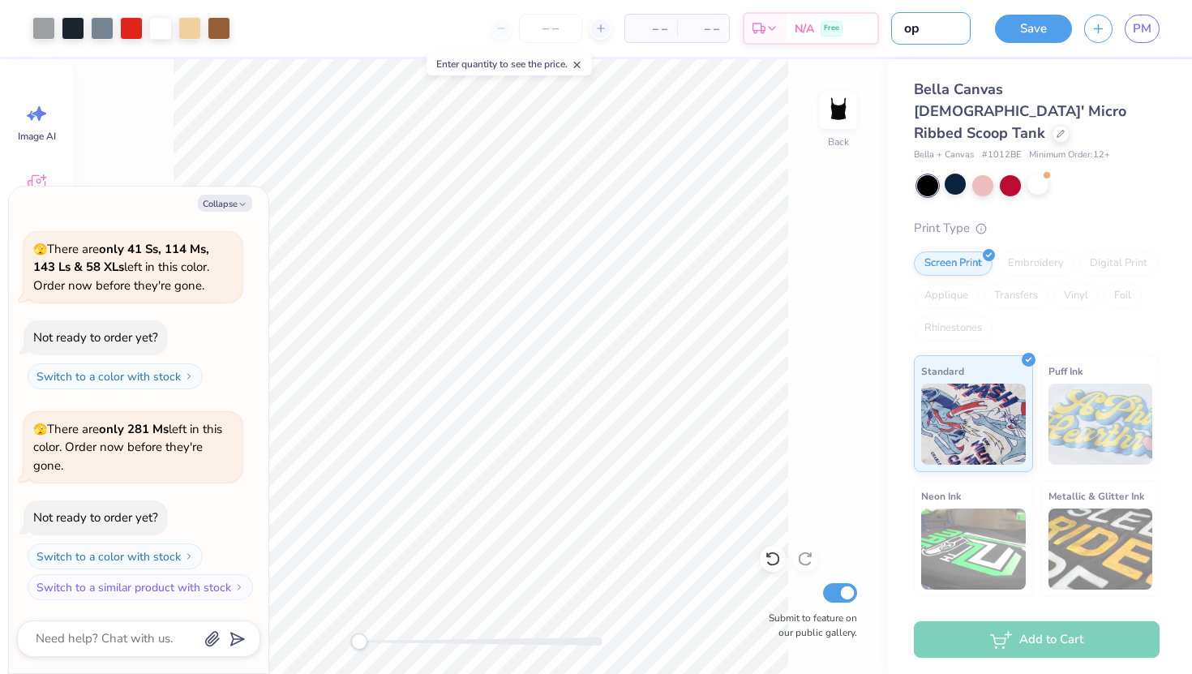
type input "opt"
type textarea "x"
type input "opti"
type textarea "x"
type input "optio"
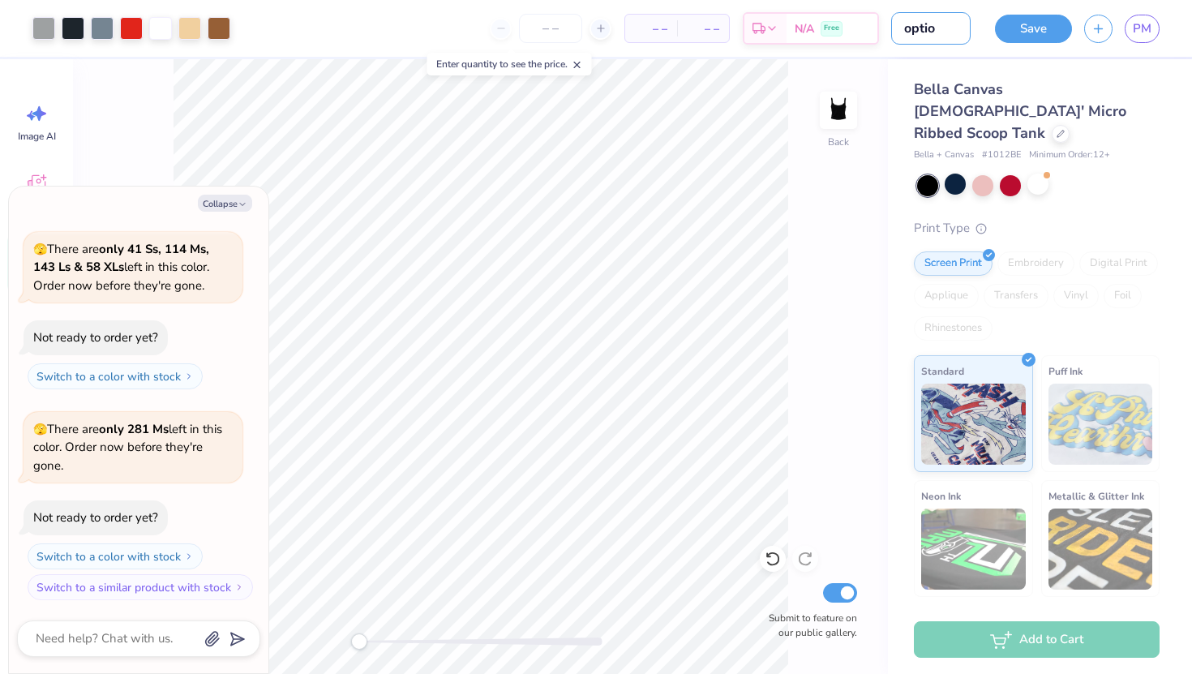
type textarea "x"
type input "option"
type textarea "x"
type input "option"
type textarea "x"
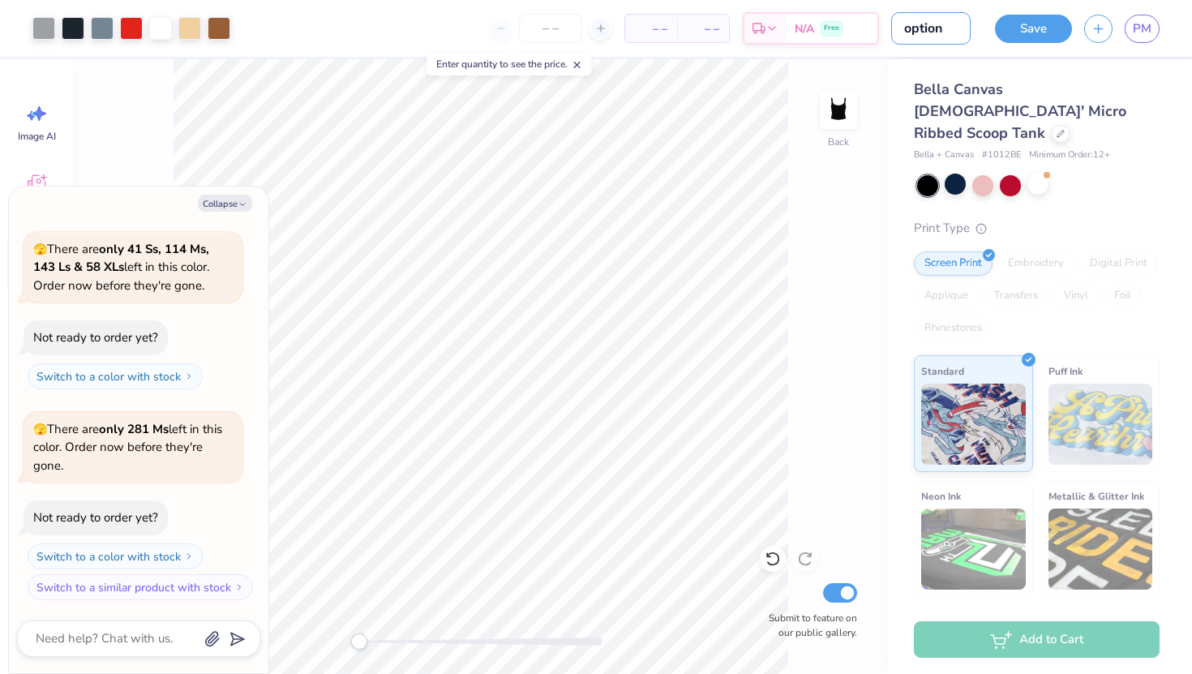
type input "option 2"
type textarea "x"
type input "option 2"
click at [1033, 21] on button "Save" at bounding box center [1033, 26] width 77 height 28
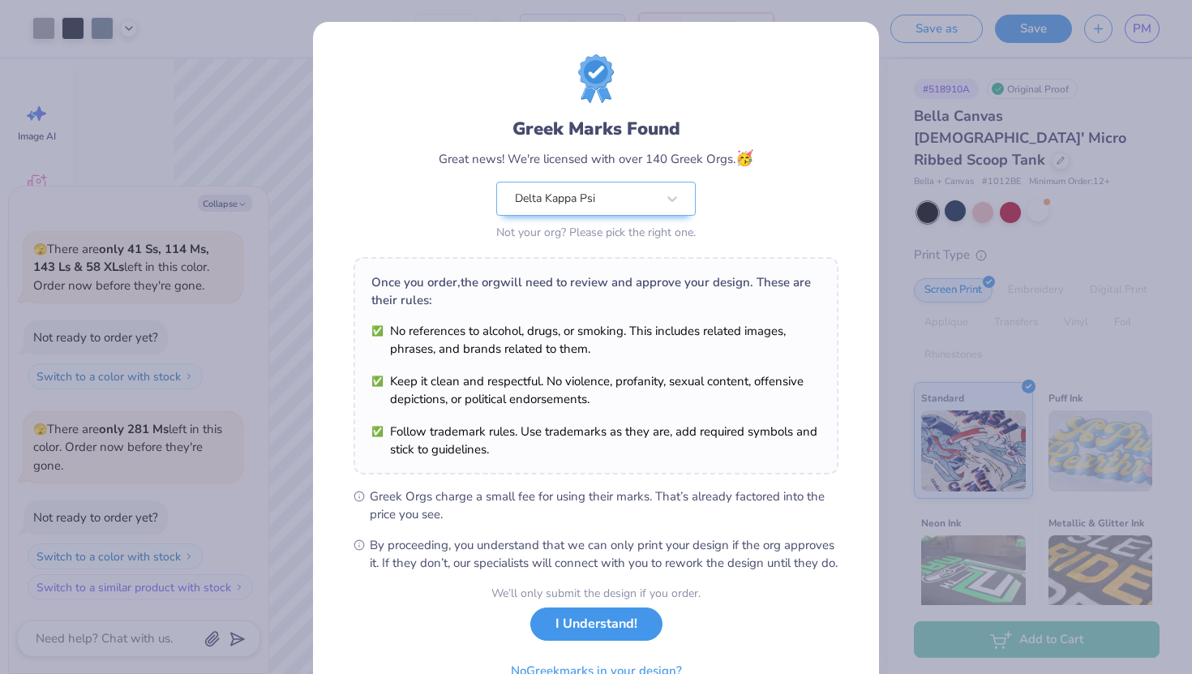
click at [596, 641] on button "I Understand!" at bounding box center [597, 624] width 132 height 33
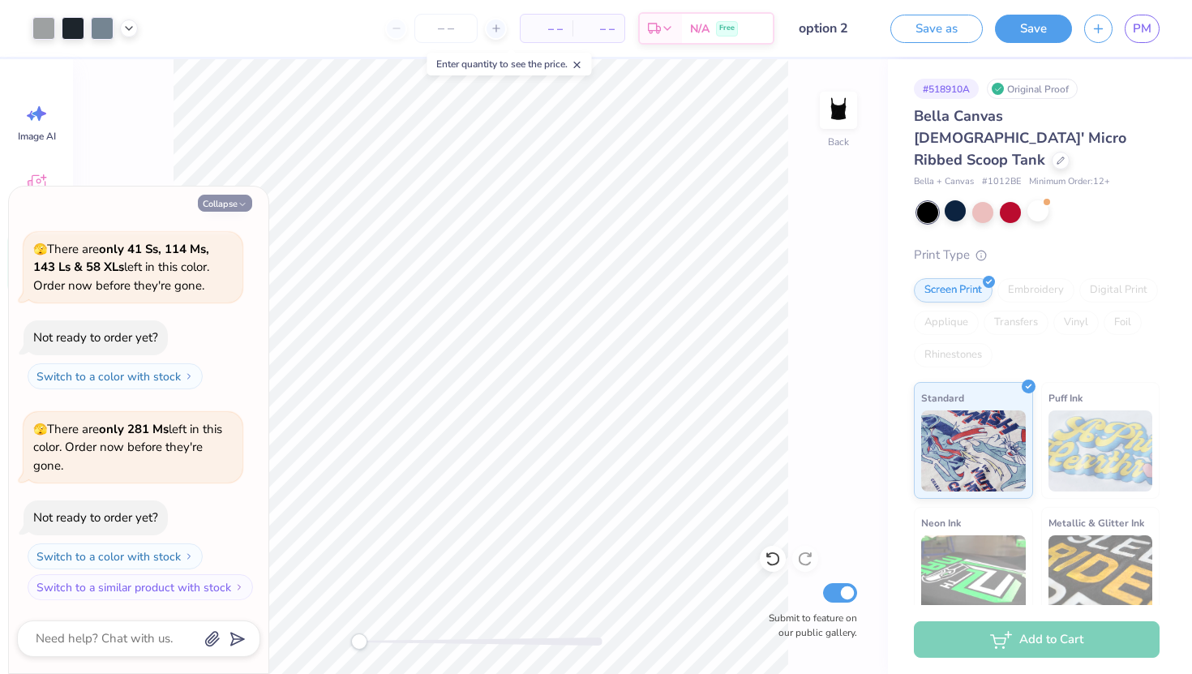
click at [234, 200] on button "Collapse" at bounding box center [225, 203] width 54 height 17
type textarea "x"
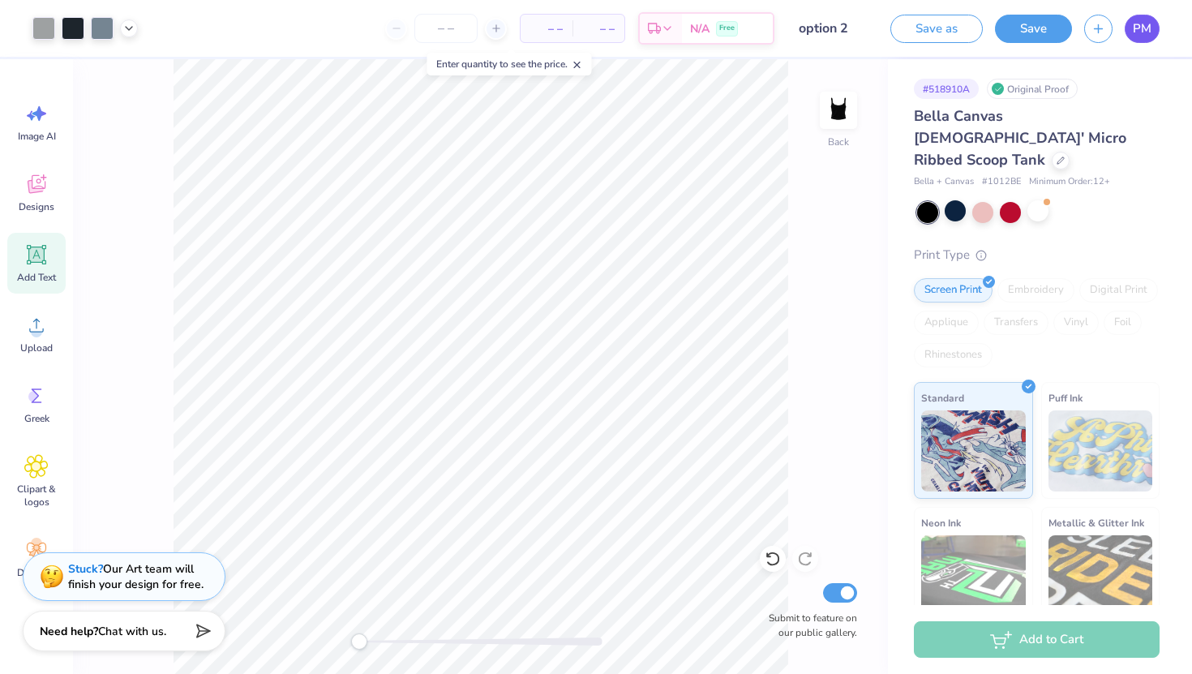
click at [1149, 37] on span "PM" at bounding box center [1142, 28] width 19 height 19
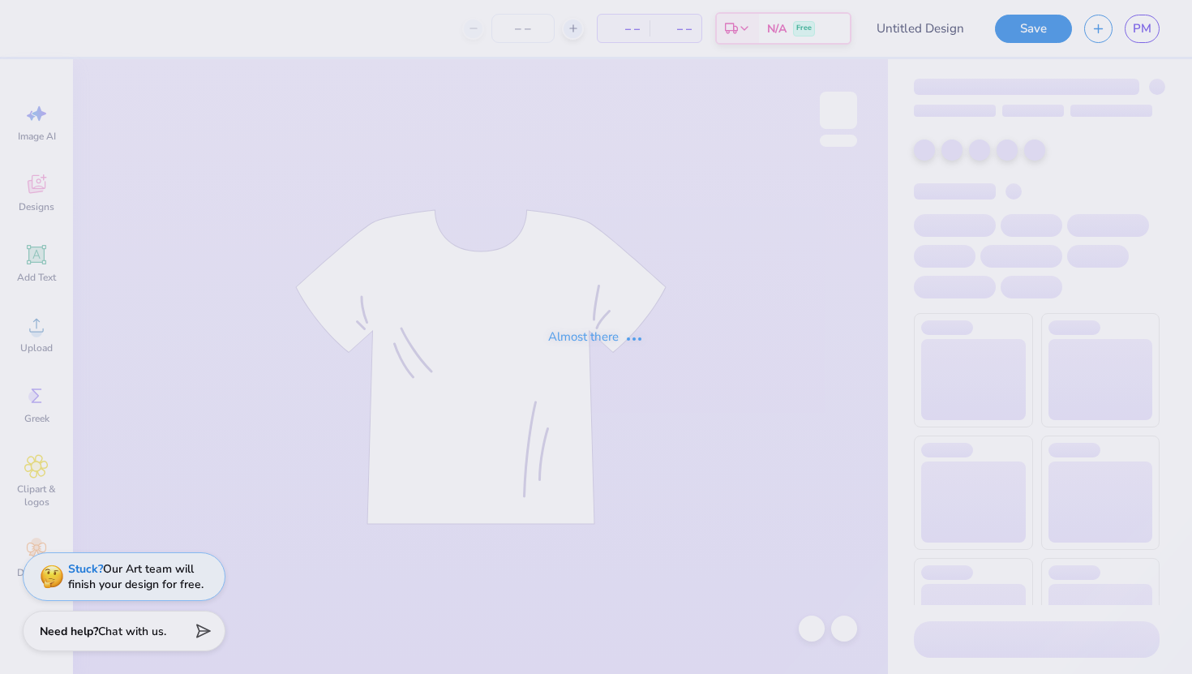
type input "option 2"
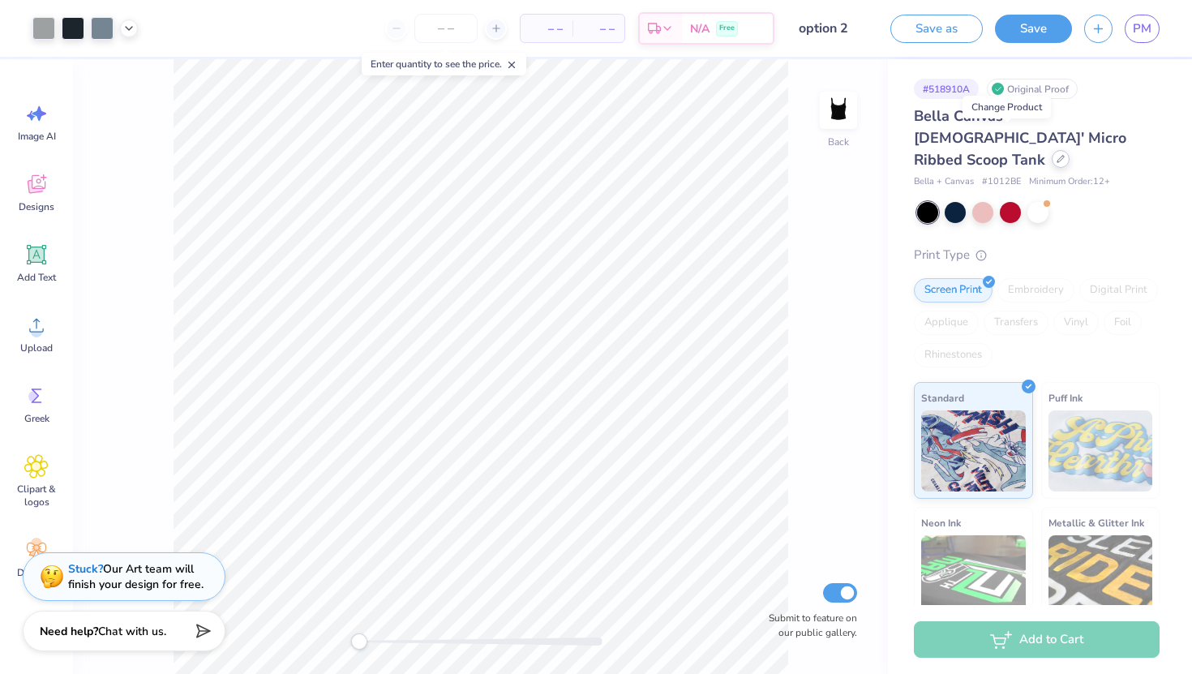
click at [1057, 155] on icon at bounding box center [1061, 159] width 8 height 8
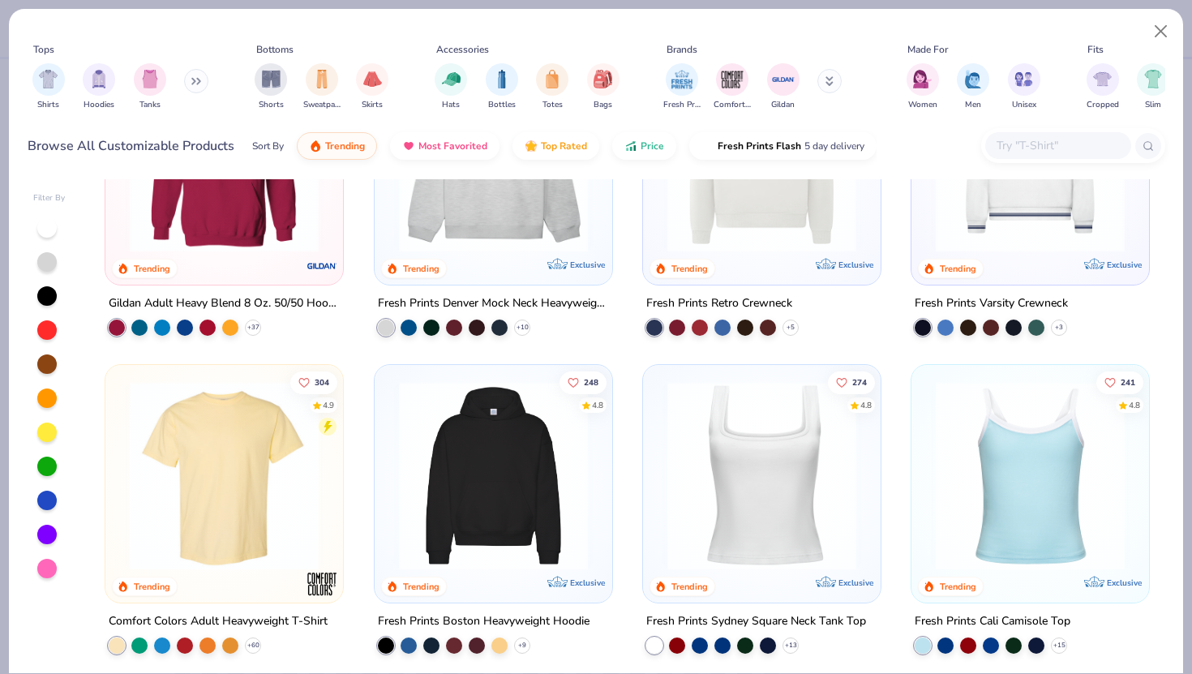
scroll to position [142, 0]
click at [230, 466] on img at bounding box center [224, 474] width 205 height 189
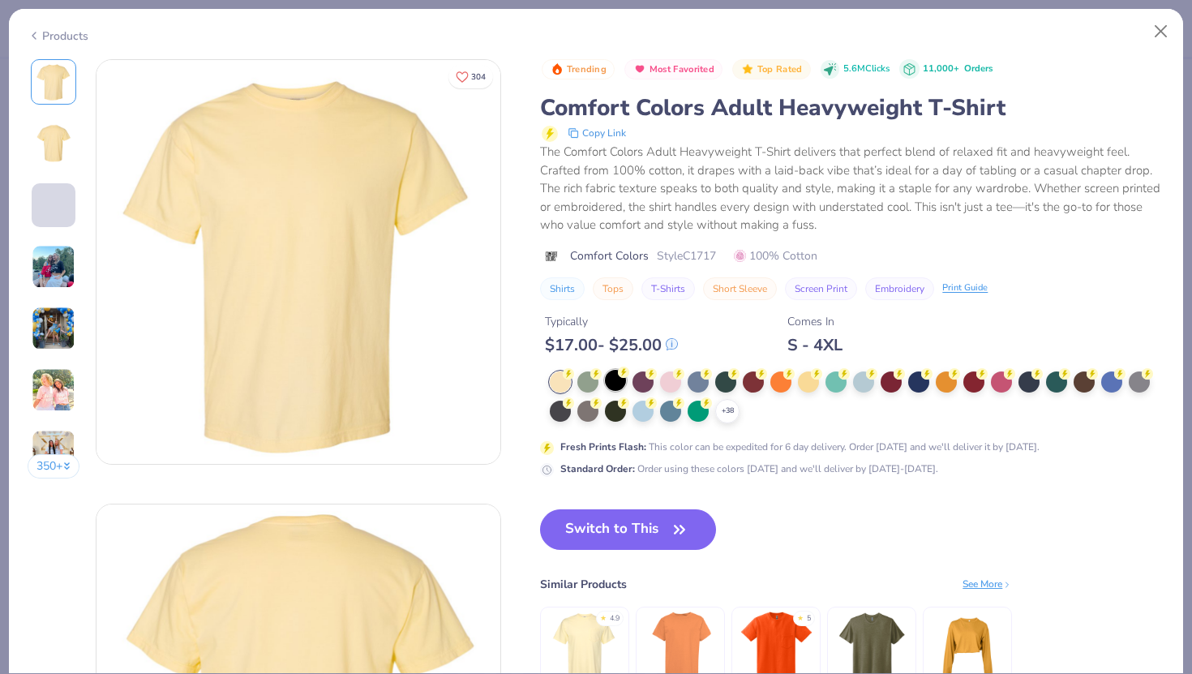
click at [617, 380] on div at bounding box center [615, 380] width 21 height 21
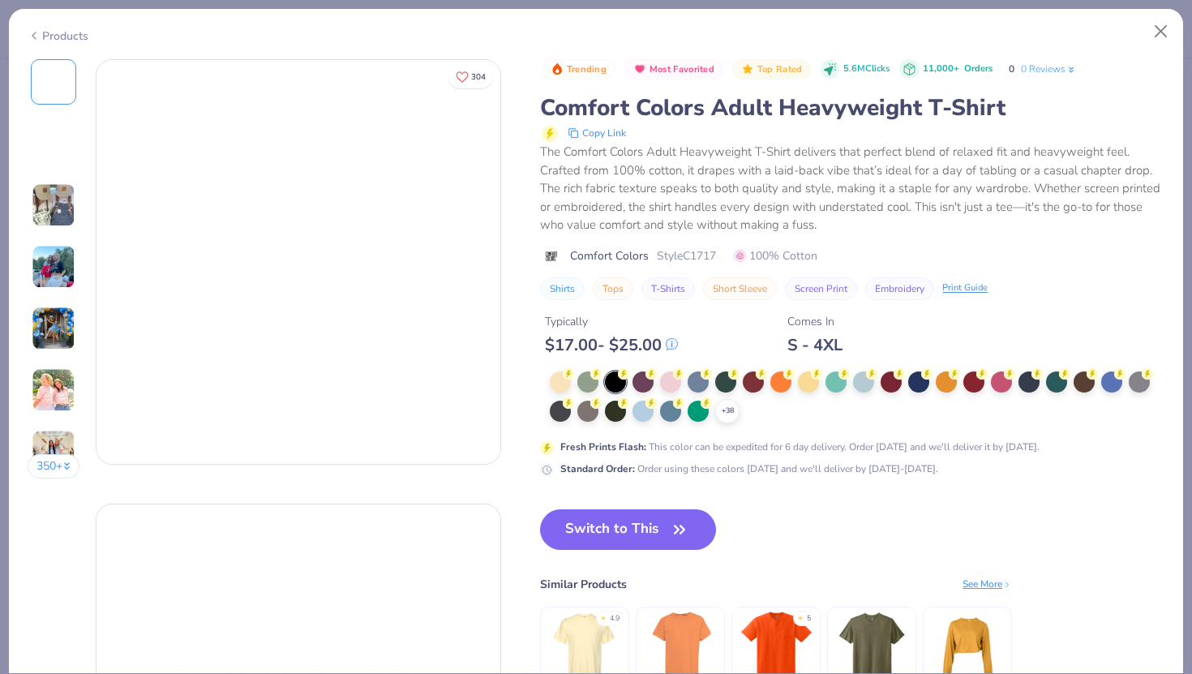
click at [616, 381] on div at bounding box center [615, 382] width 21 height 21
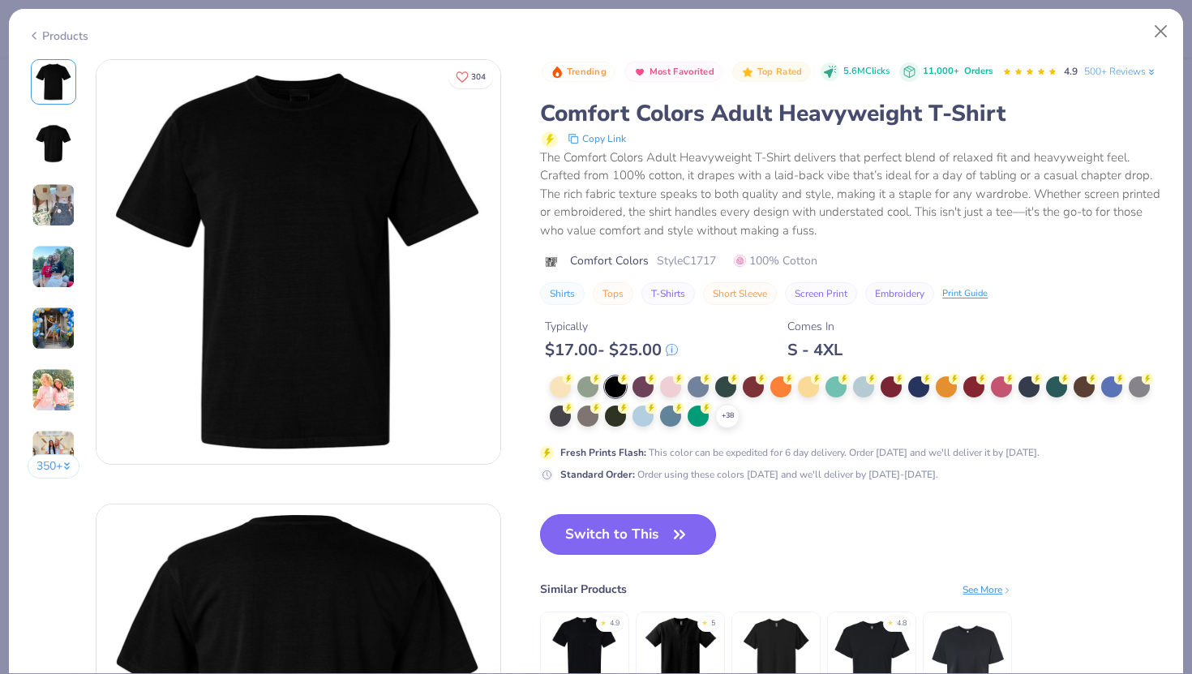
click at [606, 540] on button "Switch to This" at bounding box center [628, 534] width 176 height 41
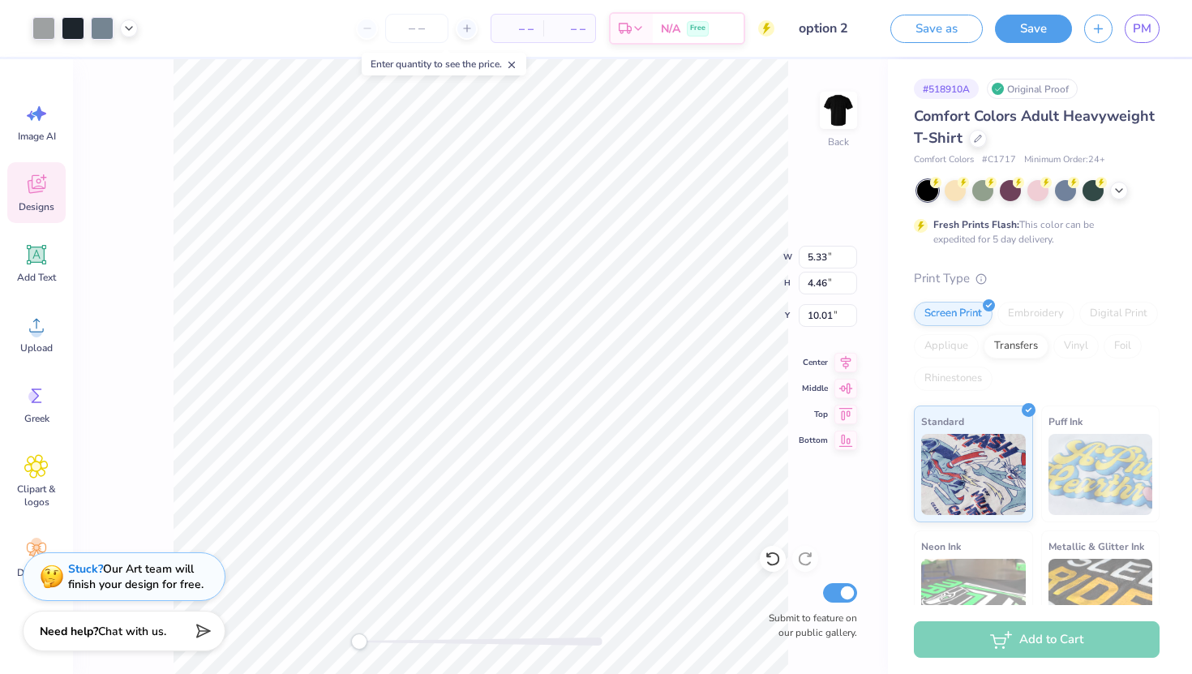
type input "7.27"
type input "6.09"
type input "8.39"
type input "9.17"
type input "7.68"
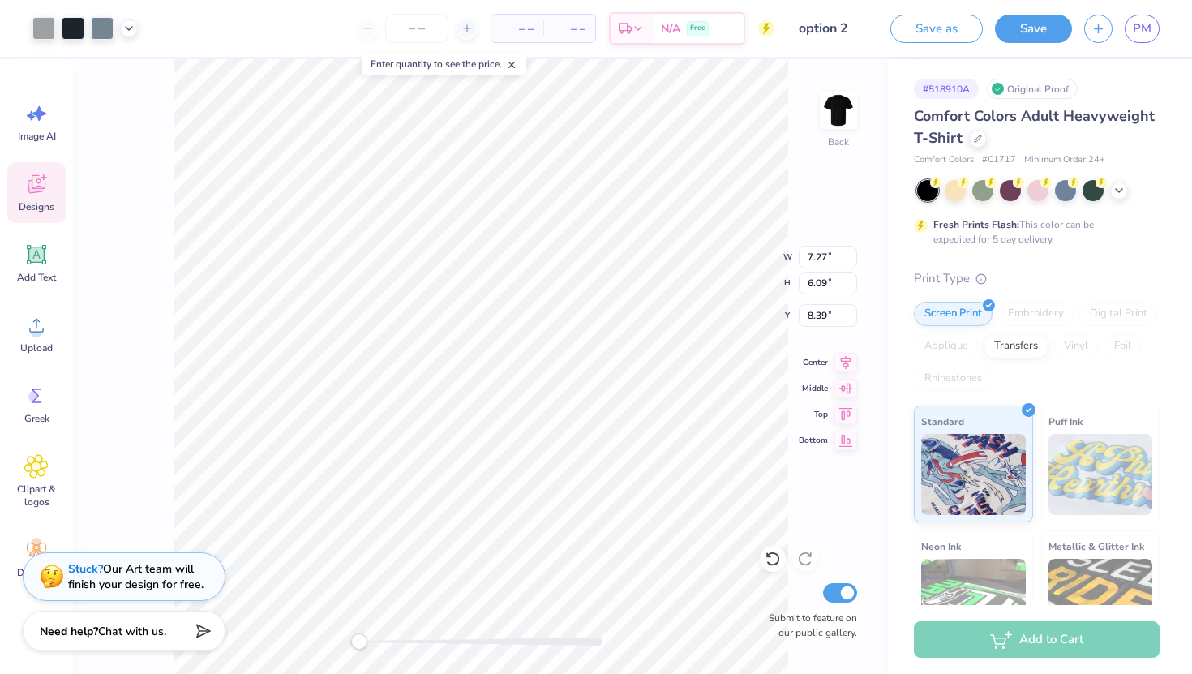
type input "0.72"
click at [970, 144] on div "Comfort Colors Adult Heavyweight T-Shirt" at bounding box center [1037, 127] width 246 height 44
click at [977, 142] on div at bounding box center [978, 137] width 18 height 18
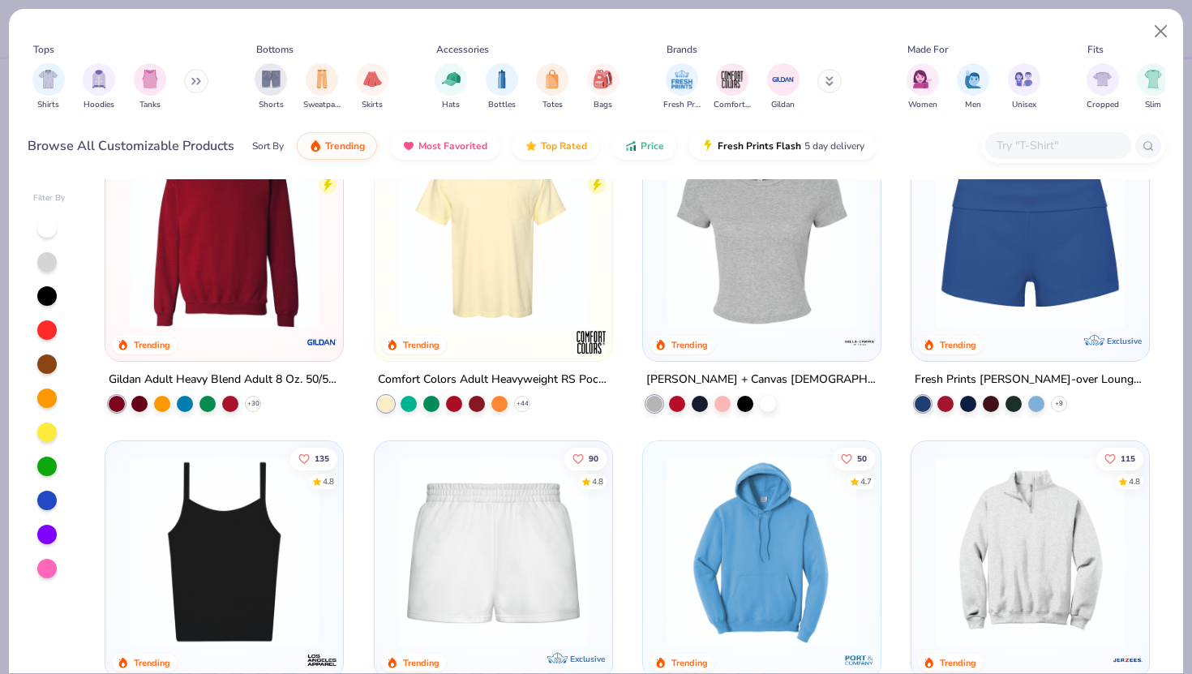
scroll to position [1016, 0]
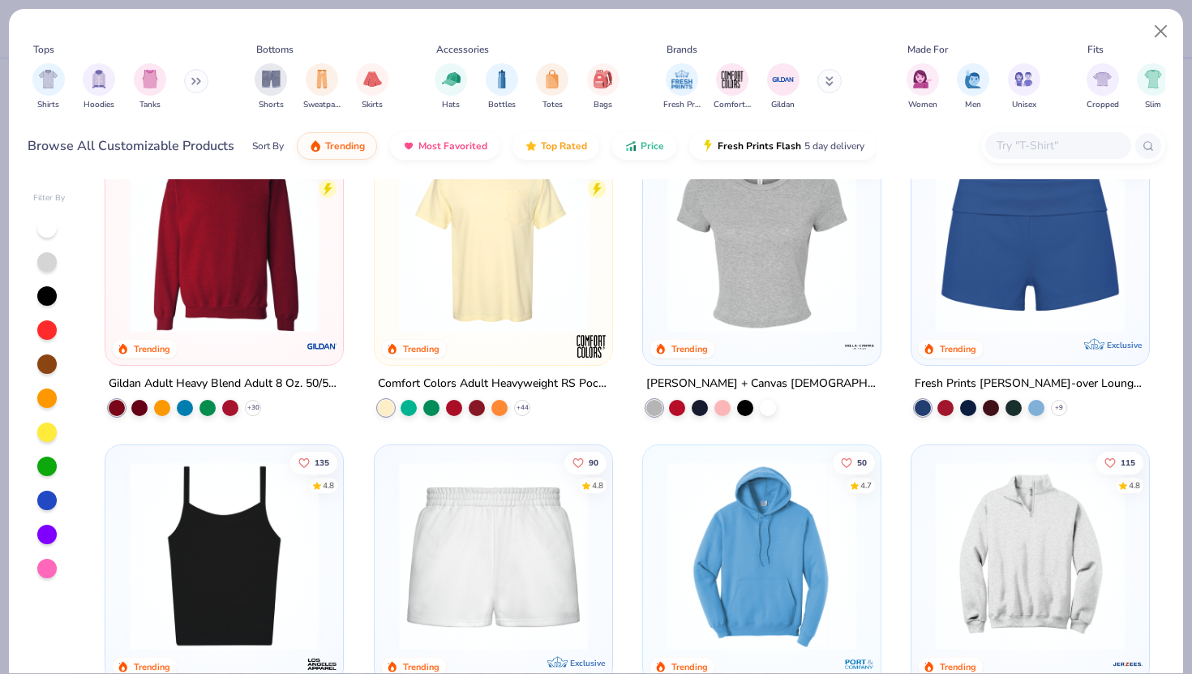
click at [45, 294] on div at bounding box center [46, 295] width 19 height 19
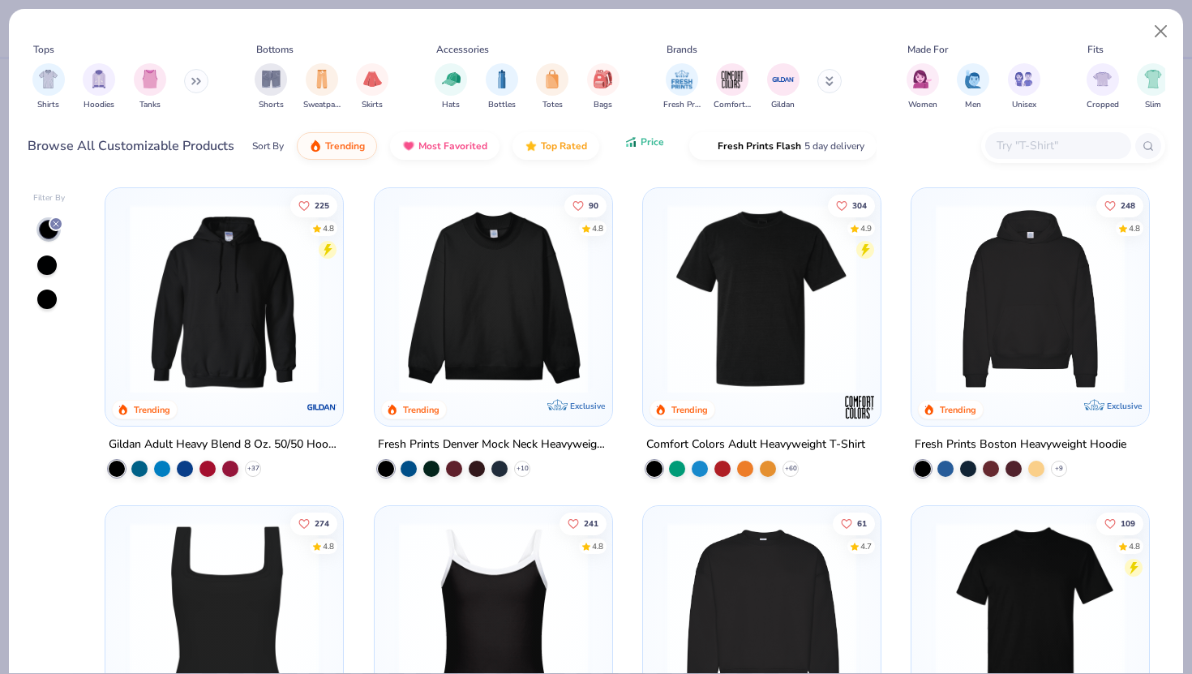
click at [646, 148] on span "Price" at bounding box center [653, 141] width 24 height 13
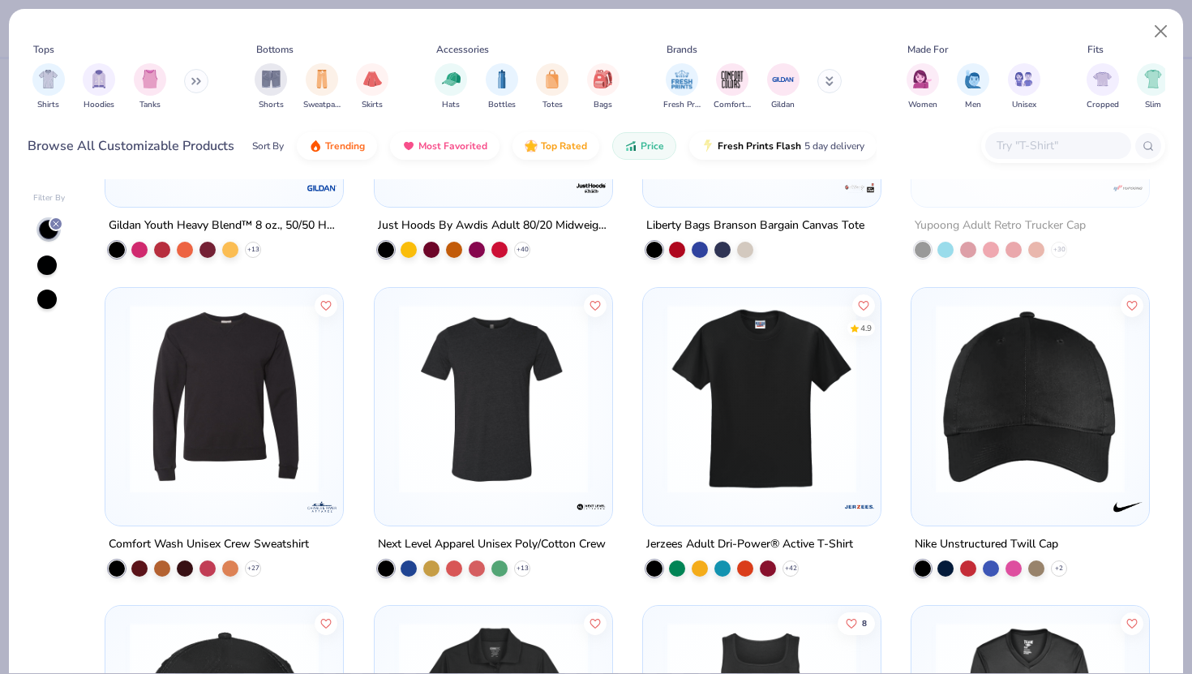
scroll to position [11256, 0]
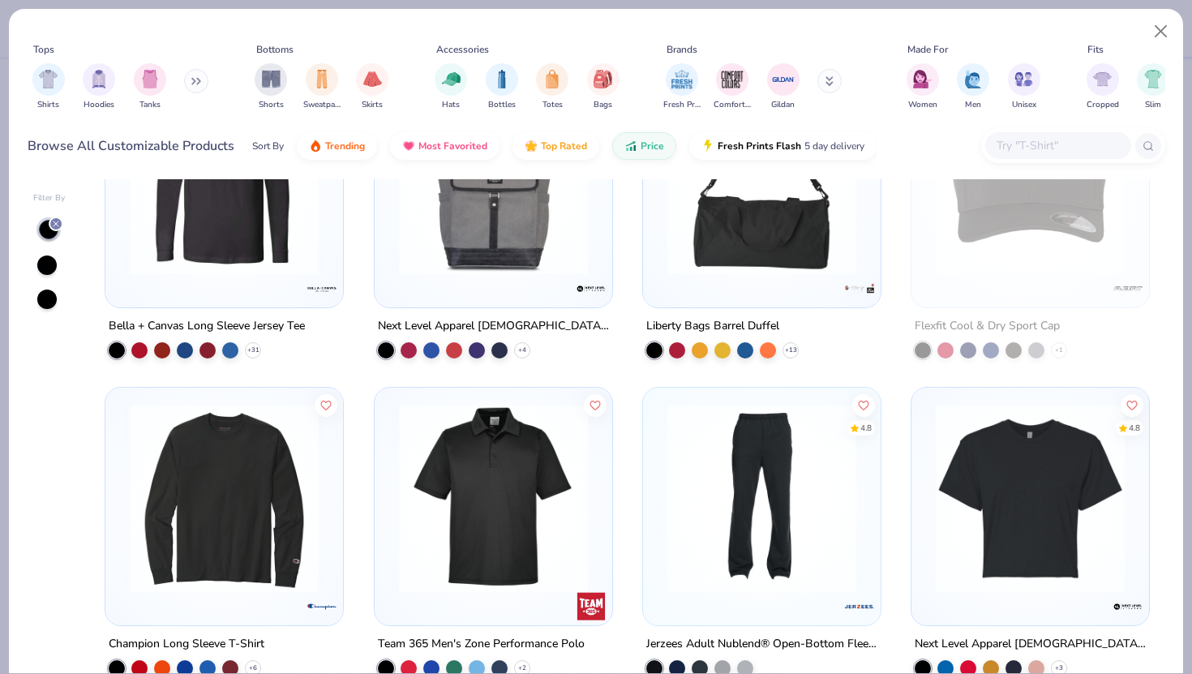
click at [1024, 142] on input "text" at bounding box center [1057, 145] width 125 height 19
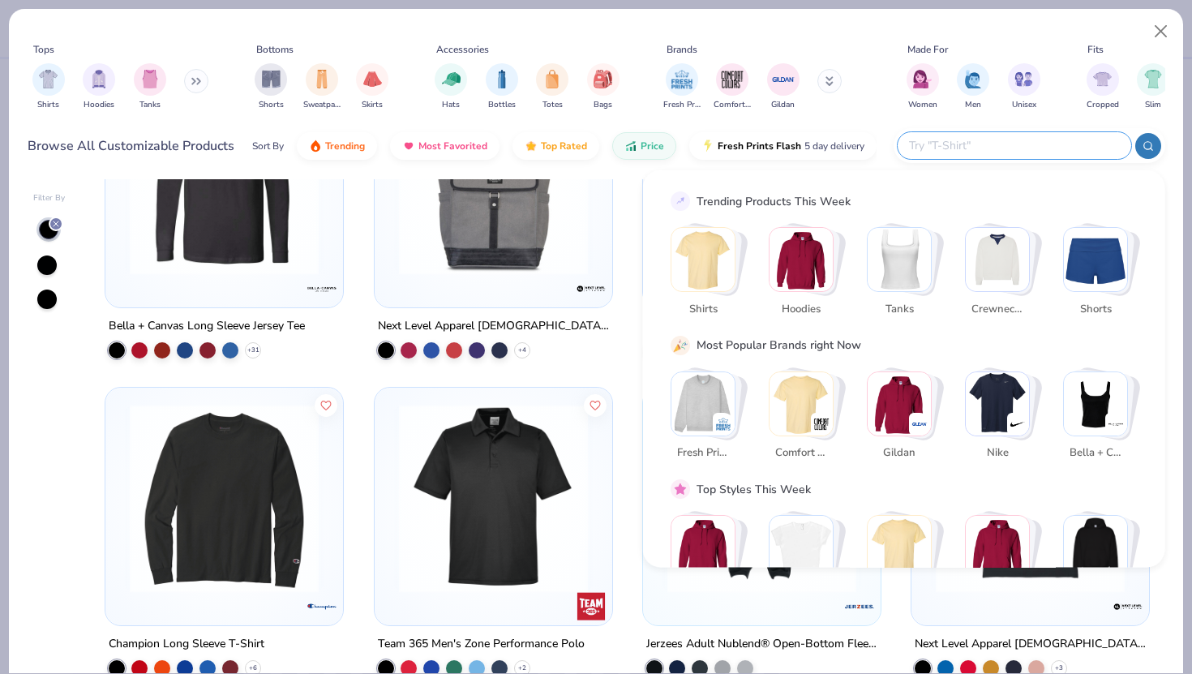
click at [1098, 402] on img "Stack Card Button Bella + Canvas" at bounding box center [1095, 403] width 63 height 63
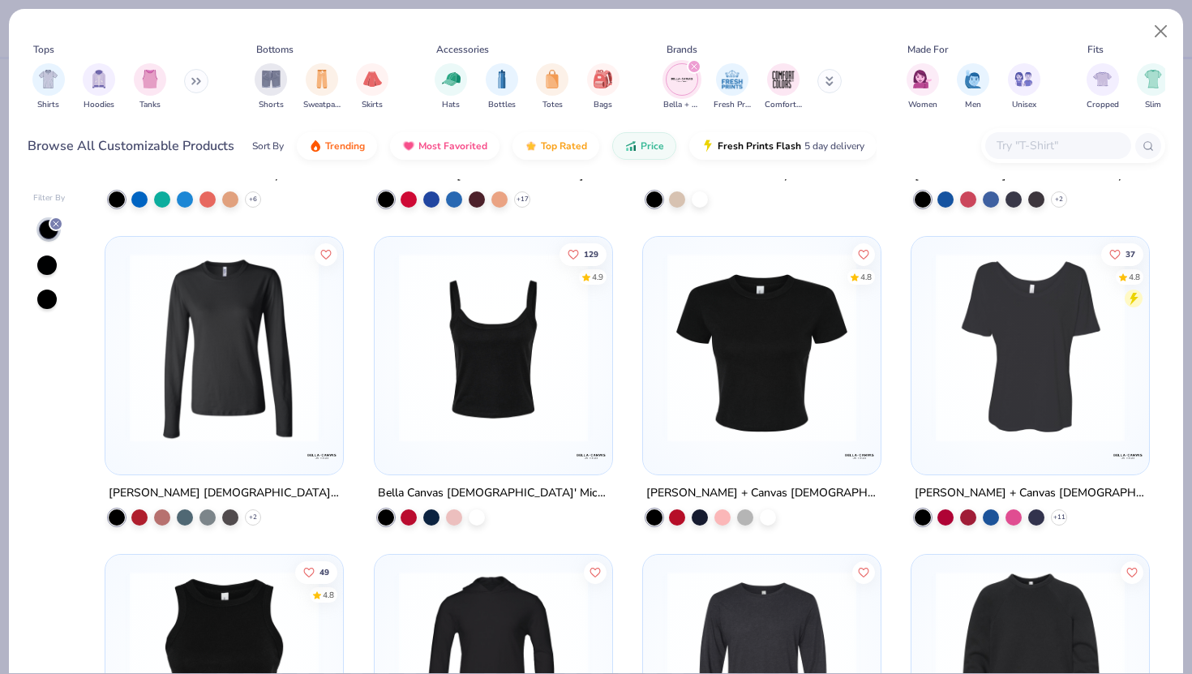
scroll to position [2181, 0]
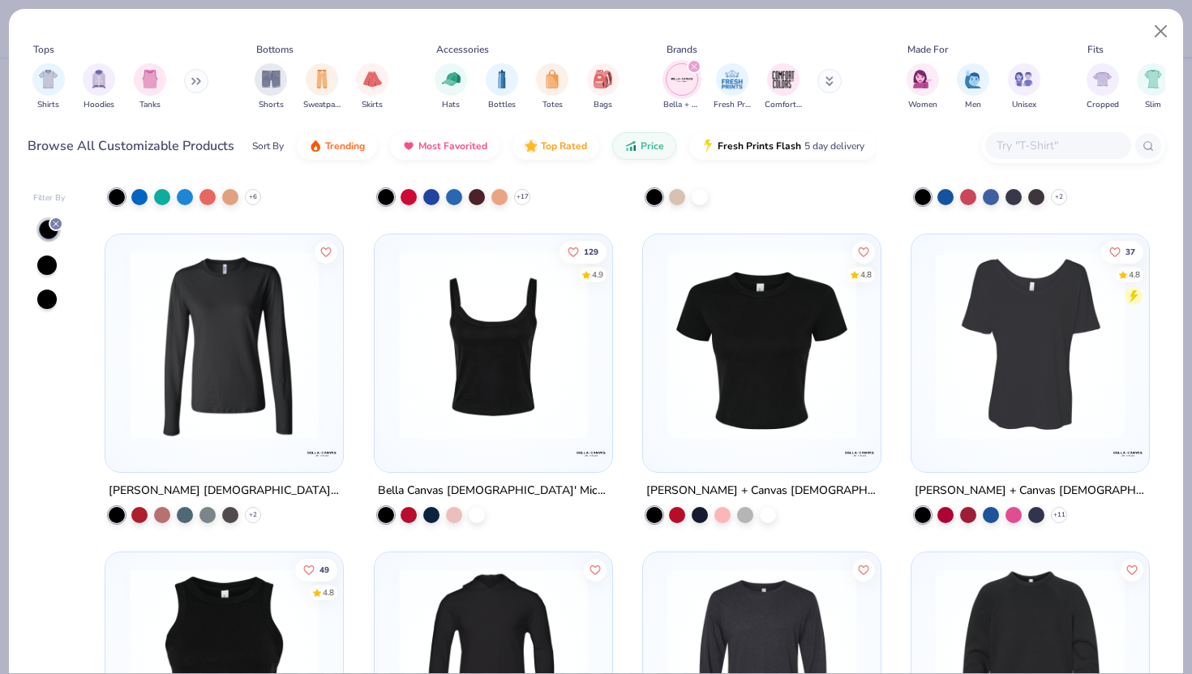
click at [485, 390] on img at bounding box center [493, 345] width 205 height 189
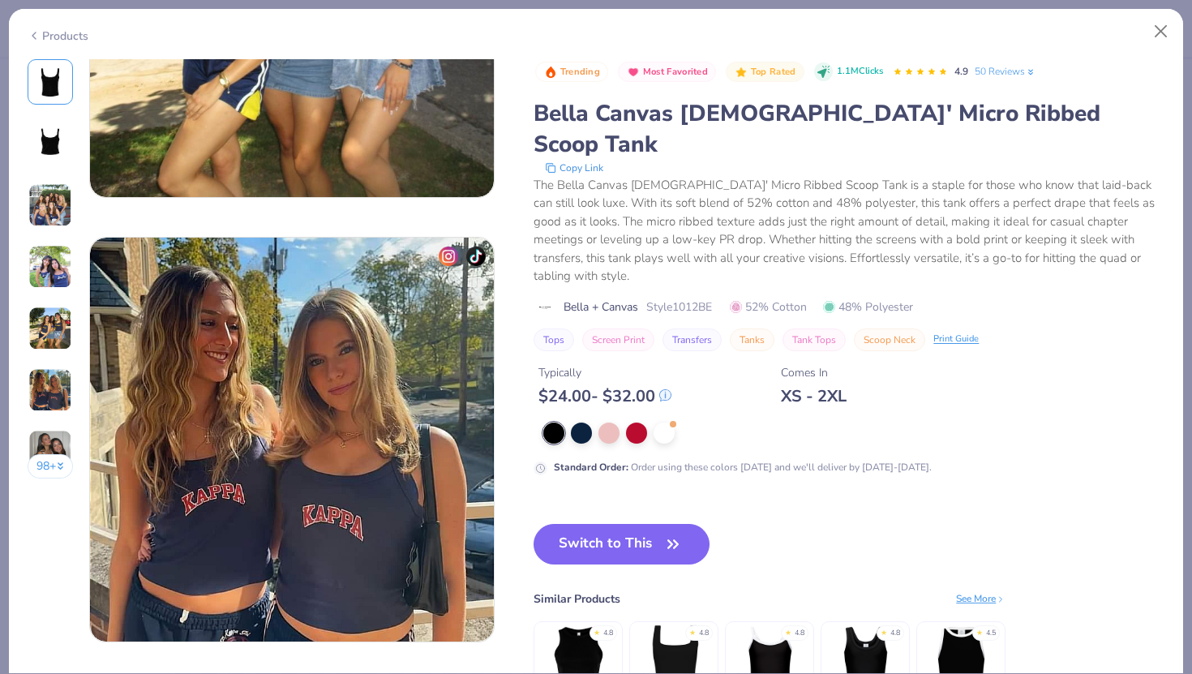
scroll to position [2085, 0]
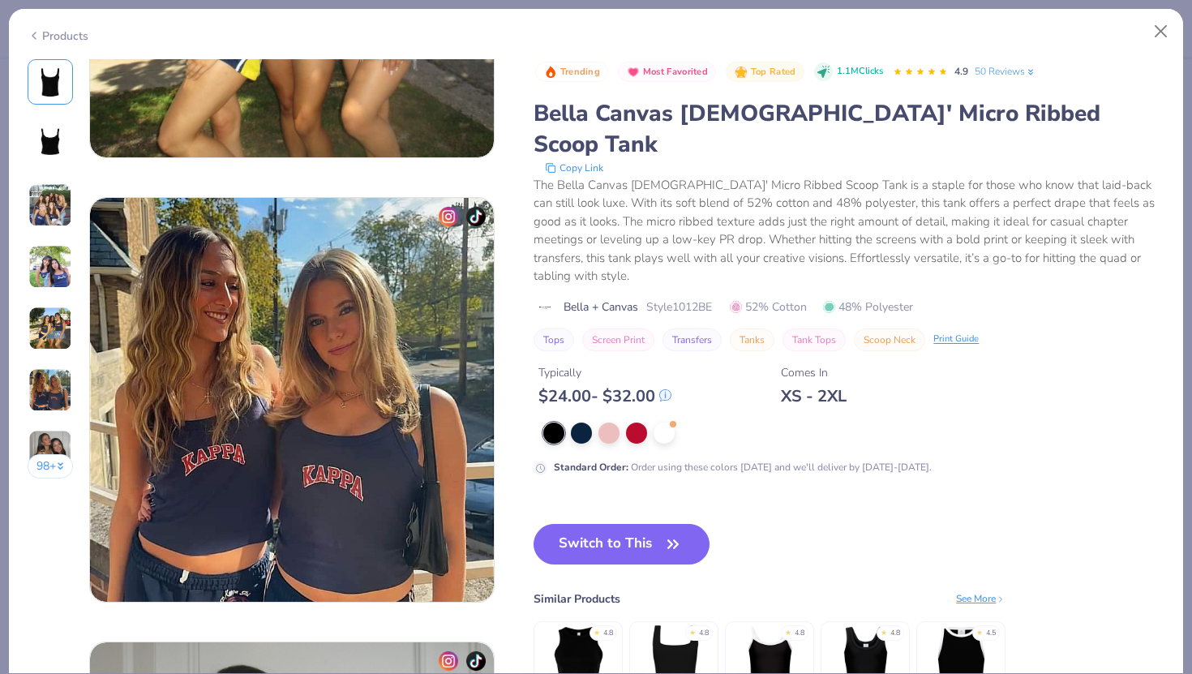
click at [680, 624] on img at bounding box center [674, 662] width 77 height 77
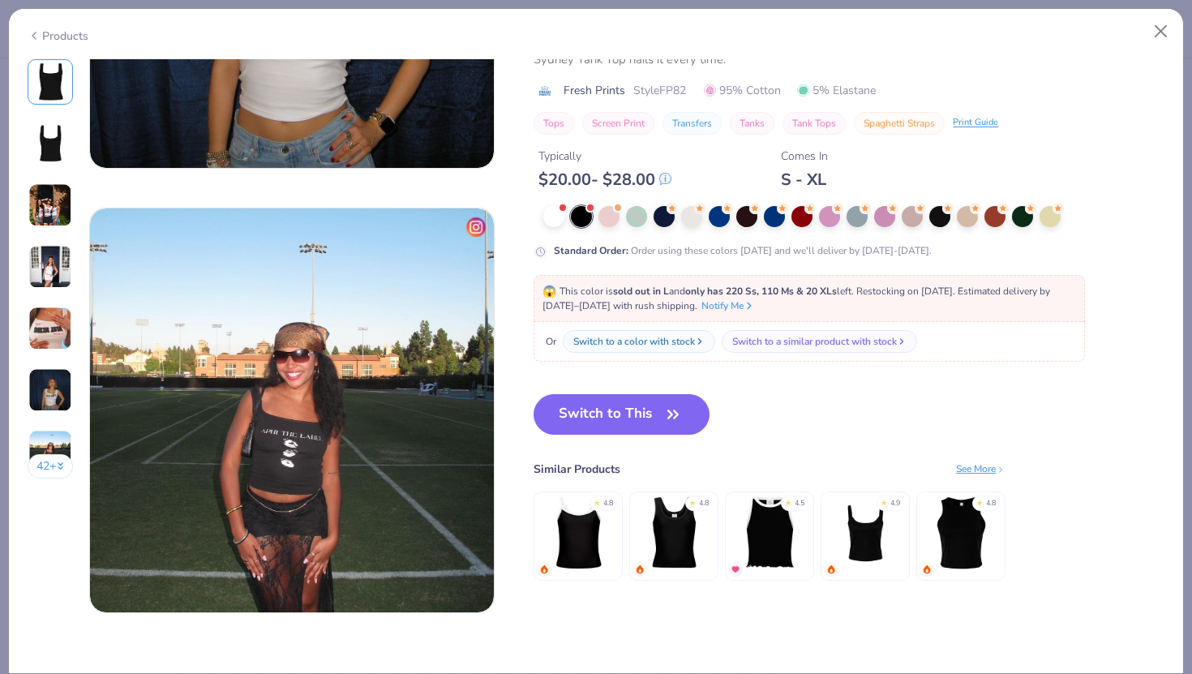
scroll to position [2536, 0]
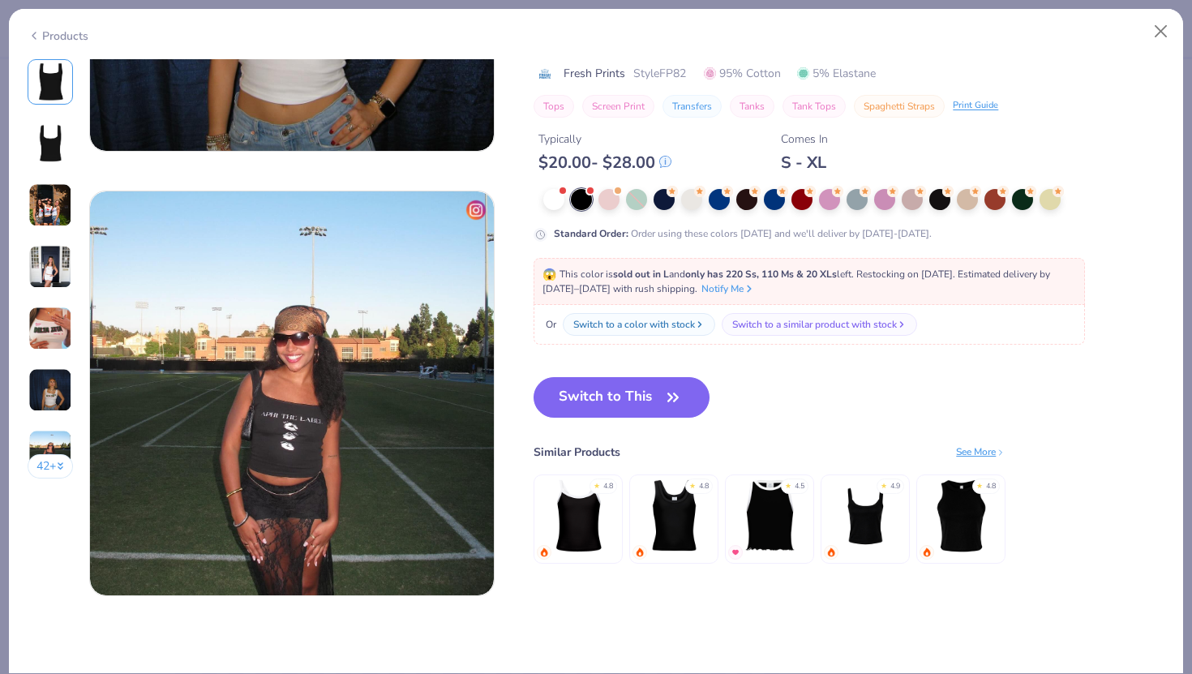
click at [866, 526] on img at bounding box center [865, 515] width 77 height 77
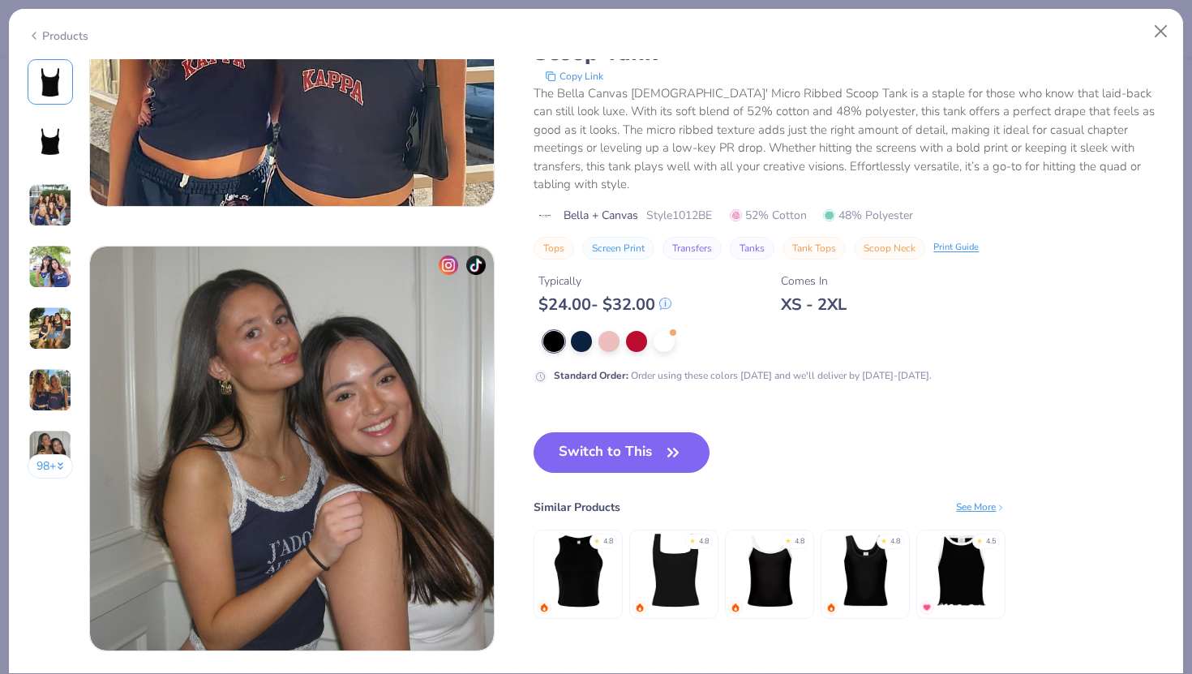
scroll to position [2468, 0]
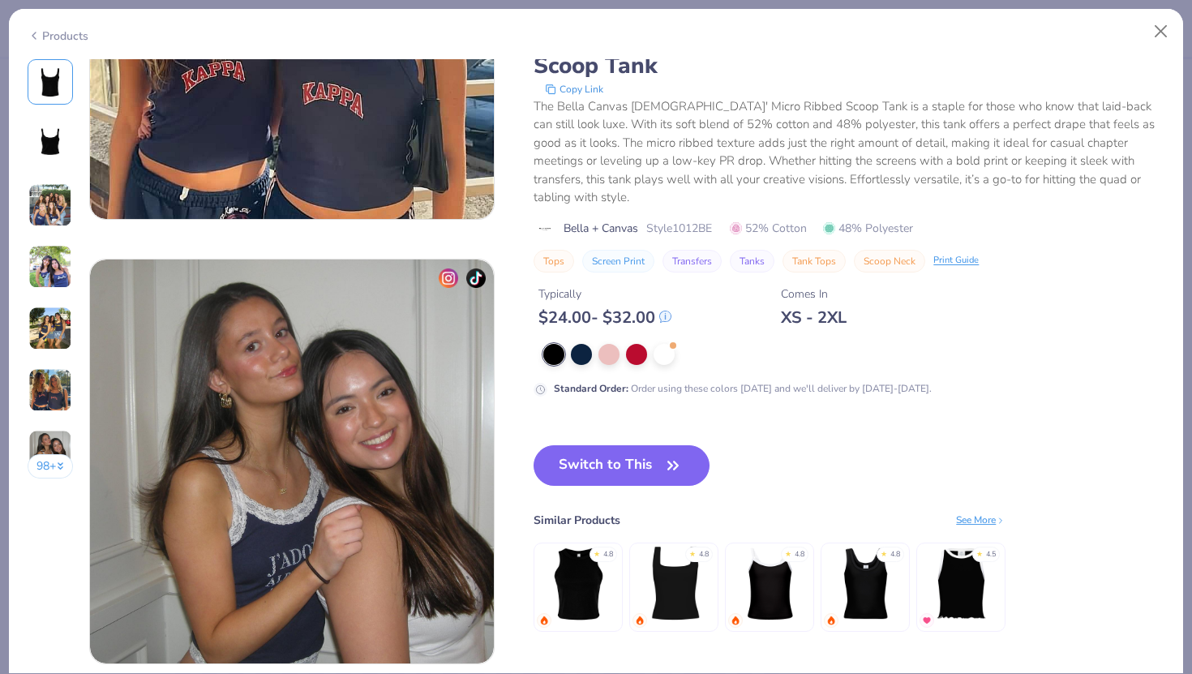
click at [982, 517] on div "See More" at bounding box center [980, 520] width 49 height 15
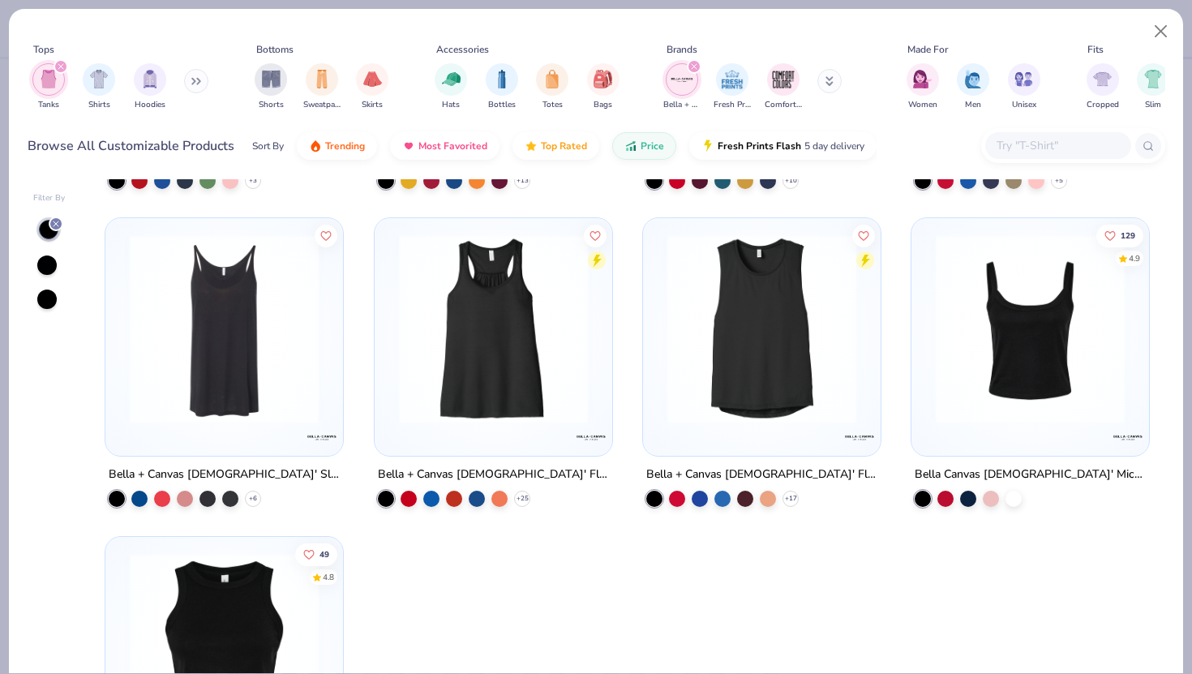
scroll to position [287, 0]
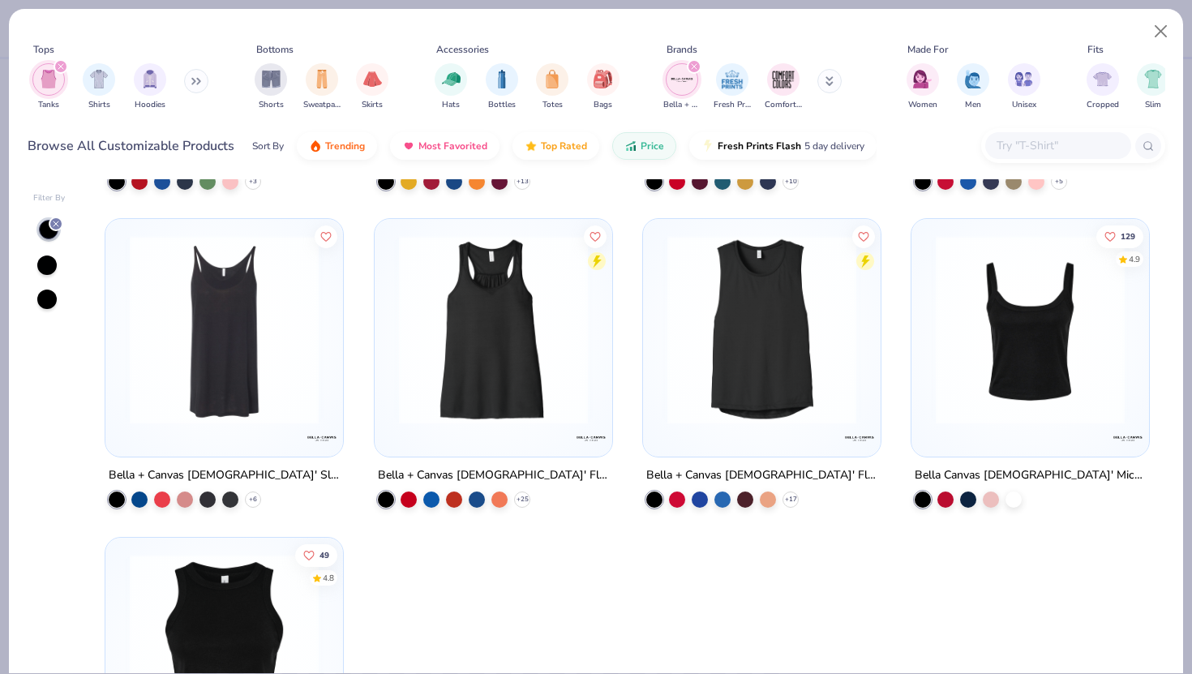
click at [1010, 354] on img at bounding box center [1030, 329] width 205 height 189
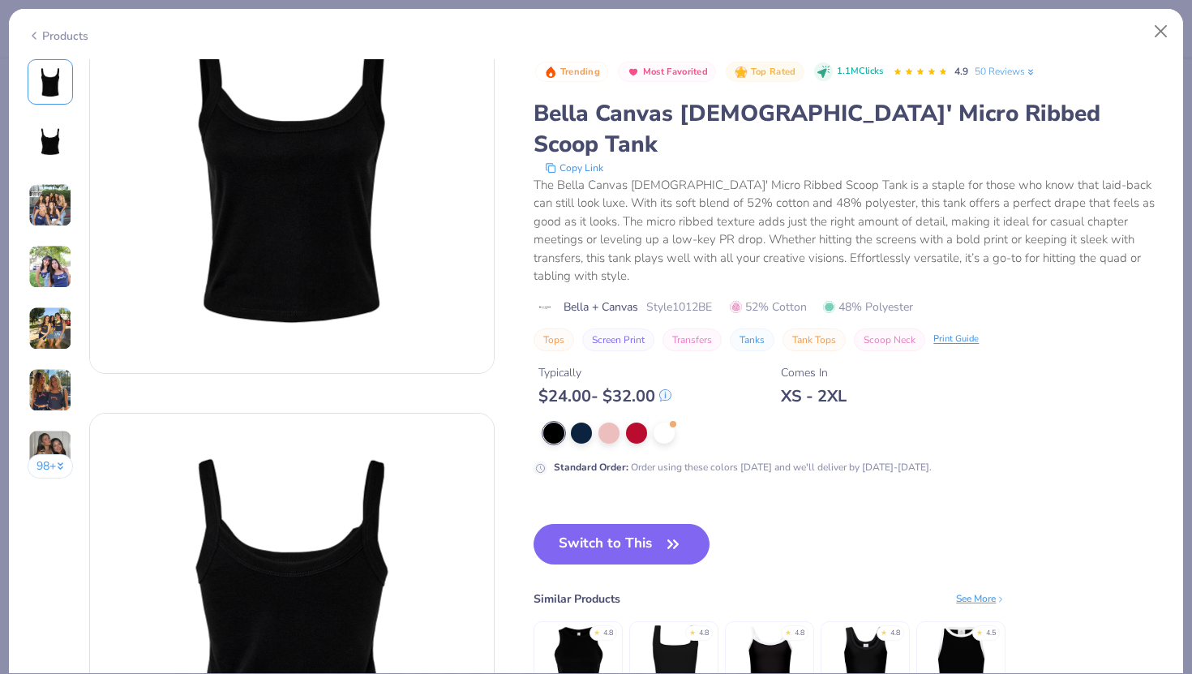
scroll to position [95, 0]
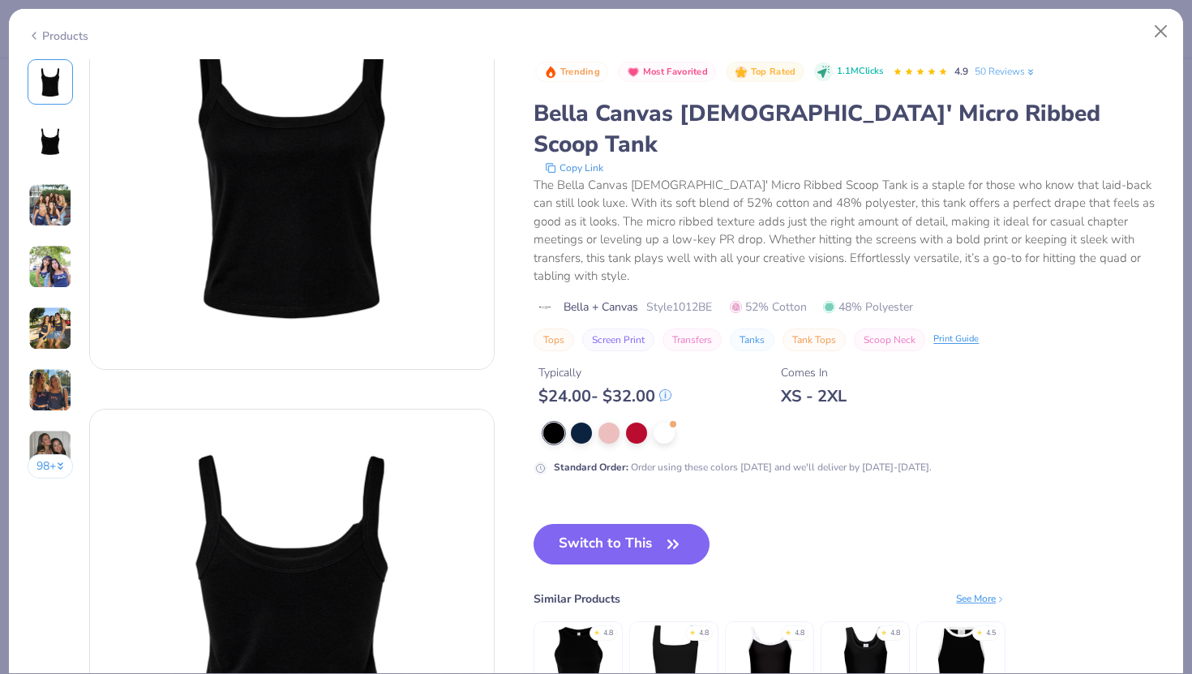
click at [676, 624] on img at bounding box center [674, 662] width 77 height 77
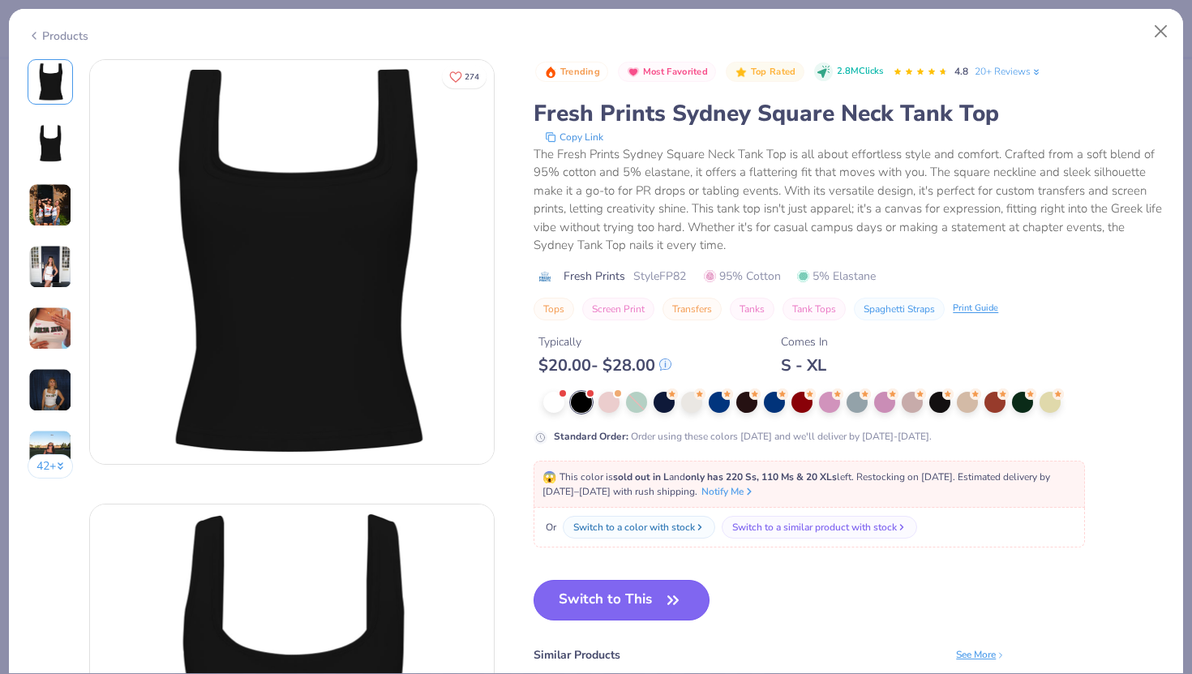
click at [634, 604] on button "Switch to This" at bounding box center [622, 600] width 176 height 41
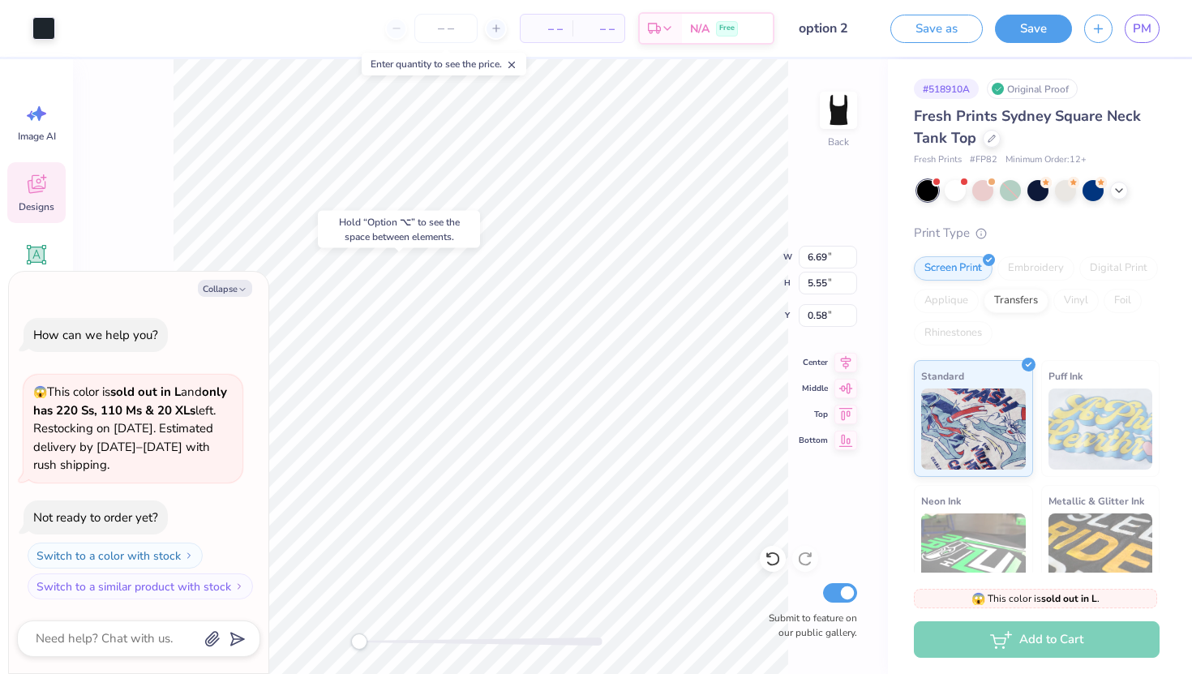
type textarea "x"
type input "5.17"
type input "1.15"
type input "1.57"
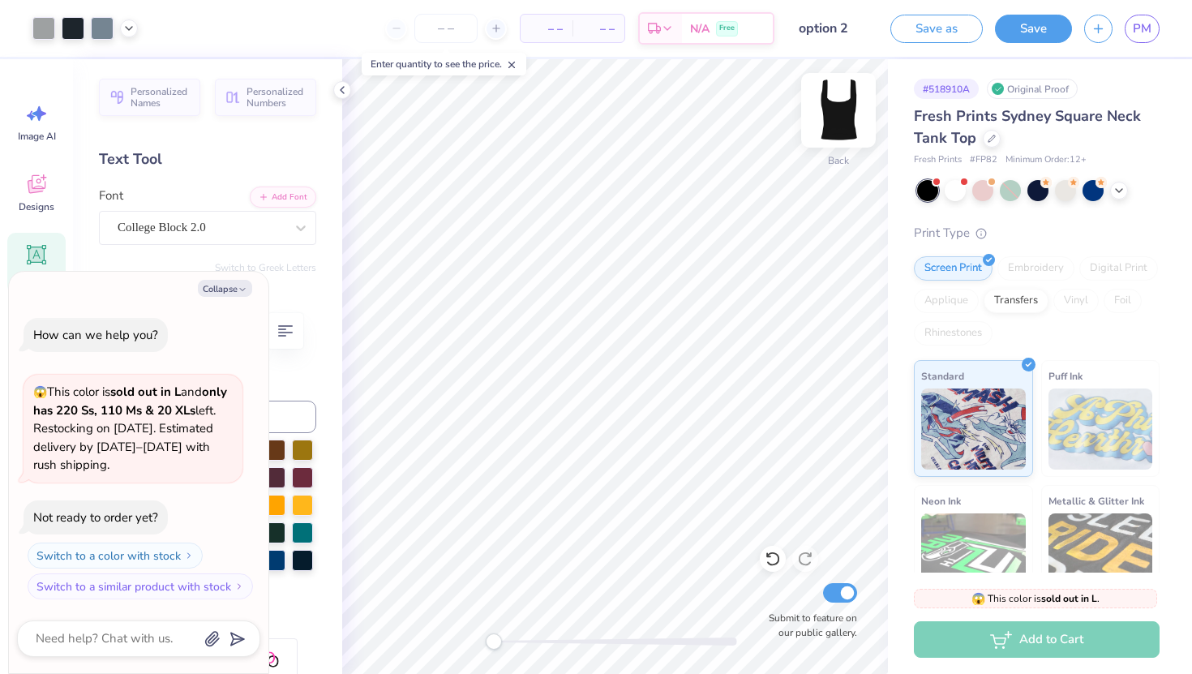
click at [841, 159] on div "Back" at bounding box center [838, 160] width 21 height 15
click at [959, 192] on div at bounding box center [955, 188] width 21 height 21
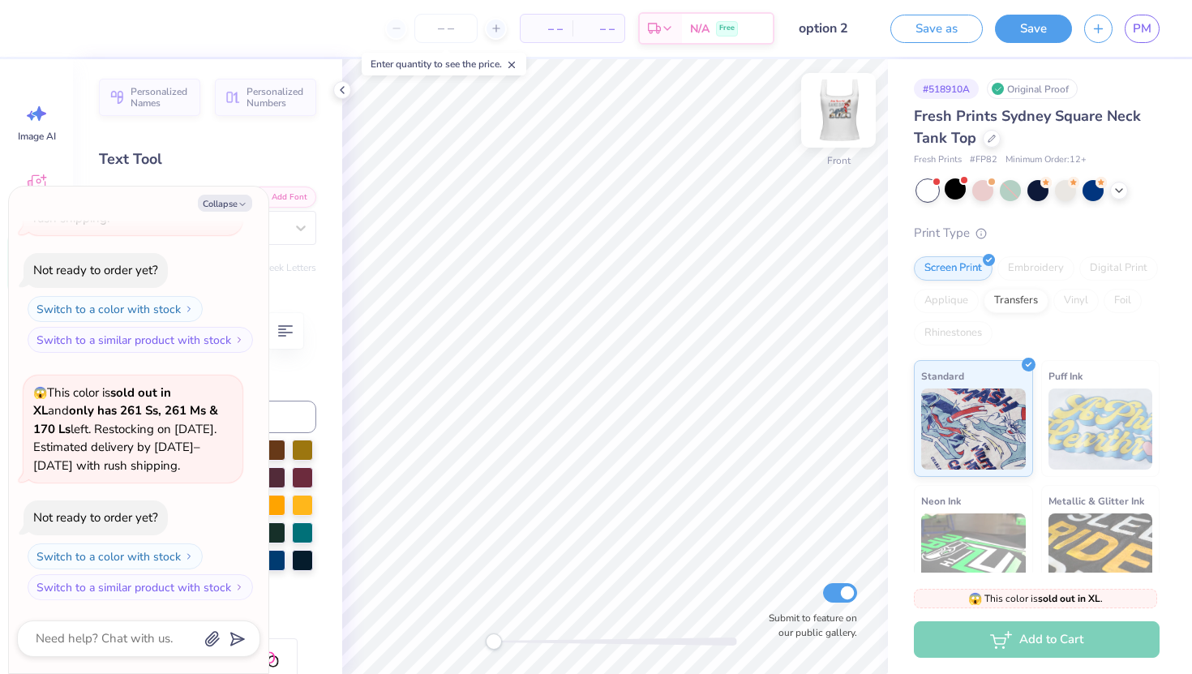
click at [831, 112] on img at bounding box center [838, 110] width 65 height 65
click at [234, 208] on button "Collapse" at bounding box center [225, 203] width 54 height 17
type textarea "x"
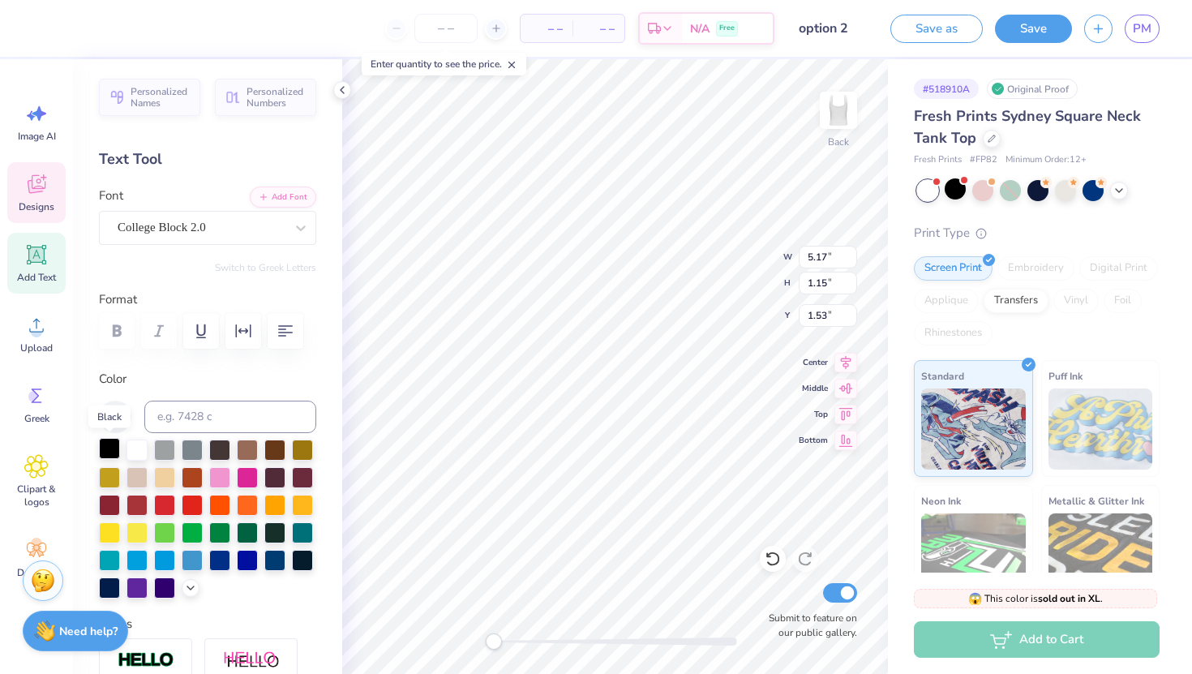
click at [105, 457] on div at bounding box center [109, 448] width 21 height 21
type input "6.85"
type input "3.15"
type input "3.35"
click at [107, 448] on div at bounding box center [109, 448] width 21 height 21
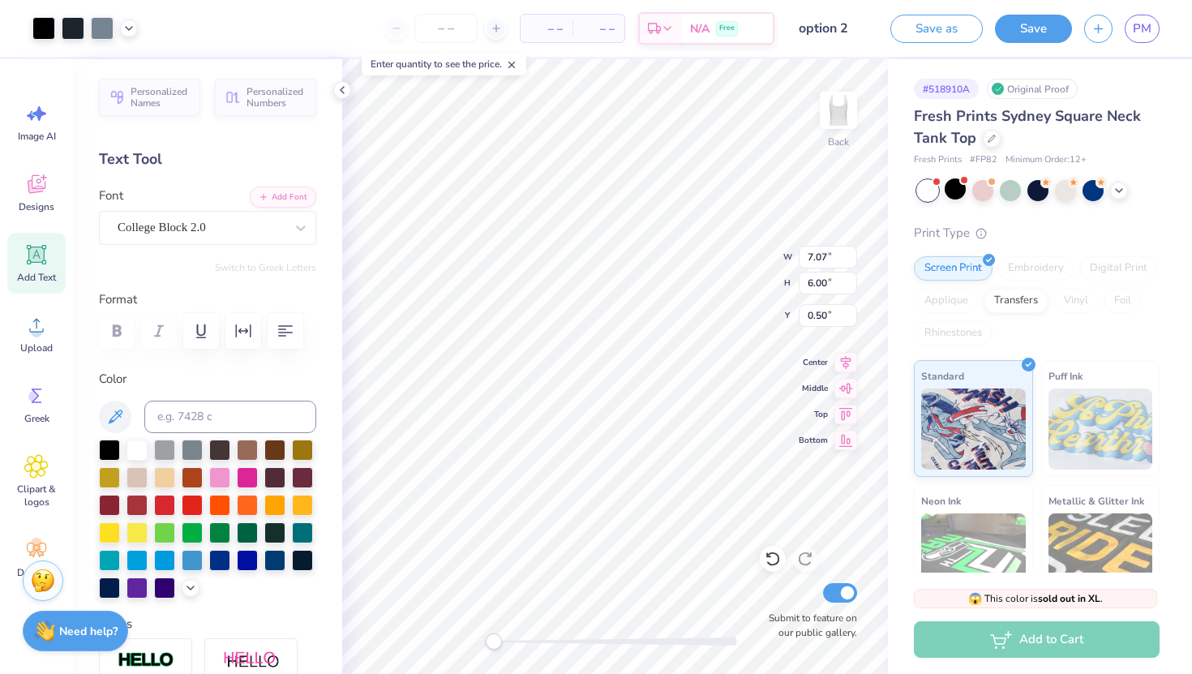
type input "0.84"
type input "0.67"
click at [1119, 191] on icon at bounding box center [1119, 189] width 13 height 13
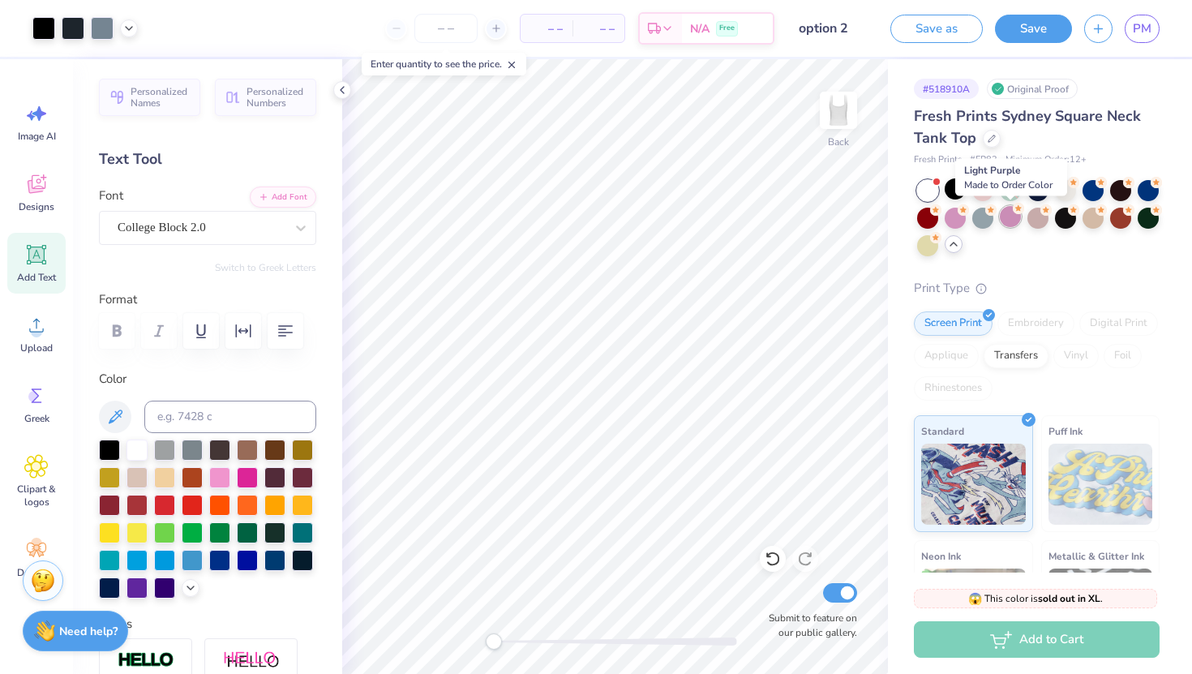
click at [1008, 217] on div at bounding box center [1010, 216] width 21 height 21
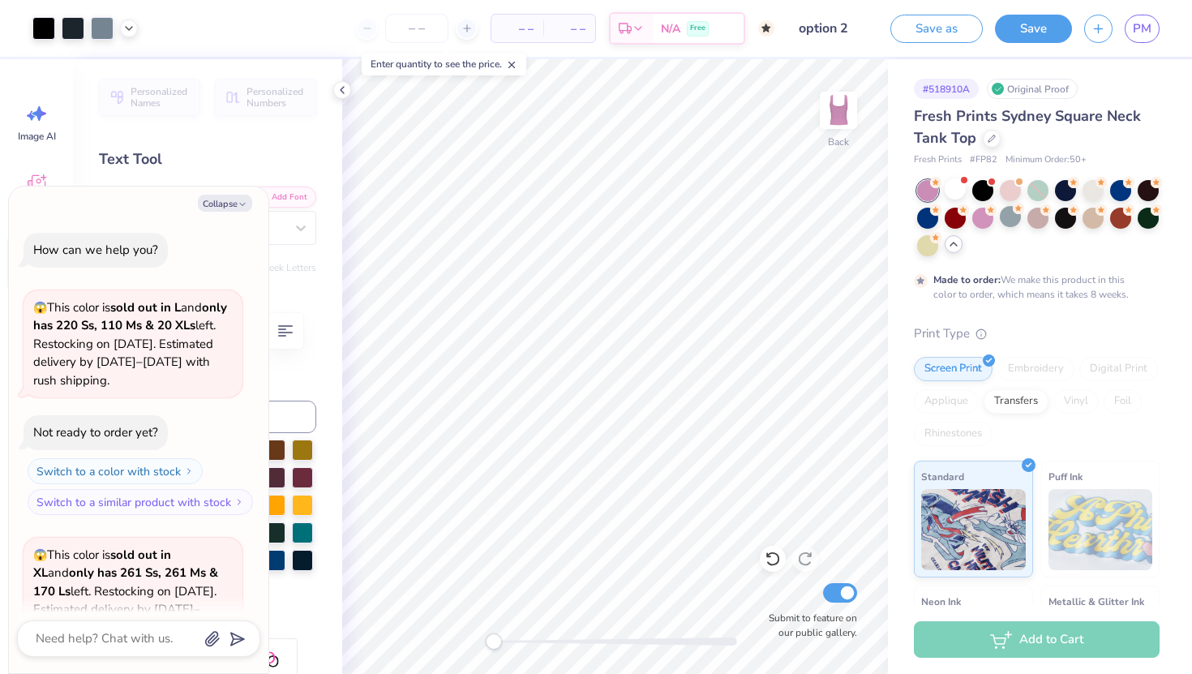
scroll to position [297, 0]
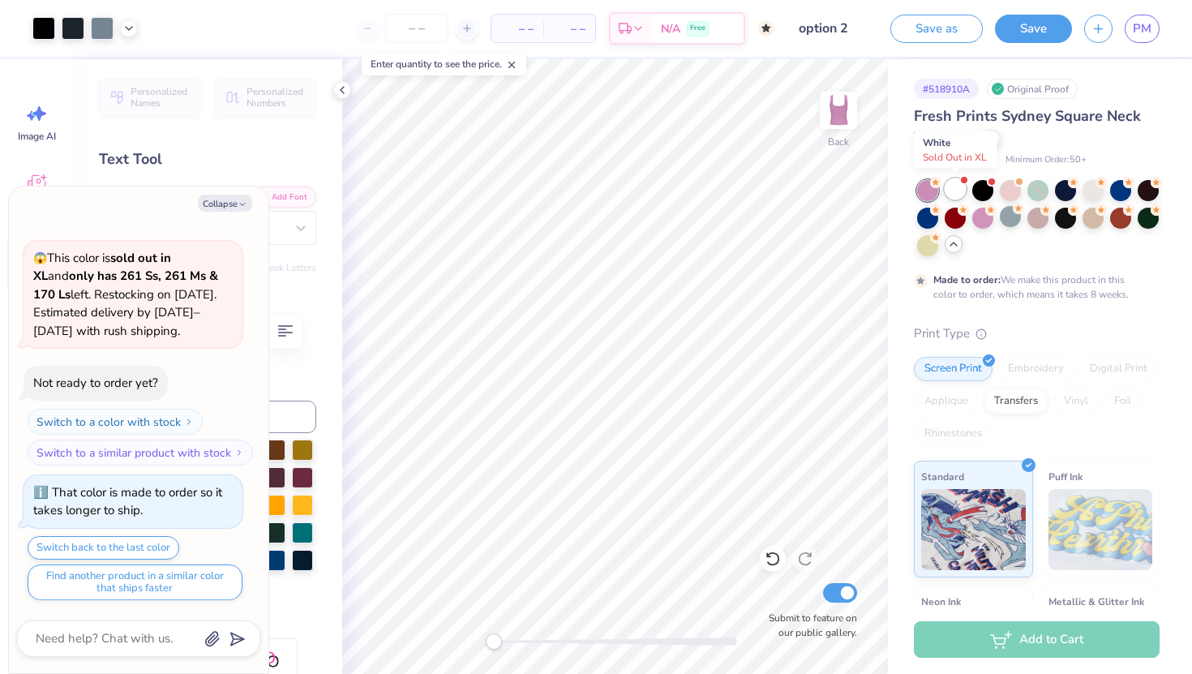
click at [951, 188] on div at bounding box center [955, 188] width 21 height 21
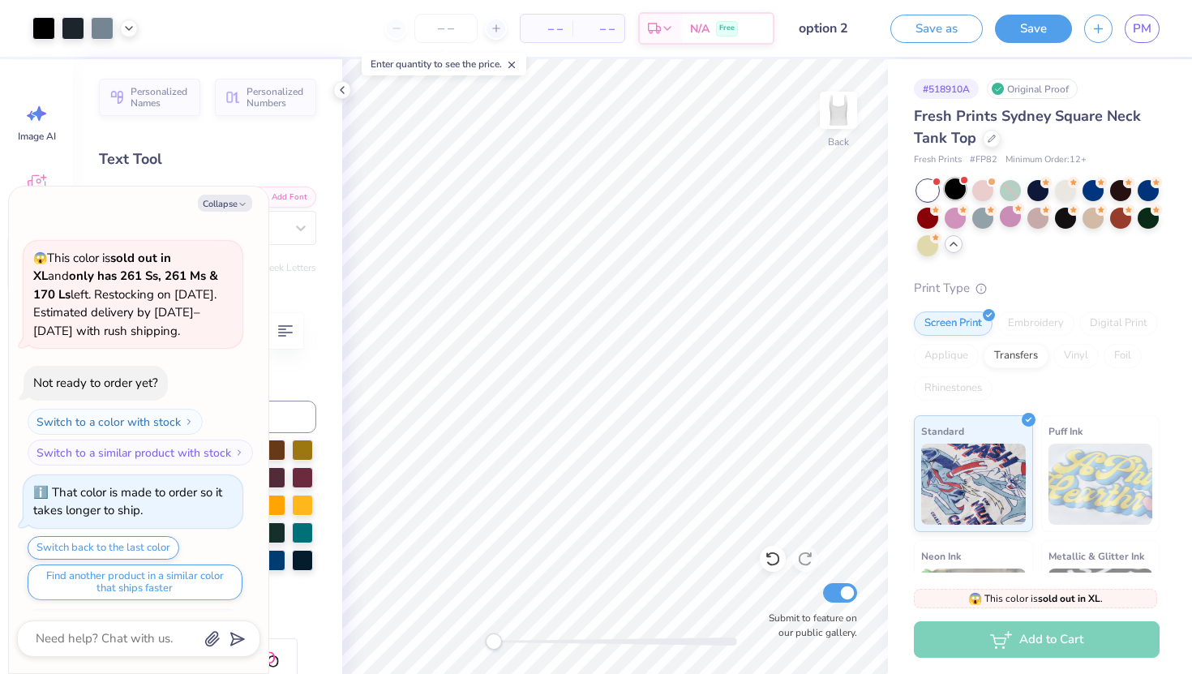
scroll to position [625, 0]
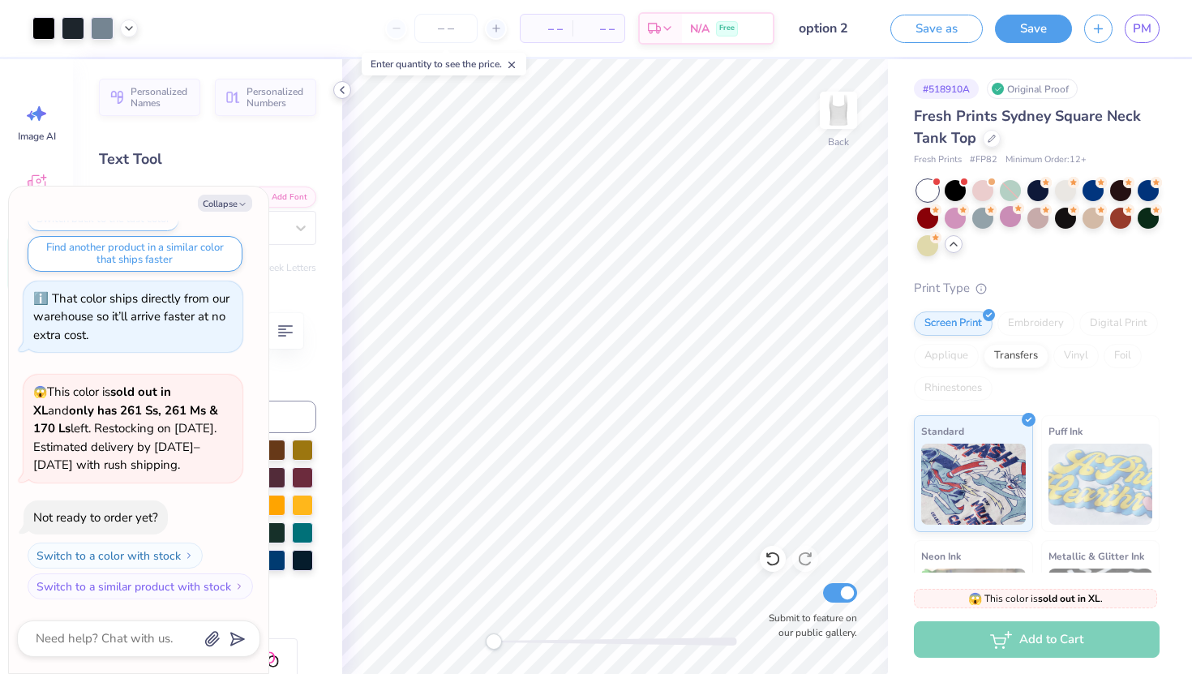
click at [344, 88] on icon at bounding box center [342, 90] width 13 height 13
type textarea "x"
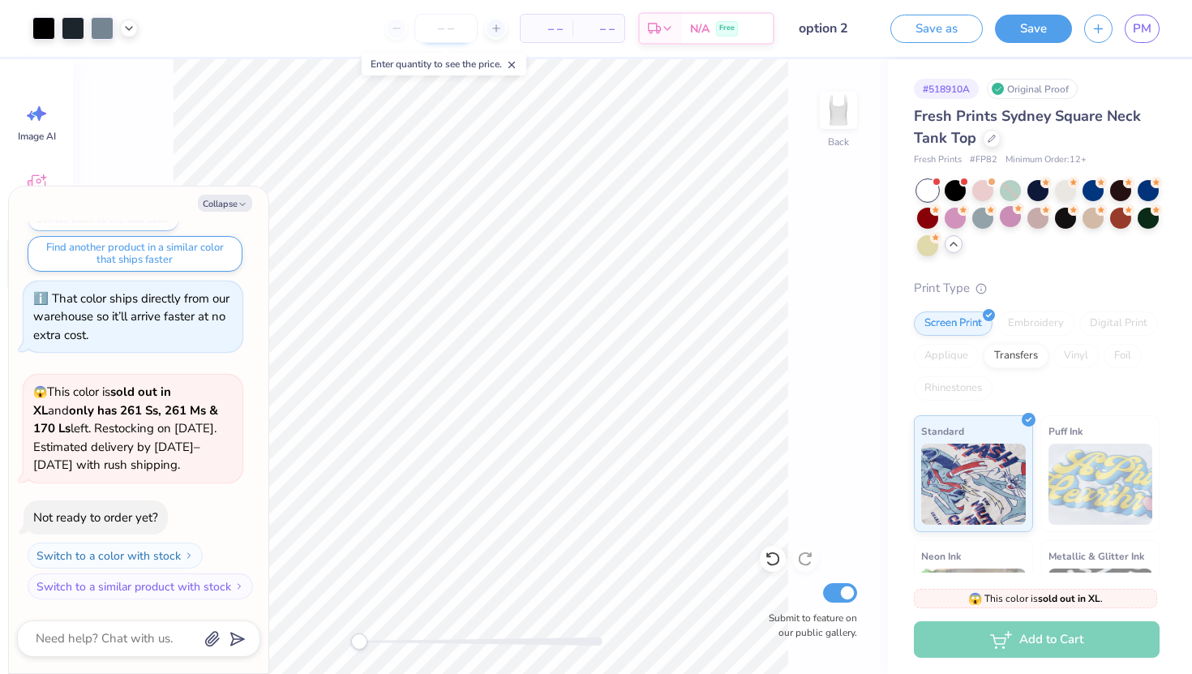
click at [443, 39] on input "number" at bounding box center [446, 28] width 63 height 29
type input "18"
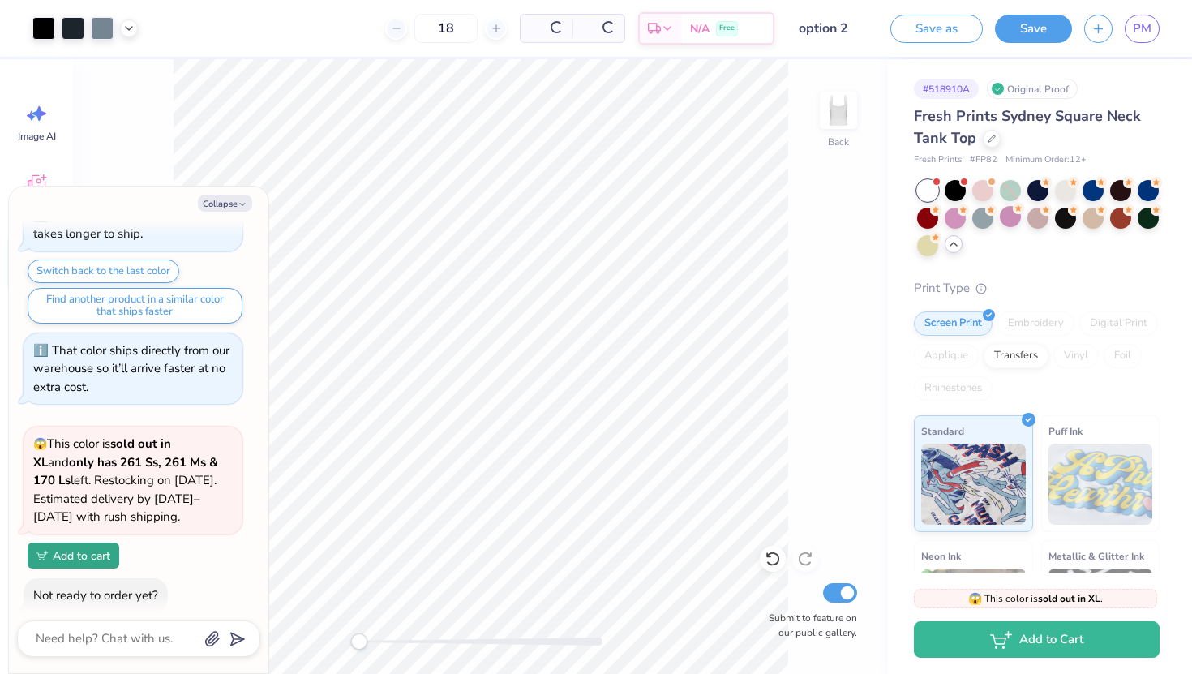
scroll to position [677, 0]
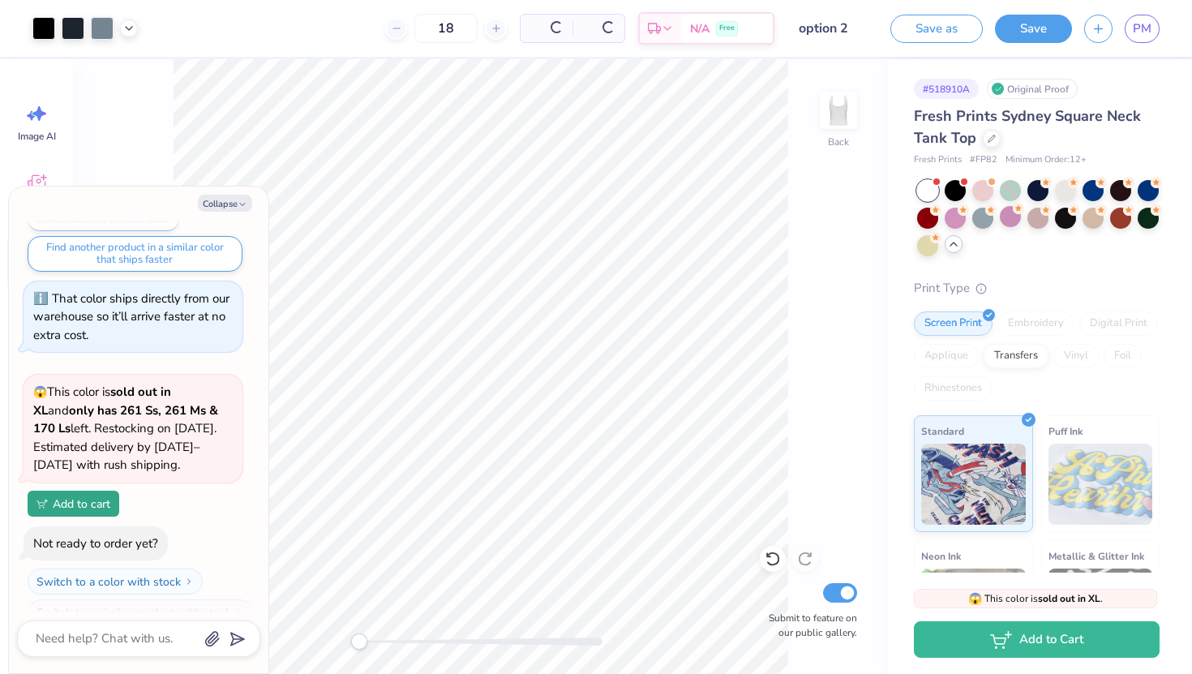
type textarea "x"
click at [425, 29] on input "18" at bounding box center [393, 28] width 63 height 29
type input "1"
type input "20"
type textarea "x"
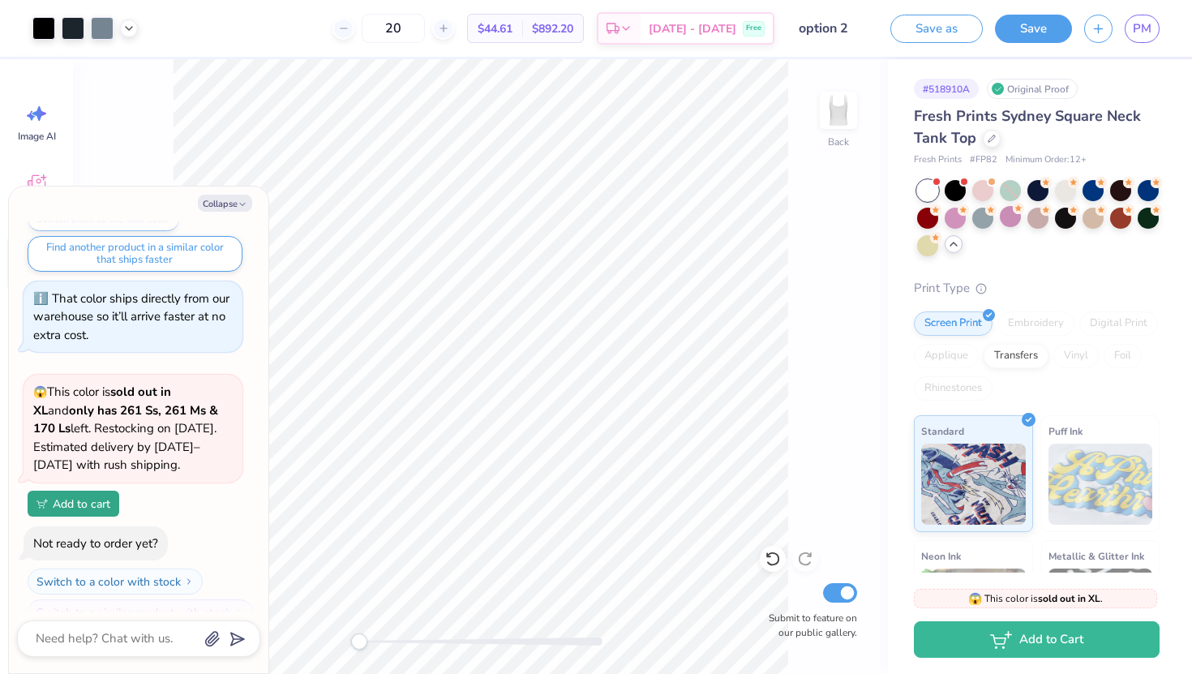
type input "20"
click at [232, 200] on button "Collapse" at bounding box center [225, 203] width 54 height 17
type textarea "x"
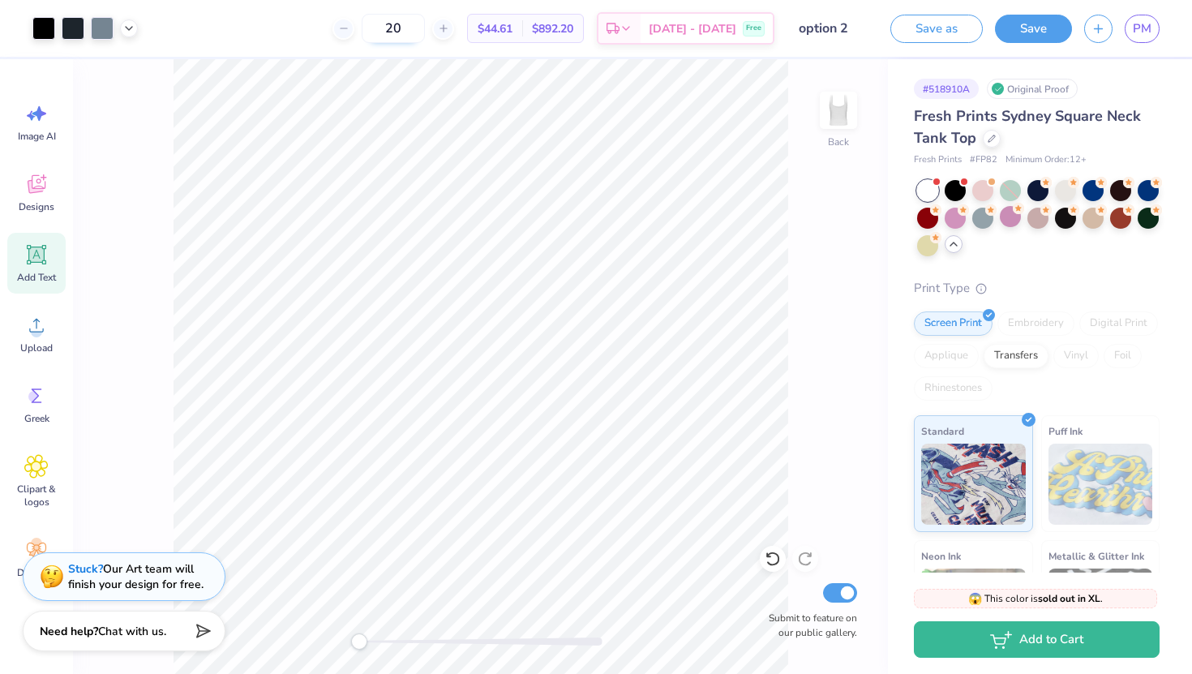
click at [425, 37] on input "20" at bounding box center [393, 28] width 63 height 29
type input "2"
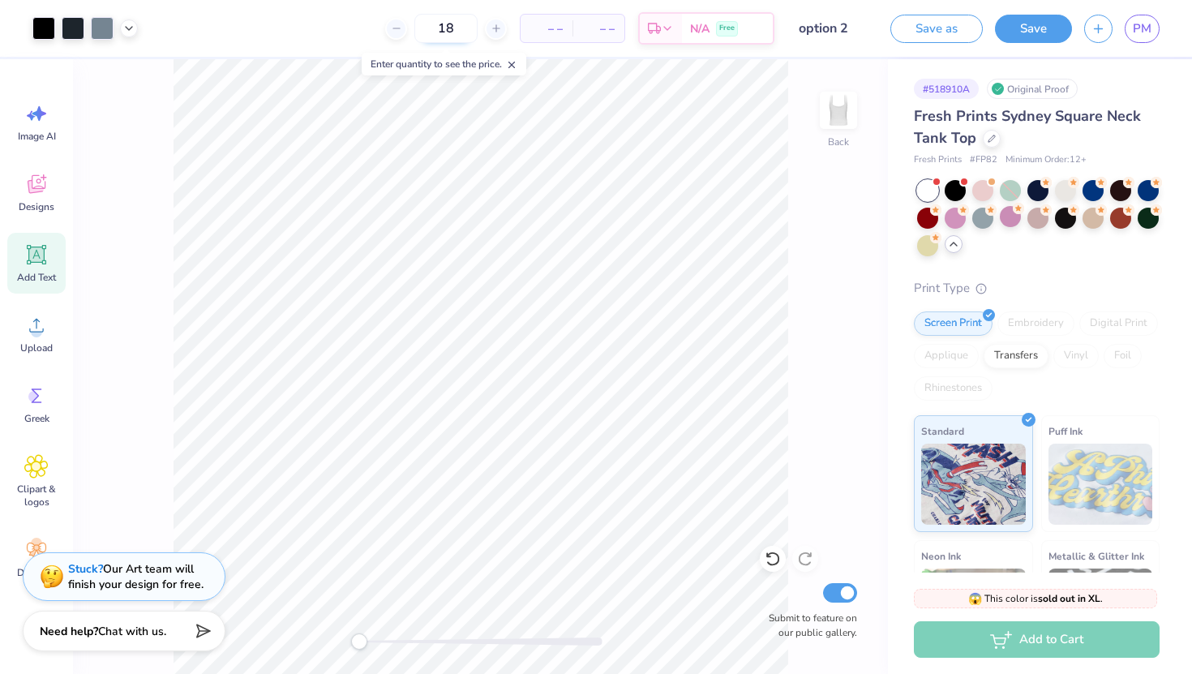
type input "18"
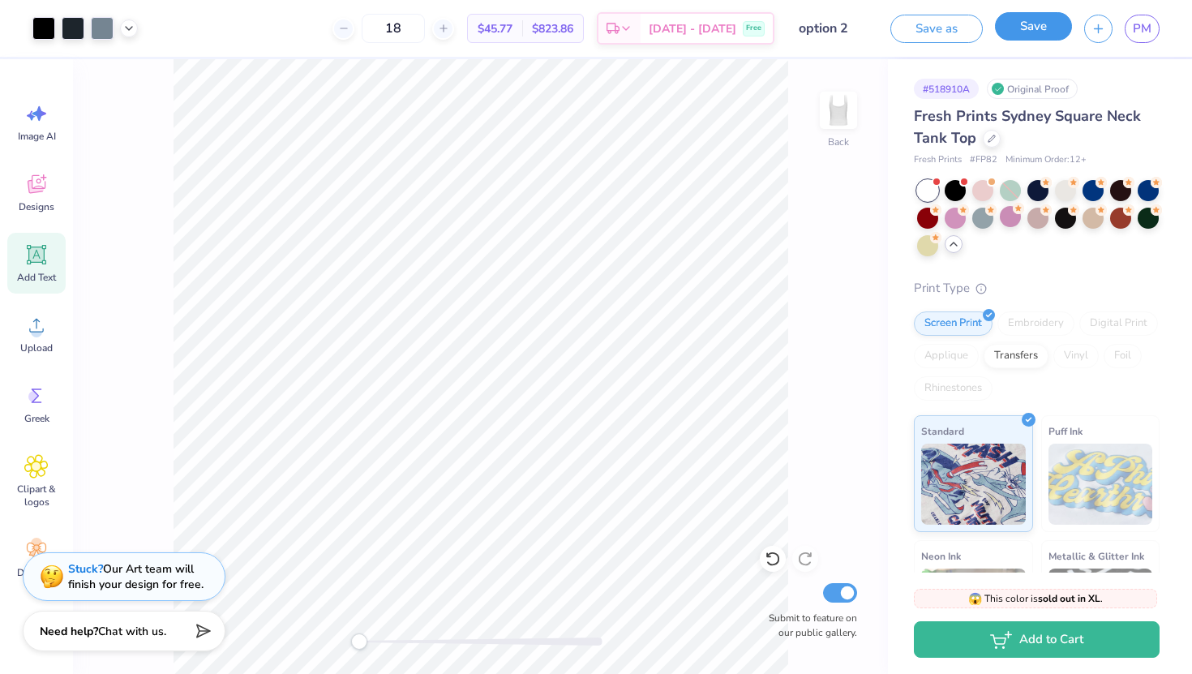
click at [1016, 34] on button "Save" at bounding box center [1033, 26] width 77 height 28
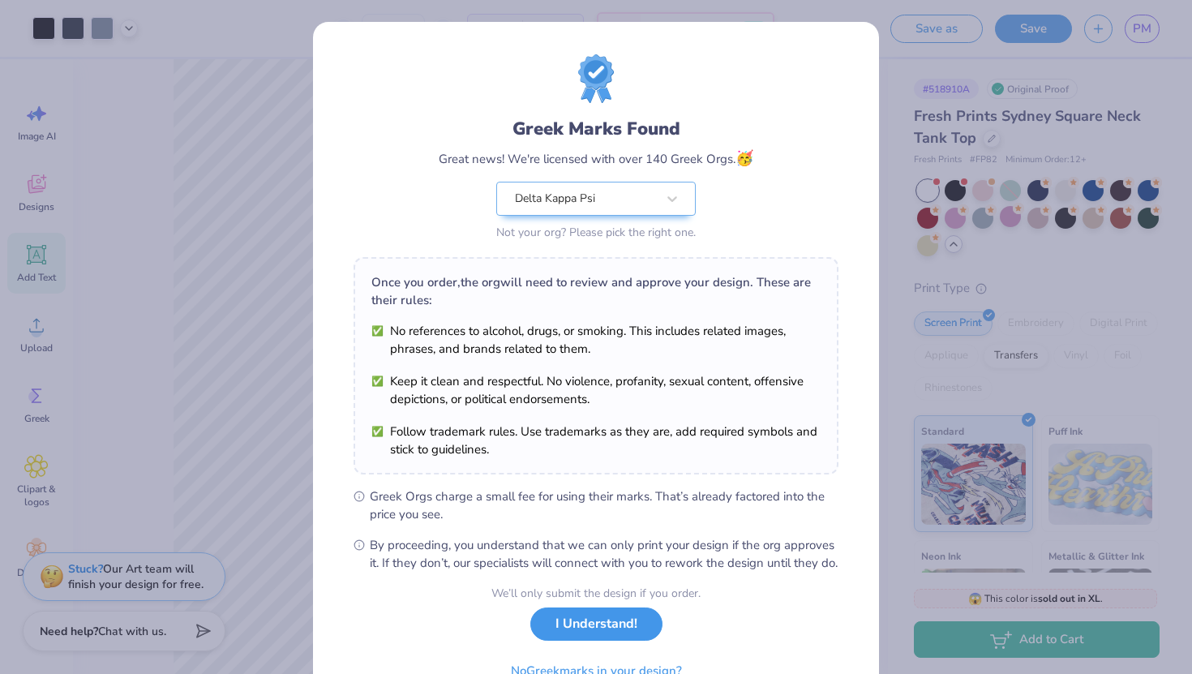
click at [541, 634] on button "I Understand!" at bounding box center [597, 624] width 132 height 33
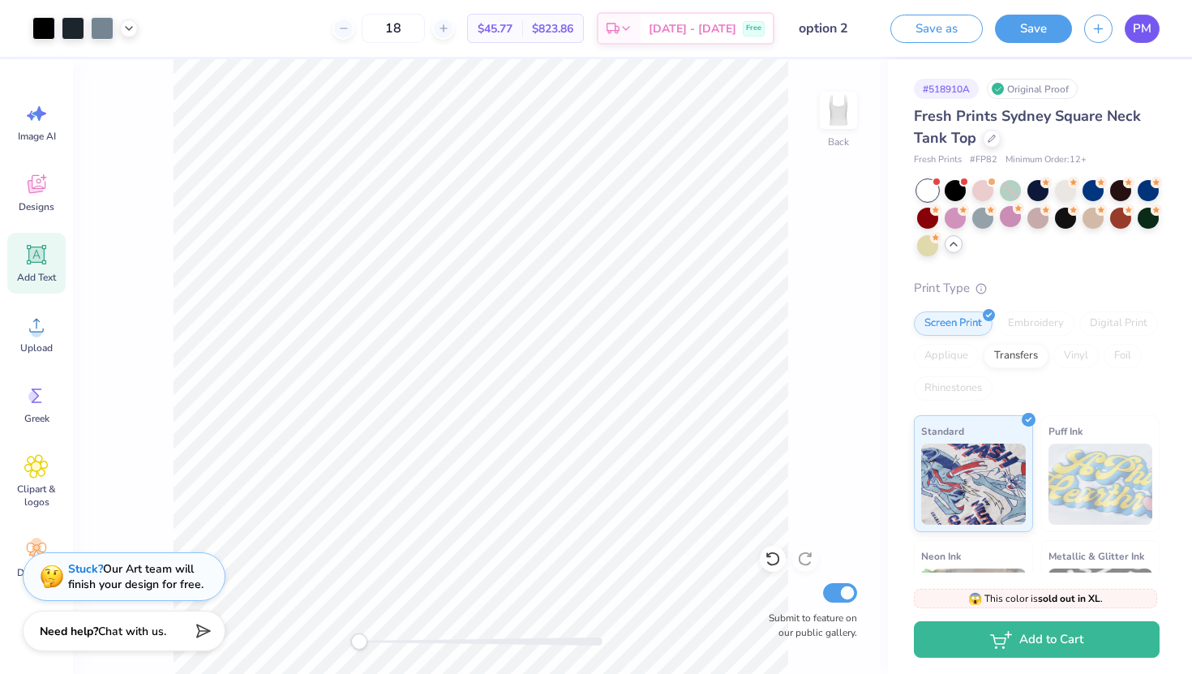
click at [1132, 28] on link "PM" at bounding box center [1142, 29] width 35 height 28
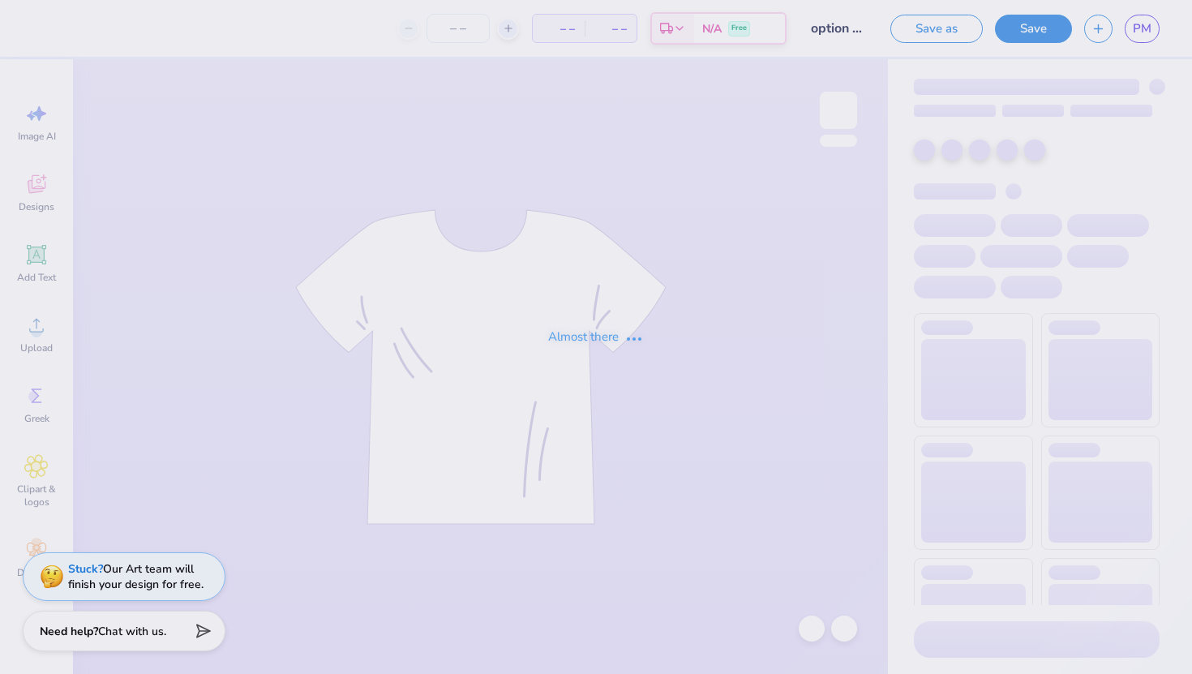
type input "option #1"
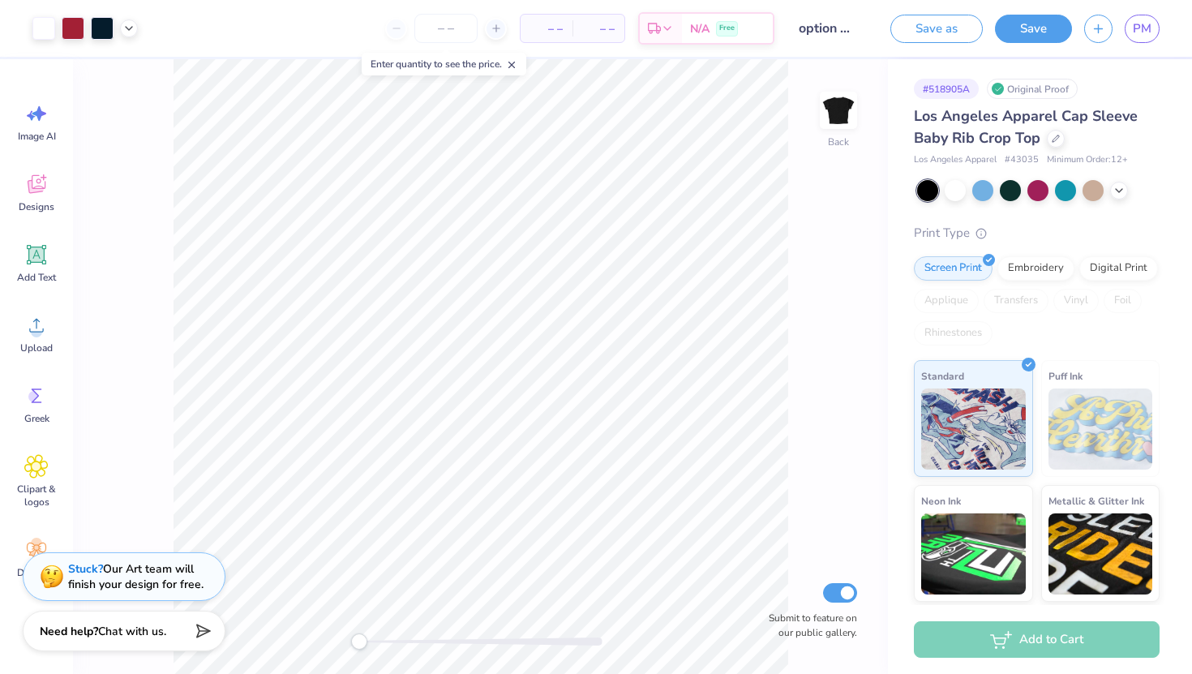
click at [1066, 138] on div "Los Angeles Apparel Cap Sleeve Baby Rib Crop Top" at bounding box center [1037, 127] width 246 height 44
click at [1059, 138] on icon at bounding box center [1056, 137] width 8 height 8
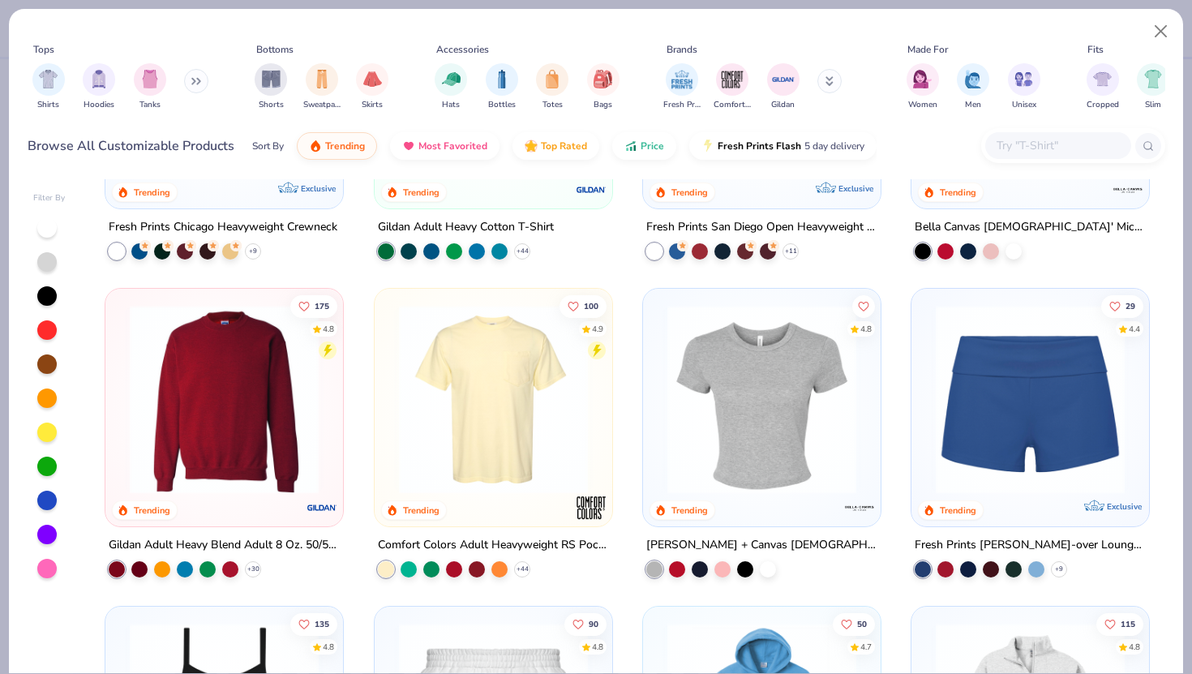
scroll to position [878, 0]
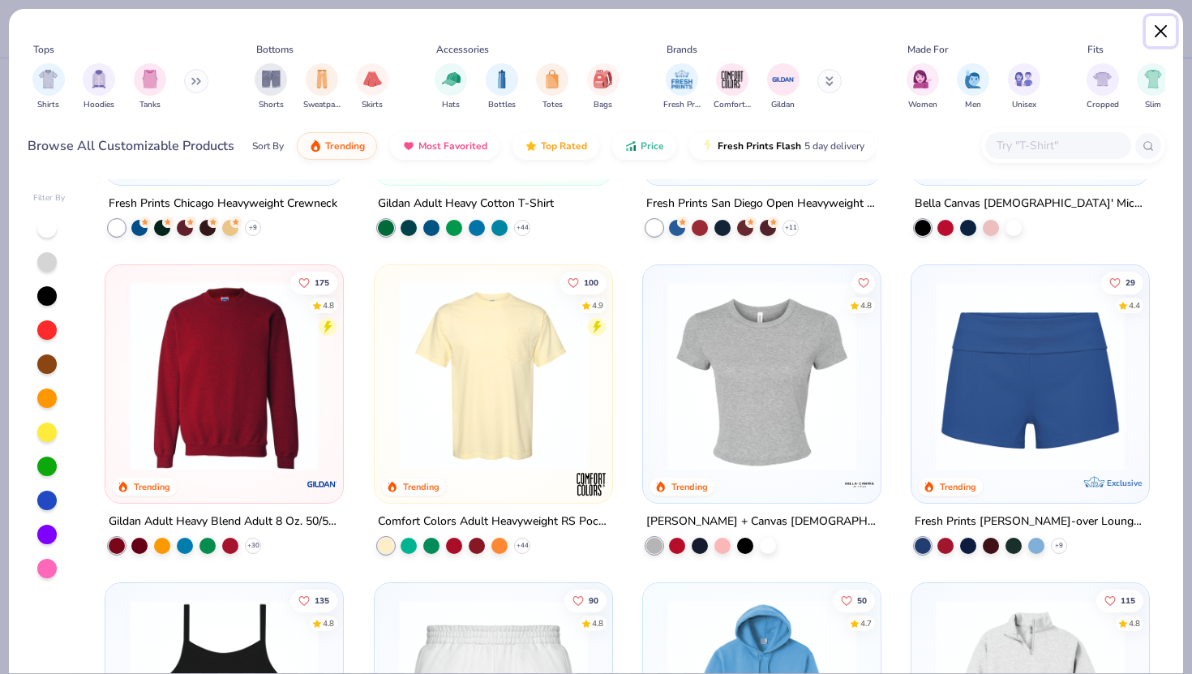
click at [1167, 26] on button "Close" at bounding box center [1161, 31] width 31 height 31
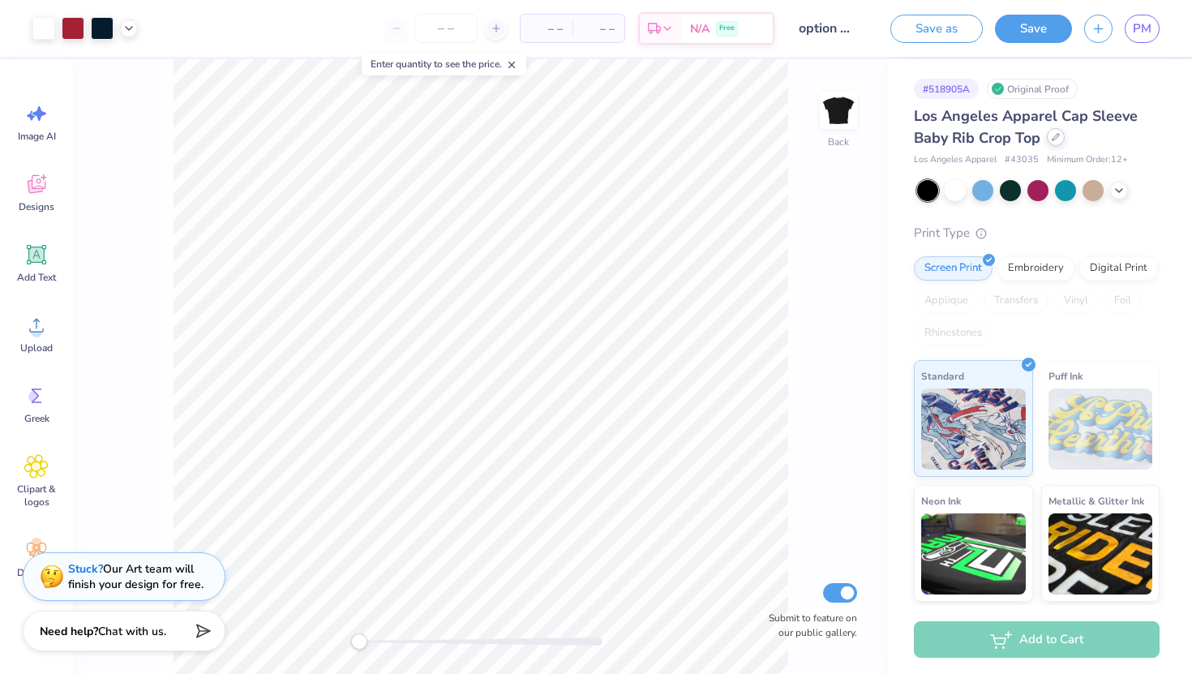
click at [1058, 140] on icon at bounding box center [1056, 137] width 8 height 8
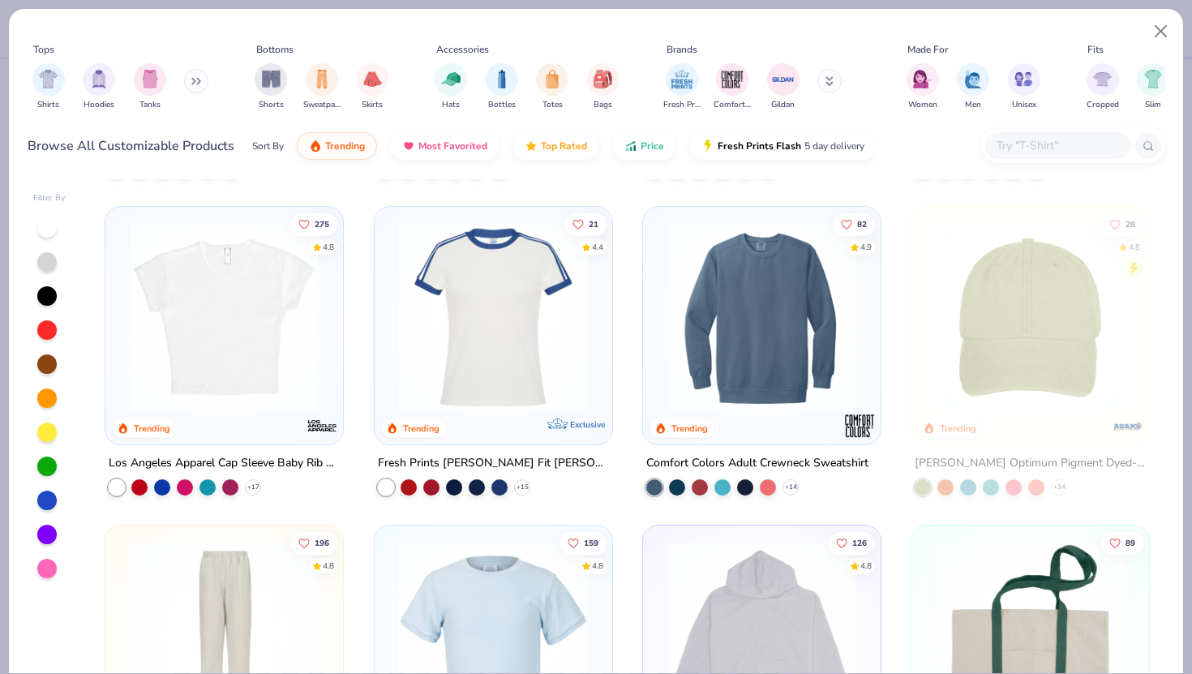
scroll to position [1541, 0]
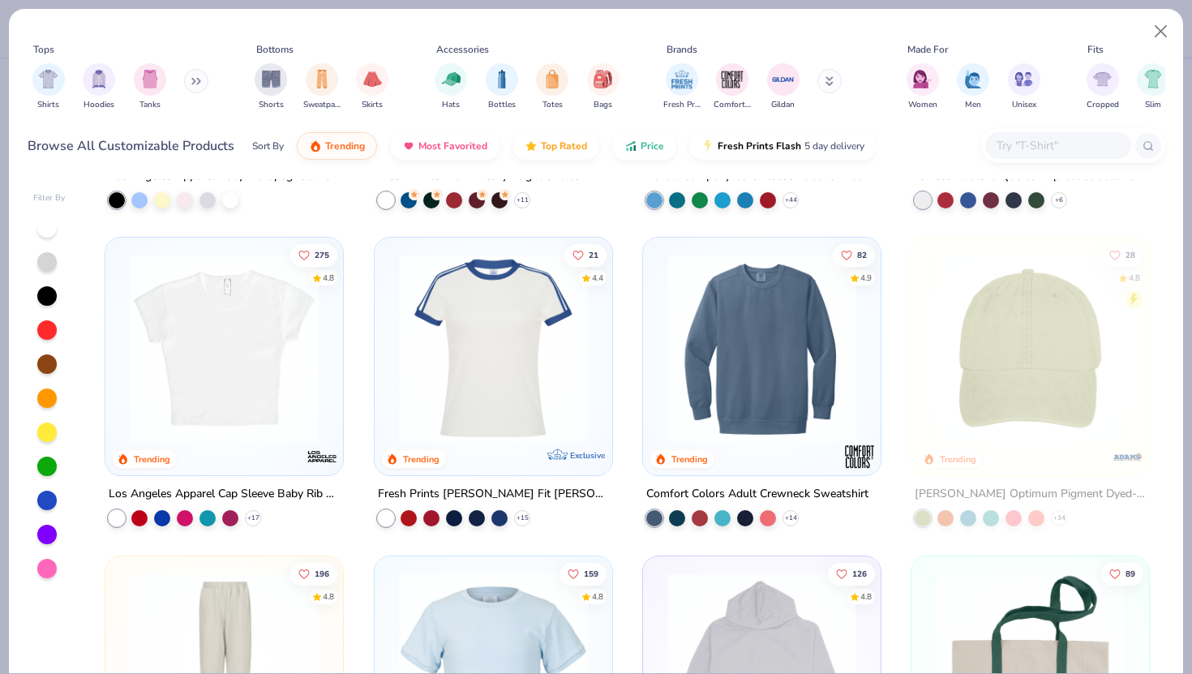
click at [280, 398] on img at bounding box center [224, 348] width 205 height 189
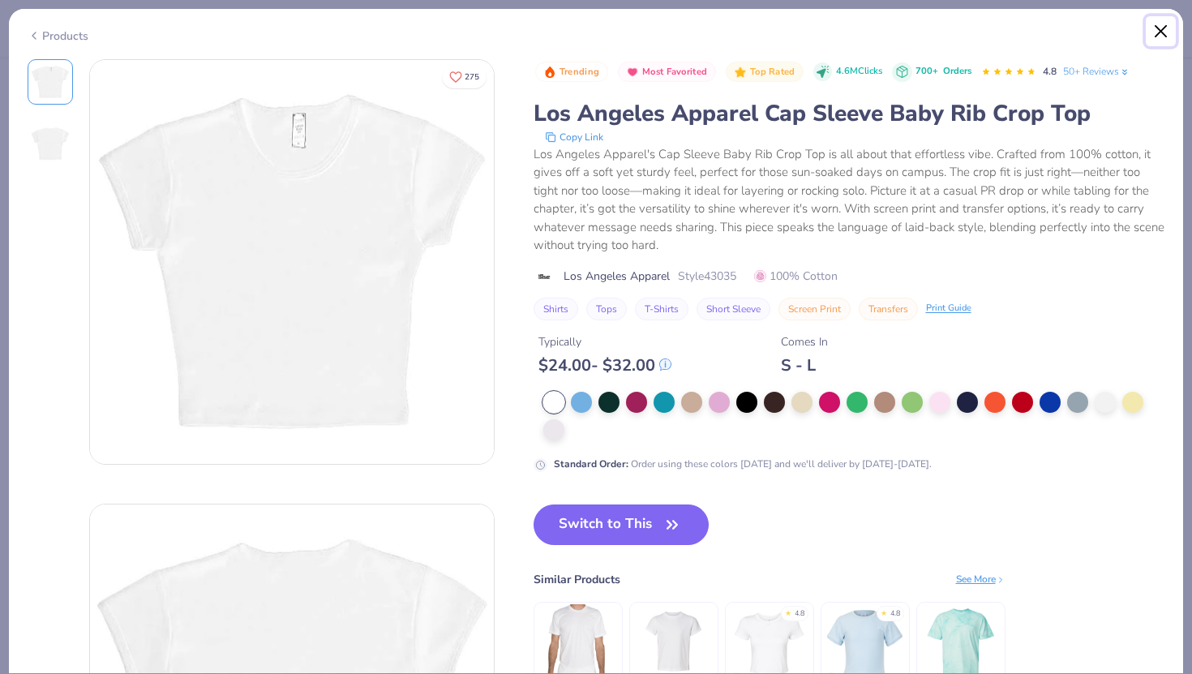
click at [1162, 30] on button "Close" at bounding box center [1161, 31] width 31 height 31
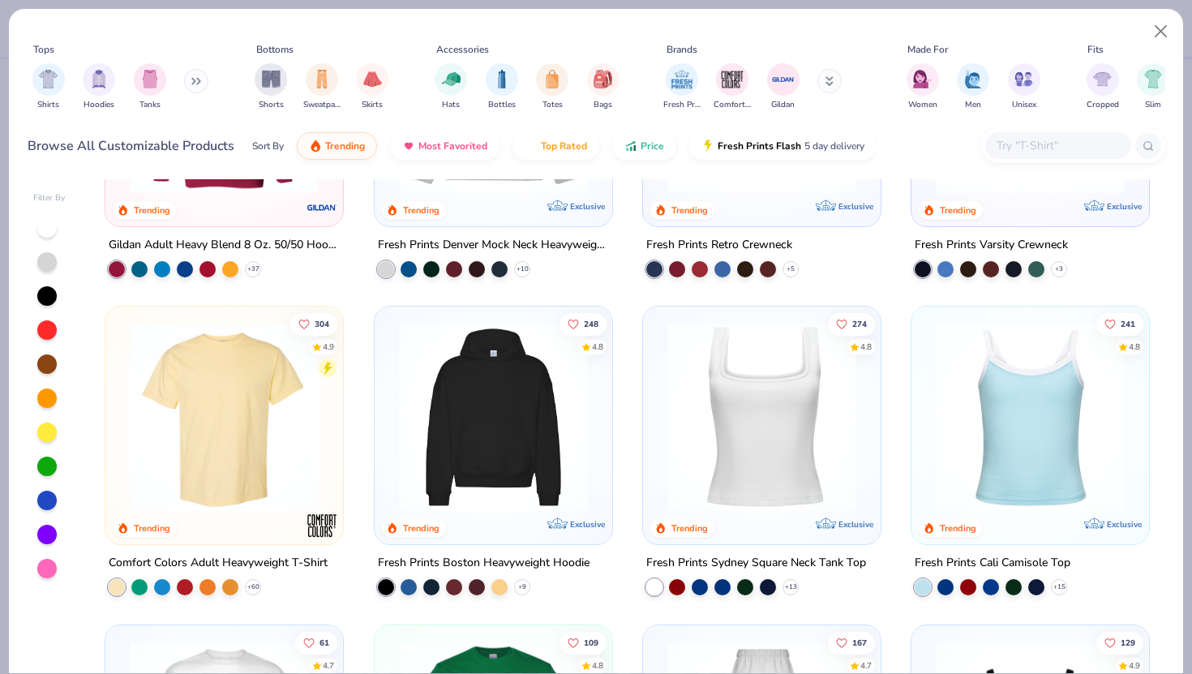
scroll to position [238, 0]
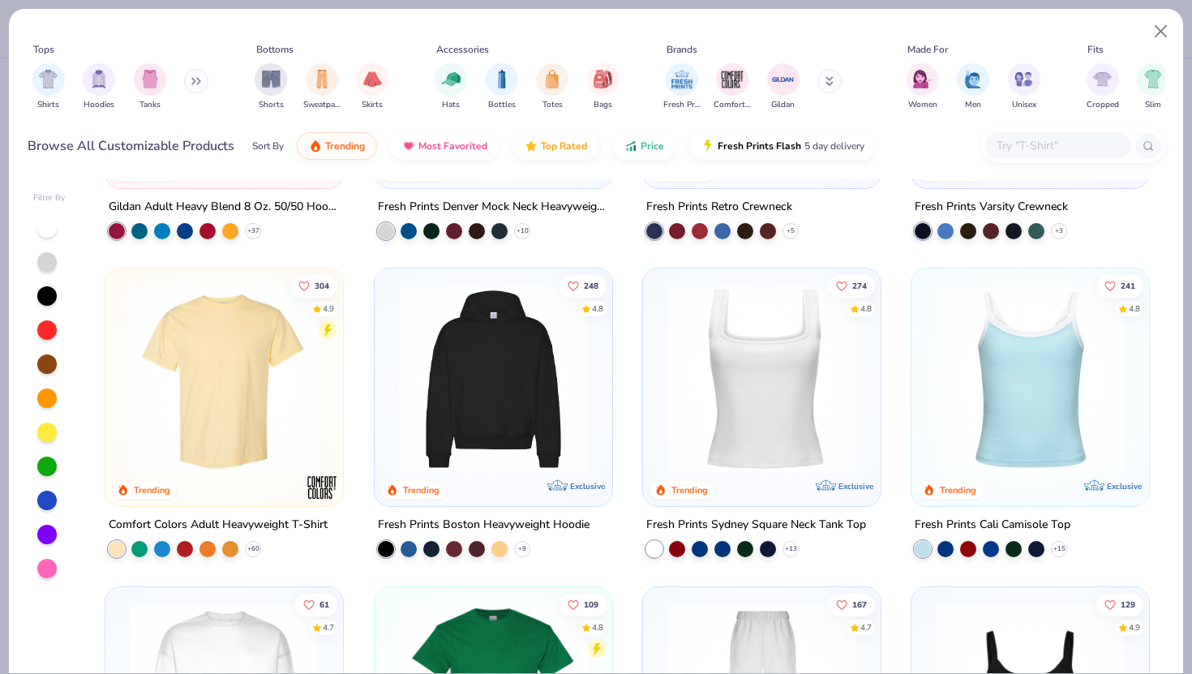
click at [784, 386] on img at bounding box center [762, 379] width 205 height 189
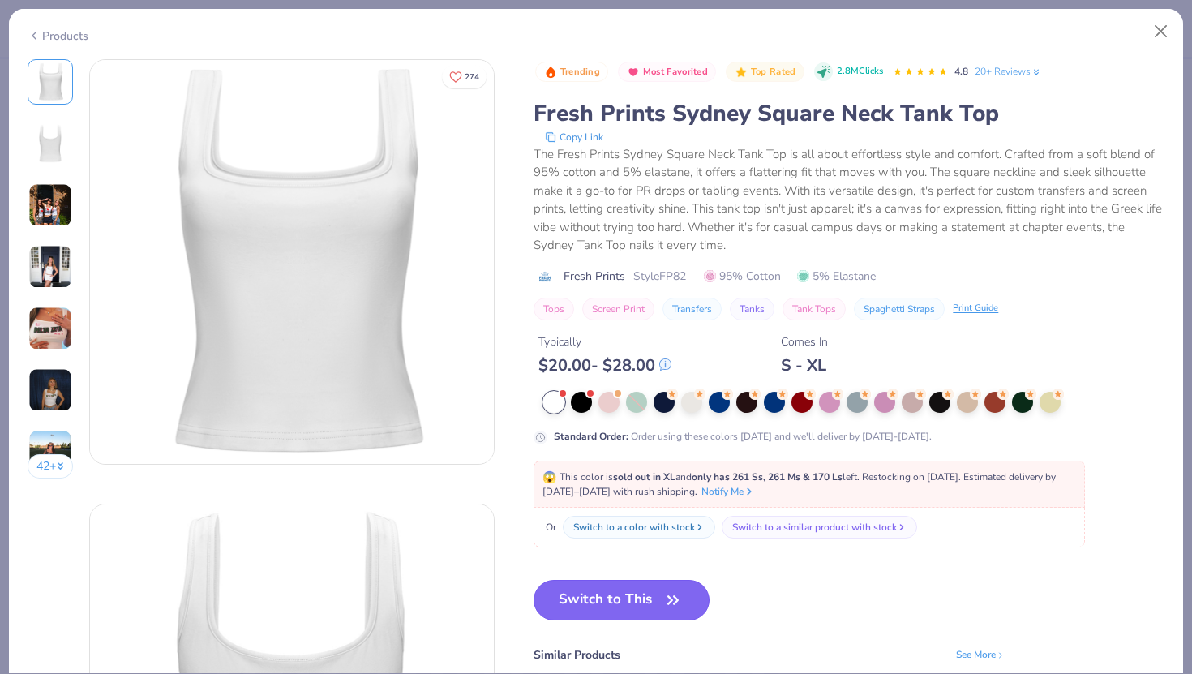
click at [591, 592] on button "Switch to This" at bounding box center [622, 600] width 176 height 41
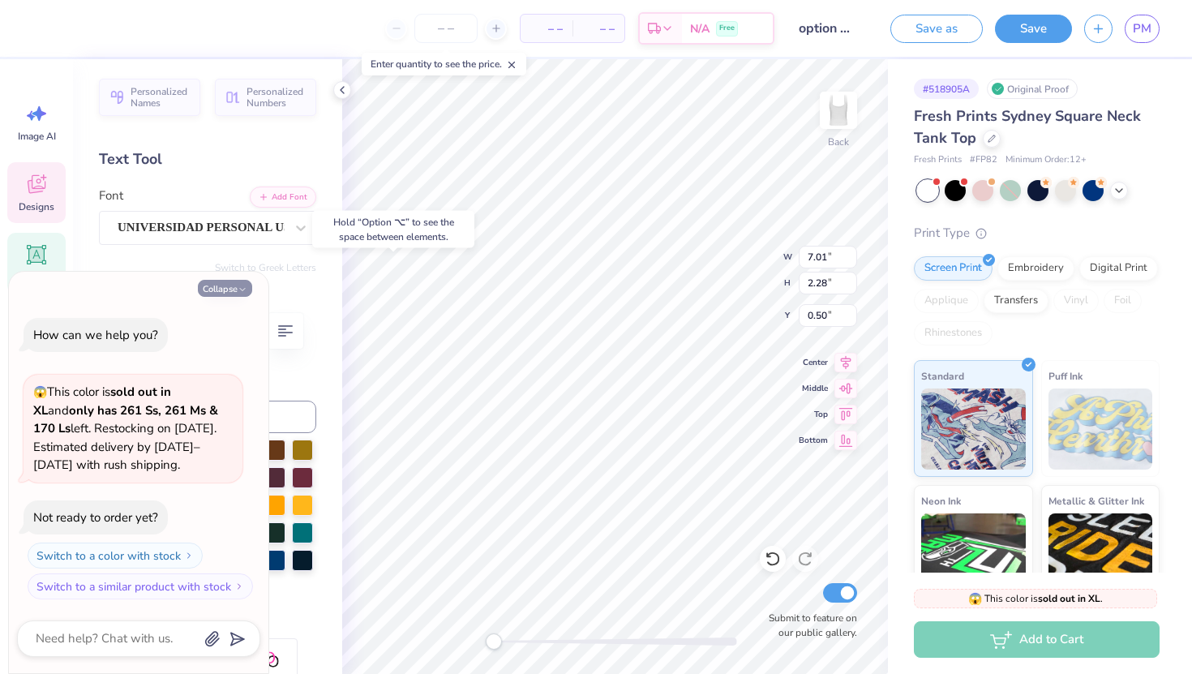
click at [221, 288] on button "Collapse" at bounding box center [225, 288] width 54 height 17
type textarea "x"
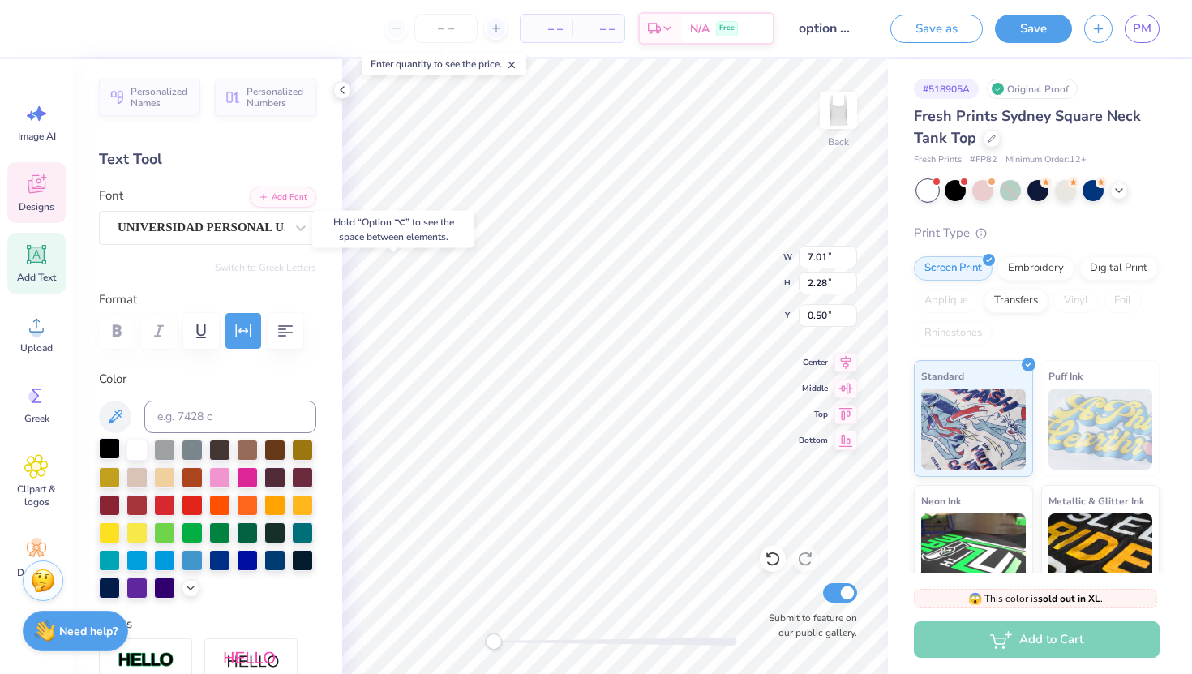
click at [110, 452] on div at bounding box center [109, 448] width 21 height 21
type input "6.24"
type input "0.66"
type input "5.13"
click at [113, 452] on div at bounding box center [109, 448] width 21 height 21
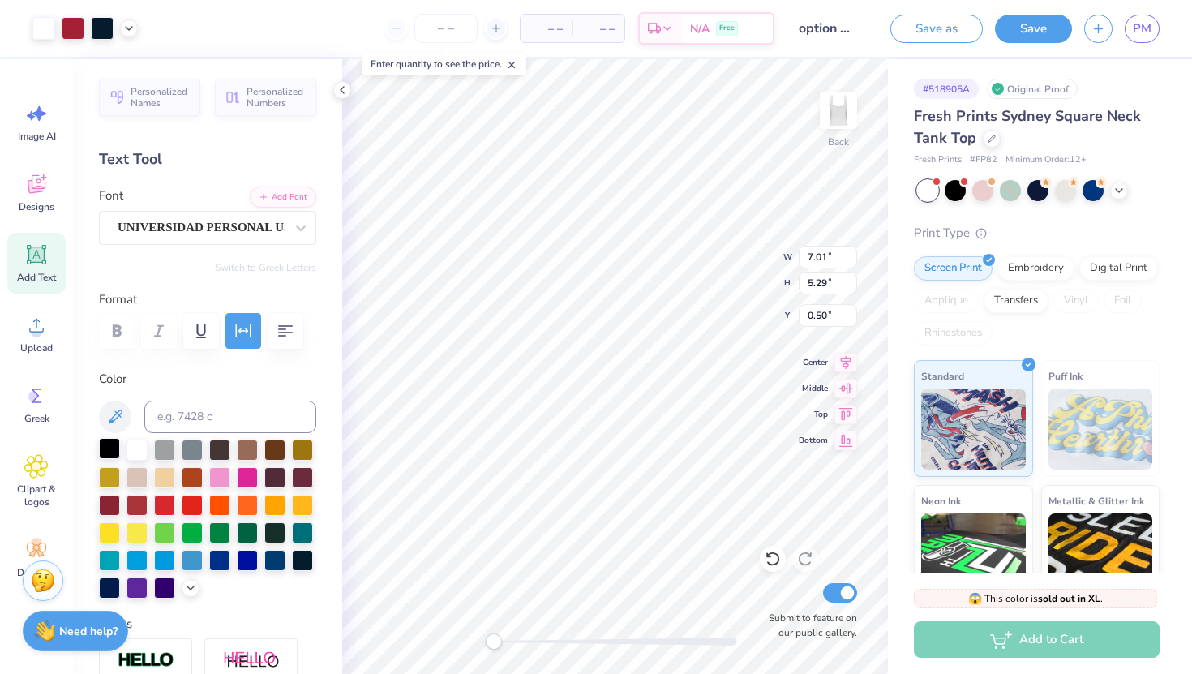
type input "0.75"
click at [109, 443] on div at bounding box center [109, 448] width 21 height 21
click at [336, 88] on icon at bounding box center [342, 90] width 13 height 13
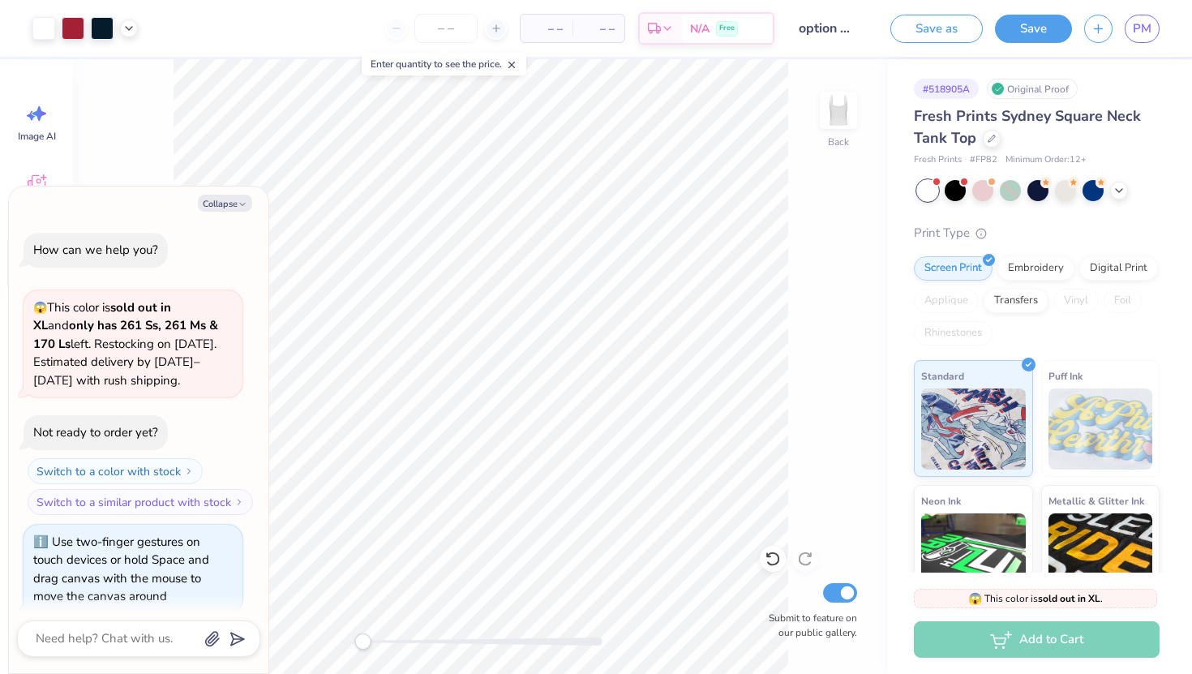
type textarea "x"
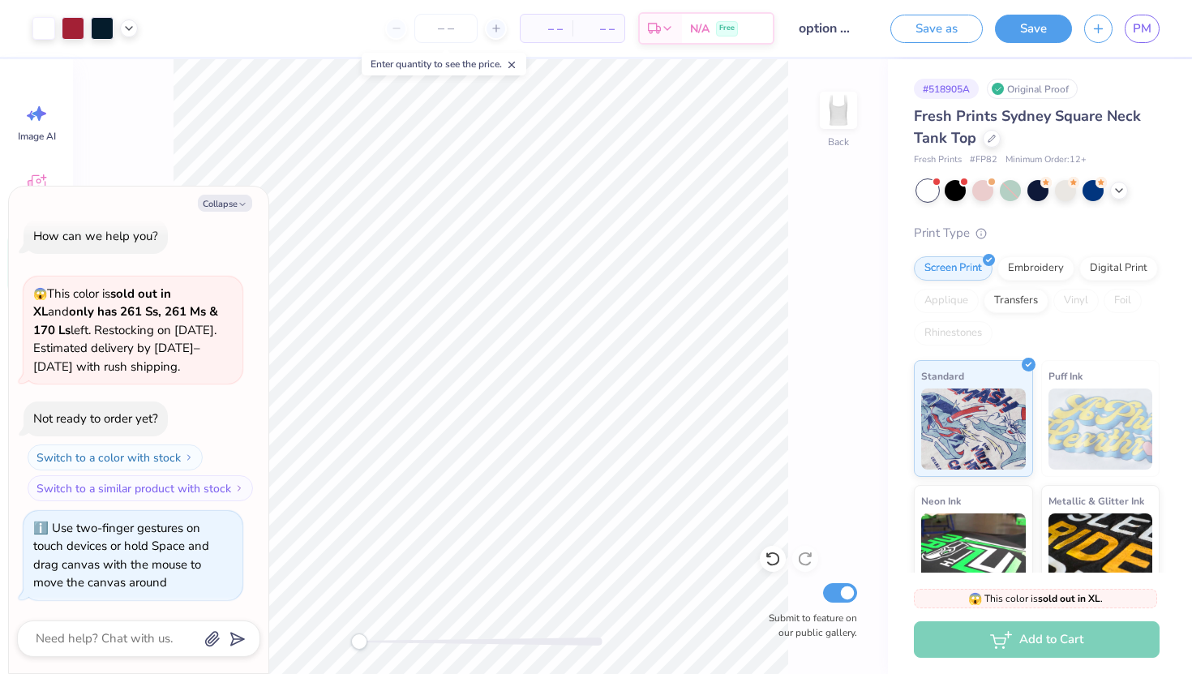
click at [302, 621] on div "Back Submit to feature on our public gallery." at bounding box center [480, 366] width 815 height 615
click at [329, 643] on div "Back Submit to feature on our public gallery." at bounding box center [480, 366] width 815 height 615
click at [447, 27] on input "number" at bounding box center [446, 28] width 63 height 29
type input "18"
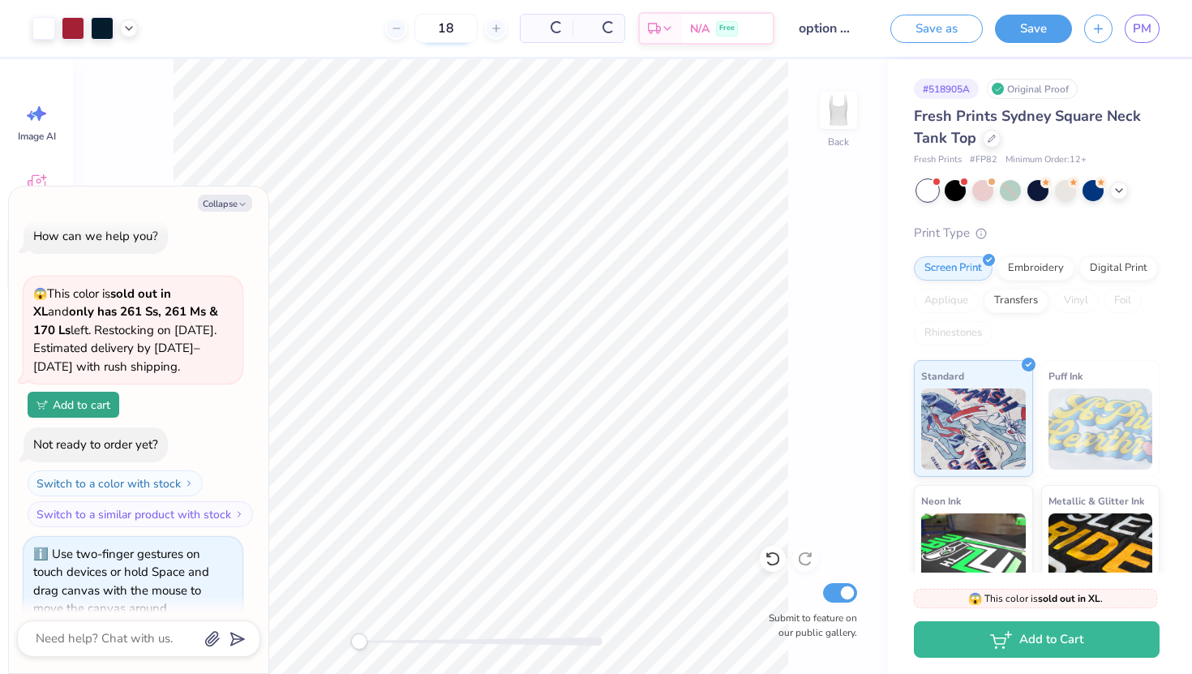
type textarea "x"
click at [350, 31] on icon at bounding box center [343, 28] width 11 height 11
type input "16"
type textarea "x"
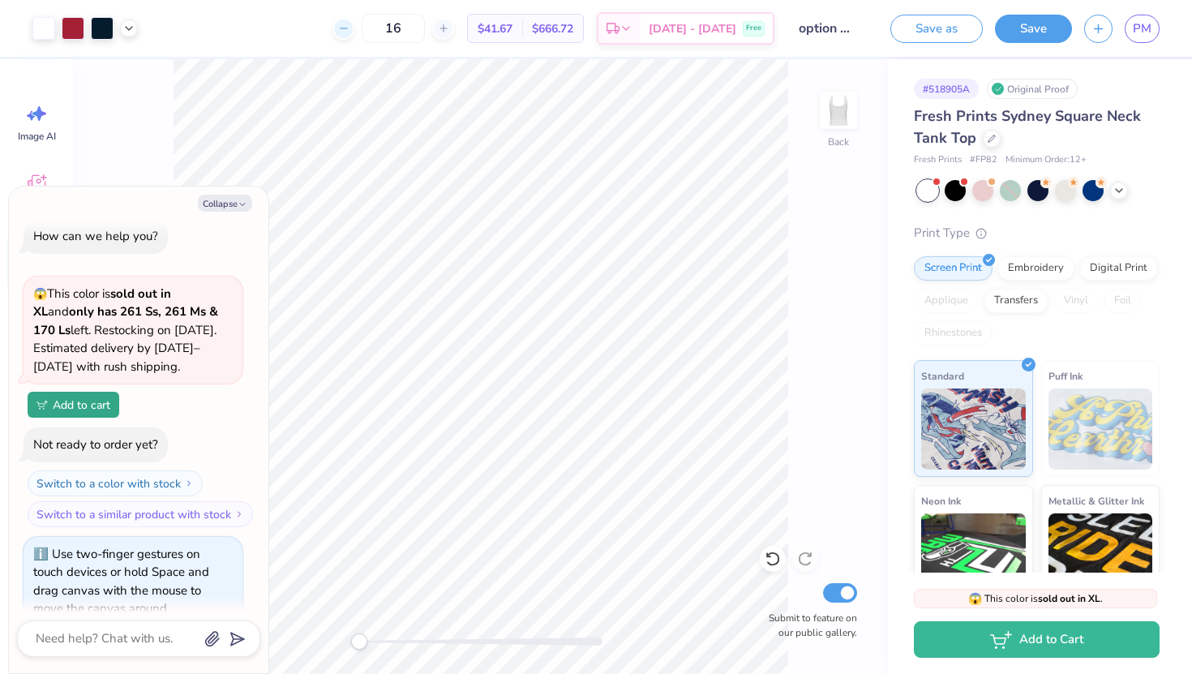
click at [350, 31] on icon at bounding box center [343, 28] width 11 height 11
type input "15"
type textarea "x"
click at [350, 32] on icon at bounding box center [343, 28] width 11 height 11
type input "14"
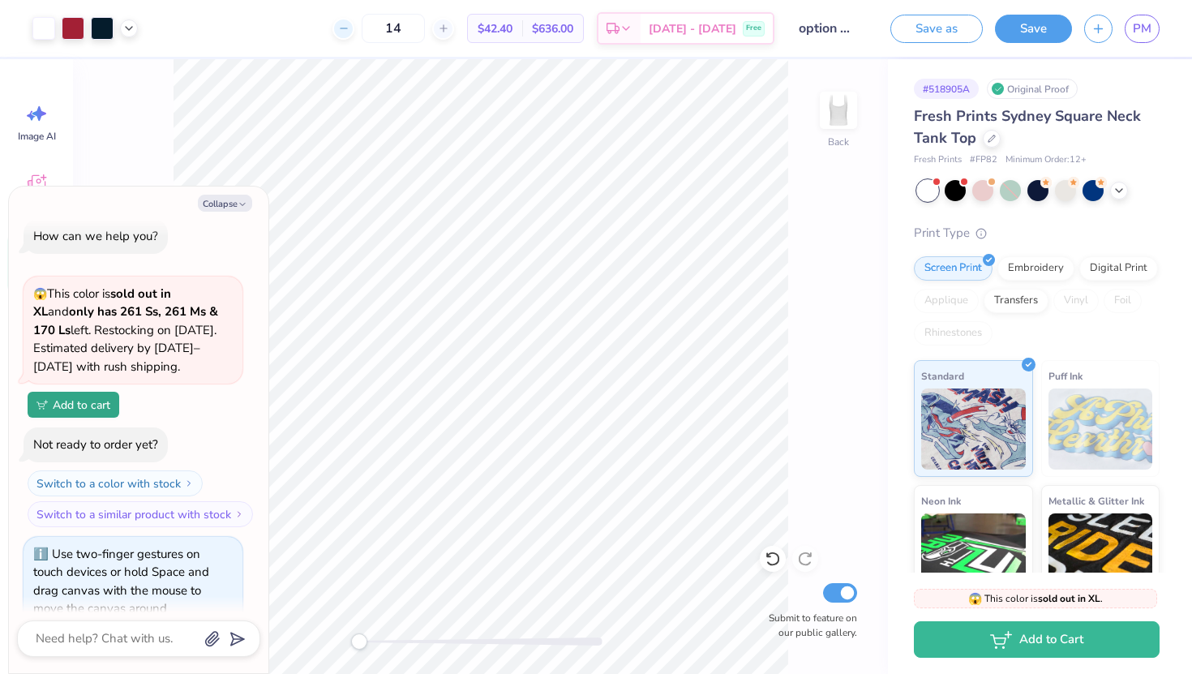
type textarea "x"
click at [350, 32] on icon at bounding box center [343, 28] width 11 height 11
type input "13"
type textarea "x"
click at [417, 33] on input "13" at bounding box center [393, 28] width 63 height 29
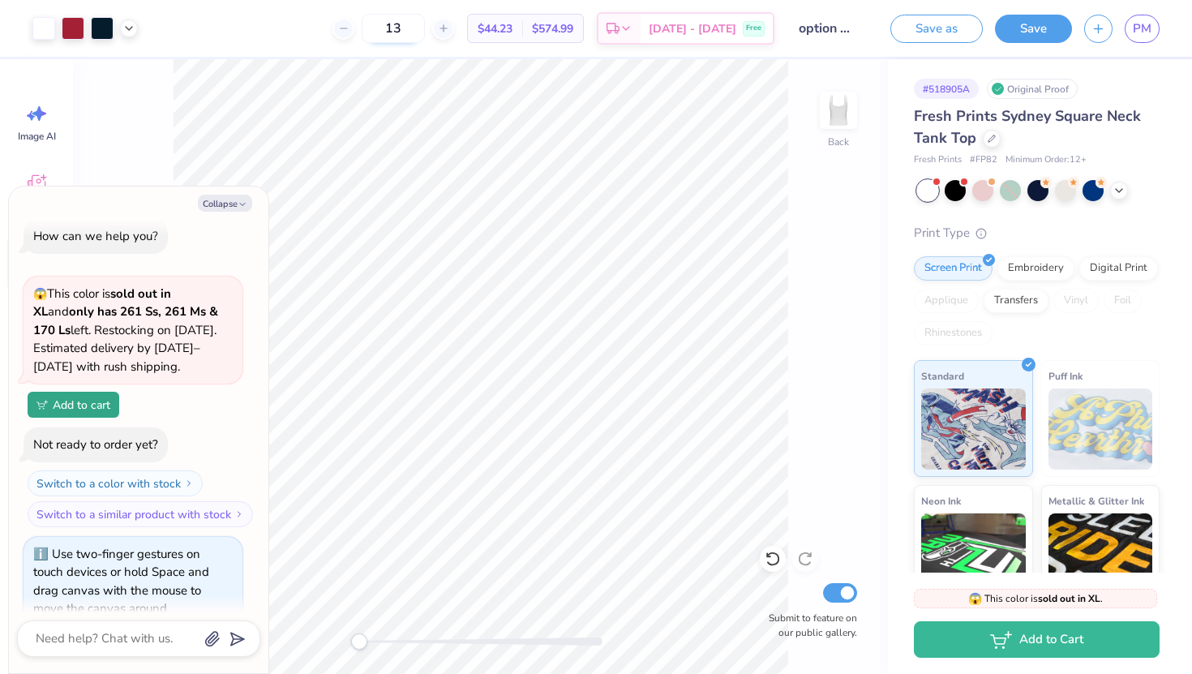
type input "1"
type input "20"
click at [225, 193] on div "Collapse How can we help you? 😱 This color is sold out in XL and only has 261 S…" at bounding box center [139, 430] width 260 height 487
click at [216, 206] on button "Collapse" at bounding box center [225, 203] width 54 height 17
type textarea "x"
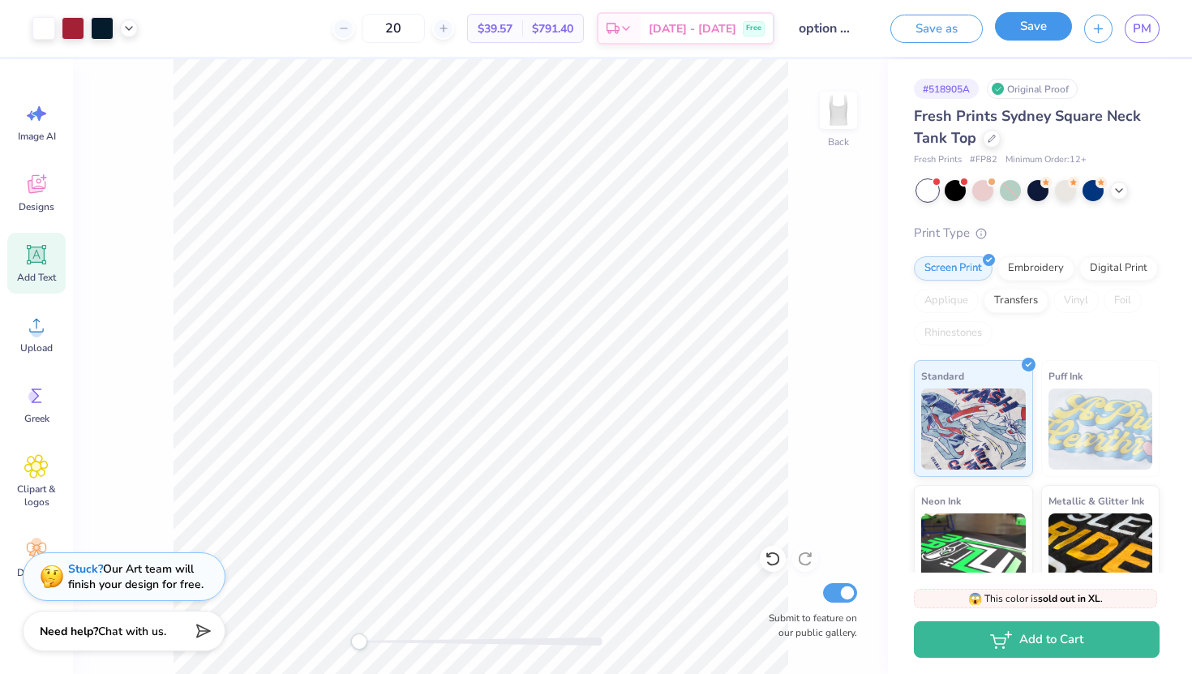
click at [1041, 31] on button "Save" at bounding box center [1033, 26] width 77 height 28
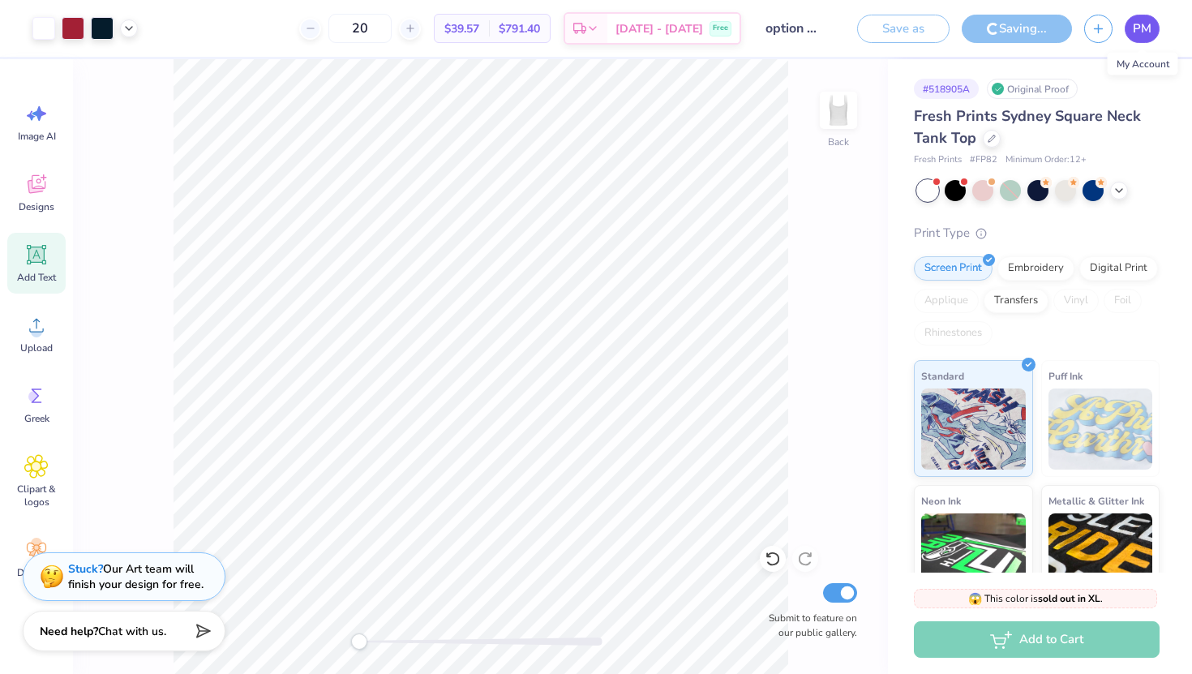
click at [1151, 22] on span "PM" at bounding box center [1142, 28] width 19 height 19
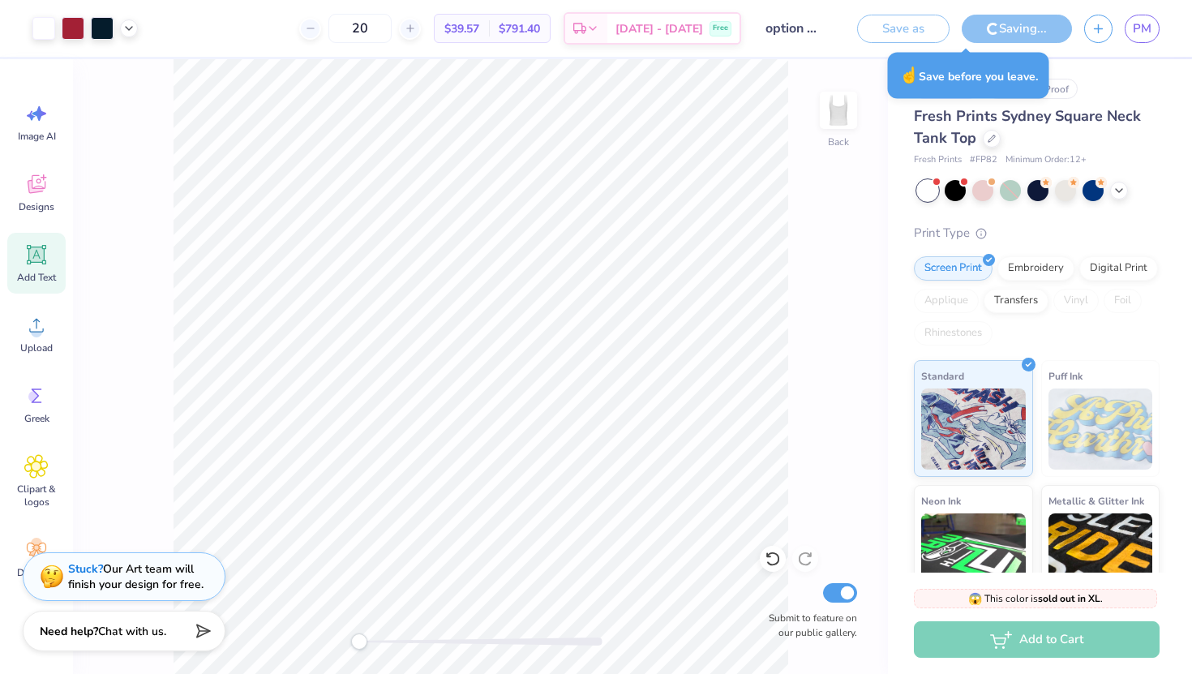
click at [884, 24] on div "Save as" at bounding box center [903, 29] width 92 height 28
click at [912, 32] on div "Save as" at bounding box center [903, 29] width 92 height 28
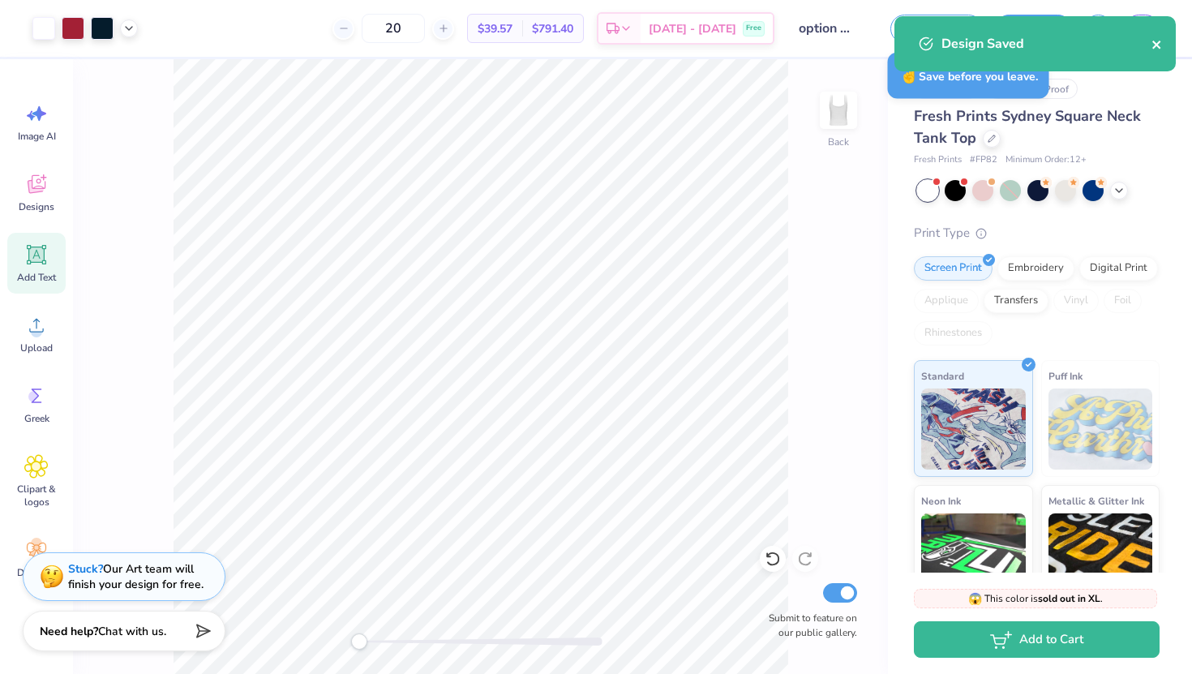
click at [1158, 39] on icon "close" at bounding box center [1157, 44] width 11 height 13
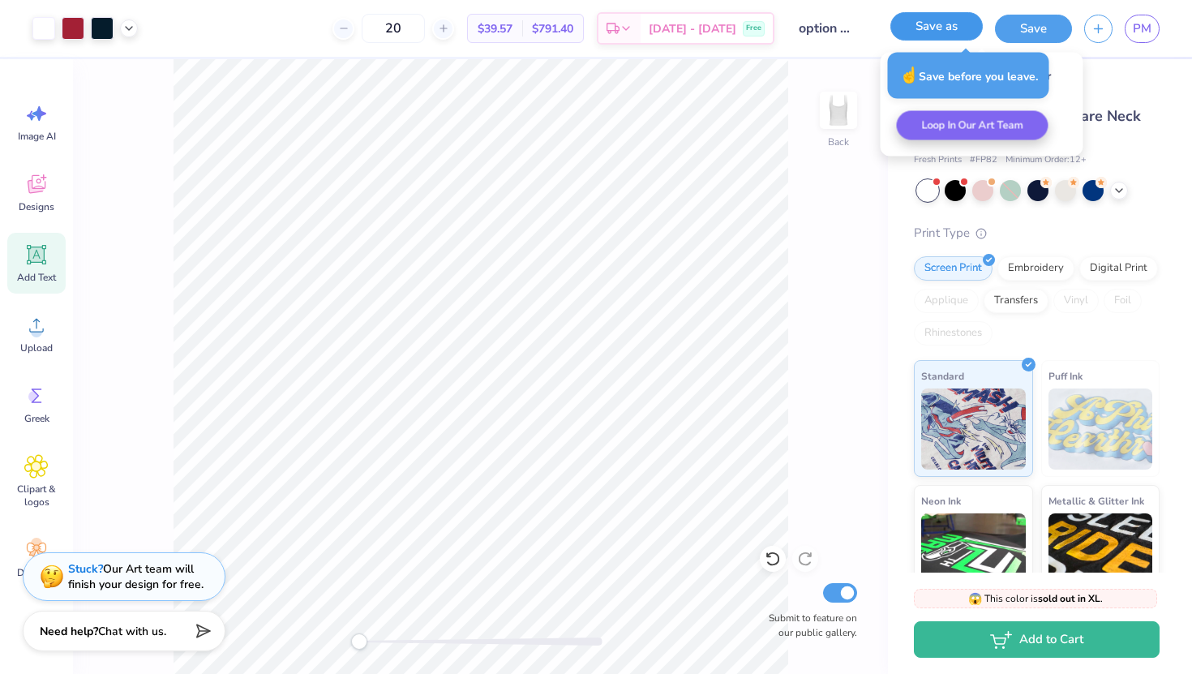
click at [943, 30] on button "Save as" at bounding box center [937, 26] width 92 height 28
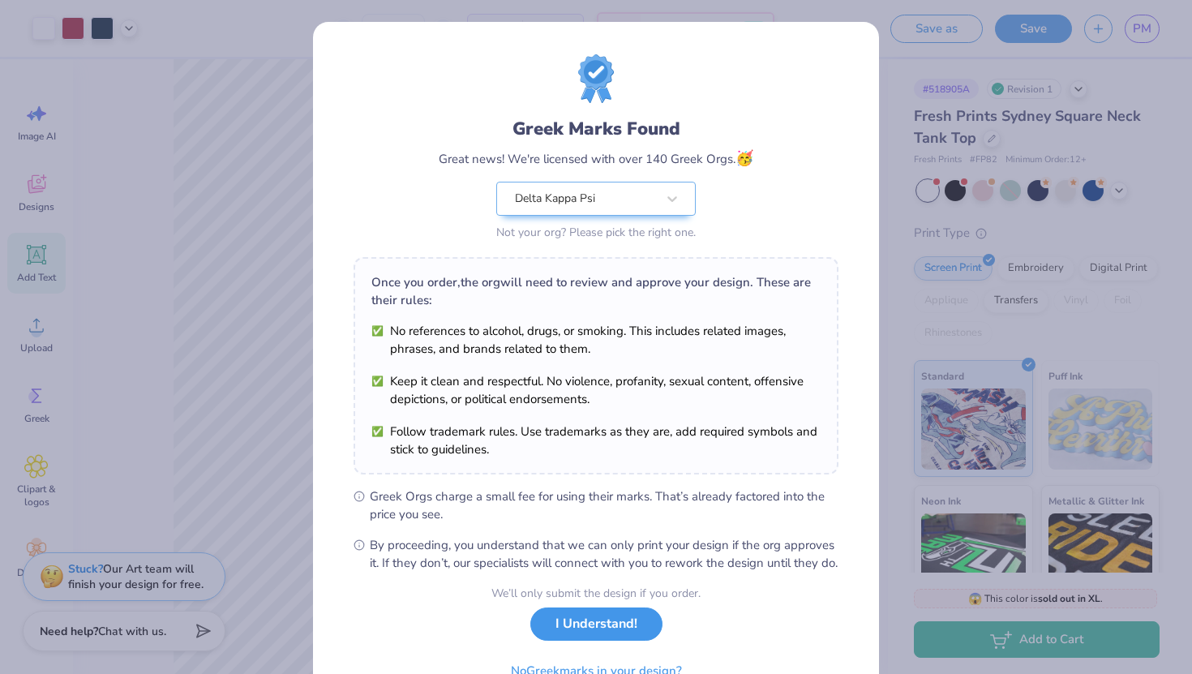
click at [565, 641] on button "I Understand!" at bounding box center [597, 624] width 132 height 33
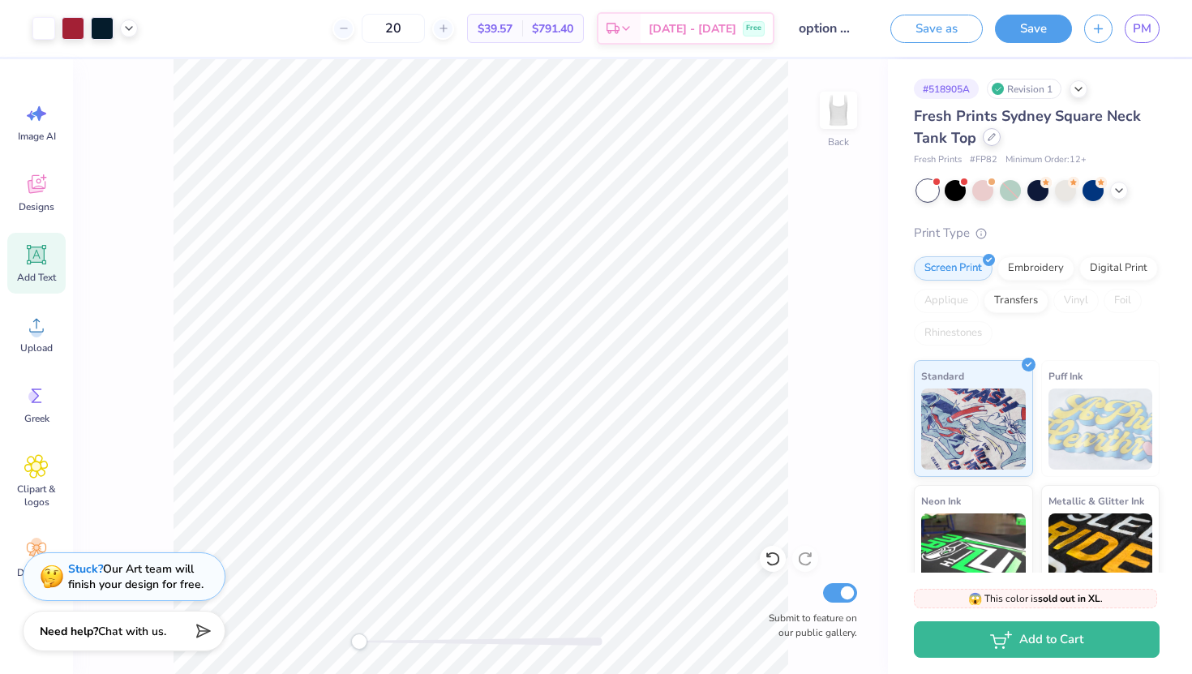
click at [989, 141] on div at bounding box center [992, 137] width 18 height 18
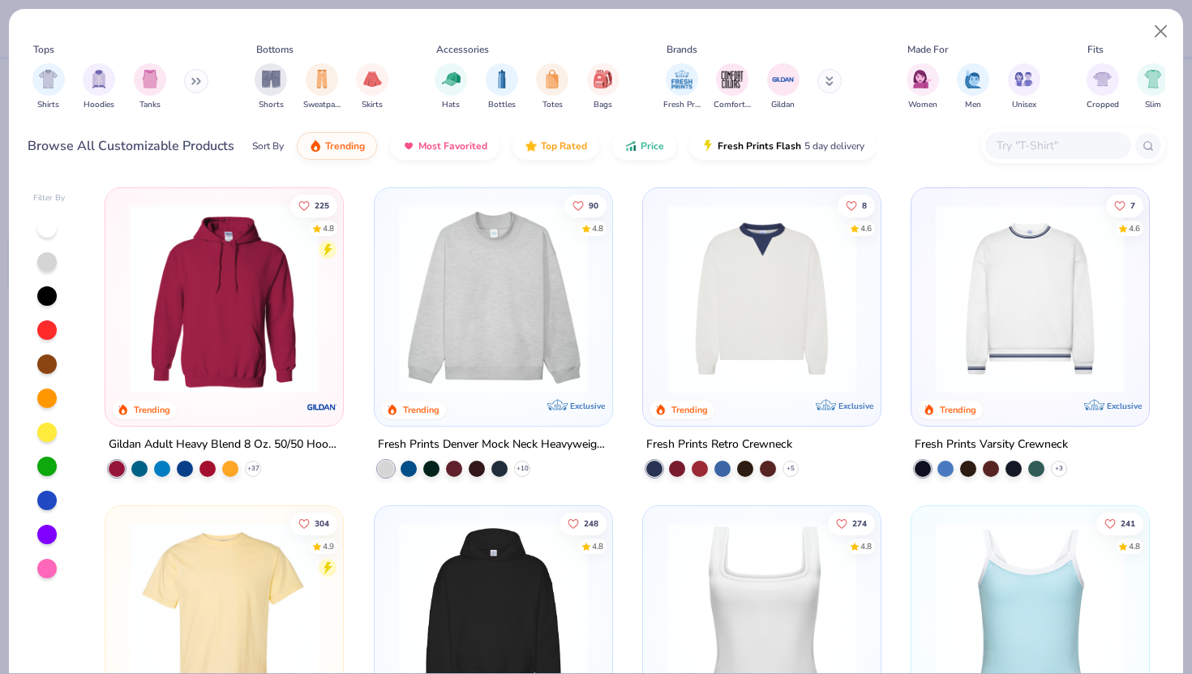
click at [1046, 144] on input "text" at bounding box center [1057, 145] width 125 height 19
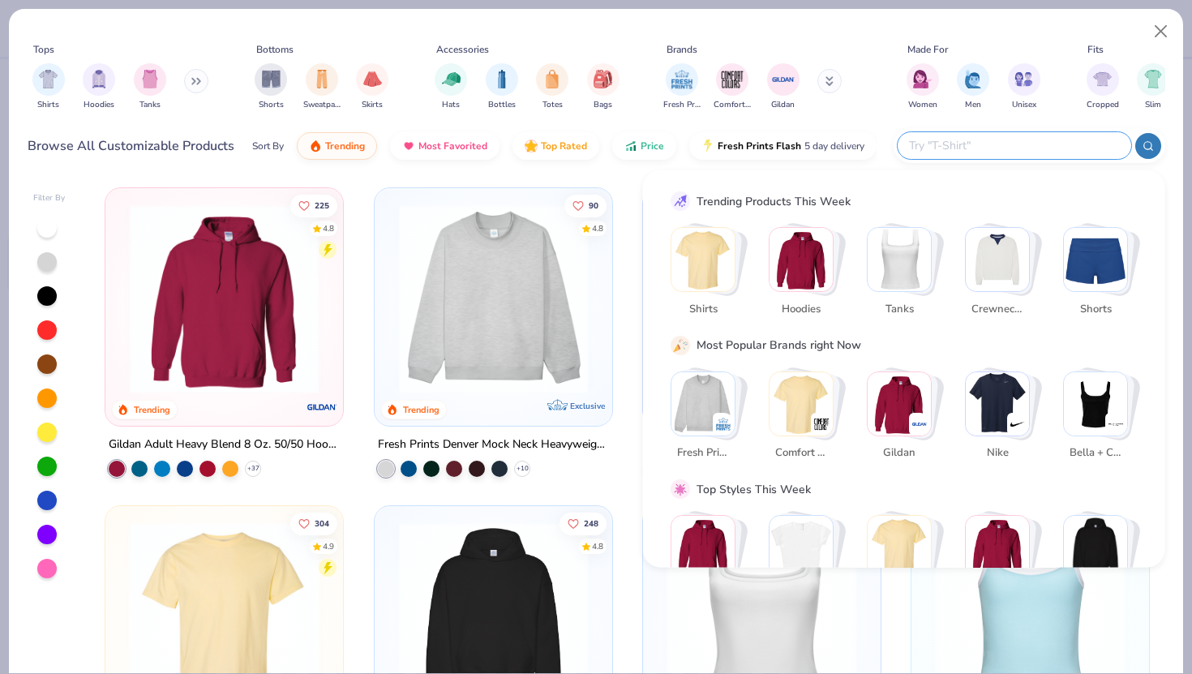
click at [715, 243] on img "Stack Card Button Shirts" at bounding box center [703, 259] width 63 height 63
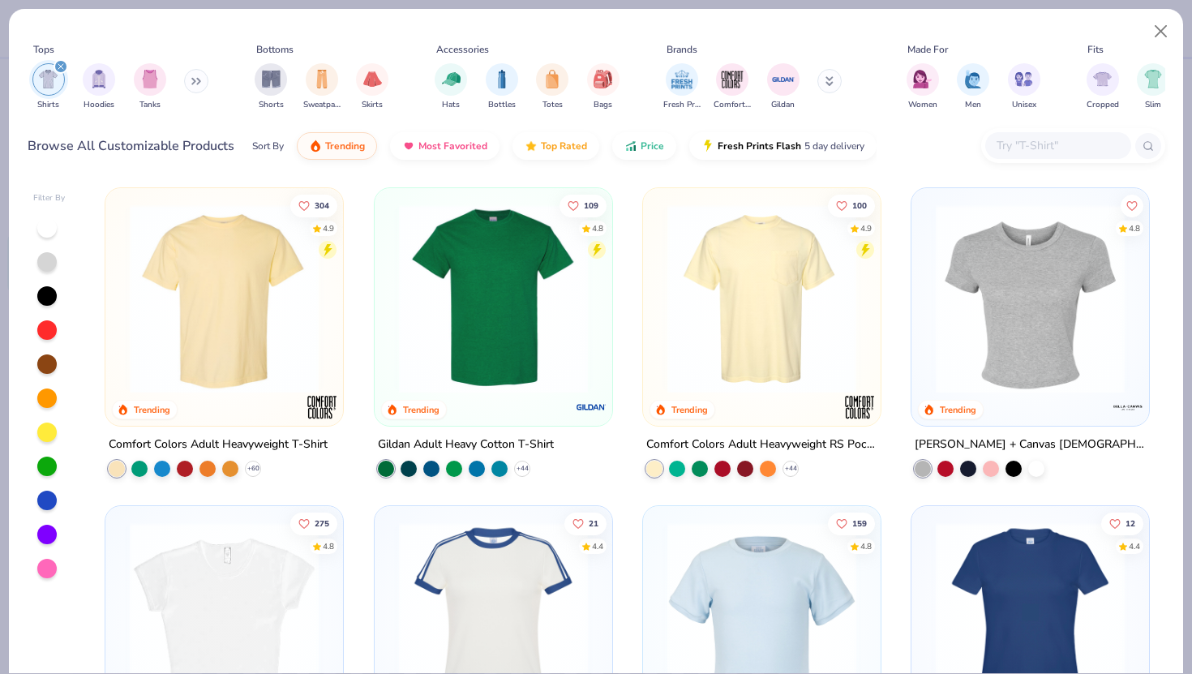
click at [230, 303] on img at bounding box center [224, 298] width 205 height 189
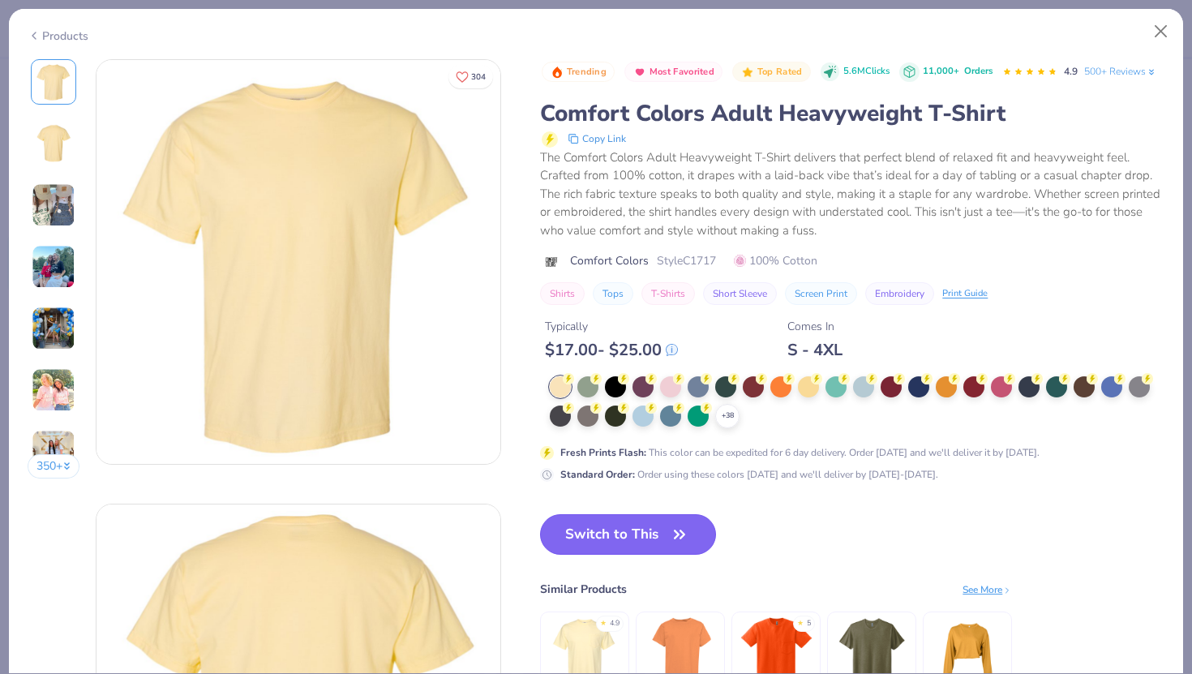
click at [629, 529] on button "Switch to This" at bounding box center [628, 534] width 176 height 41
click at [648, 535] on button "Switch to This" at bounding box center [628, 534] width 176 height 41
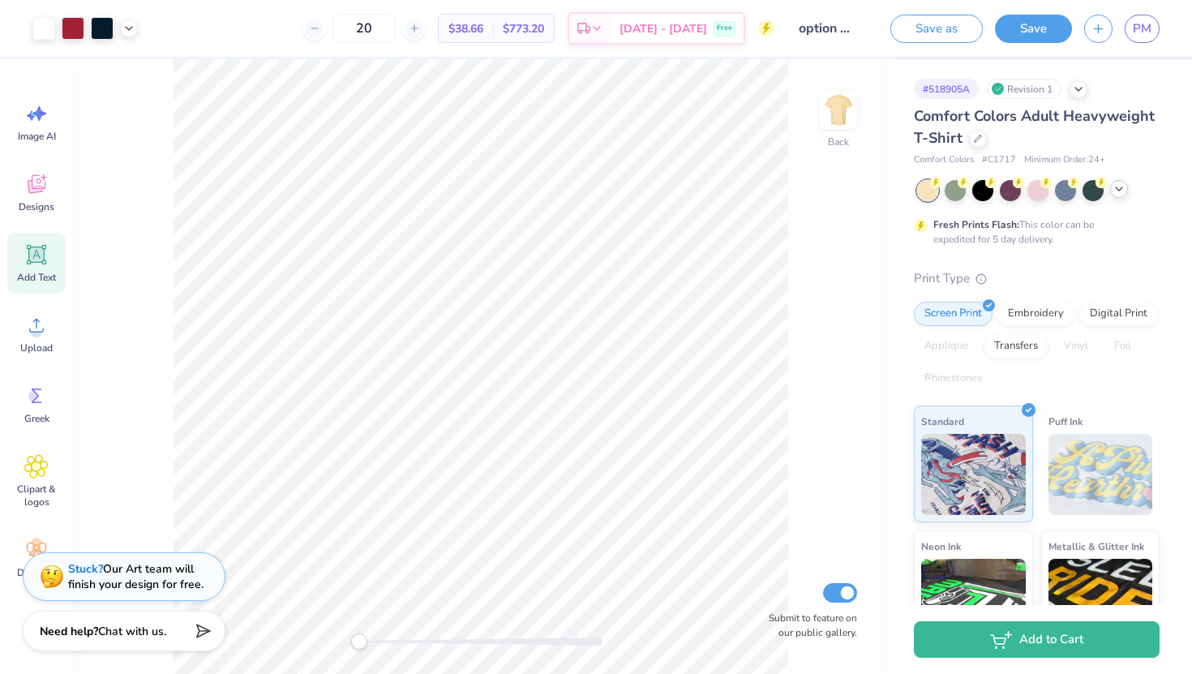
click at [1123, 188] on icon at bounding box center [1119, 189] width 13 height 13
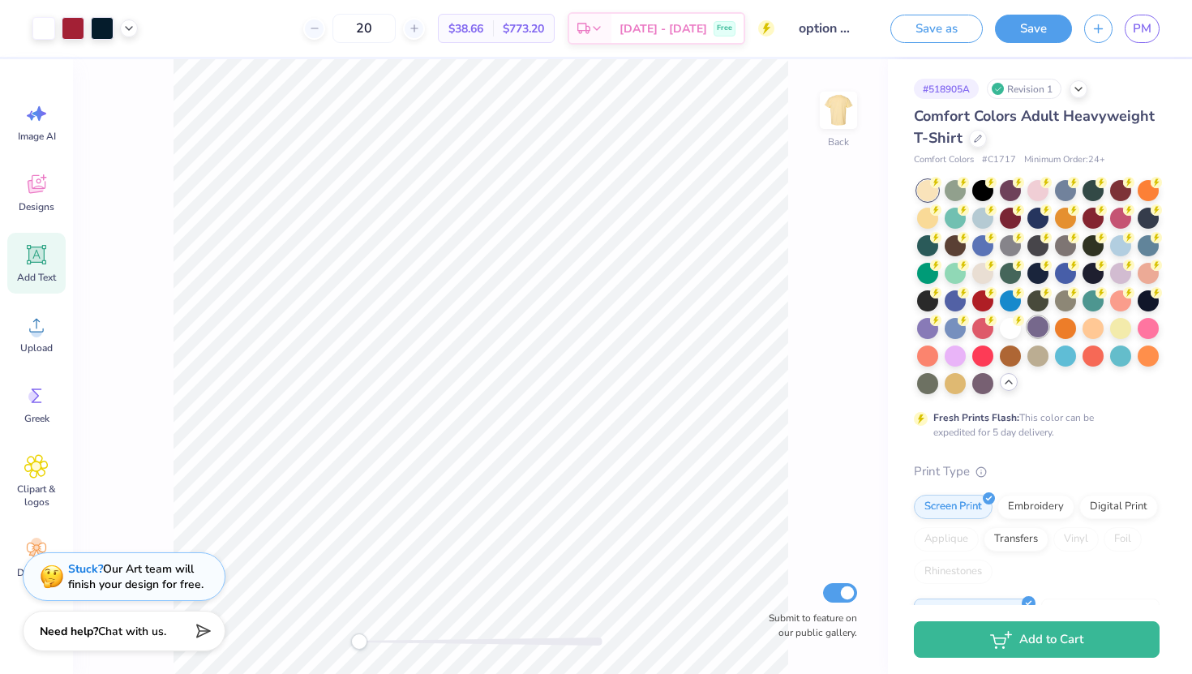
drag, startPoint x: 1150, startPoint y: 305, endPoint x: 1034, endPoint y: 330, distance: 118.7
click at [1150, 305] on div at bounding box center [1148, 300] width 21 height 21
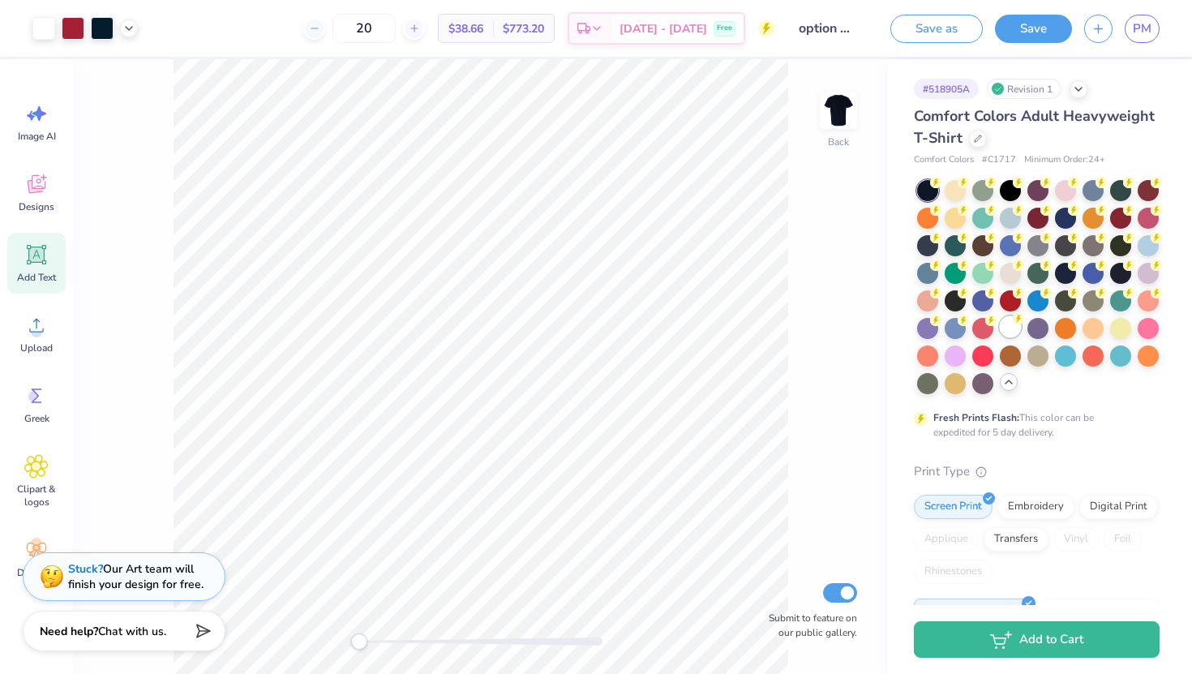
click at [1013, 322] on icon at bounding box center [1018, 318] width 11 height 11
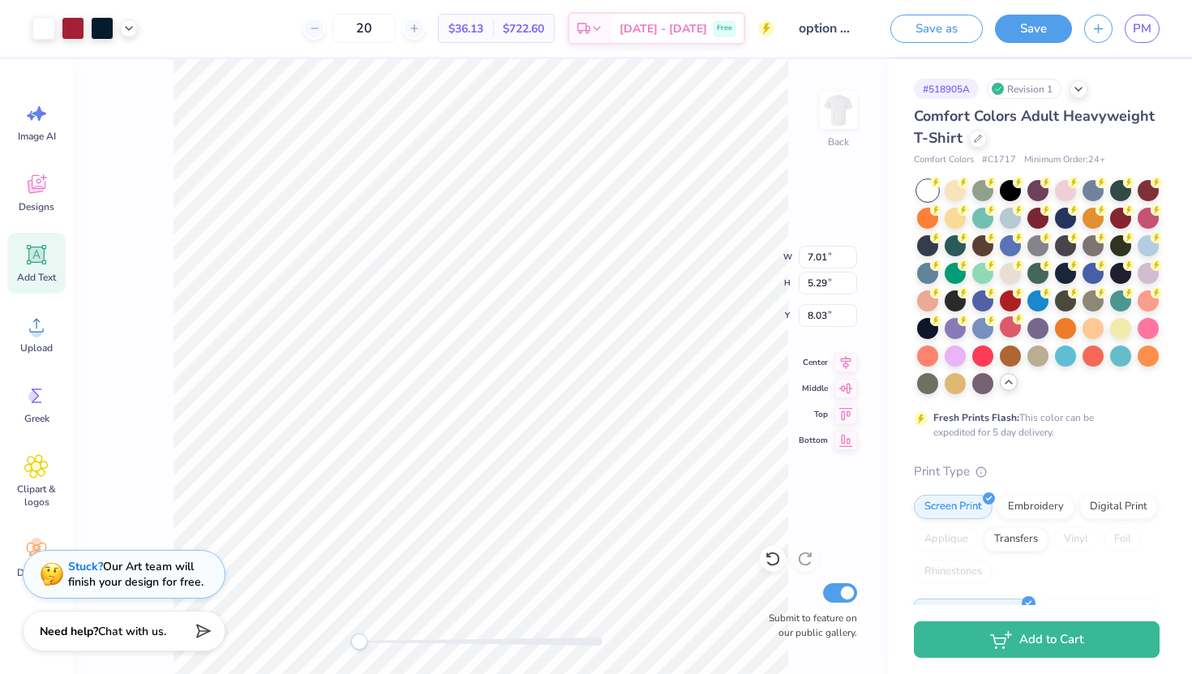
type input "3.68"
type input "9.09"
type input "6.86"
type input "3.00"
type input "9.58"
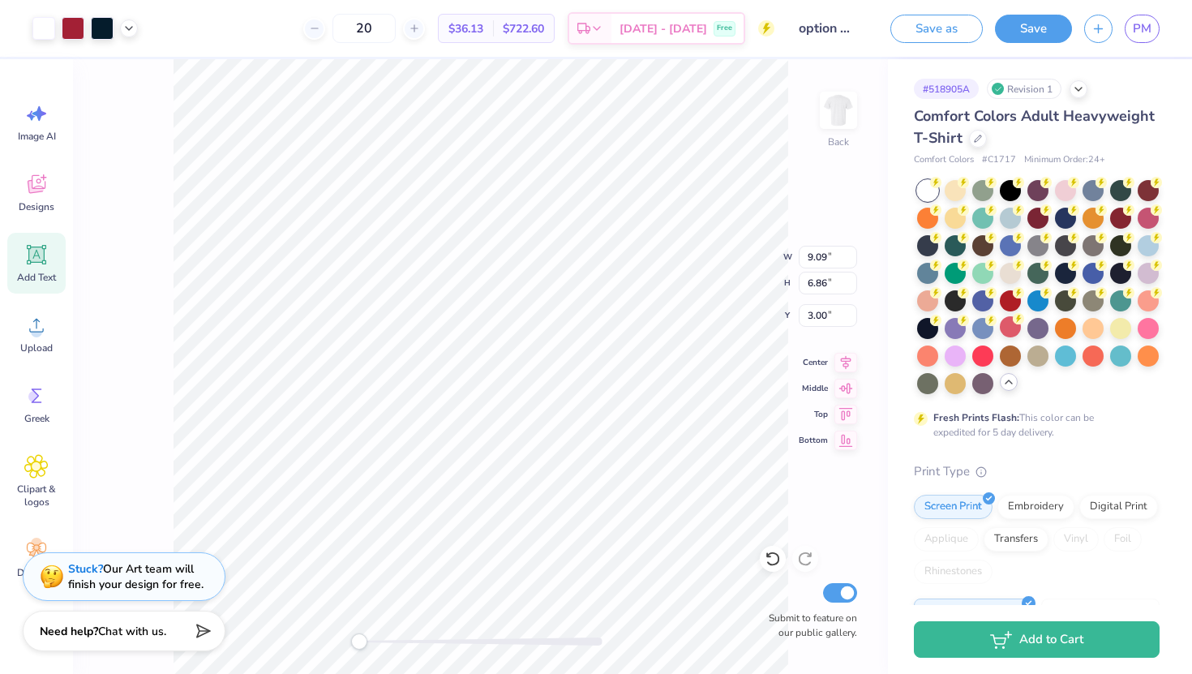
type input "7.23"
type input "2.34"
click at [1025, 28] on button "Save" at bounding box center [1033, 26] width 77 height 28
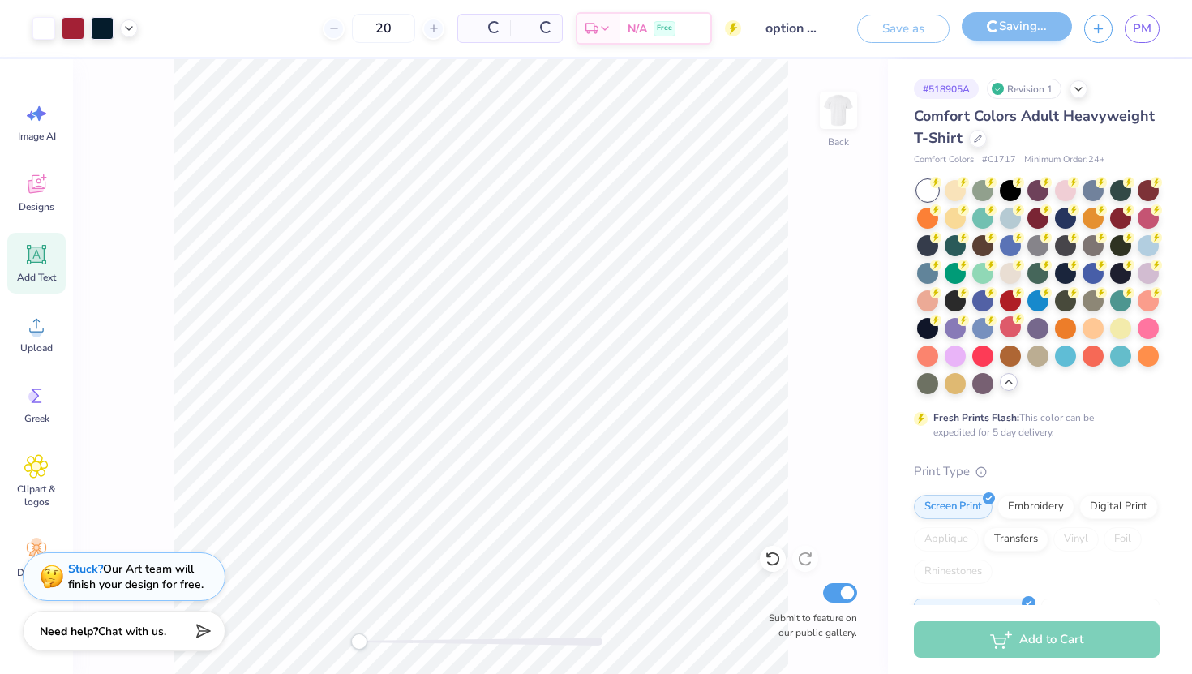
click at [927, 32] on div "Save as" at bounding box center [903, 29] width 92 height 28
click at [901, 29] on div "Save as" at bounding box center [903, 29] width 92 height 28
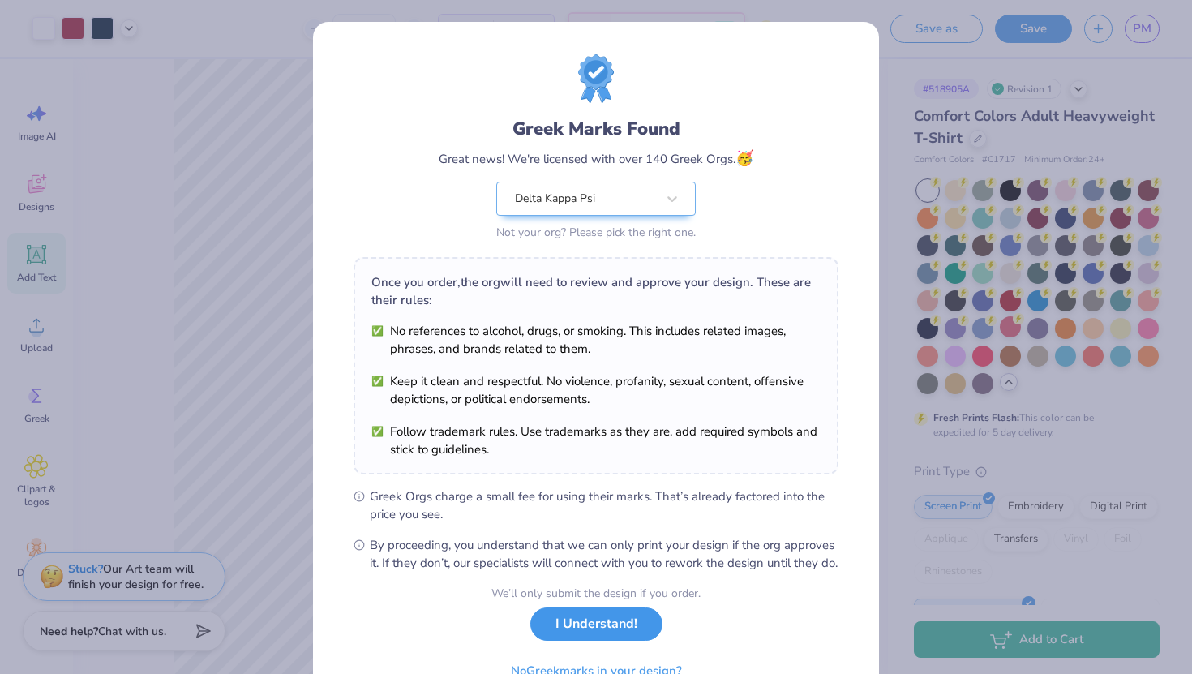
click at [569, 641] on button "I Understand!" at bounding box center [597, 624] width 132 height 33
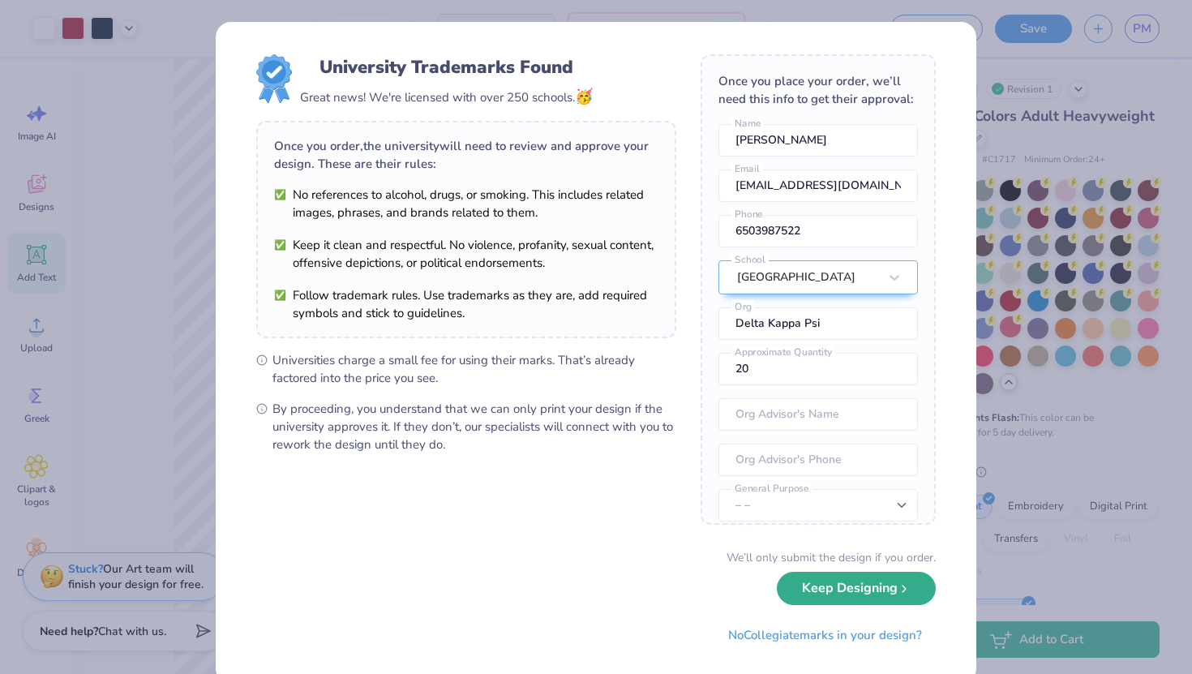
click at [820, 592] on button "Keep Designing" at bounding box center [856, 588] width 159 height 33
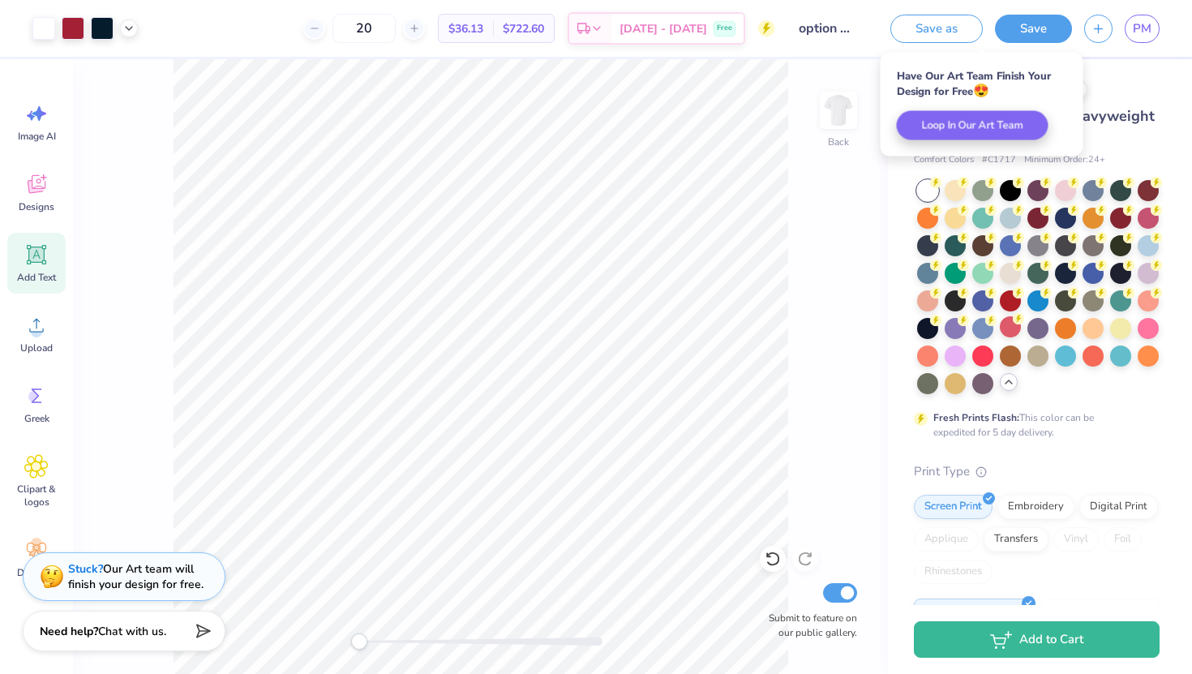
click at [935, 45] on div "Save as Save PM" at bounding box center [1036, 28] width 314 height 57
click at [933, 28] on button "Save as" at bounding box center [937, 26] width 92 height 28
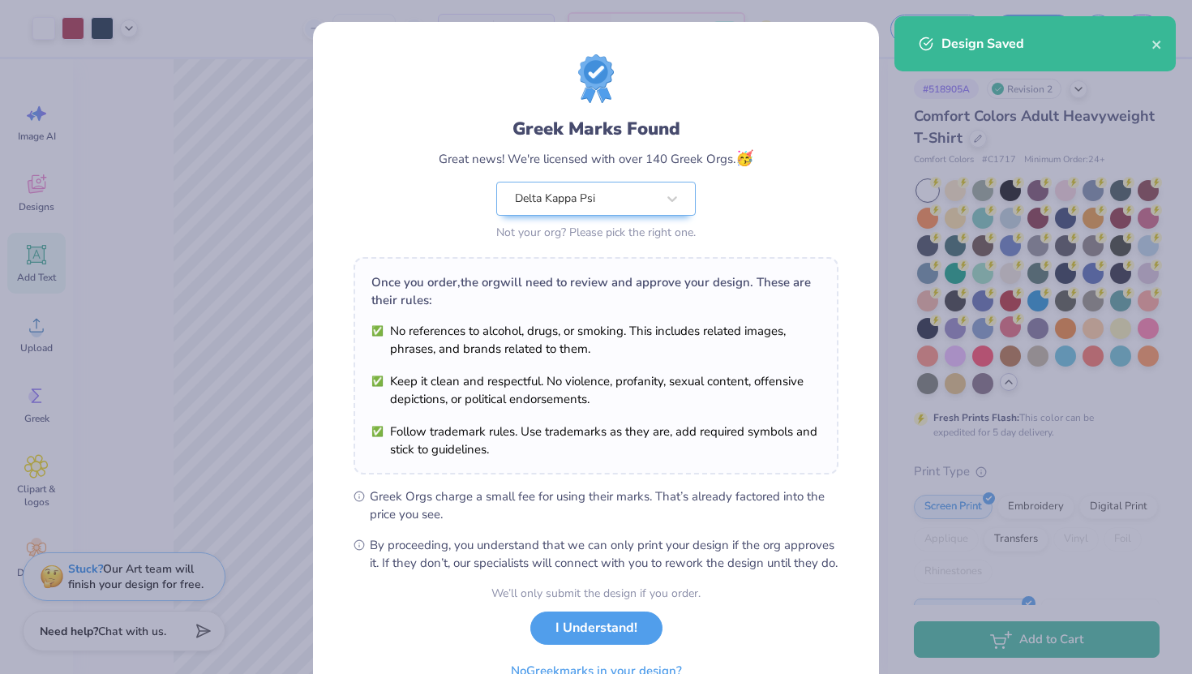
click at [268, 451] on div "Greek Marks Found Great news! We're licensed with over 140 Greek Orgs. 🥳 Delta …" at bounding box center [596, 337] width 1192 height 674
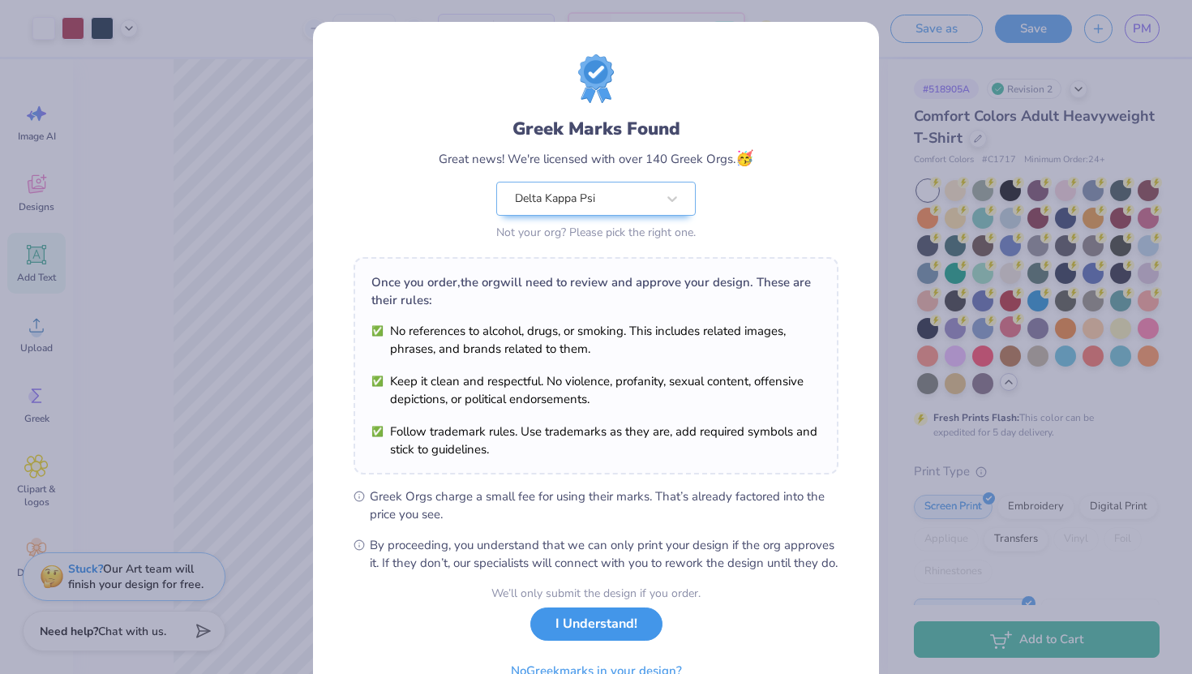
click at [576, 641] on button "I Understand!" at bounding box center [597, 624] width 132 height 33
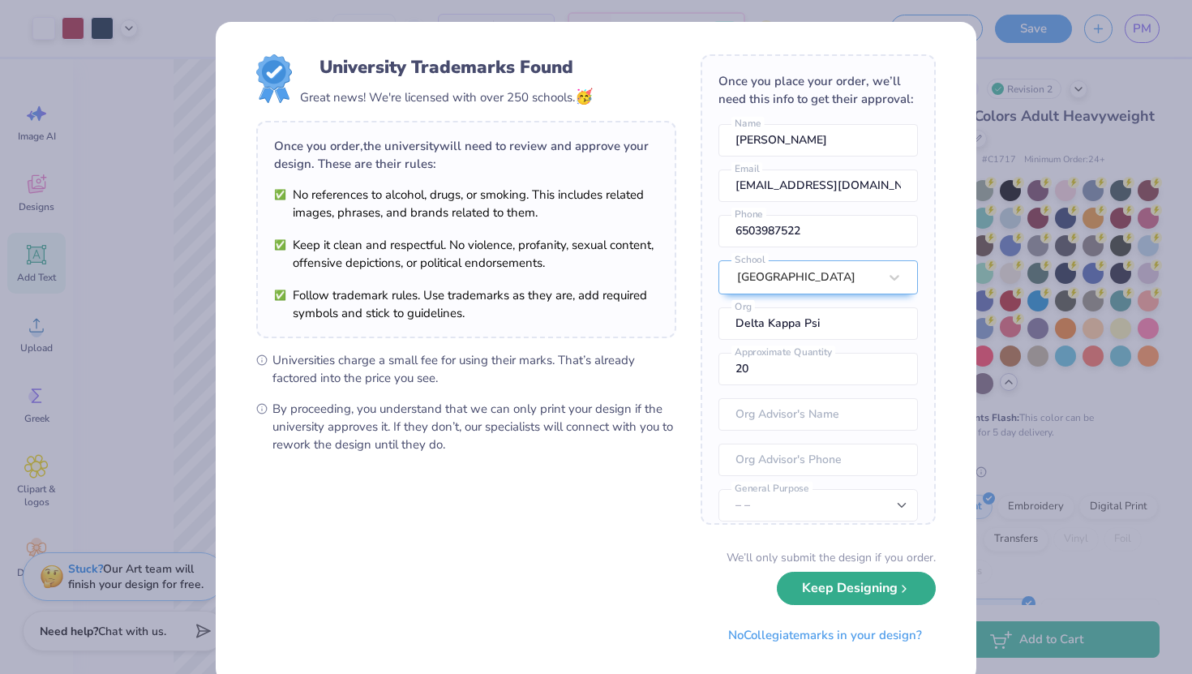
click at [839, 587] on button "Keep Designing" at bounding box center [856, 588] width 159 height 33
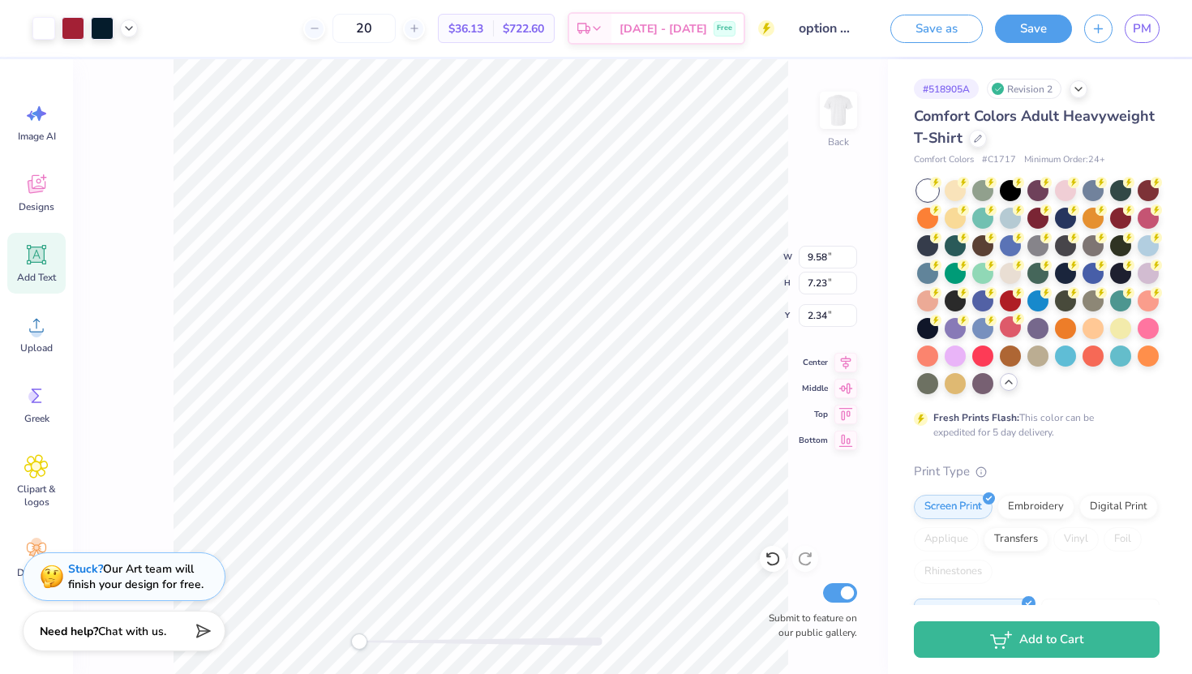
type input "6.63"
type input "5.00"
type input "2.52"
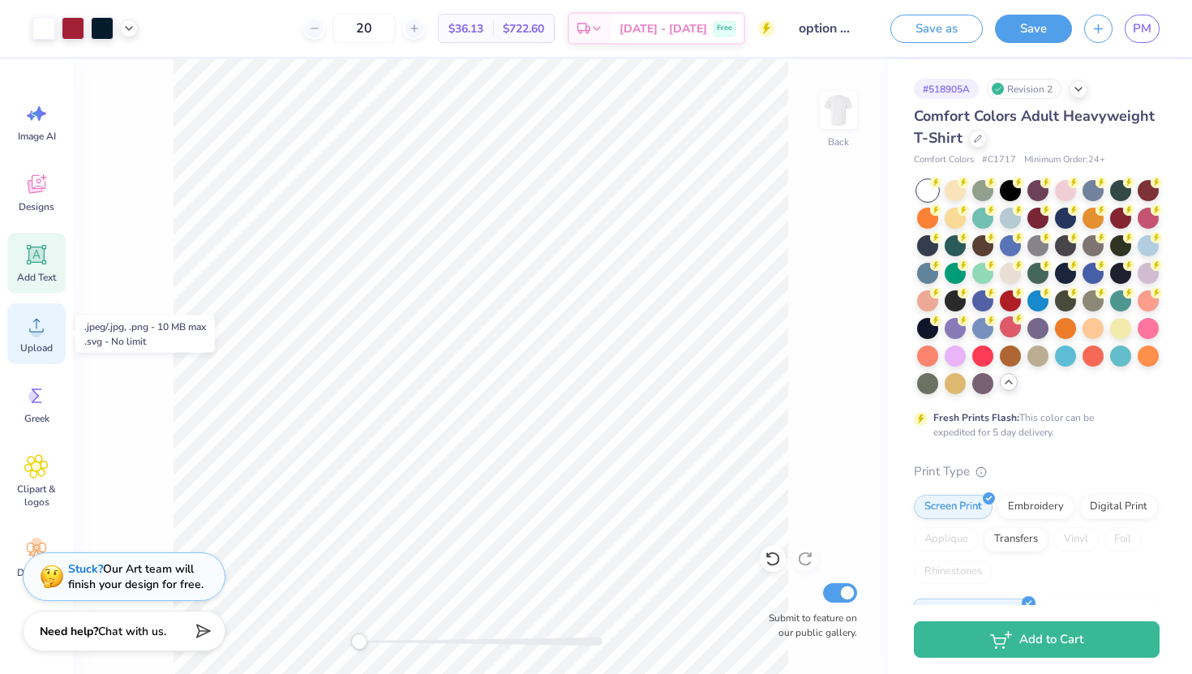
click at [30, 321] on icon at bounding box center [36, 325] width 24 height 24
